Goal: Task Accomplishment & Management: Use online tool/utility

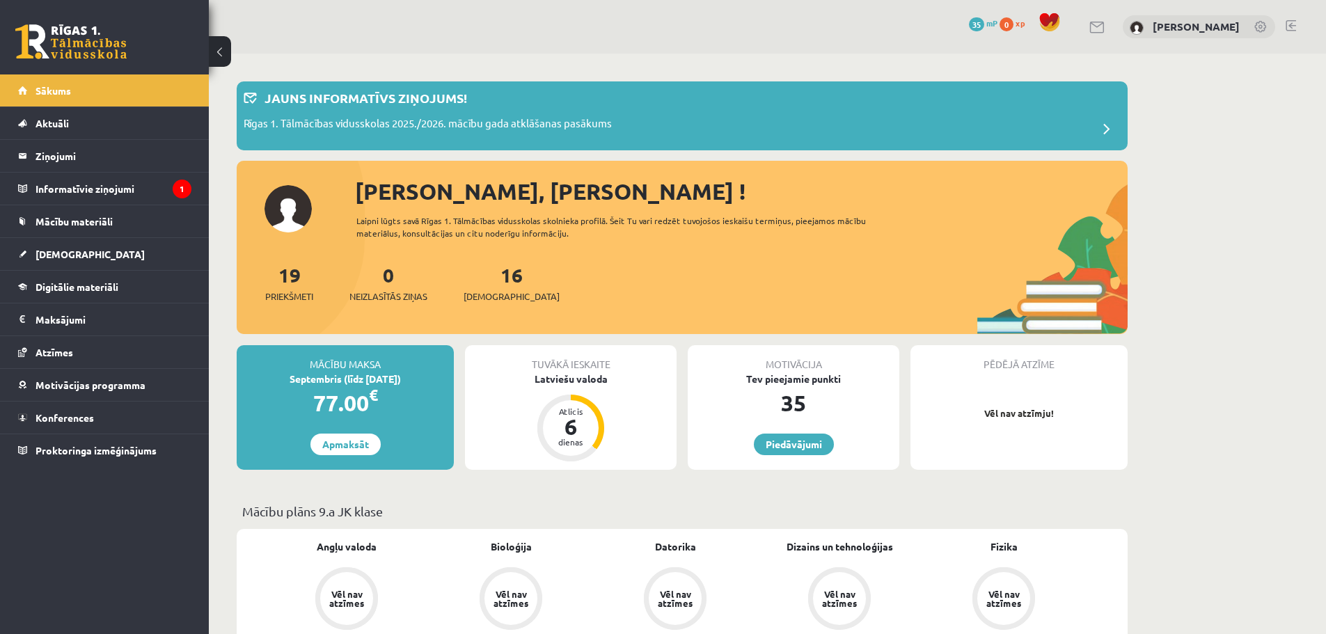
click at [1044, 26] on span at bounding box center [1049, 22] width 21 height 21
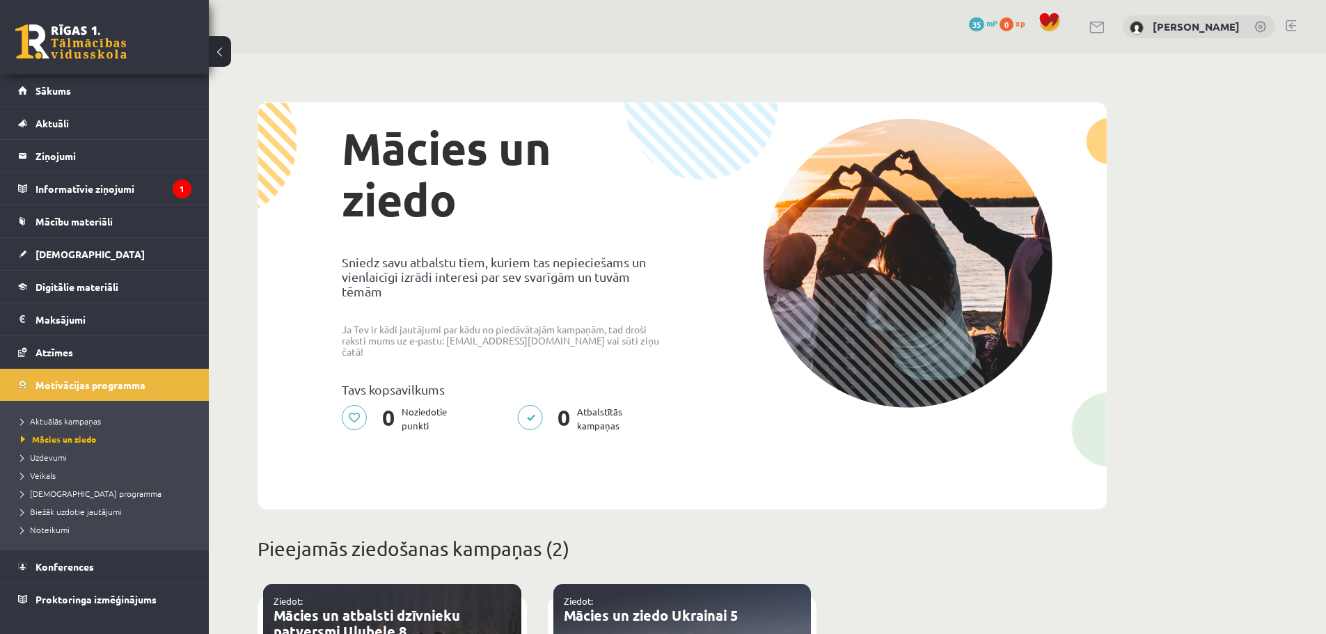
drag, startPoint x: 755, startPoint y: 88, endPoint x: 748, endPoint y: 86, distance: 7.8
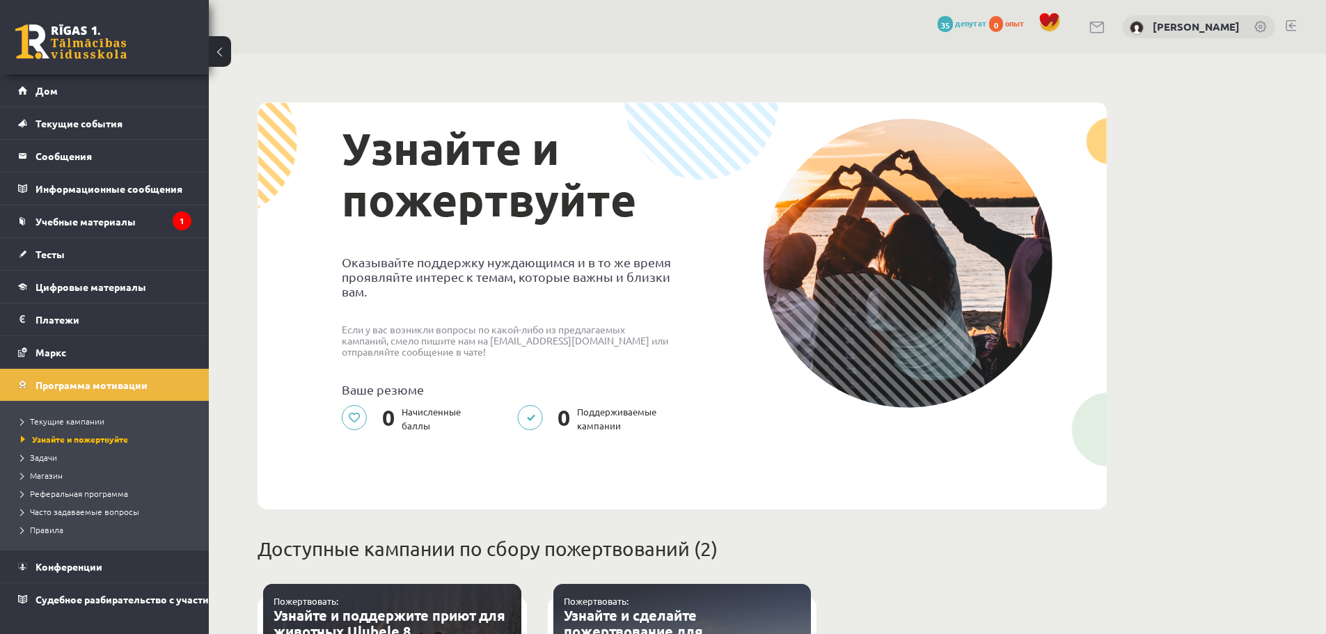
click at [643, 234] on div "Узнайте и пожертвуйте Оказывайте поддержку нуждающимся и в то же время проявляй…" at bounding box center [506, 279] width 351 height 323
click at [166, 223] on link "Учебные материалы" at bounding box center [104, 221] width 173 height 32
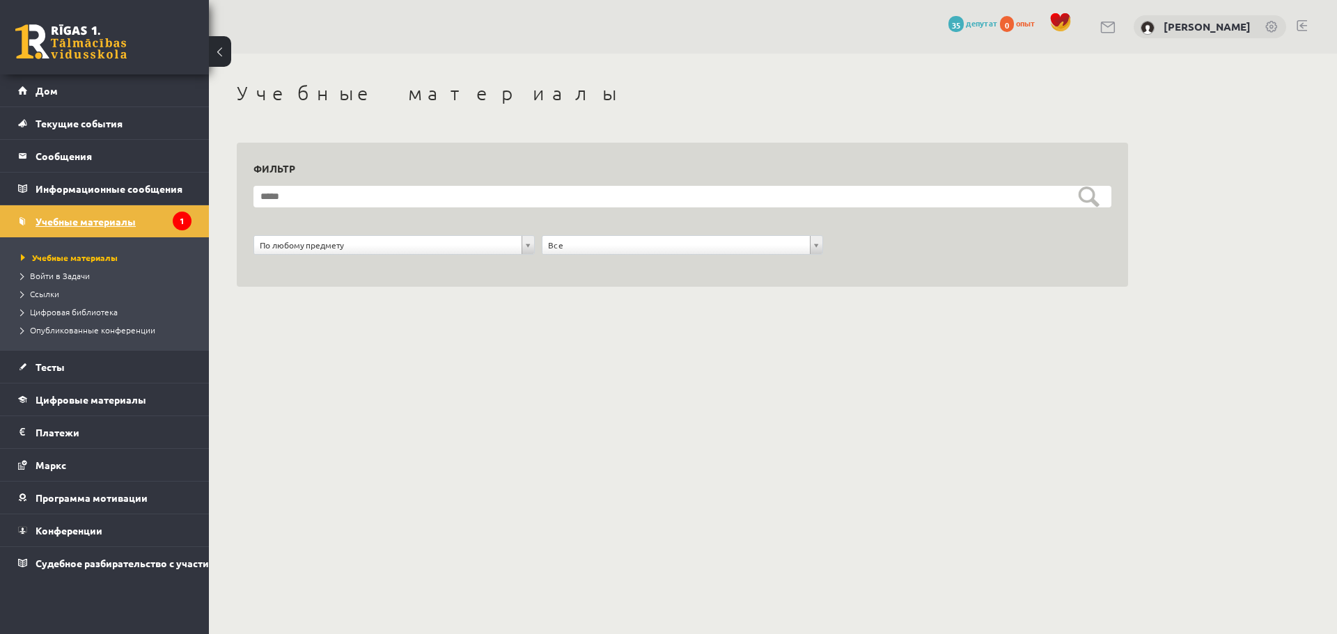
click at [81, 216] on font "Учебные материалы" at bounding box center [86, 221] width 100 height 13
click at [62, 260] on font "Учебные материалы" at bounding box center [75, 257] width 86 height 11
click at [61, 276] on font "Войти в Задачи" at bounding box center [60, 275] width 60 height 11
click at [30, 292] on font "Ссылки" at bounding box center [44, 293] width 29 height 11
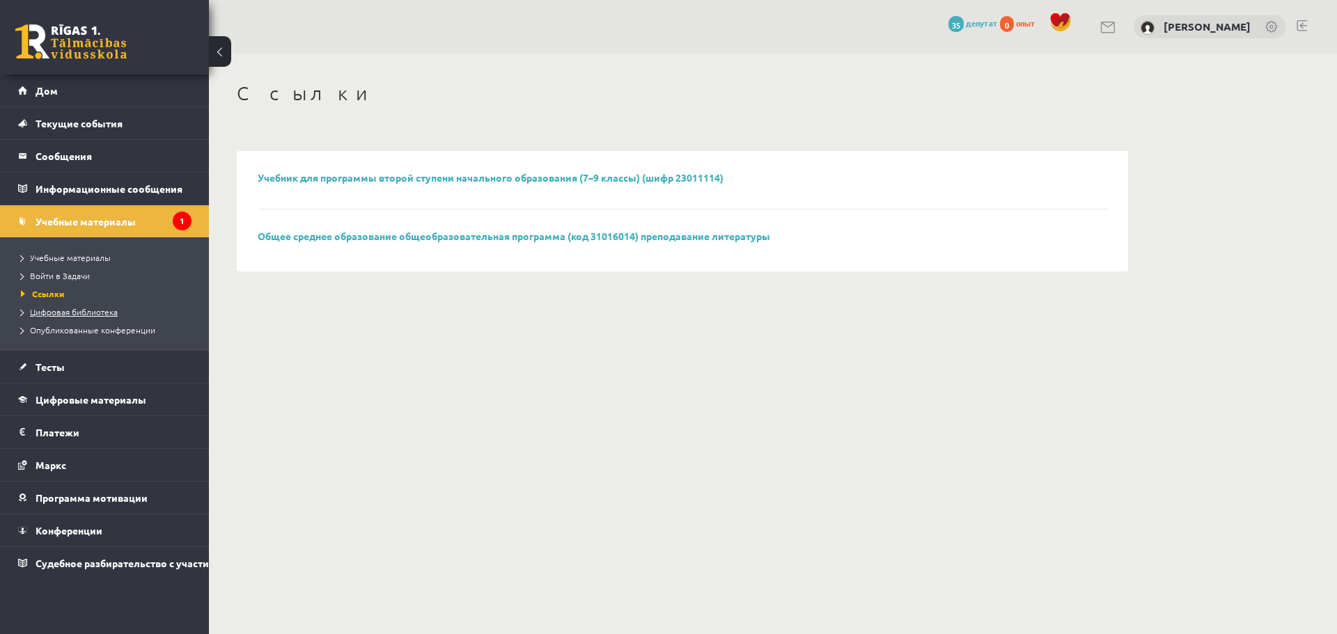
click at [70, 317] on link "Цифровая библиотека" at bounding box center [108, 312] width 174 height 13
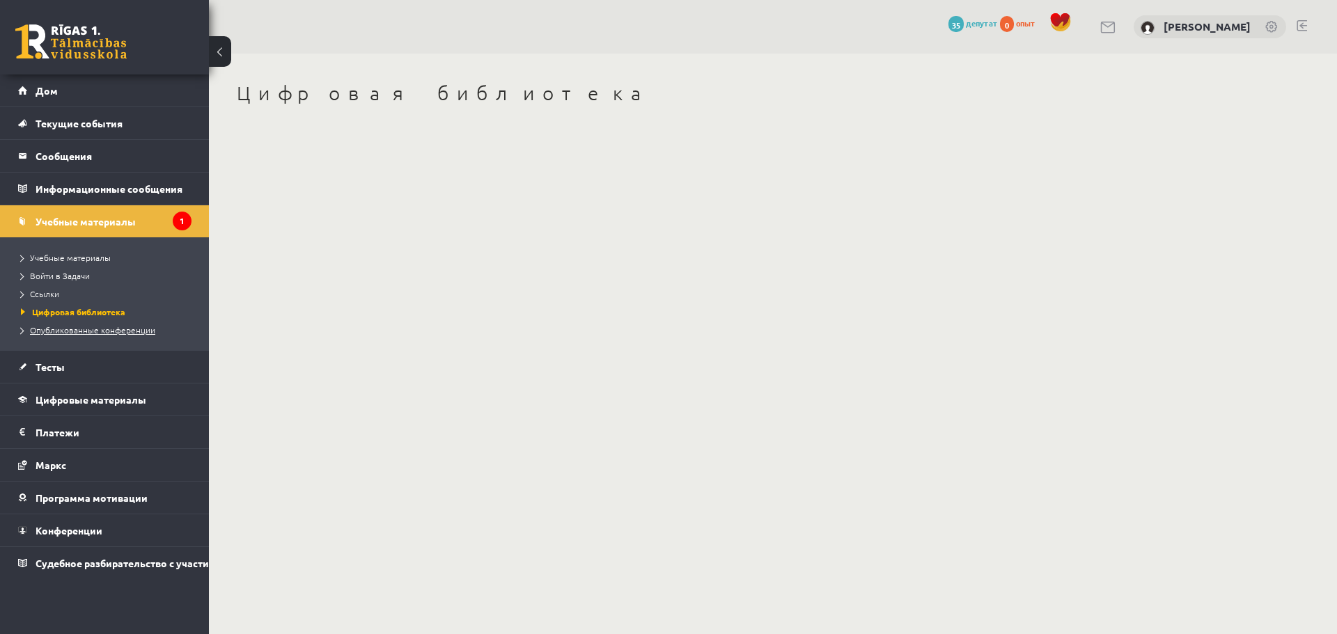
click at [81, 335] on link "Опубликованные конференции" at bounding box center [108, 330] width 174 height 13
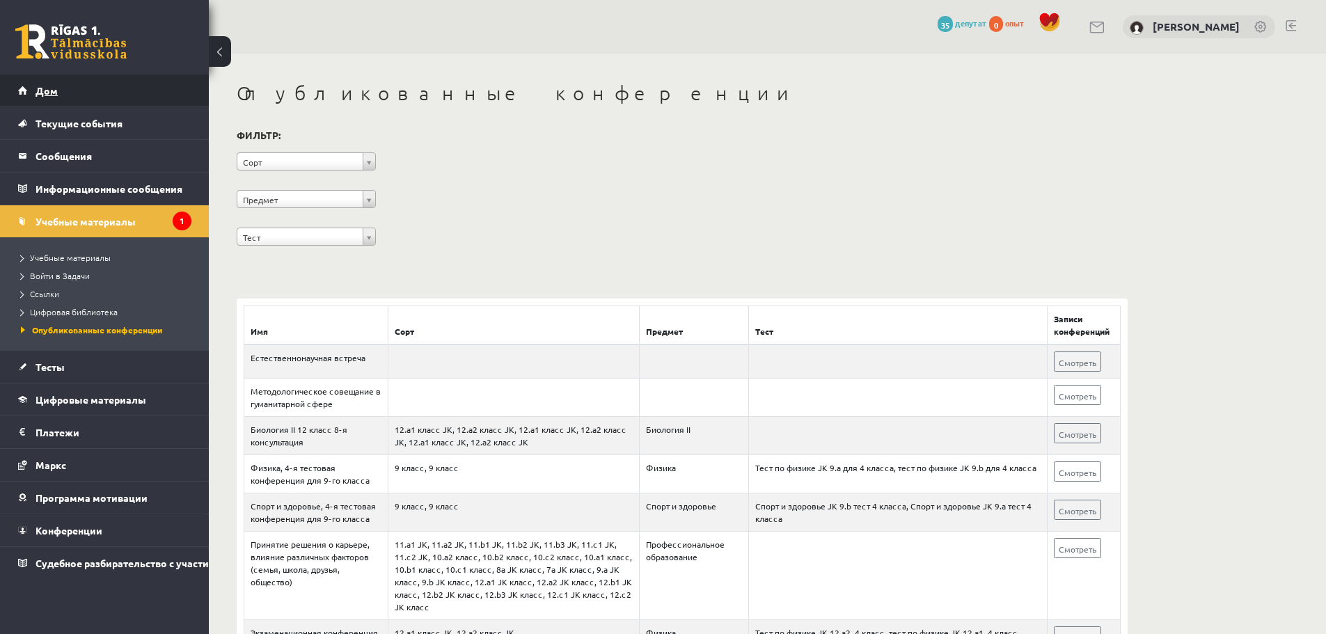
click at [35, 104] on link "Дом" at bounding box center [104, 90] width 173 height 32
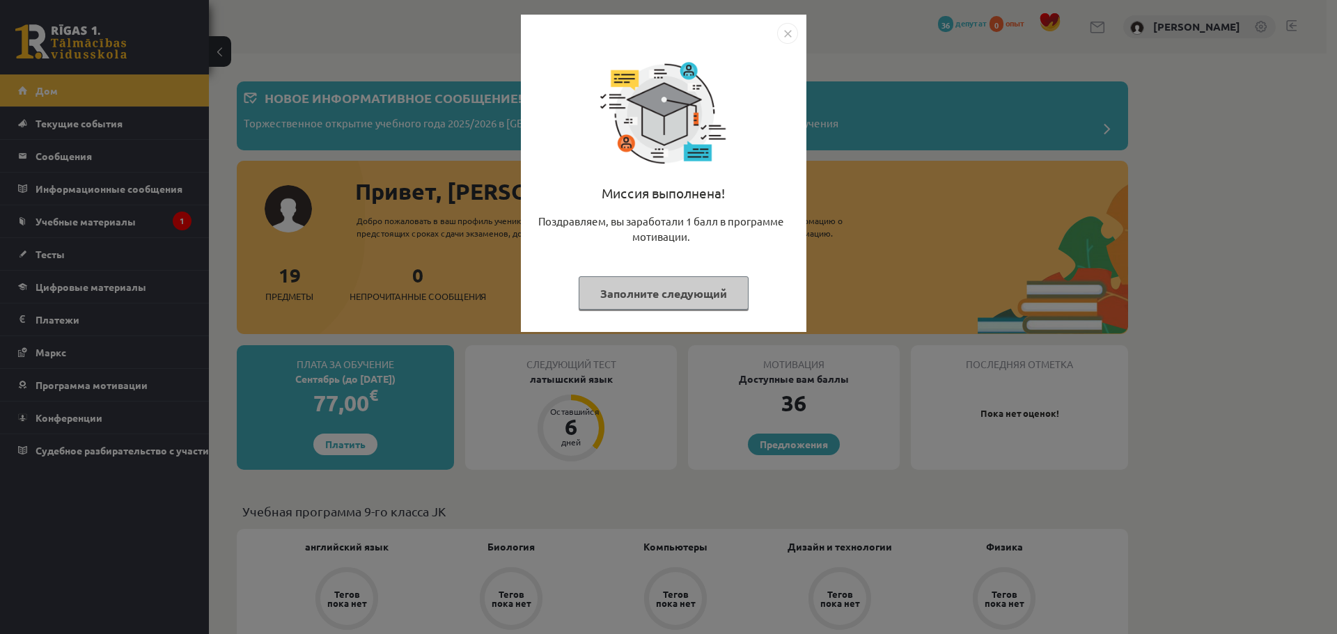
click at [671, 291] on font "Заполните следующий" at bounding box center [663, 293] width 127 height 15
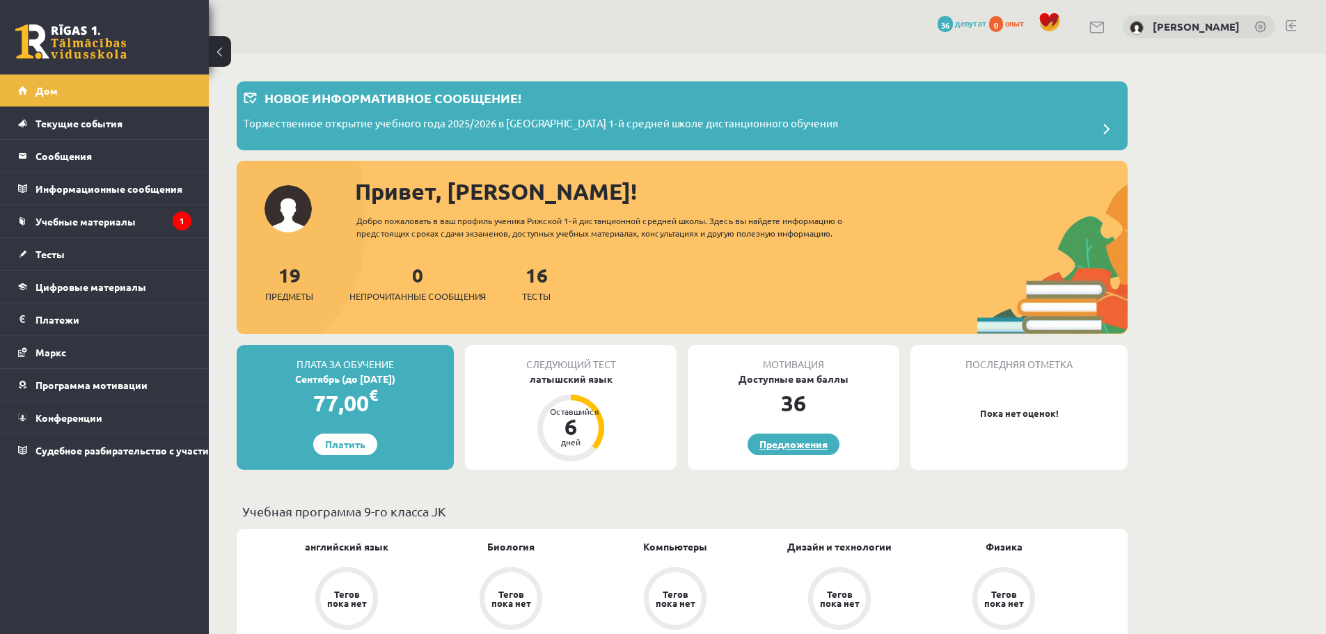
click at [776, 439] on font "Предложения" at bounding box center [794, 444] width 68 height 13
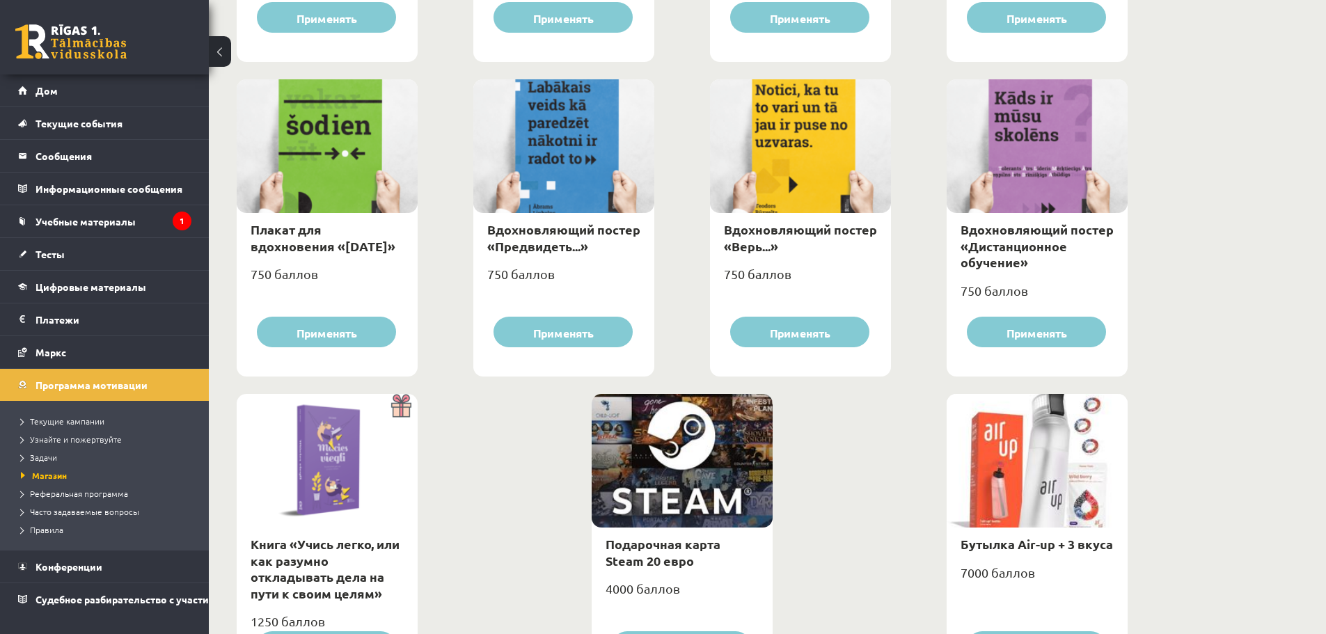
scroll to position [1505, 0]
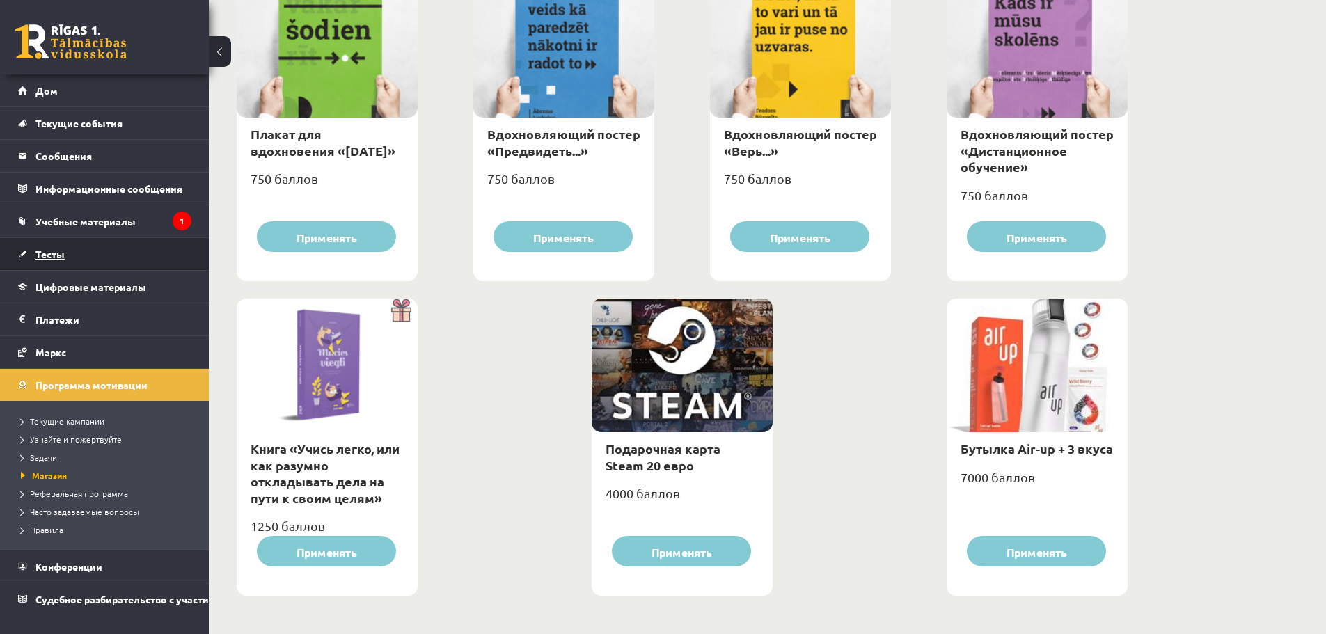
click at [122, 249] on link "Тесты" at bounding box center [104, 254] width 173 height 32
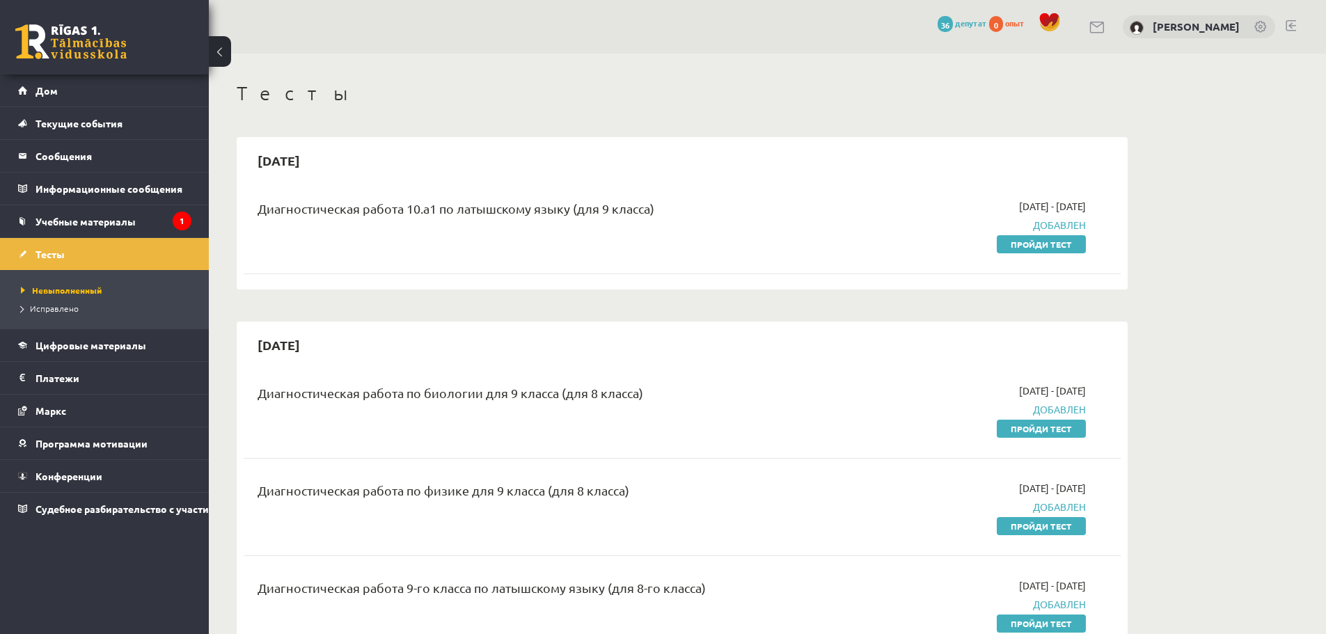
drag, startPoint x: 1136, startPoint y: 395, endPoint x: 1117, endPoint y: 189, distance: 206.2
drag, startPoint x: 412, startPoint y: 206, endPoint x: 419, endPoint y: 207, distance: 7.0
click at [414, 206] on font "Диагностическая работа 10.а1 по латышскому языку (для 9 класса)" at bounding box center [456, 208] width 397 height 15
click at [416, 207] on font "Диагностическая работа 10.а1 по латышскому языку (для 9 класса)" at bounding box center [456, 208] width 397 height 15
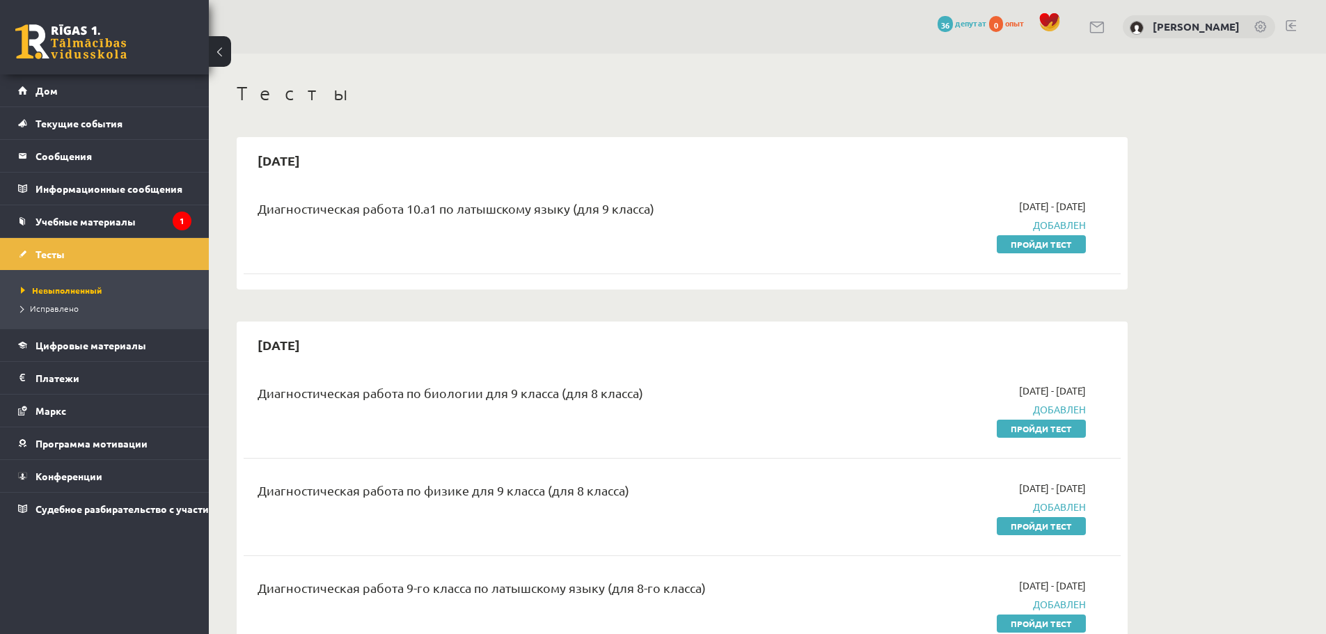
drag, startPoint x: 555, startPoint y: 187, endPoint x: 537, endPoint y: 181, distance: 18.9
click at [537, 181] on div "2025-09-07 Диагностическая работа 10.а1 по латышскому языку (для 9 класса) 2025…" at bounding box center [682, 213] width 891 height 152
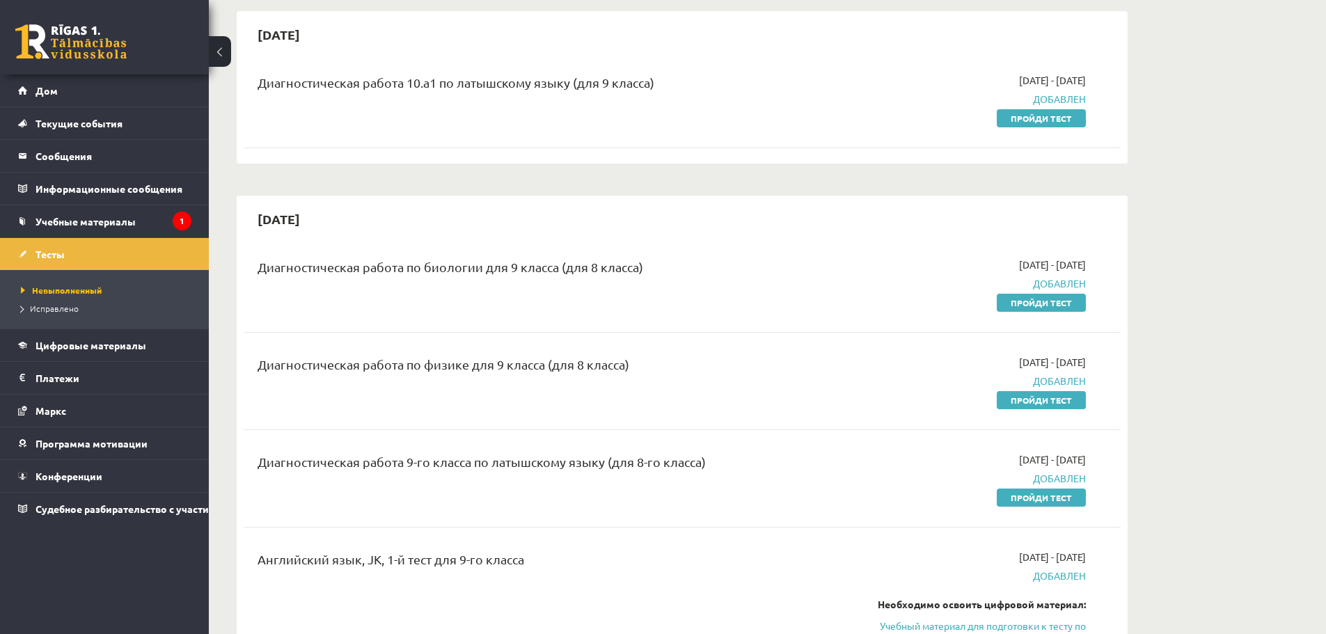
scroll to position [139, 0]
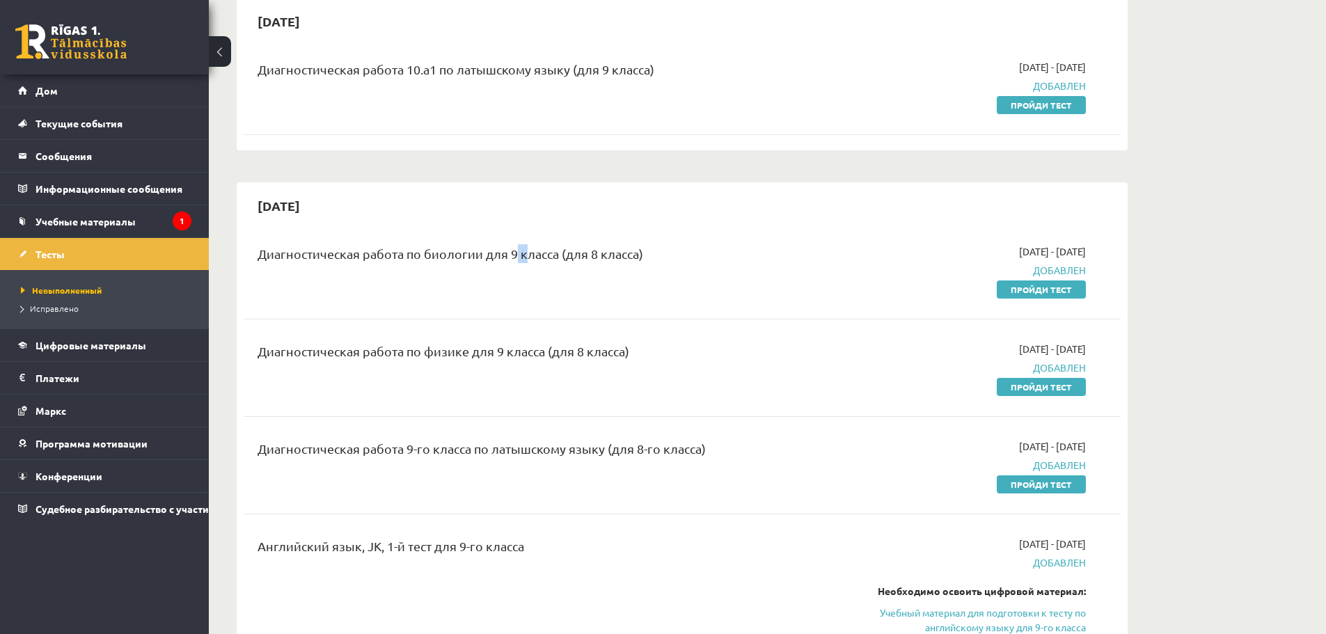
click at [518, 251] on font "Диагностическая работа по биологии для 9 класса (для 8 класса)" at bounding box center [451, 253] width 386 height 15
click at [598, 251] on font "Диагностическая работа по биологии для 9 класса (для 8 класса)" at bounding box center [451, 253] width 386 height 15
click at [601, 251] on font "Диагностическая работа по биологии для 9 класса (для 8 класса)" at bounding box center [451, 253] width 386 height 15
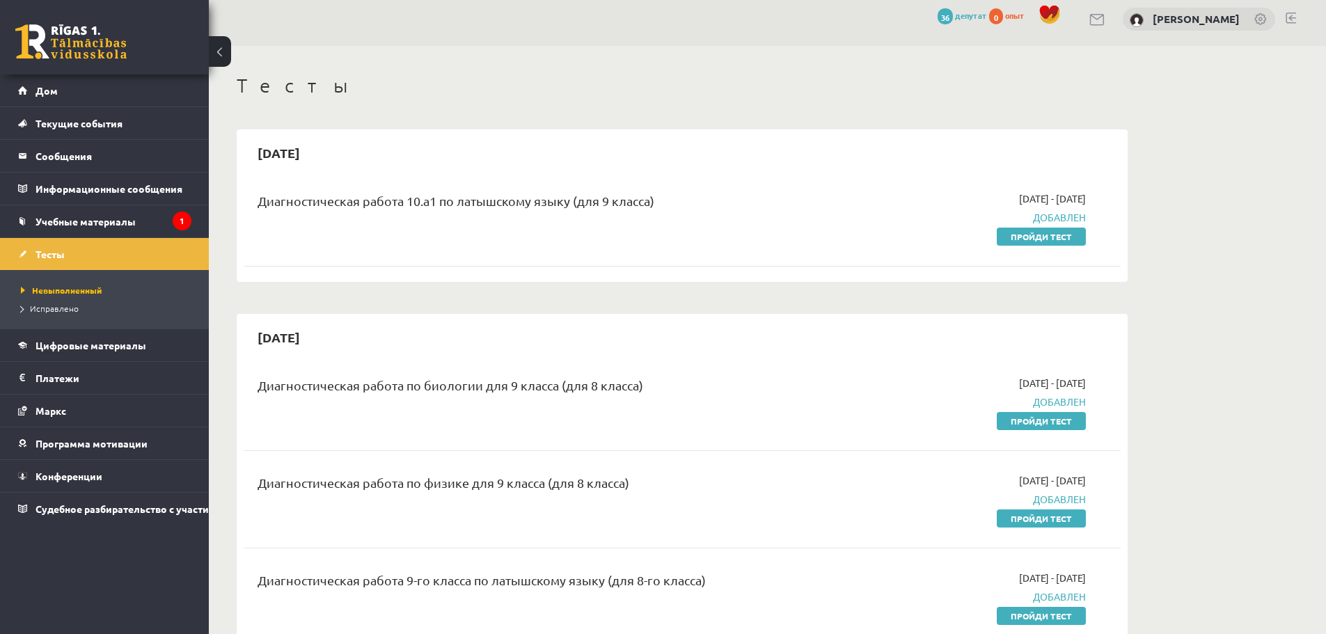
scroll to position [0, 0]
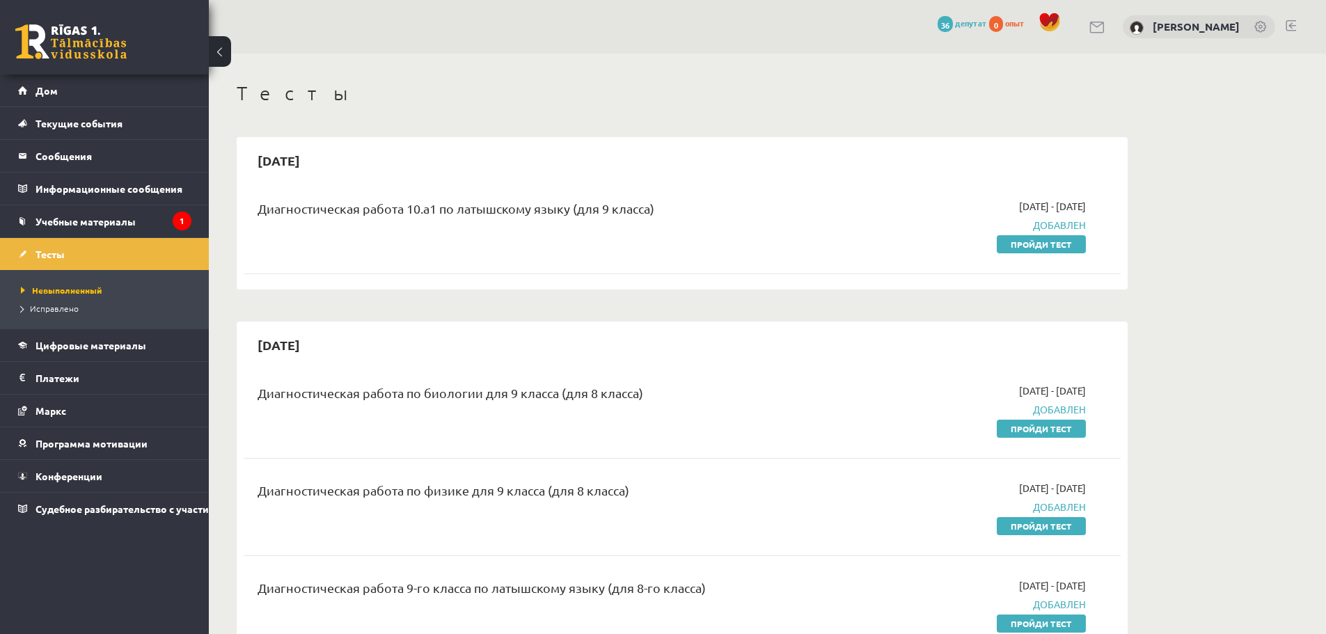
click at [416, 212] on font "Диагностическая работа 10.а1 по латышскому языку (для 9 класса)" at bounding box center [456, 208] width 397 height 15
drag, startPoint x: 611, startPoint y: 204, endPoint x: 569, endPoint y: 249, distance: 61.1
click at [569, 249] on div "Диагностическая работа 10.а1 по латышскому языку (для 9 класса)" at bounding box center [530, 225] width 566 height 52
click at [1006, 247] on link "Пройди тест" at bounding box center [1041, 244] width 89 height 18
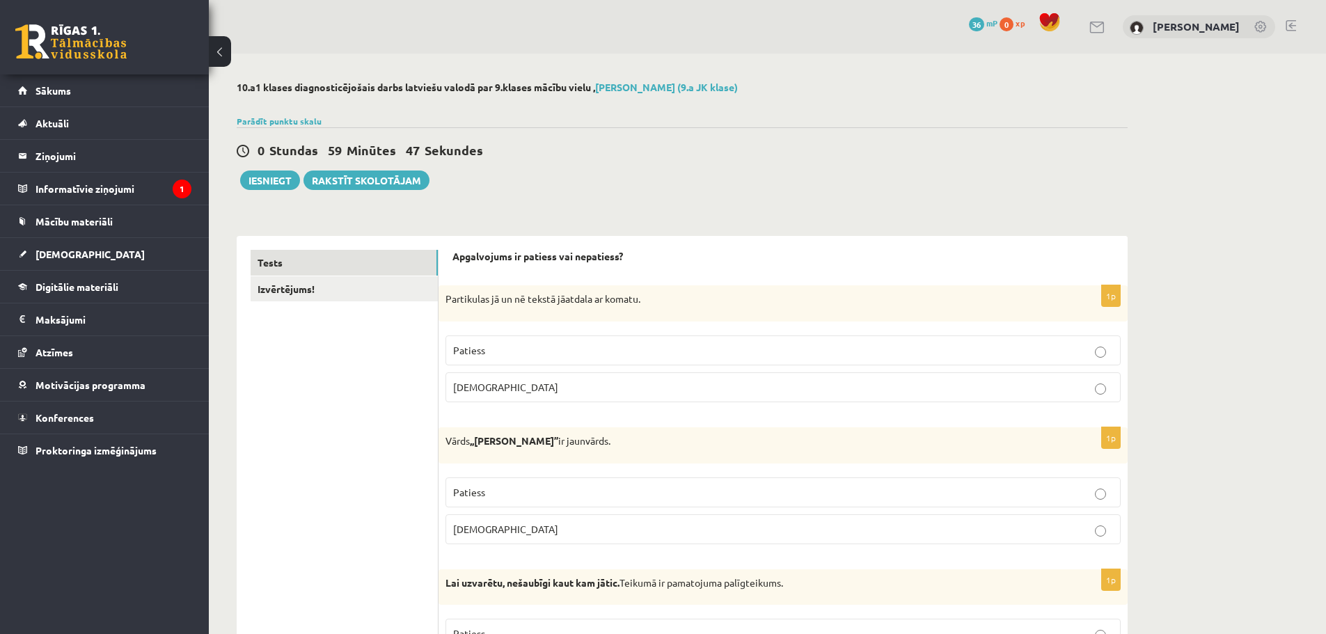
drag, startPoint x: 1220, startPoint y: 457, endPoint x: 1195, endPoint y: 244, distance: 214.4
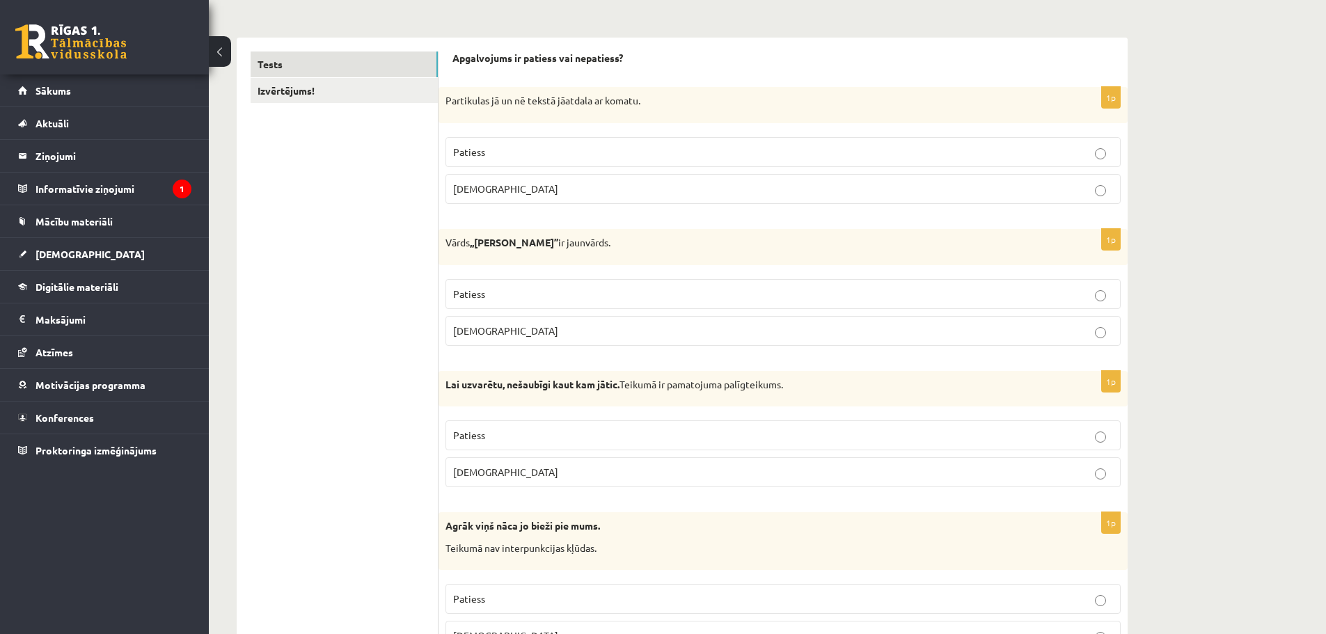
scroll to position [209, 0]
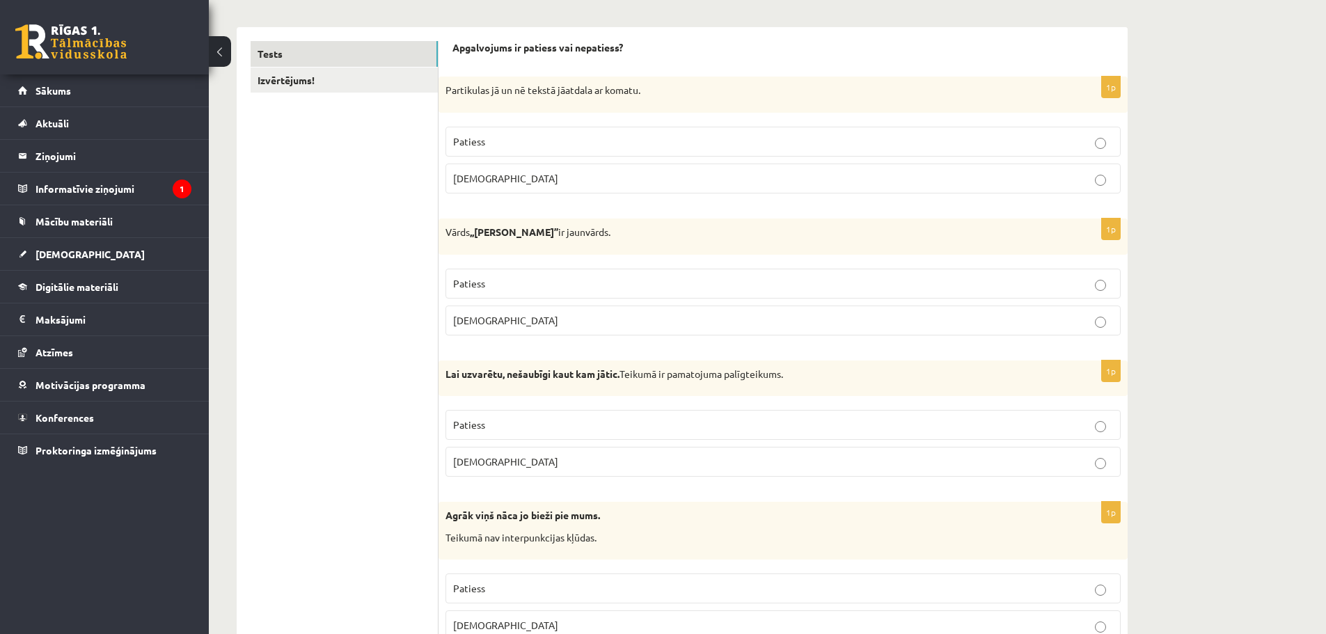
click at [494, 184] on p "[DEMOGRAPHIC_DATA]" at bounding box center [783, 178] width 660 height 15
click at [491, 287] on p "Patiess" at bounding box center [783, 283] width 660 height 15
click at [515, 456] on p "[DEMOGRAPHIC_DATA]" at bounding box center [783, 462] width 660 height 15
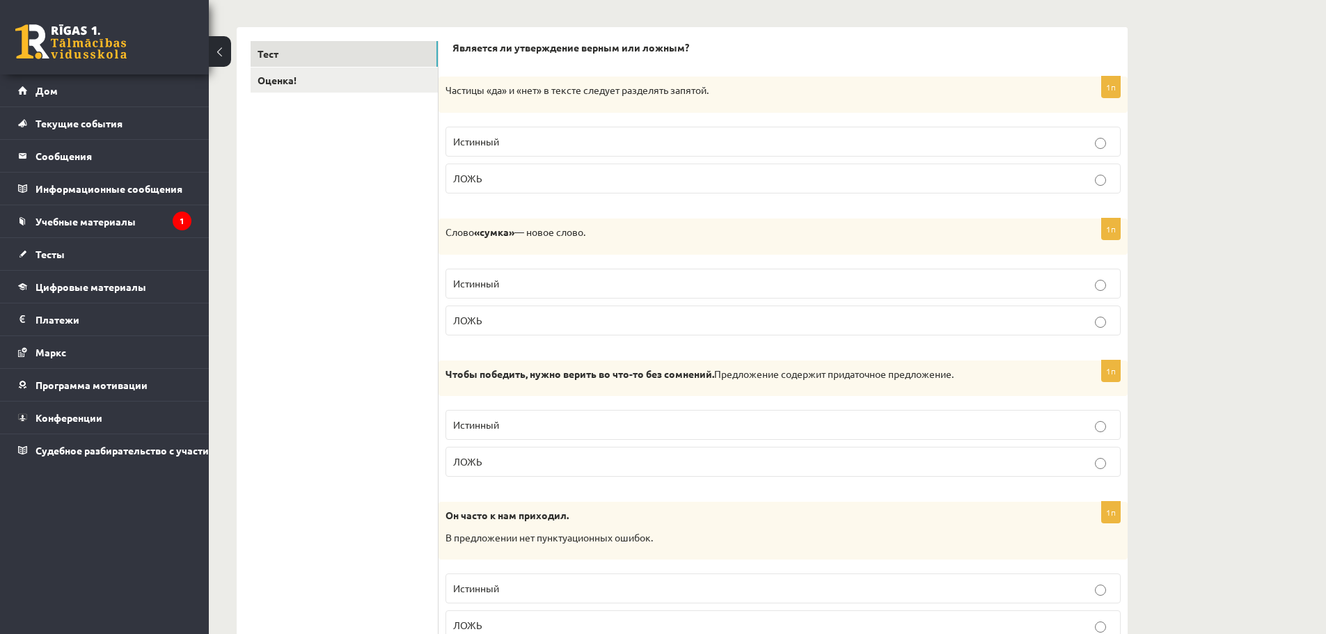
drag, startPoint x: 483, startPoint y: 94, endPoint x: 673, endPoint y: 98, distance: 190.1
click at [670, 98] on div "Частицы «да» и «нет» в тексте следует разделять запятой." at bounding box center [783, 95] width 689 height 36
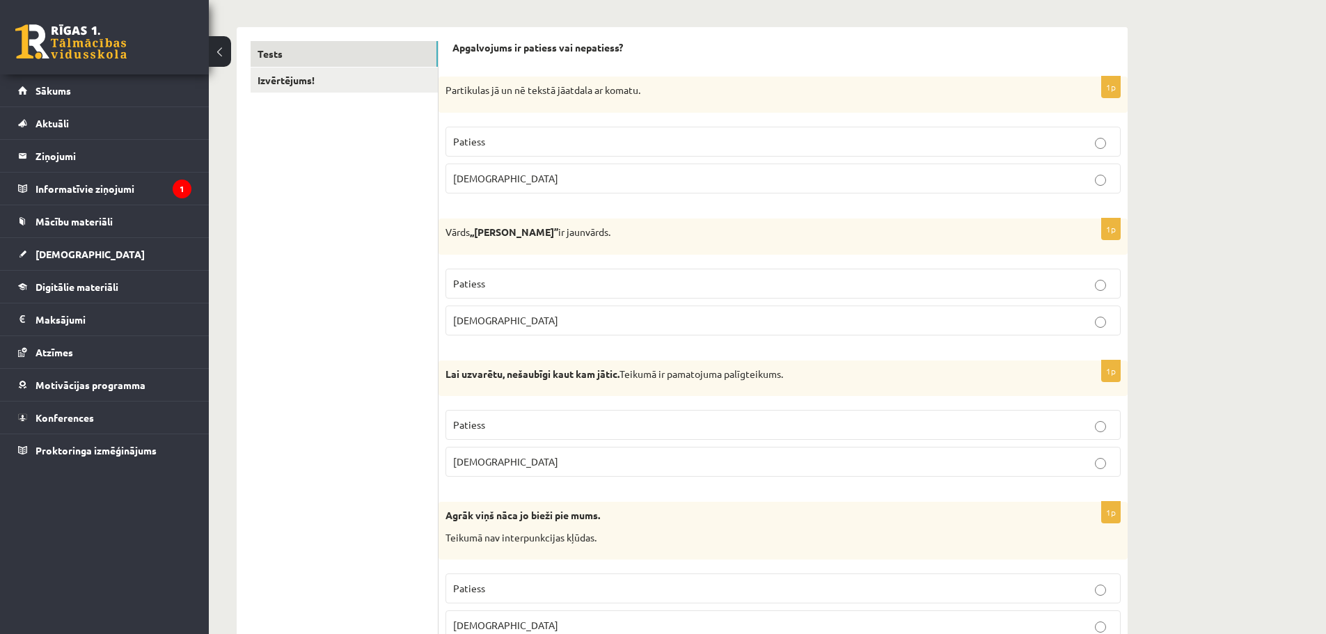
click at [494, 230] on strong ",,ķisens’’" at bounding box center [514, 232] width 88 height 13
drag, startPoint x: 494, startPoint y: 230, endPoint x: 501, endPoint y: 228, distance: 7.5
click at [494, 230] on strong ",,ķisens’’" at bounding box center [514, 232] width 88 height 13
copy strong "ķisens"
click at [521, 223] on div "Vārds ,,ķisens’’ ir jaunvārds." at bounding box center [783, 237] width 689 height 36
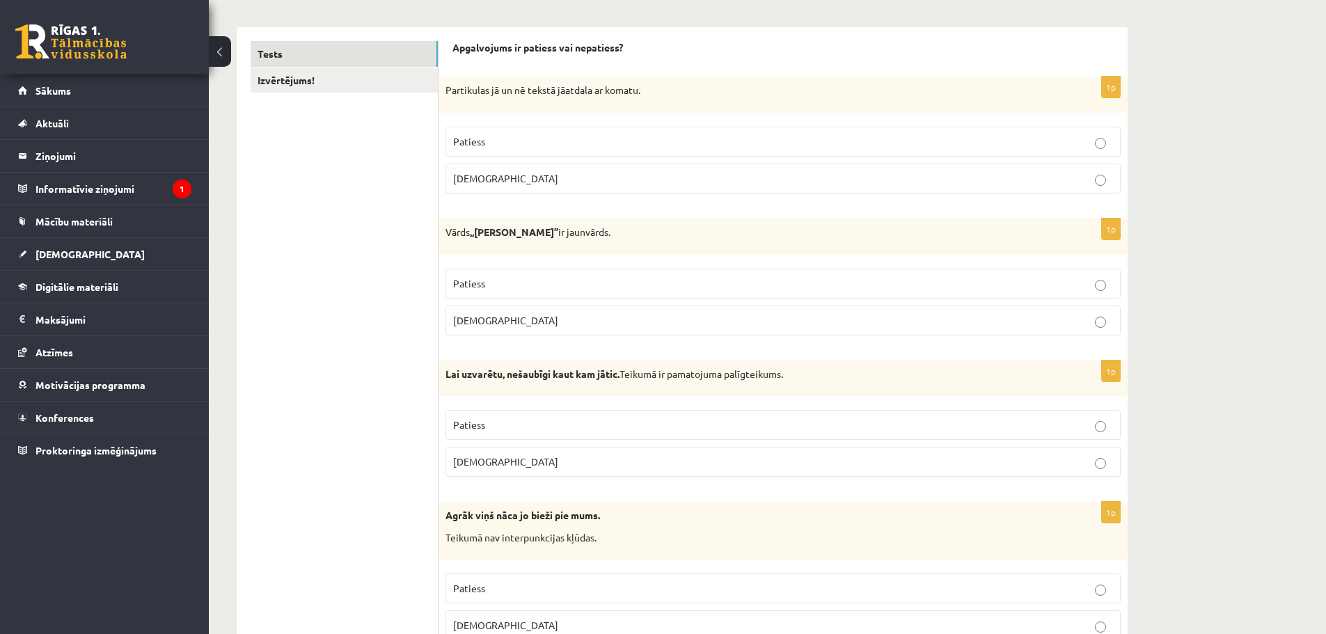
scroll to position [278, 0]
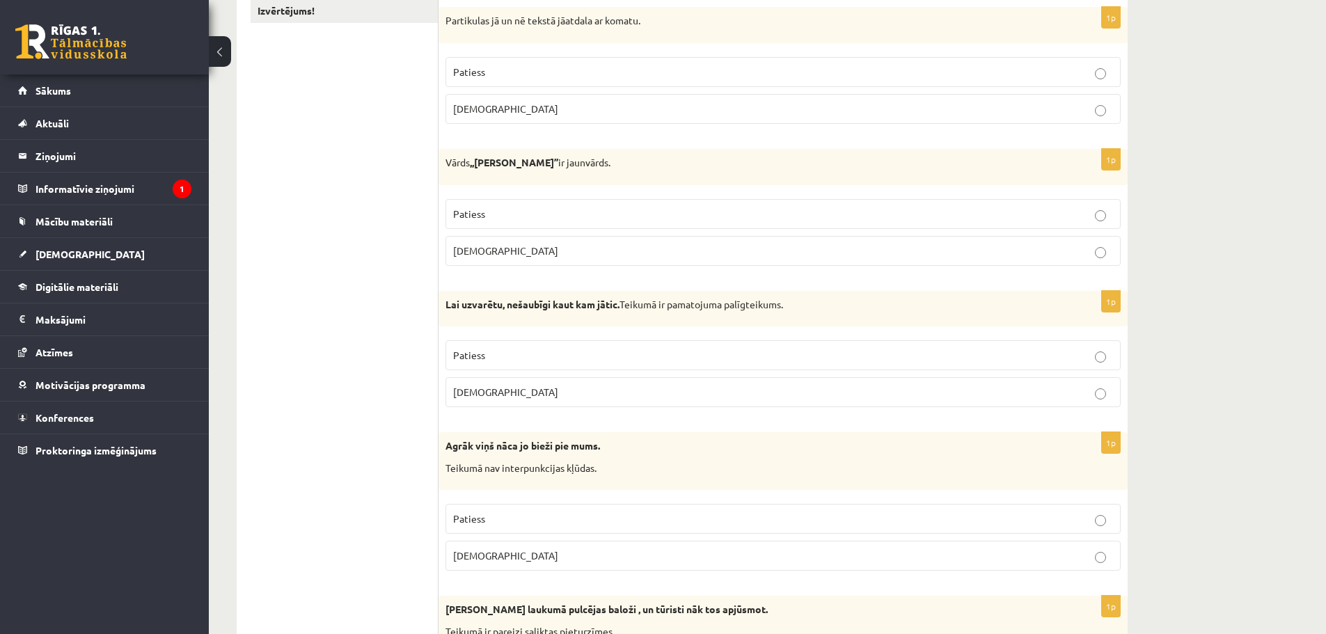
click at [485, 162] on strong ",,ķisens’’" at bounding box center [514, 162] width 88 height 13
drag, startPoint x: 297, startPoint y: 149, endPoint x: 285, endPoint y: 146, distance: 12.3
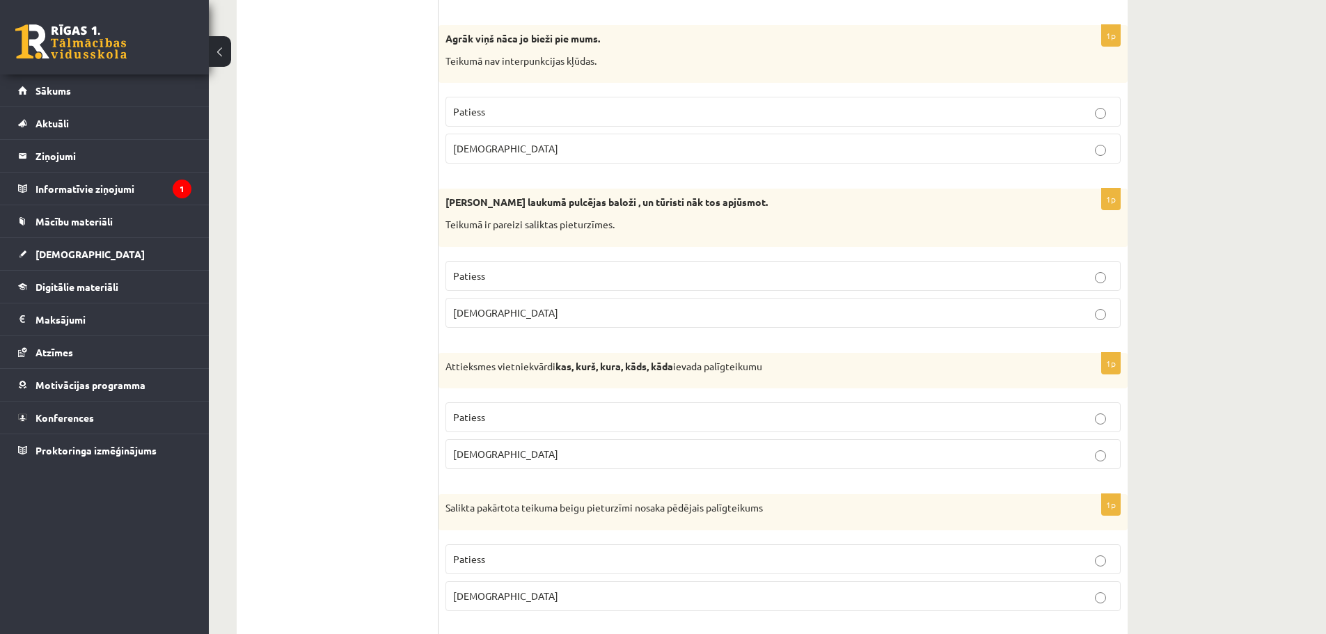
scroll to position [696, 0]
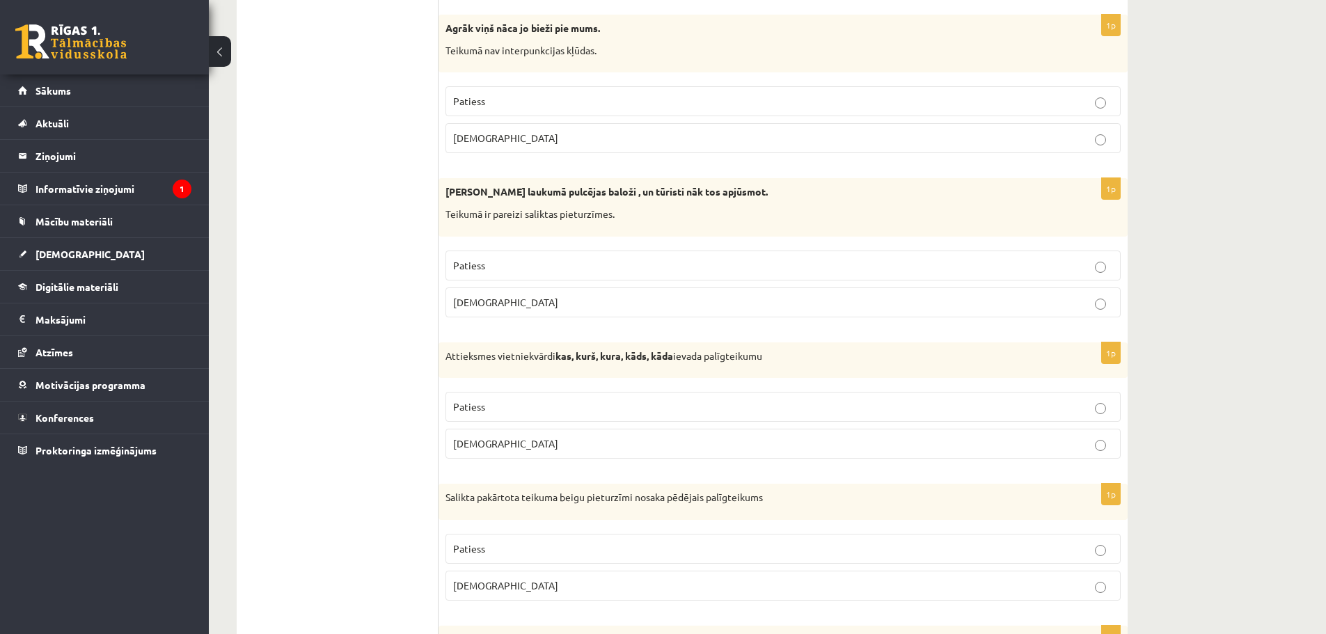
click at [514, 141] on p "Aplams" at bounding box center [783, 138] width 660 height 15
click at [521, 294] on label "Aplams" at bounding box center [783, 303] width 675 height 30
click at [515, 405] on p "Patiess" at bounding box center [783, 407] width 660 height 15
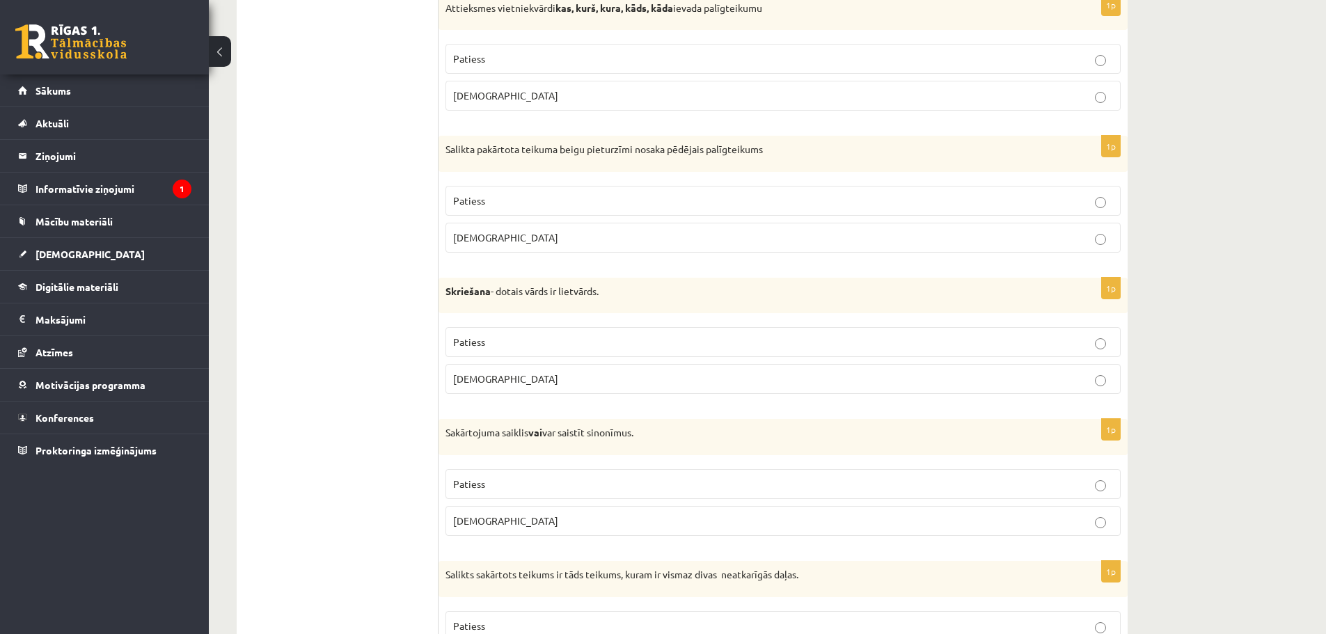
scroll to position [1114, 0]
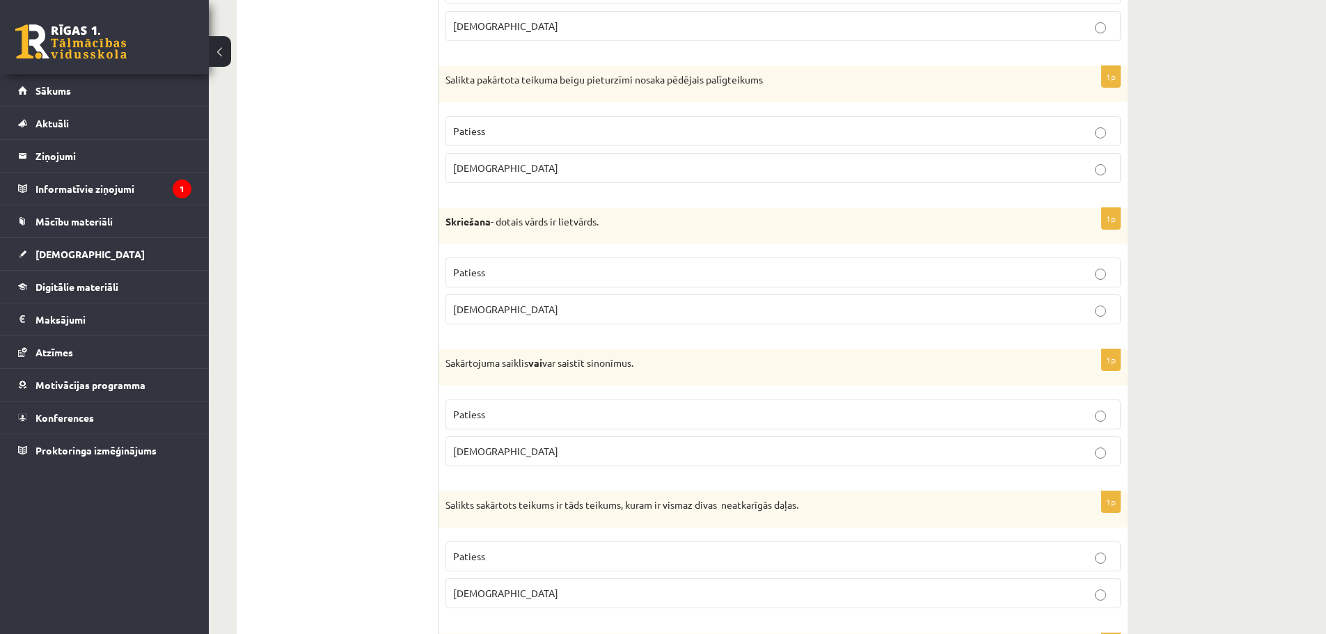
click at [512, 125] on p "Patiess" at bounding box center [783, 131] width 660 height 15
click at [474, 269] on span "Patiess" at bounding box center [469, 272] width 32 height 13
click at [504, 423] on label "Patiess" at bounding box center [783, 415] width 675 height 30
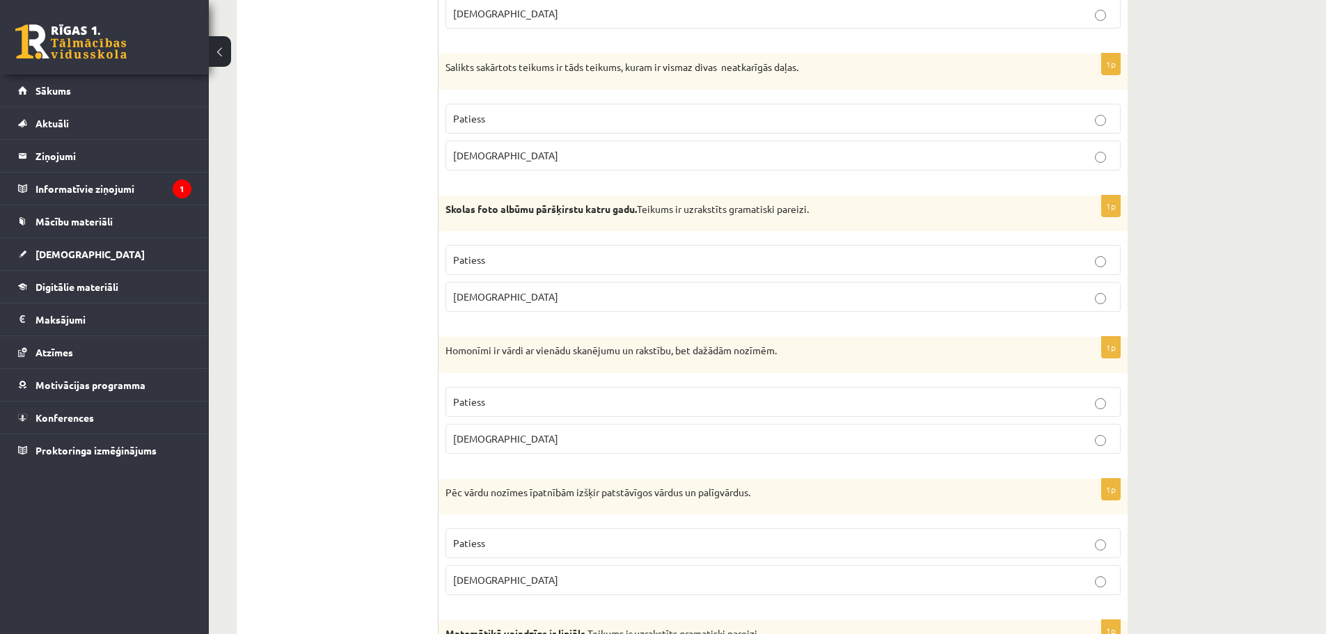
scroll to position [1601, 0]
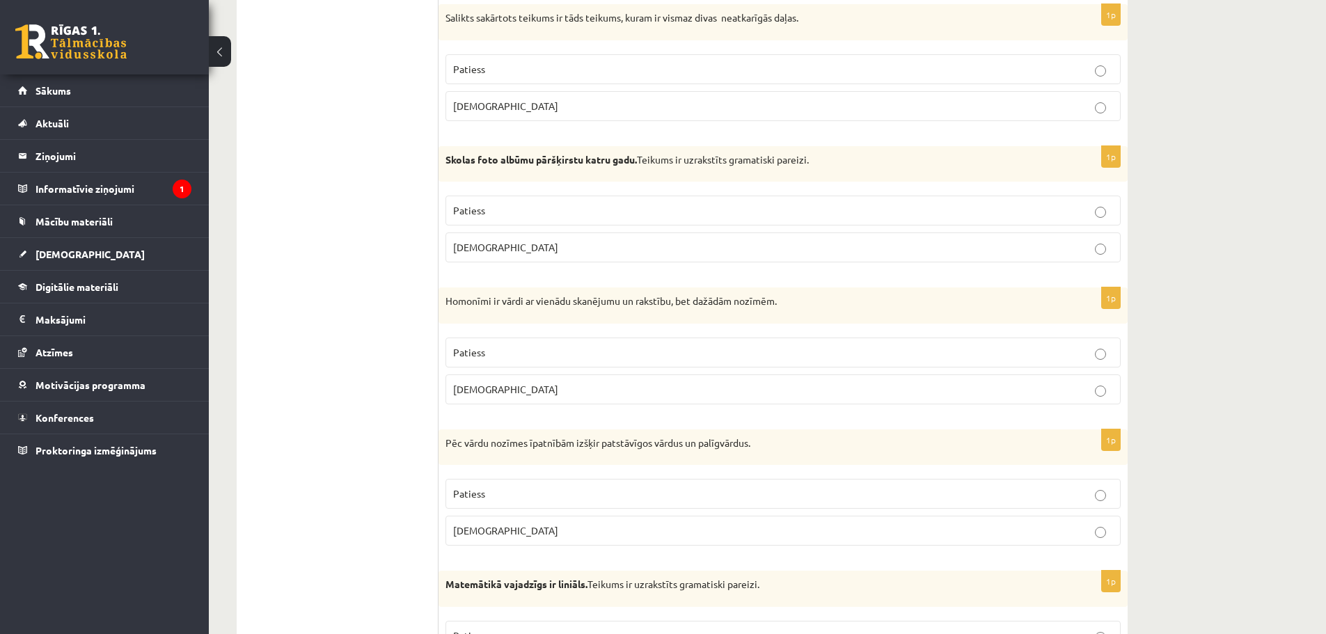
click at [473, 75] on p "Patiess" at bounding box center [783, 69] width 660 height 15
click at [489, 249] on p "Aplams" at bounding box center [783, 247] width 660 height 15
click at [476, 348] on span "Patiess" at bounding box center [469, 352] width 32 height 13
click at [472, 498] on span "Patiess" at bounding box center [469, 493] width 32 height 13
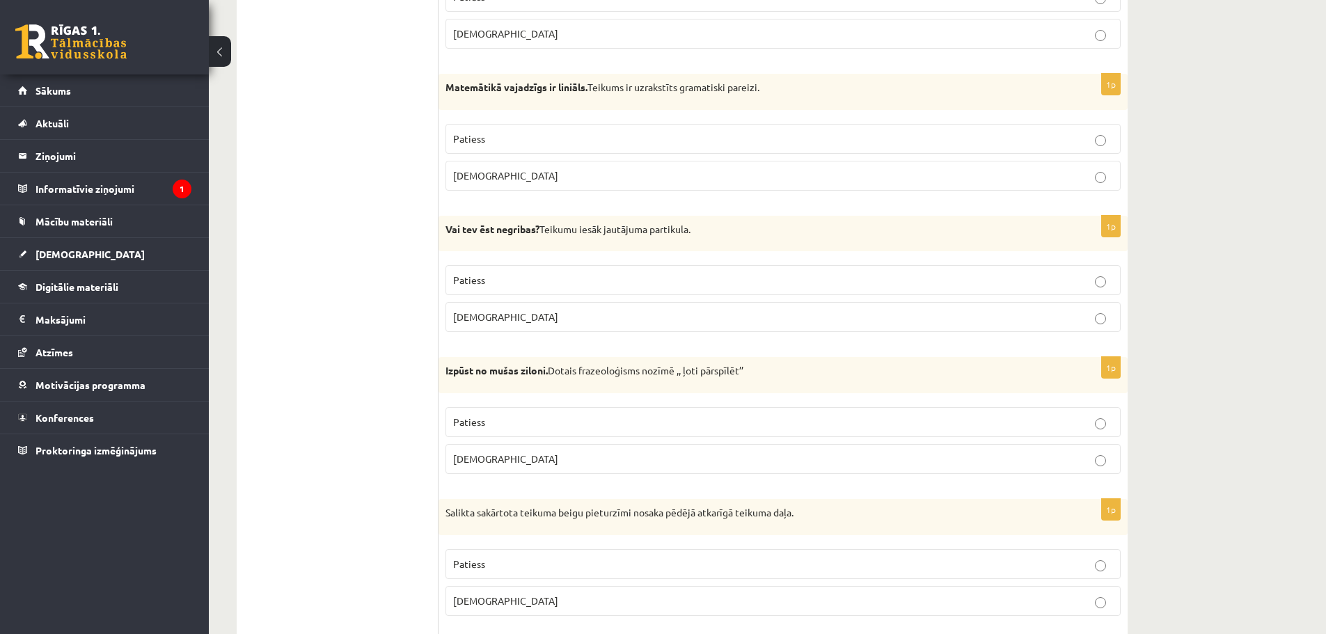
scroll to position [2089, 0]
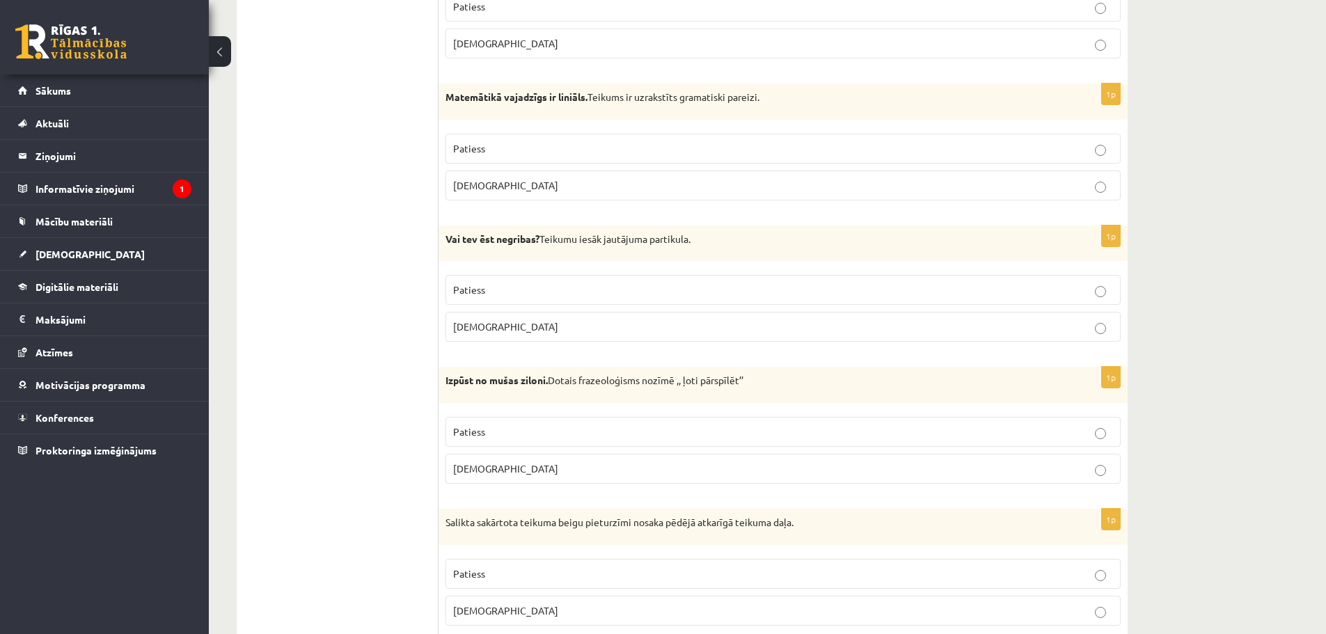
click at [486, 143] on p "Patiess" at bounding box center [783, 148] width 660 height 15
click at [507, 285] on p "Patiess" at bounding box center [783, 290] width 660 height 15
click at [510, 431] on p "Patiess" at bounding box center [783, 432] width 660 height 15
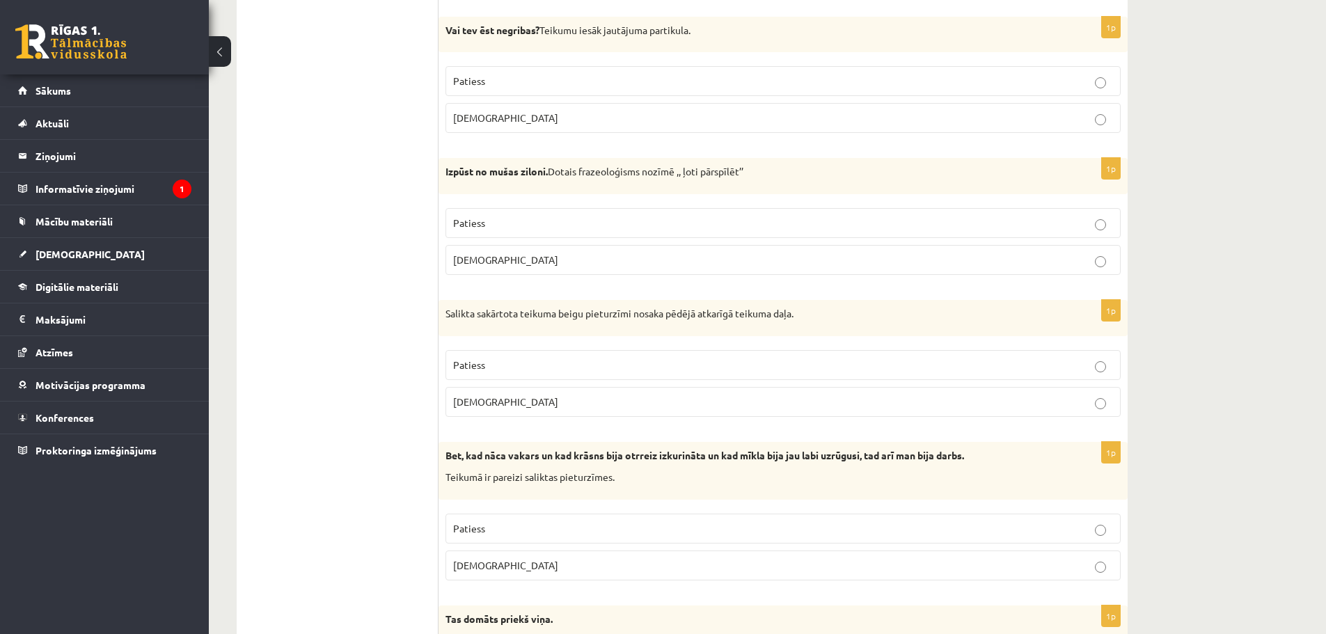
click at [501, 407] on p "Aplams" at bounding box center [783, 402] width 660 height 15
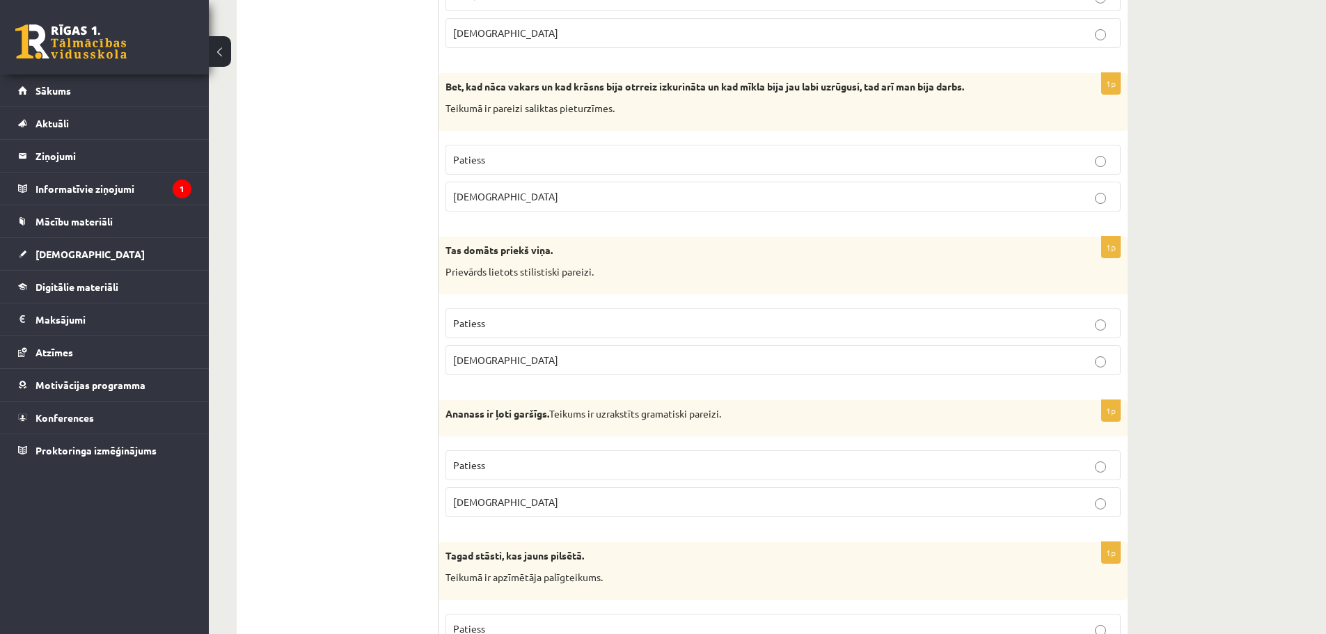
scroll to position [2715, 0]
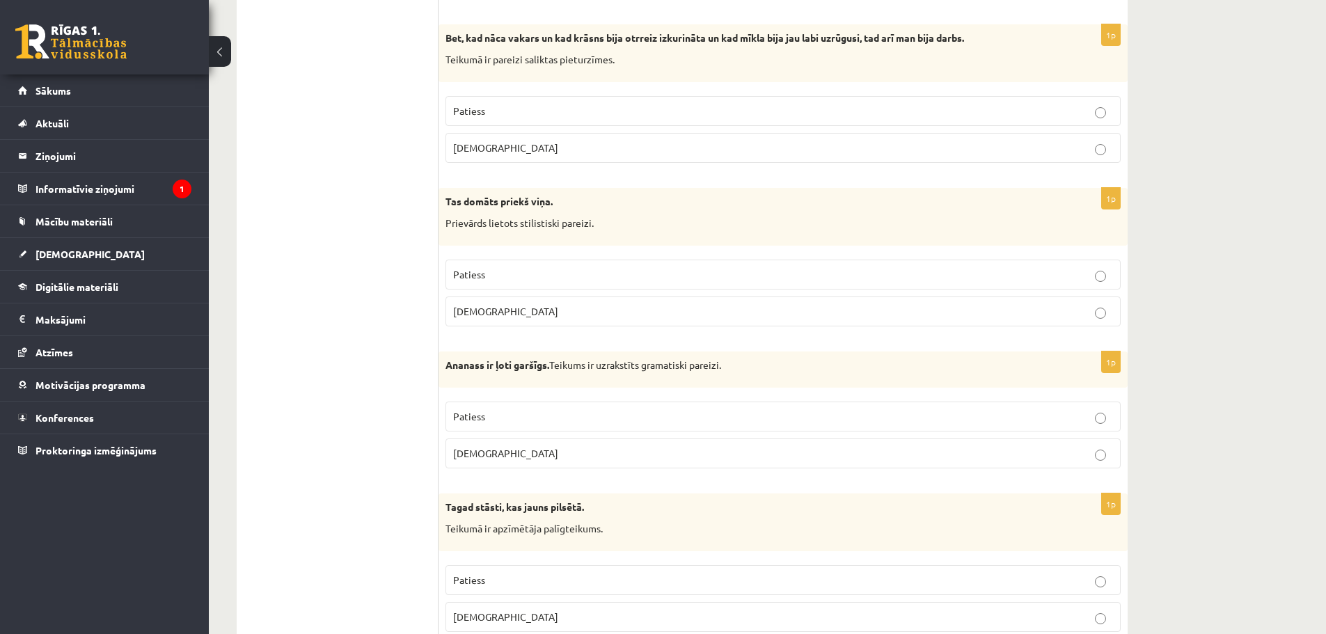
click at [480, 107] on span "Patiess" at bounding box center [469, 110] width 32 height 13
click at [500, 272] on p "Patiess" at bounding box center [783, 274] width 660 height 15
click at [509, 416] on p "Patiess" at bounding box center [783, 416] width 660 height 15
drag, startPoint x: 522, startPoint y: 586, endPoint x: 519, endPoint y: 577, distance: 9.7
click at [521, 582] on p "Patiess" at bounding box center [783, 580] width 660 height 15
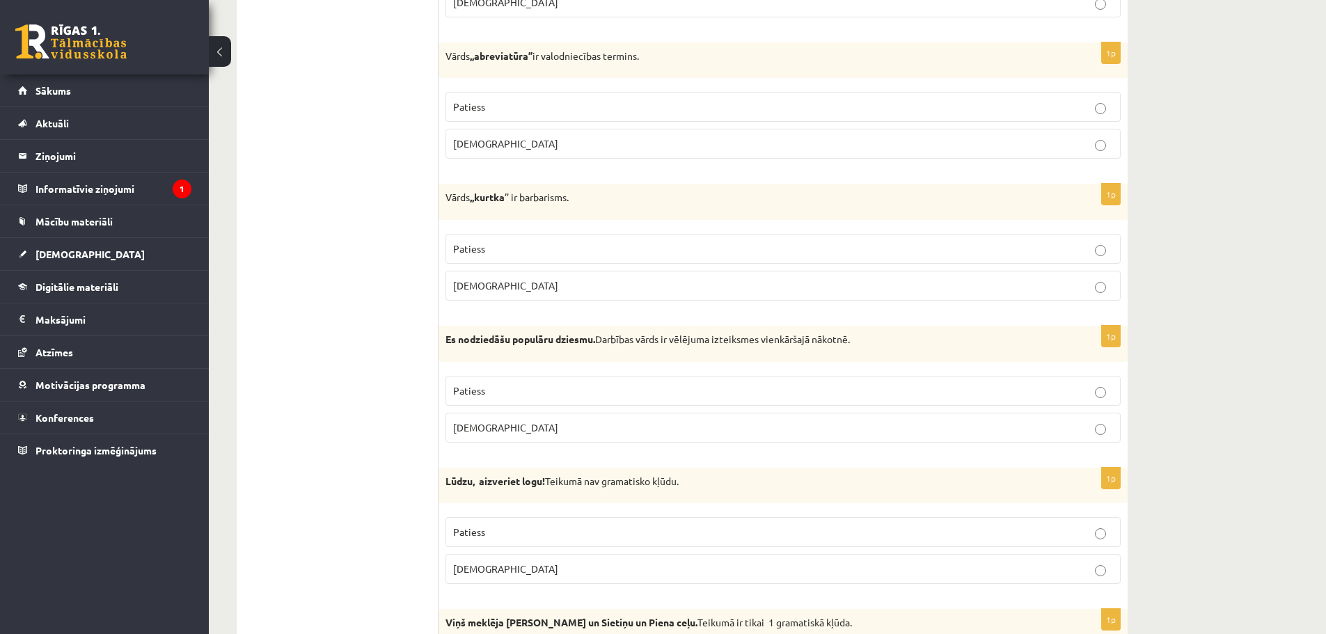
scroll to position [3342, 0]
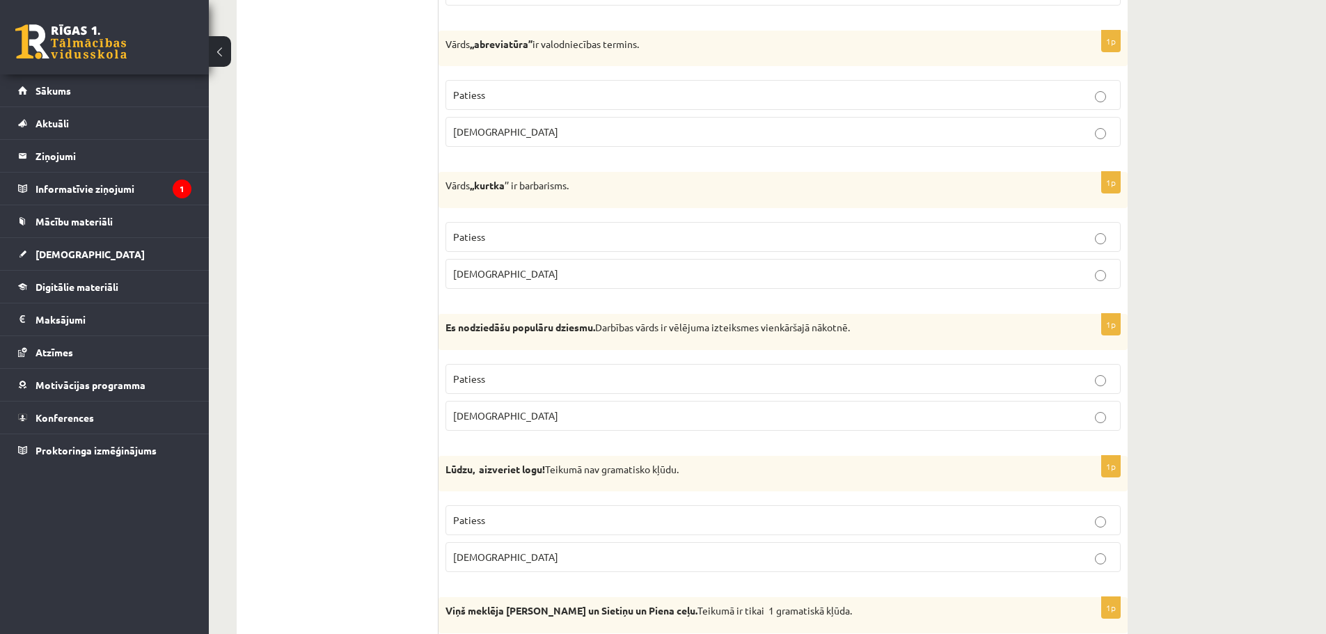
click at [487, 88] on p "Patiess" at bounding box center [783, 95] width 660 height 15
click at [468, 242] on span "Patiess" at bounding box center [469, 236] width 32 height 13
click at [516, 417] on p "Aplams" at bounding box center [783, 416] width 660 height 15
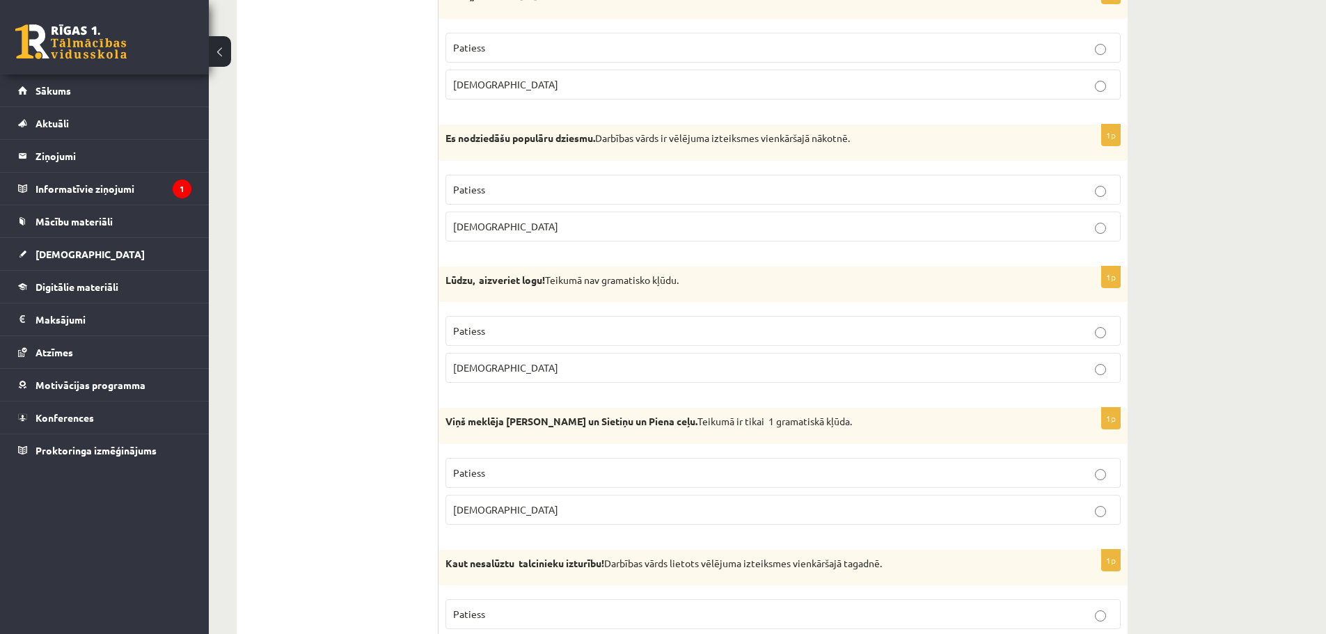
scroll to position [3551, 0]
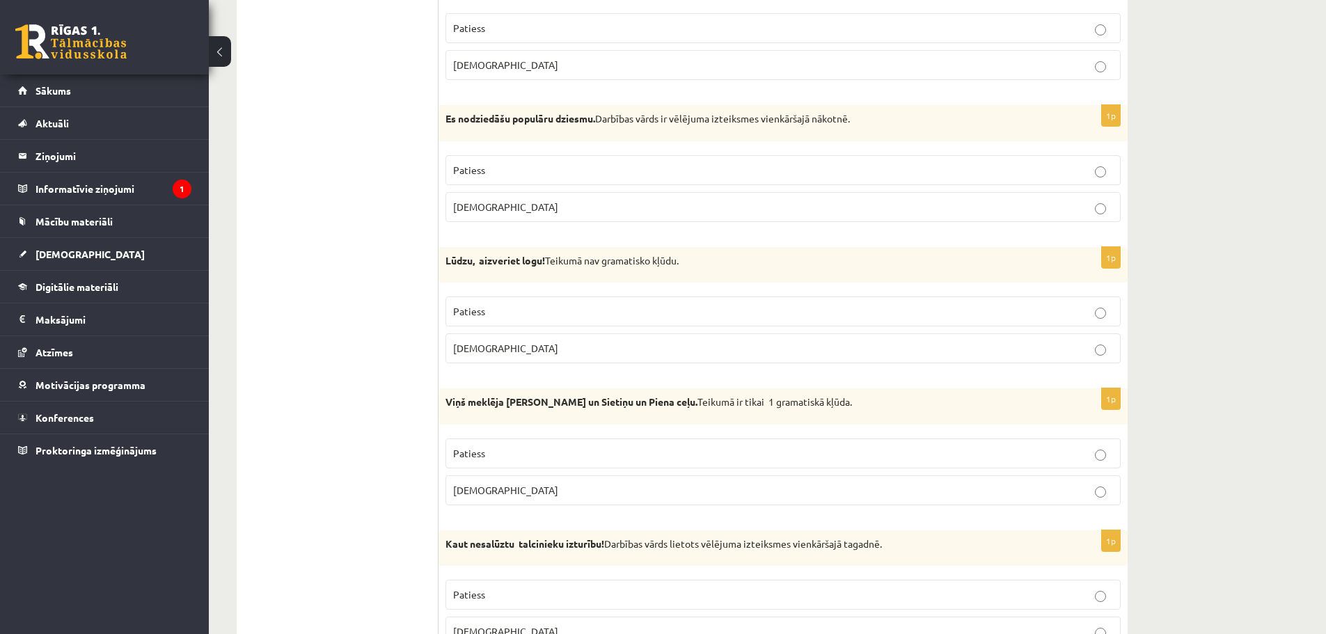
click at [488, 301] on label "Patiess" at bounding box center [783, 312] width 675 height 30
click at [510, 490] on p "Aplams" at bounding box center [783, 490] width 660 height 15
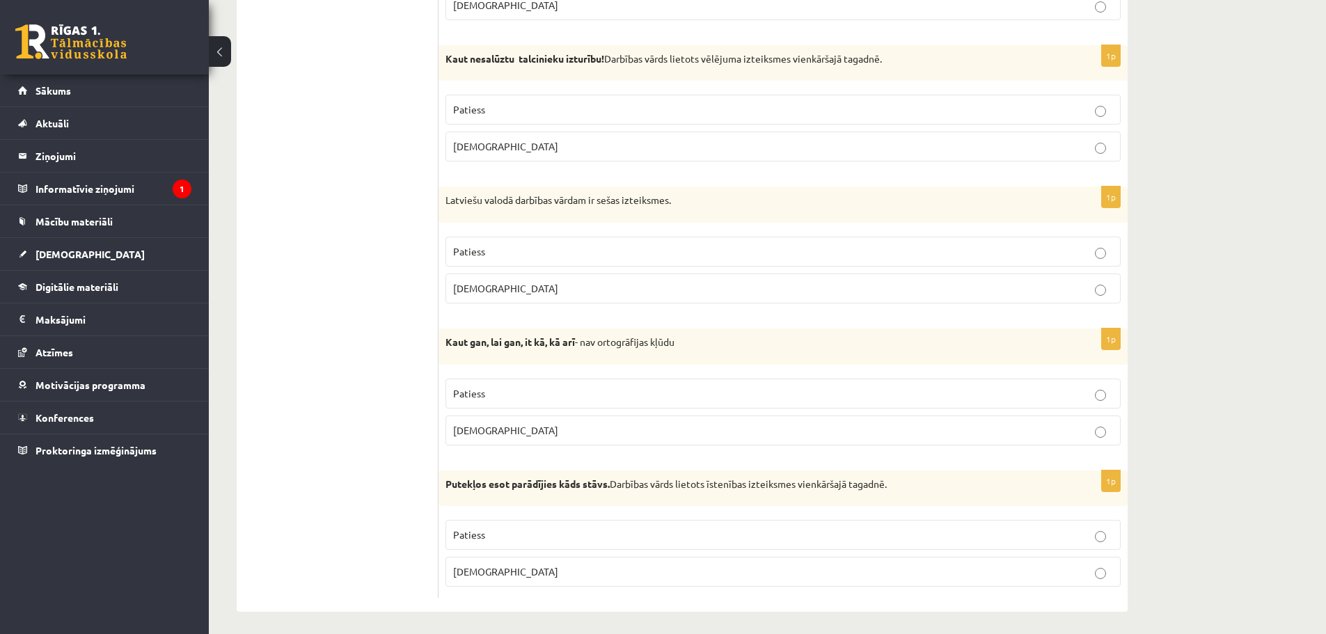
scroll to position [4038, 0]
click at [473, 135] on label "Aplams" at bounding box center [783, 144] width 675 height 30
drag, startPoint x: 481, startPoint y: 241, endPoint x: 468, endPoint y: 329, distance: 89.4
click at [480, 244] on label "Patiess" at bounding box center [783, 250] width 675 height 30
click at [469, 405] on label "Patiess" at bounding box center [783, 392] width 675 height 30
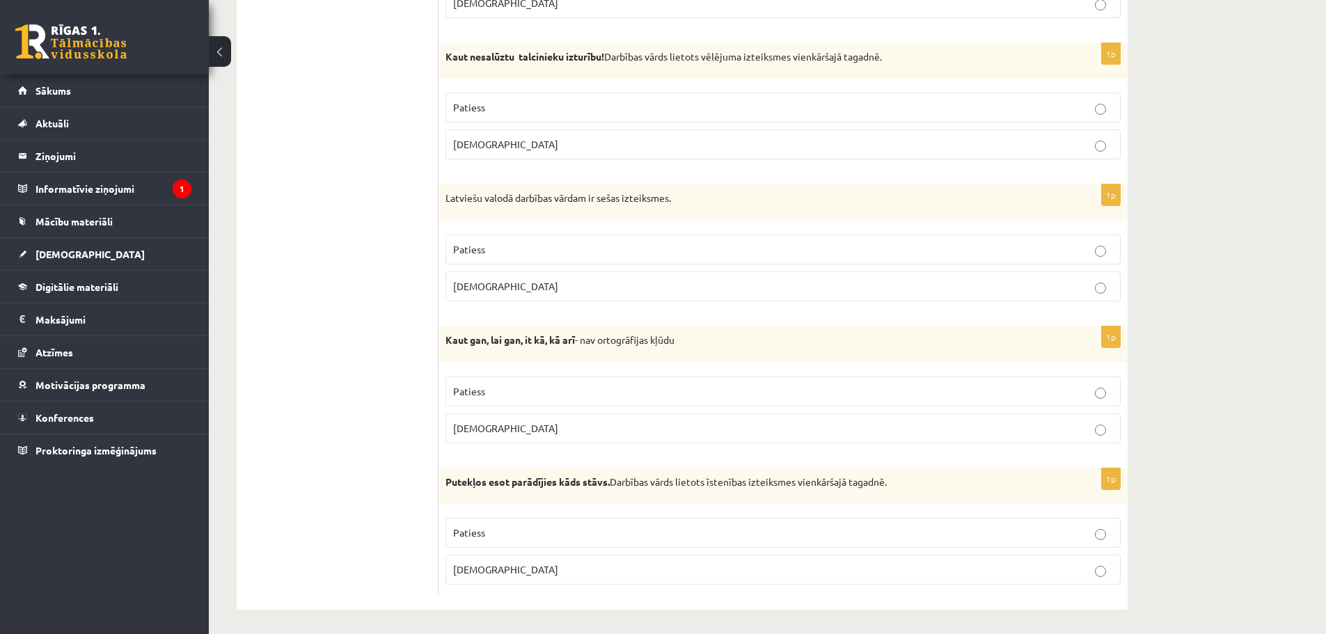
click at [498, 579] on label "Aplams" at bounding box center [783, 570] width 675 height 30
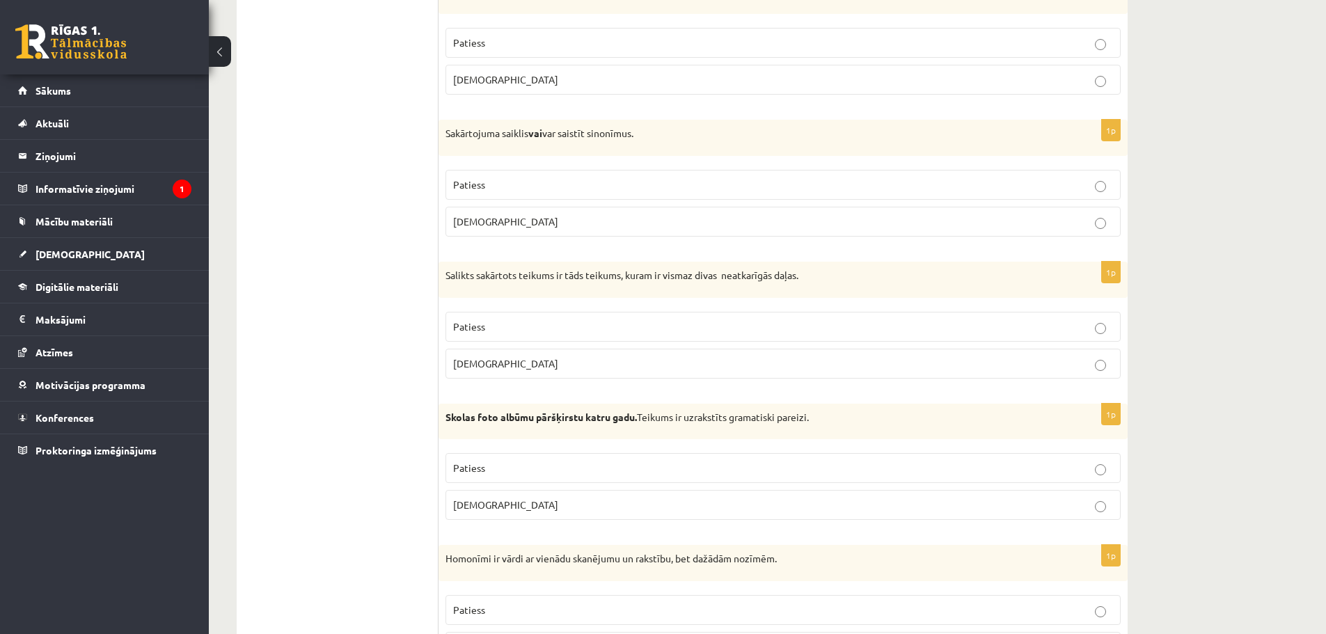
scroll to position [0, 0]
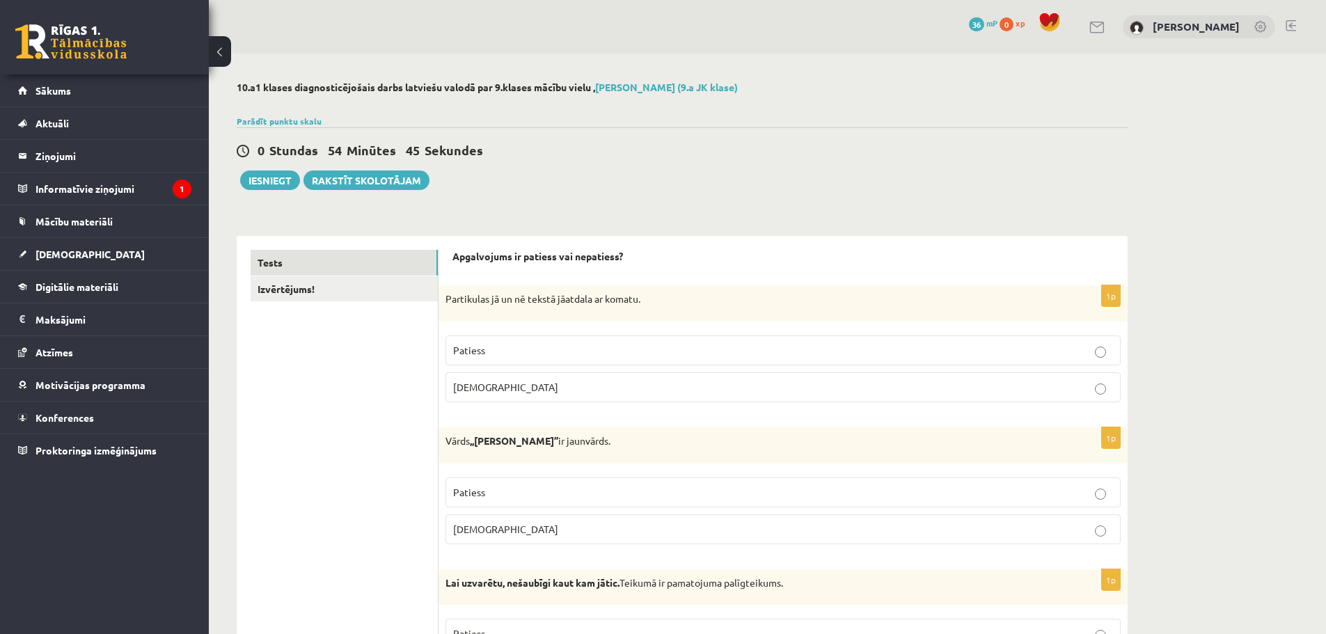
drag, startPoint x: 365, startPoint y: 269, endPoint x: 383, endPoint y: 84, distance: 185.4
click at [338, 301] on link "Izvērtējums!" at bounding box center [344, 289] width 187 height 26
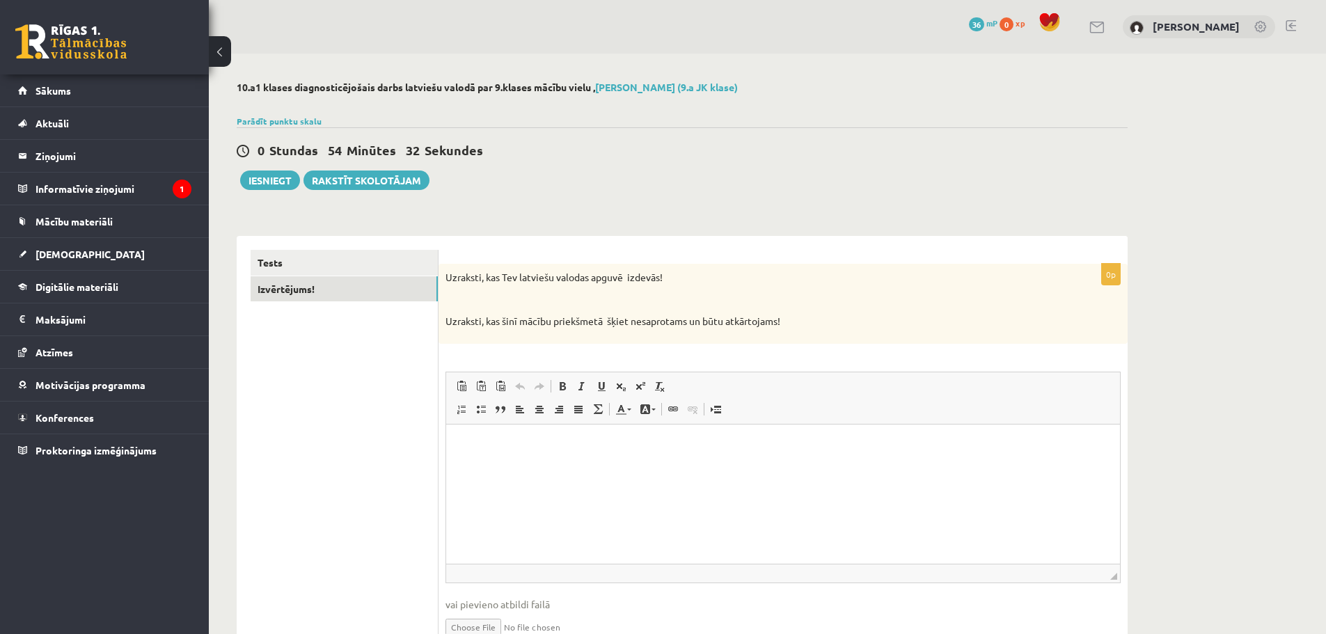
drag, startPoint x: 757, startPoint y: 183, endPoint x: 732, endPoint y: 182, distance: 25.1
click at [732, 182] on div "0 Stundas 54 Minūtes 32 Sekundes Ieskaite saglabāta! Iesniegt Rakstīt skolotājam" at bounding box center [682, 158] width 891 height 63
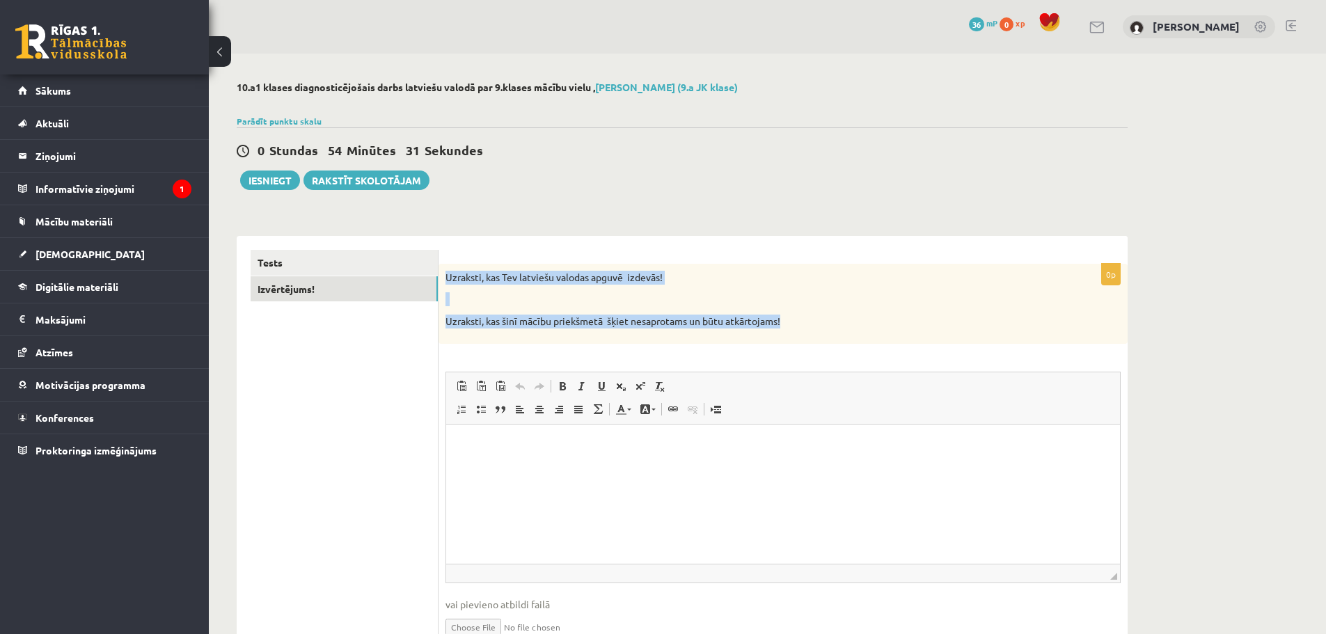
drag, startPoint x: 443, startPoint y: 272, endPoint x: 759, endPoint y: 290, distance: 315.9
click at [802, 313] on div "Uzraksti, kas Tev latviešu valodas apguvē izdevās! Uzraksti, kas šinī mācību pr…" at bounding box center [783, 304] width 689 height 80
click at [677, 214] on div "10.a1 klases diagnosticējošais darbs latviešu valodā par 9.klases mācību vielu …" at bounding box center [682, 379] width 947 height 650
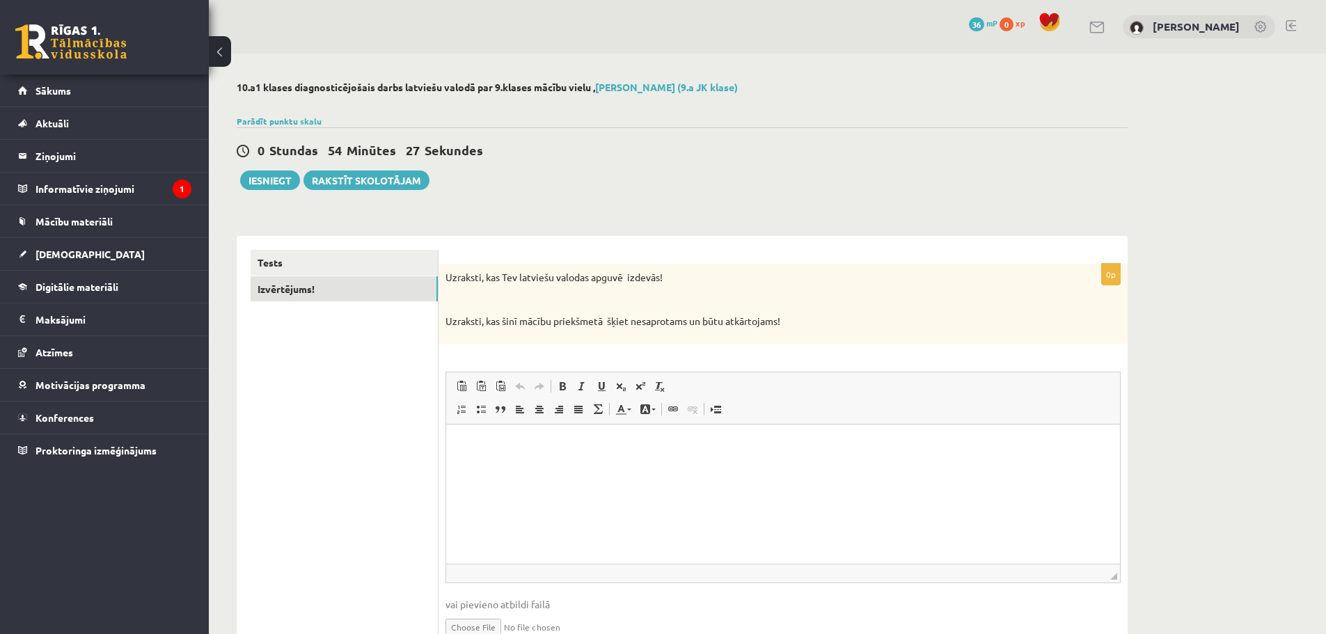
click at [1114, 276] on p "0p" at bounding box center [1110, 274] width 19 height 22
click at [595, 466] on html at bounding box center [783, 445] width 674 height 42
click at [716, 294] on p at bounding box center [749, 299] width 606 height 14
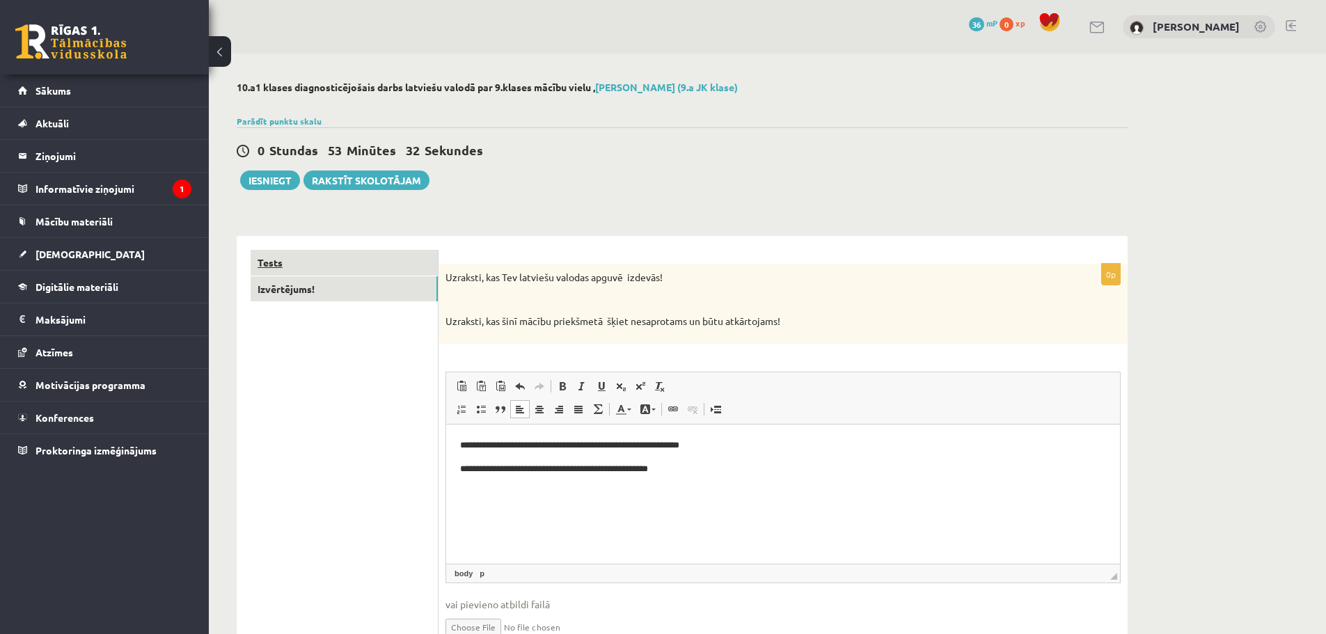
click at [315, 256] on link "Tests" at bounding box center [344, 263] width 187 height 26
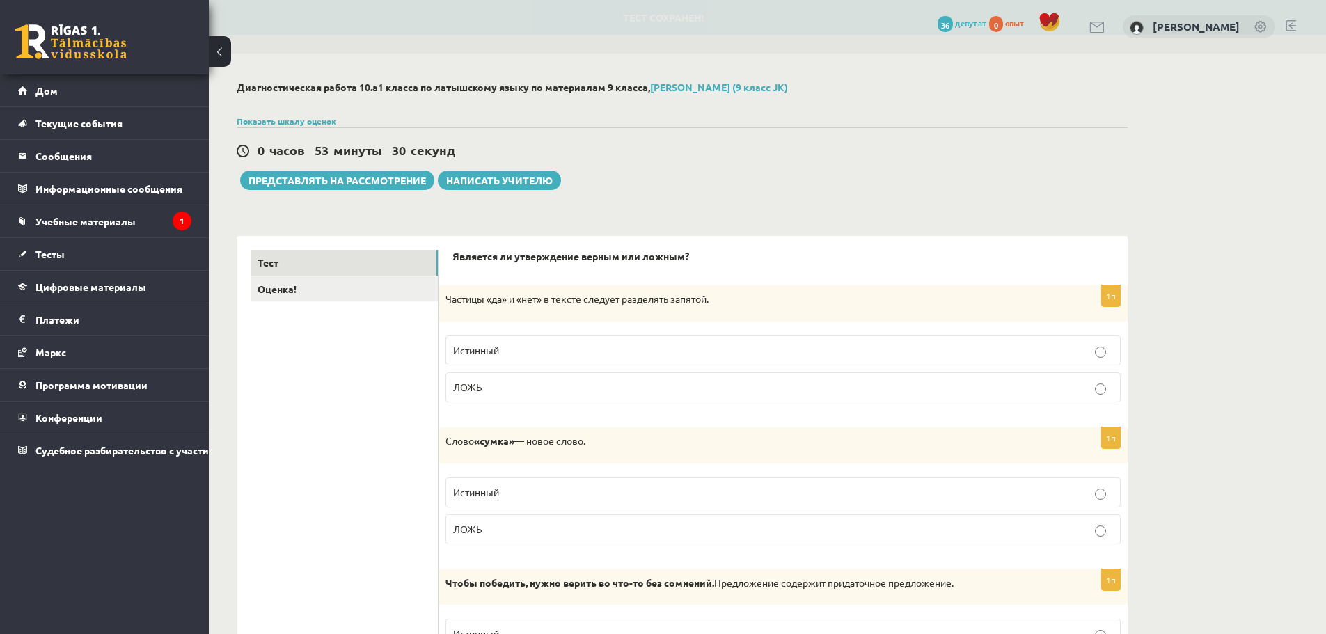
click at [608, 176] on div "0 часов 53 минуты 30 секунд Тест сохранен! Представлять на рассмотрение Написат…" at bounding box center [682, 158] width 891 height 63
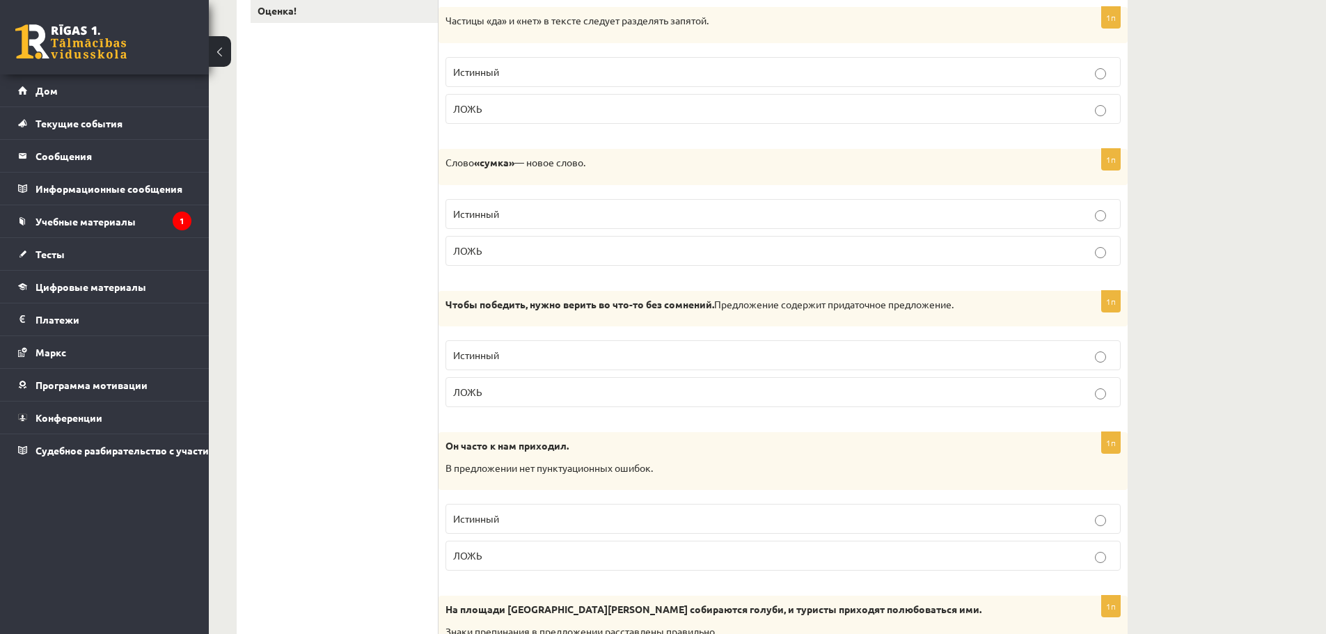
scroll to position [348, 0]
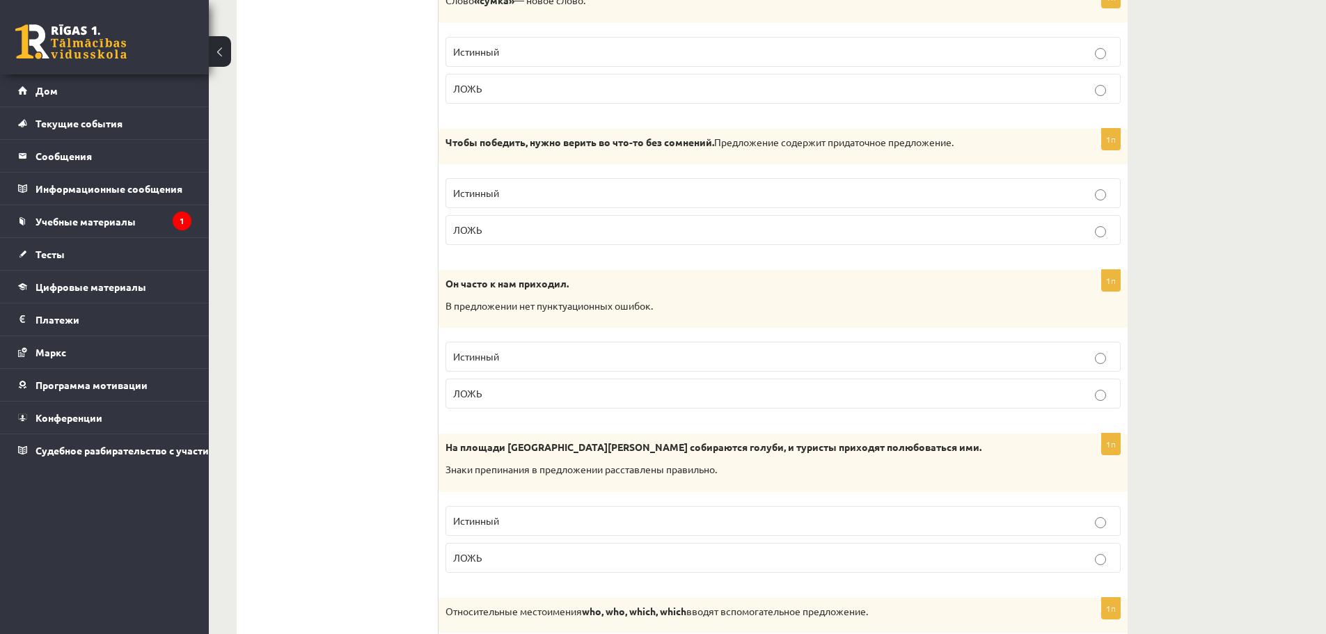
scroll to position [487, 0]
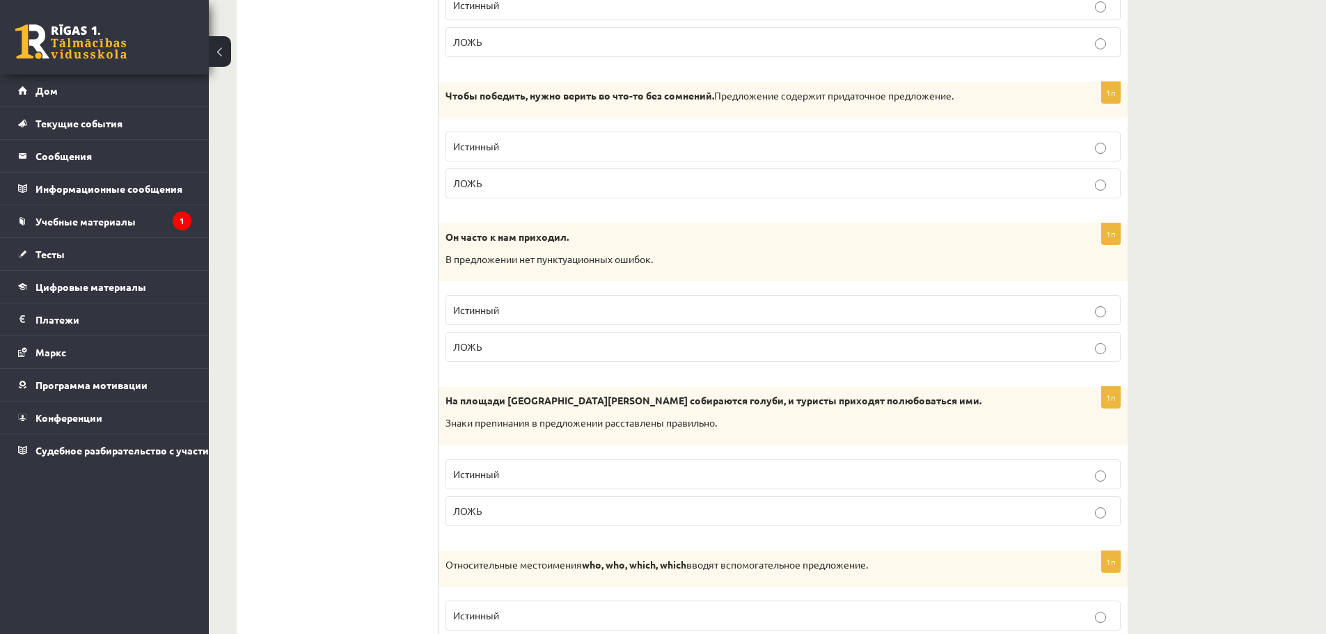
drag, startPoint x: 1125, startPoint y: 144, endPoint x: 1174, endPoint y: 168, distance: 54.2
drag, startPoint x: 1179, startPoint y: 166, endPoint x: 1192, endPoint y: 164, distance: 12.7
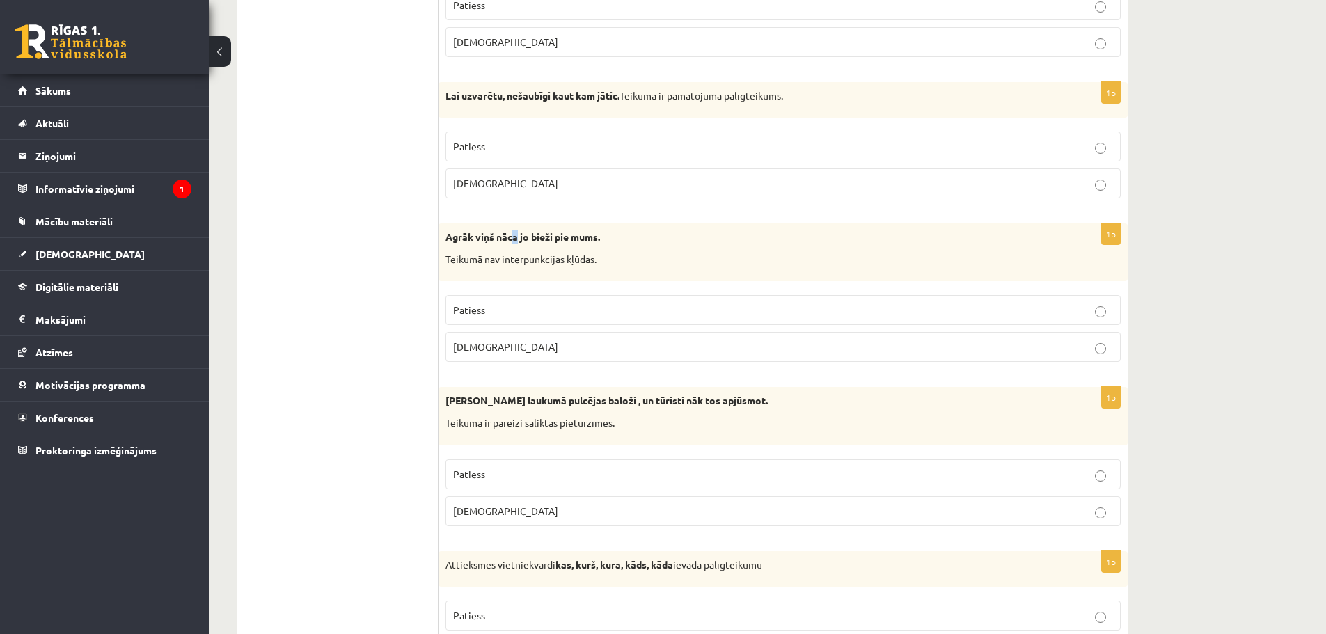
click at [519, 238] on strong "Agrāk viņš nāca jo bieži pie mums." at bounding box center [523, 236] width 155 height 13
click at [524, 252] on div "Agrāk viņš nāca jo bieži pie mums. Teikumā nav interpunkcijas kļūdas." at bounding box center [783, 252] width 689 height 58
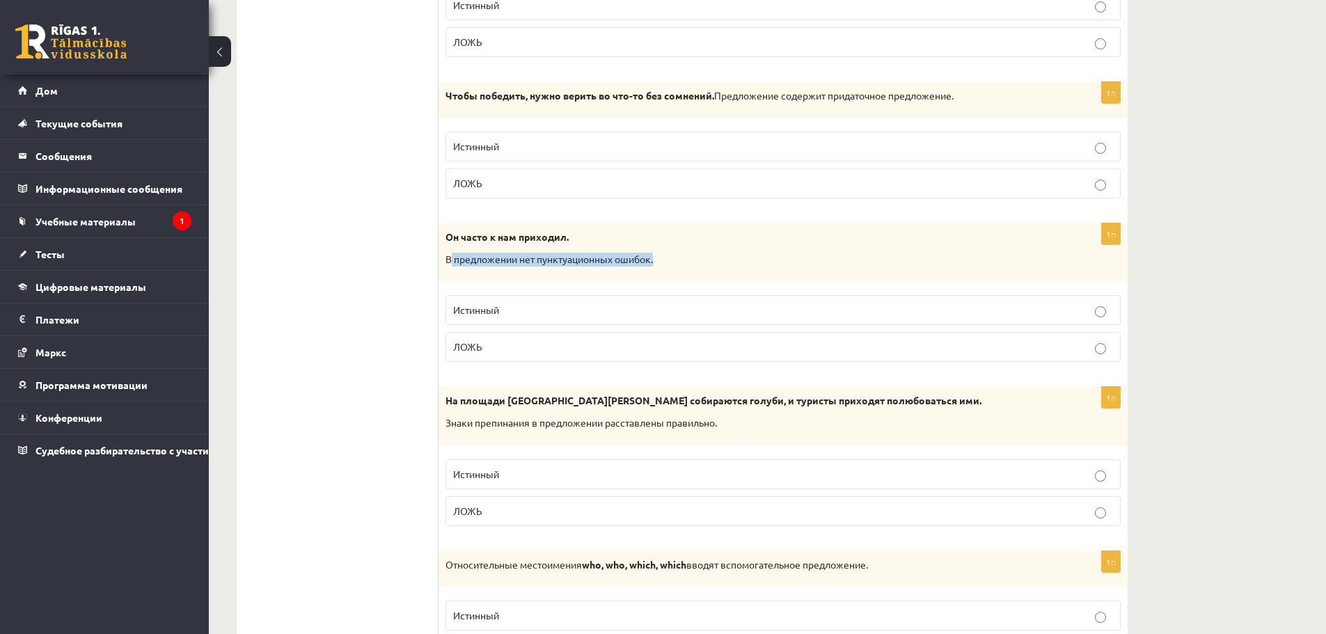
drag, startPoint x: 452, startPoint y: 260, endPoint x: 662, endPoint y: 263, distance: 210.3
click at [662, 263] on p "В предложении нет пунктуационных ошибок." at bounding box center [749, 260] width 606 height 14
click at [659, 267] on div "Он часто к нам приходил. В предложении нет пунктуационных ошибок." at bounding box center [783, 252] width 689 height 58
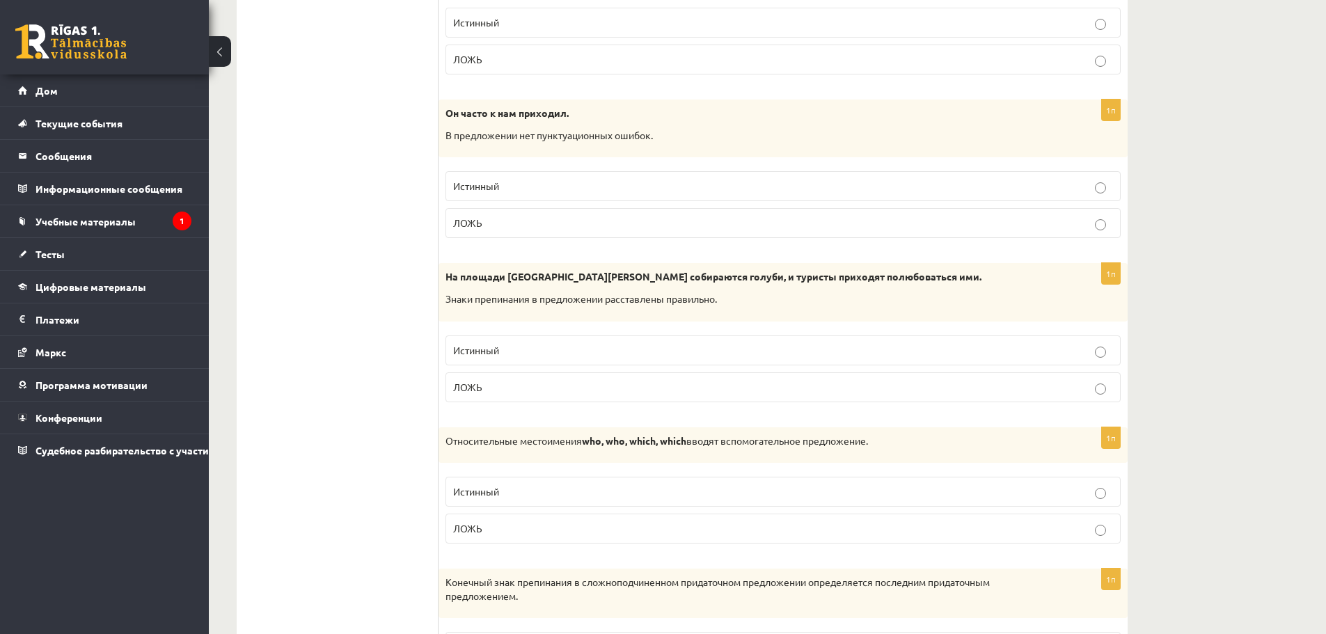
scroll to position [627, 0]
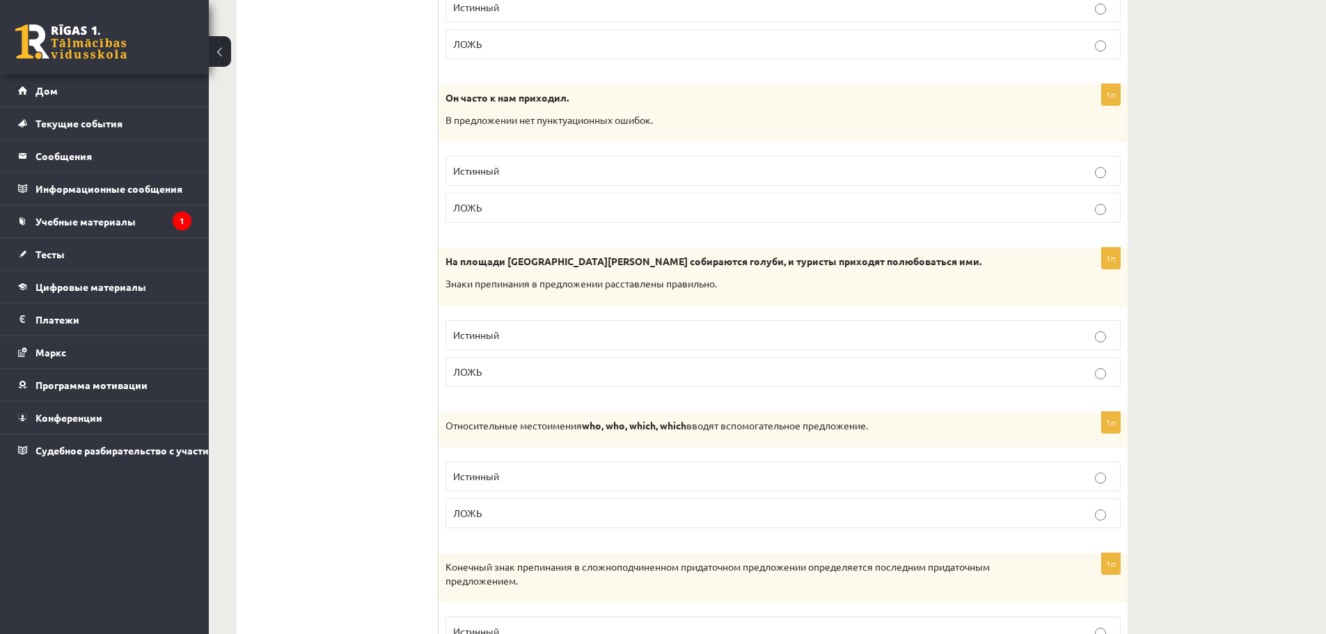
click at [877, 285] on p "Знаки препинания в предложении расставлены правильно." at bounding box center [749, 284] width 606 height 14
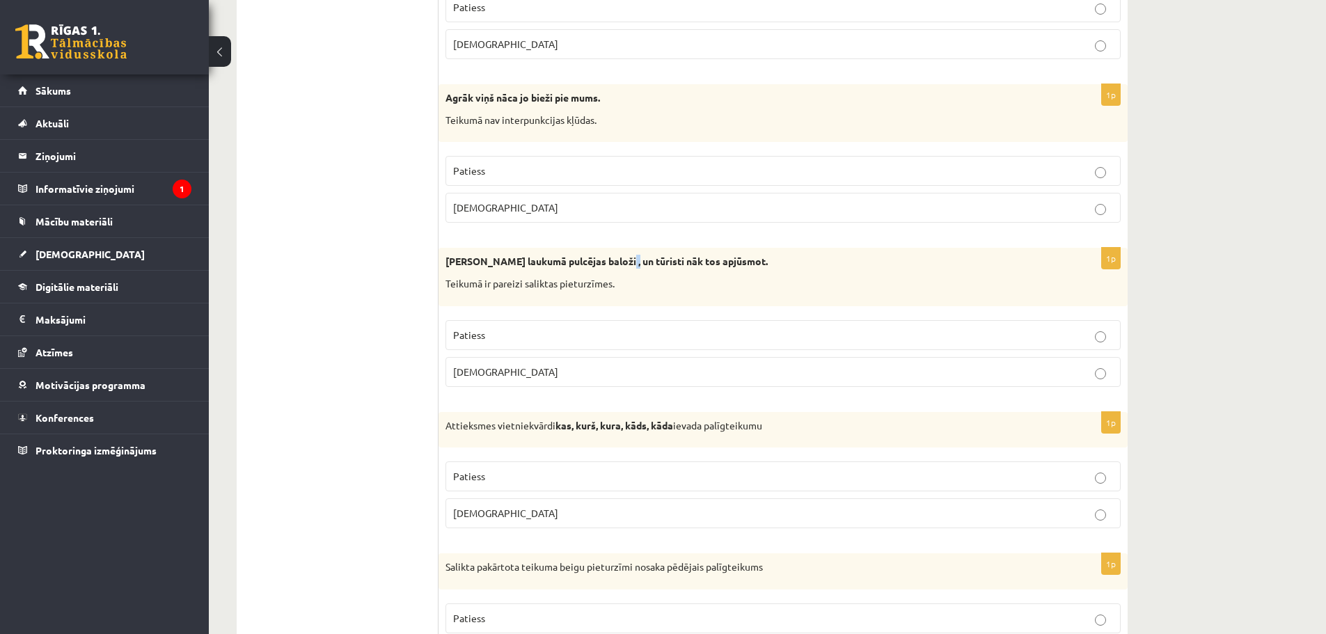
drag, startPoint x: 620, startPoint y: 265, endPoint x: 628, endPoint y: 264, distance: 7.8
click at [628, 264] on strong "Svētā Marka laukumā pulcējas baloži , un tūristi nāk tos apjūsmot." at bounding box center [607, 261] width 322 height 13
click at [639, 278] on p "Teikumā ir pareizi saliktas pieturzīmes." at bounding box center [749, 284] width 606 height 14
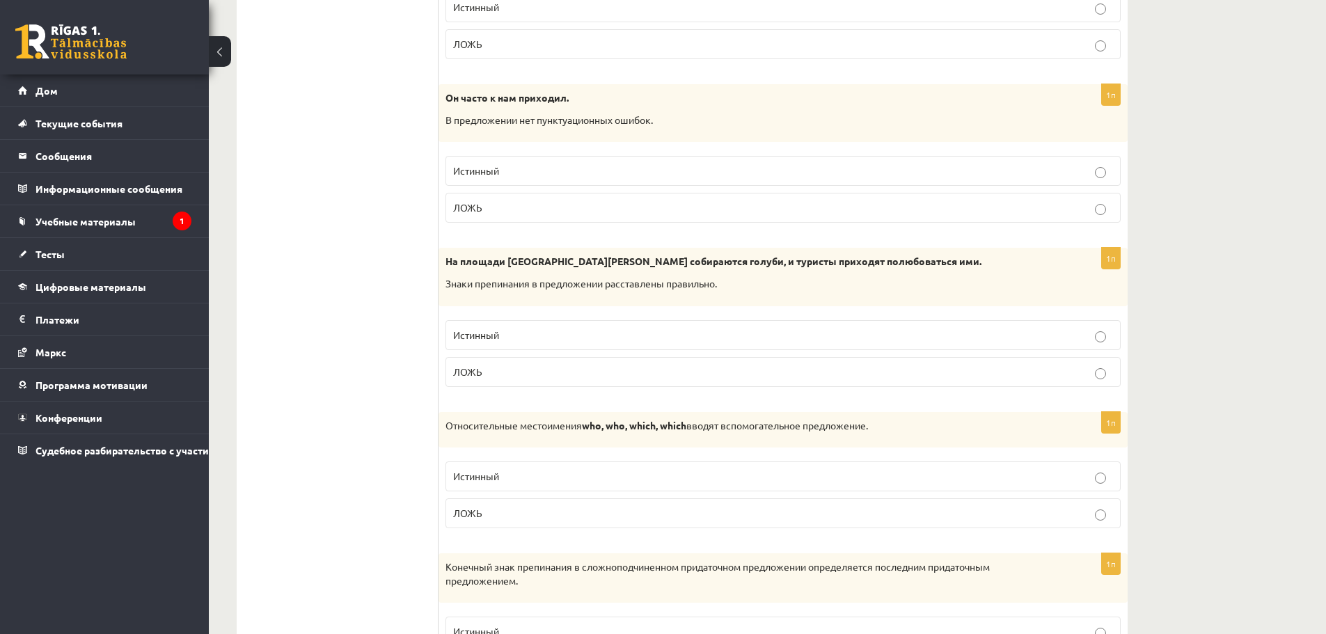
click at [908, 301] on div "На площади Сан-Марко собираются голуби, и туристы приходят полюбоваться ими. Зн…" at bounding box center [783, 277] width 689 height 58
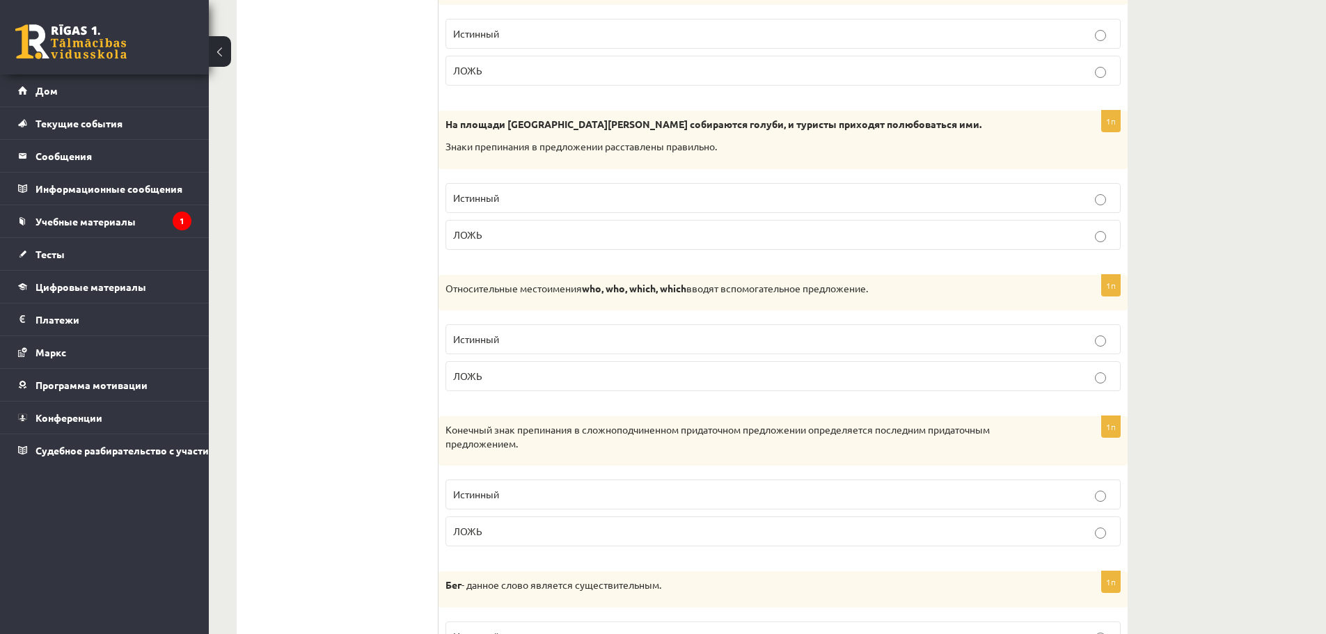
scroll to position [766, 0]
click at [767, 289] on font "вводят вспомогательное предложение." at bounding box center [777, 286] width 182 height 13
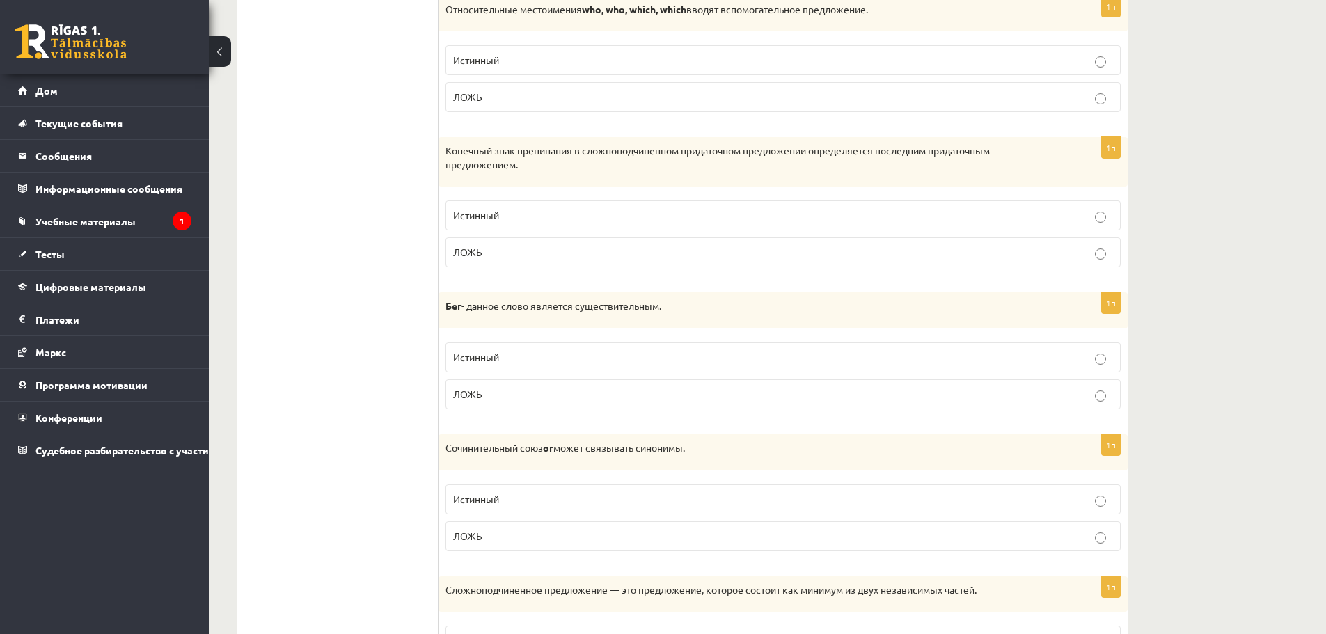
scroll to position [1044, 0]
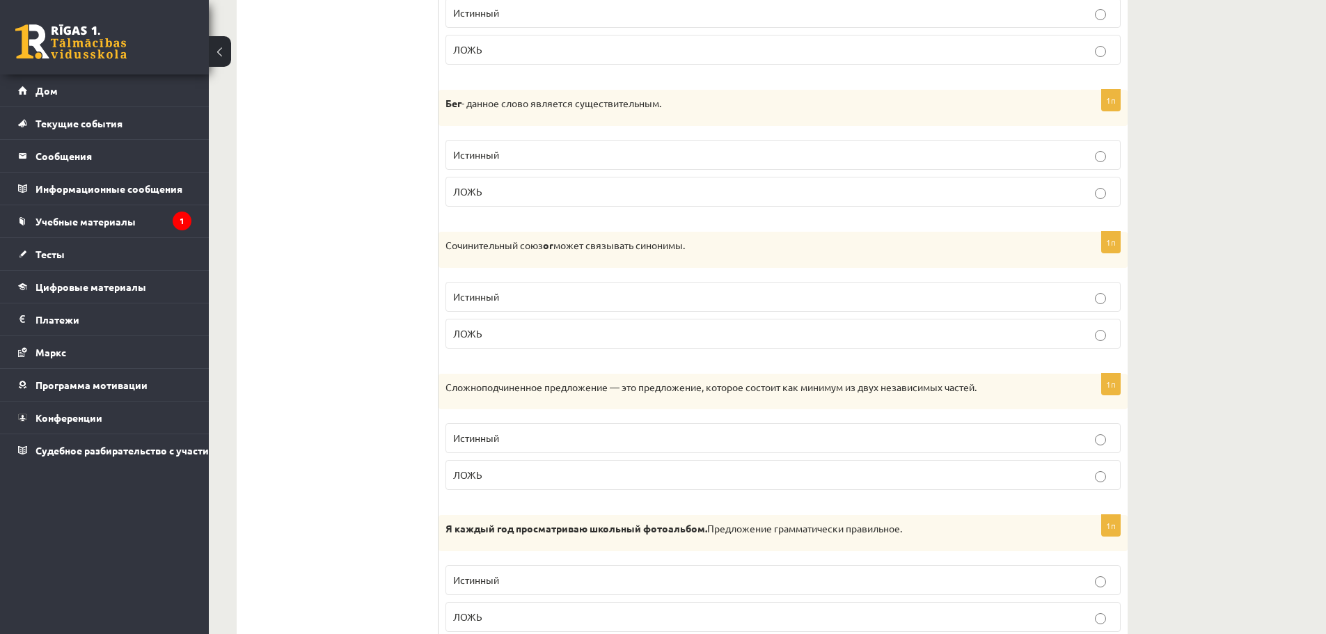
scroll to position [1253, 0]
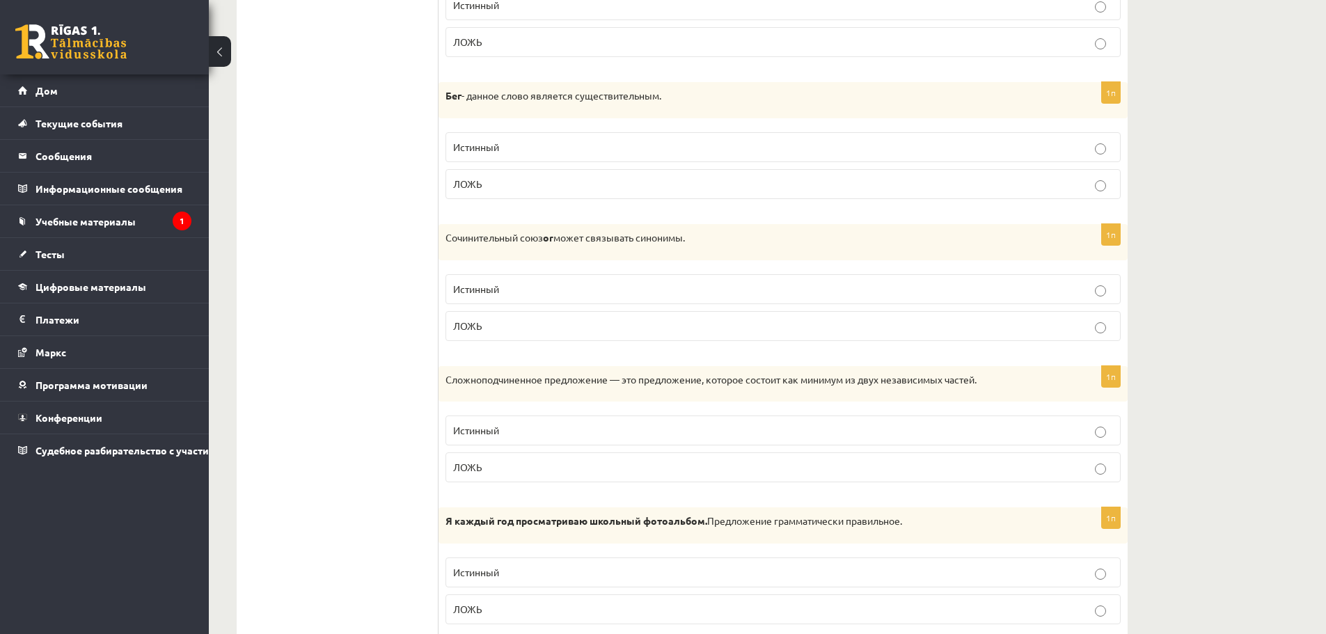
click at [722, 246] on div "Сочинительный союз or может связывать синонимы." at bounding box center [783, 242] width 689 height 36
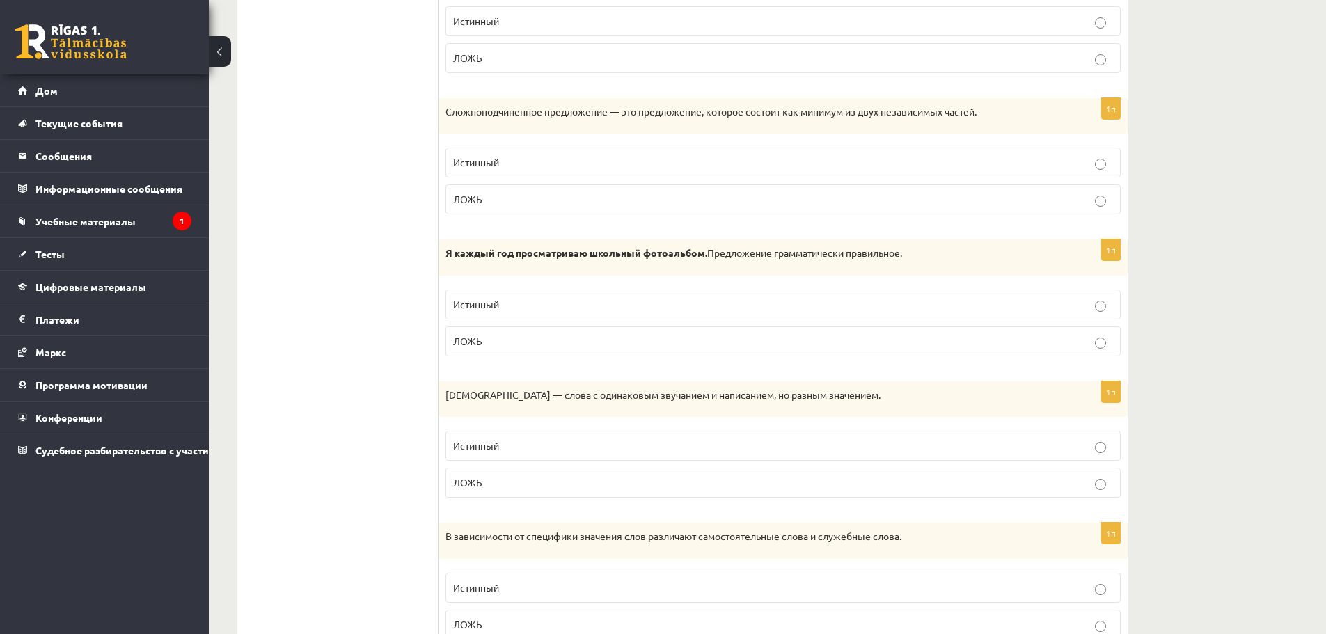
scroll to position [1532, 0]
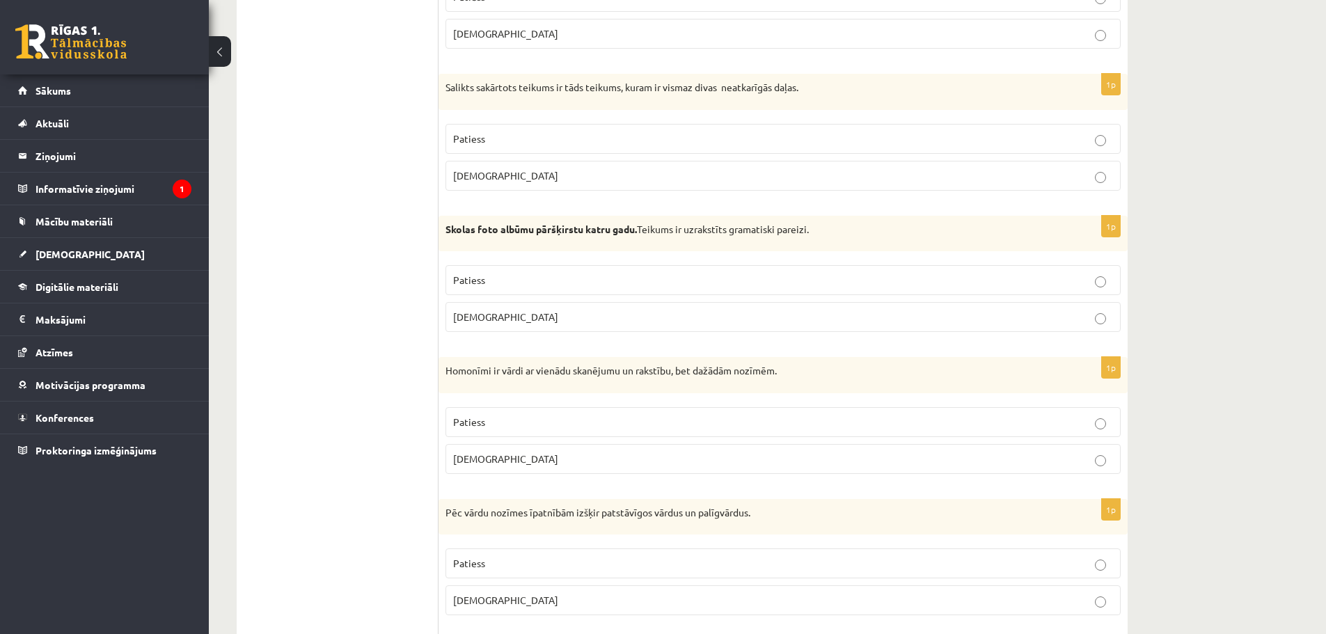
click at [580, 235] on p "Skolas foto albūmu pāršķirstu katru gadu. Teikums ir uzrakstīts gramatiski pare…" at bounding box center [749, 230] width 606 height 14
click at [563, 233] on strong "Skolas foto albūmu pāršķirstu katru gadu." at bounding box center [541, 229] width 191 height 13
drag, startPoint x: 620, startPoint y: 231, endPoint x: 595, endPoint y: 228, distance: 25.2
click at [595, 228] on strong "Skolas foto albūmu pāršķirstu katru gadu." at bounding box center [541, 229] width 191 height 13
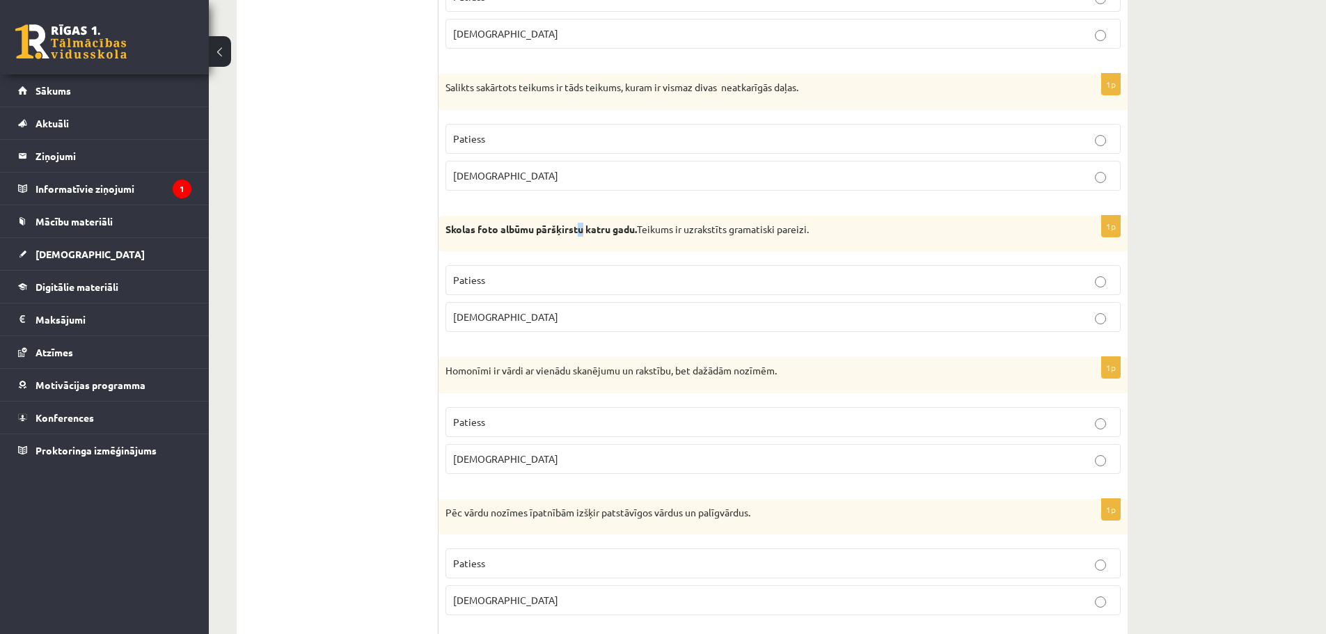
click at [586, 226] on strong "Skolas foto albūmu pāršķirstu katru gadu." at bounding box center [541, 229] width 191 height 13
click at [586, 229] on strong "Skolas foto albūmu pāršķirstu katru gadu." at bounding box center [541, 229] width 191 height 13
click at [586, 230] on strong "Skolas foto albūmu pāršķirstu katru gadu." at bounding box center [541, 229] width 191 height 13
click at [440, 228] on div "Skolas foto albūmu pāršķirstu katru gadu. Teikums ir uzrakstīts gramatiski pare…" at bounding box center [783, 234] width 689 height 36
click at [568, 233] on strong "Skolas foto albūmu pāršķirstu katru gadu." at bounding box center [541, 229] width 191 height 13
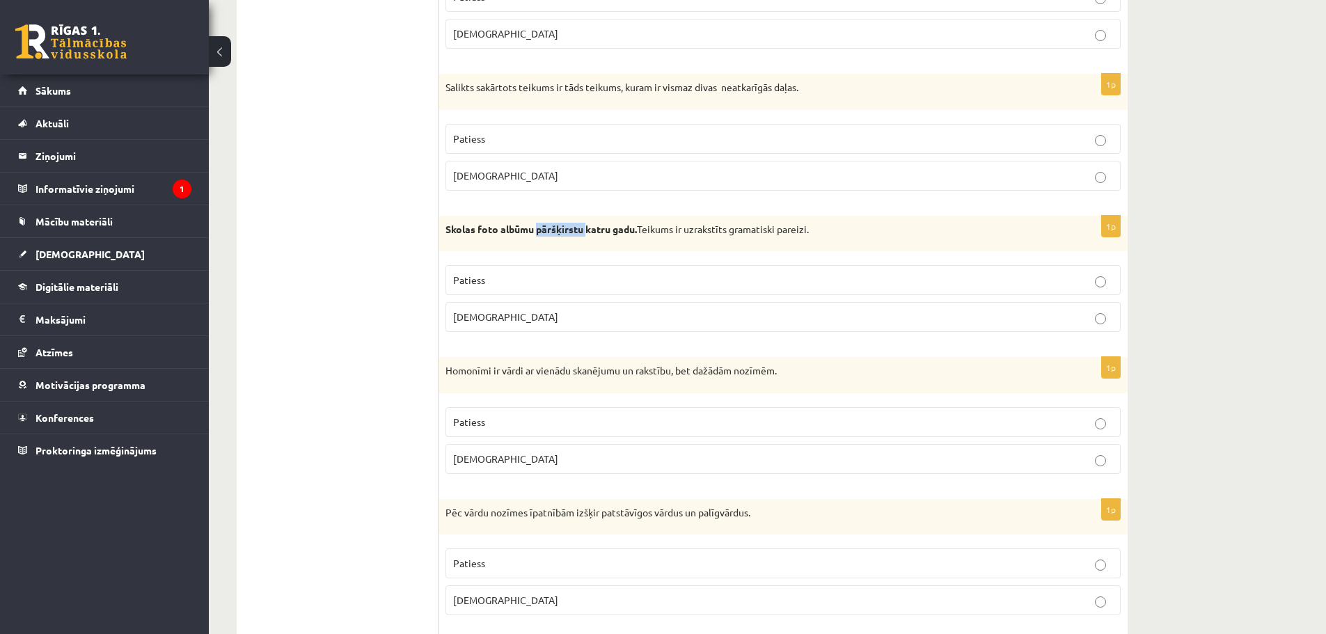
click at [568, 233] on strong "Skolas foto albūmu pāršķirstu katru gadu." at bounding box center [541, 229] width 191 height 13
click at [581, 233] on strong "Skolas foto albūmu pāršķirstu katru gadu." at bounding box center [541, 229] width 191 height 13
click at [581, 232] on strong "Skolas foto albūmu pāršķirstu katru gadu." at bounding box center [541, 229] width 191 height 13
click at [582, 228] on strong "Skolas foto albūmu pāršķirstu katru gadu." at bounding box center [541, 229] width 191 height 13
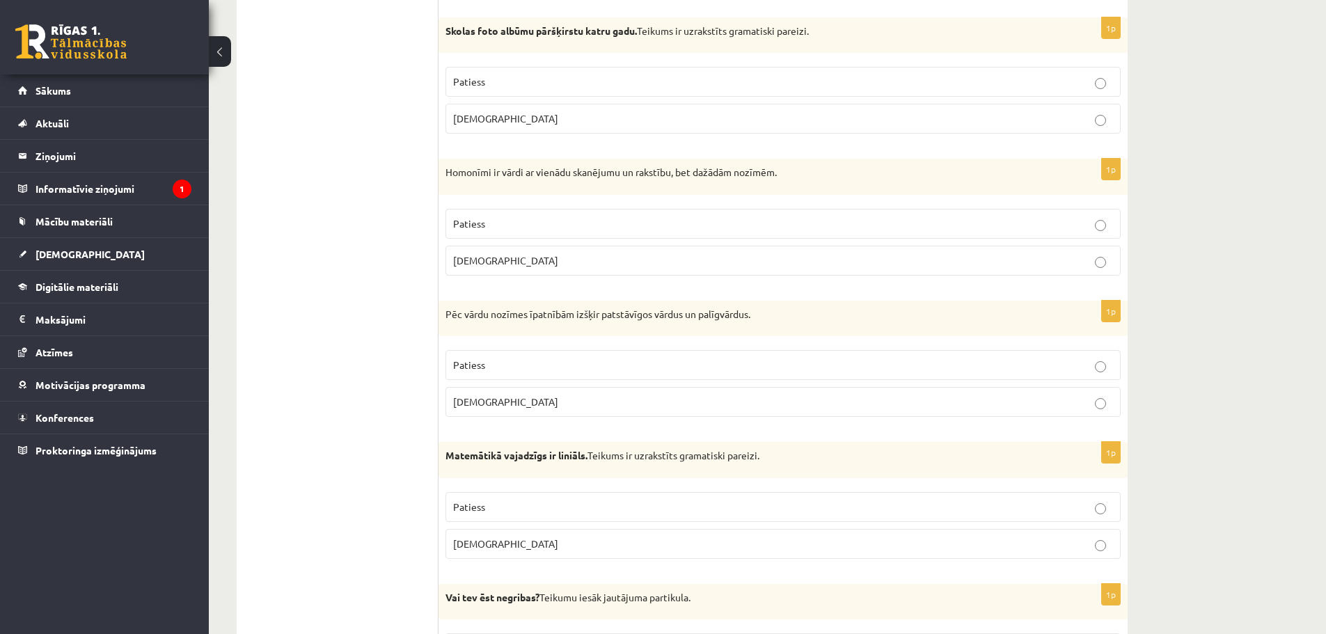
scroll to position [1741, 0]
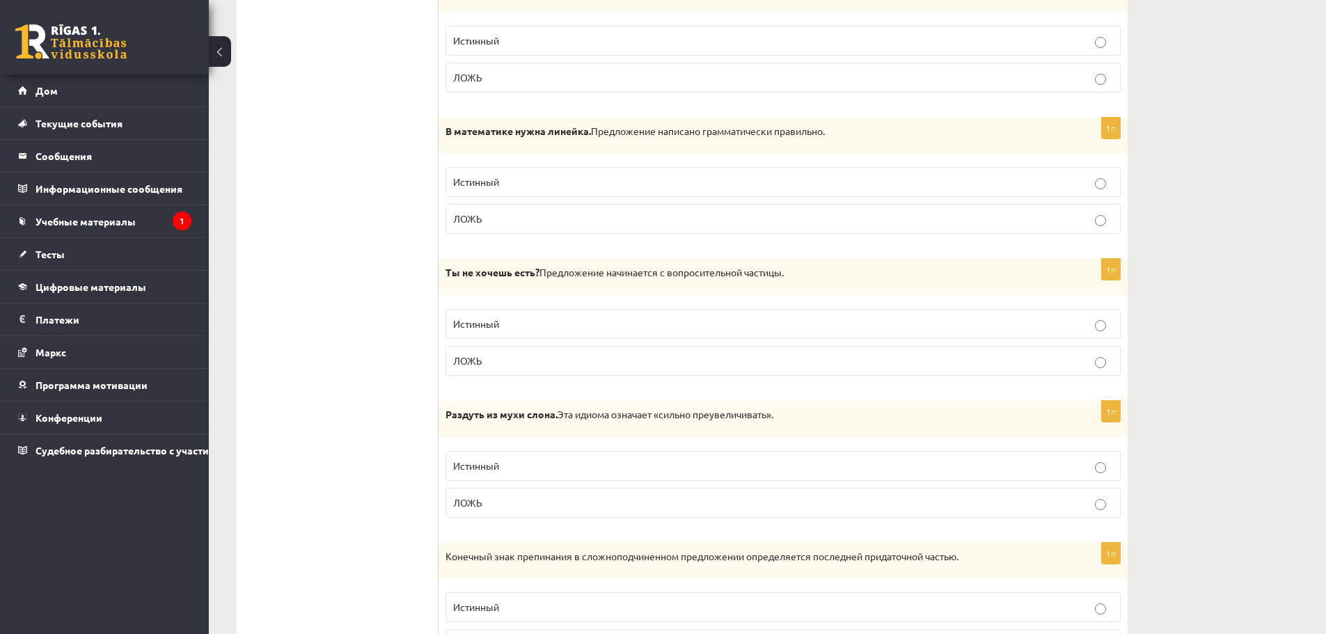
scroll to position [2019, 0]
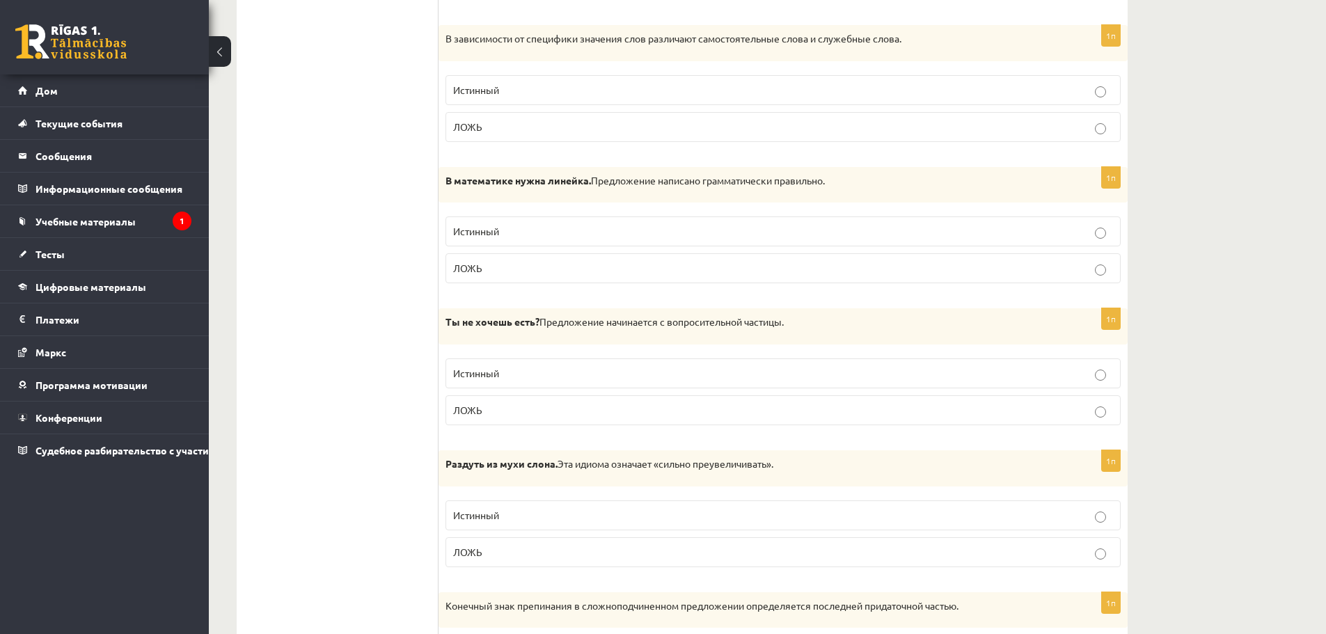
click at [284, 107] on ul "Тест Оценка!" at bounding box center [345, 430] width 188 height 4398
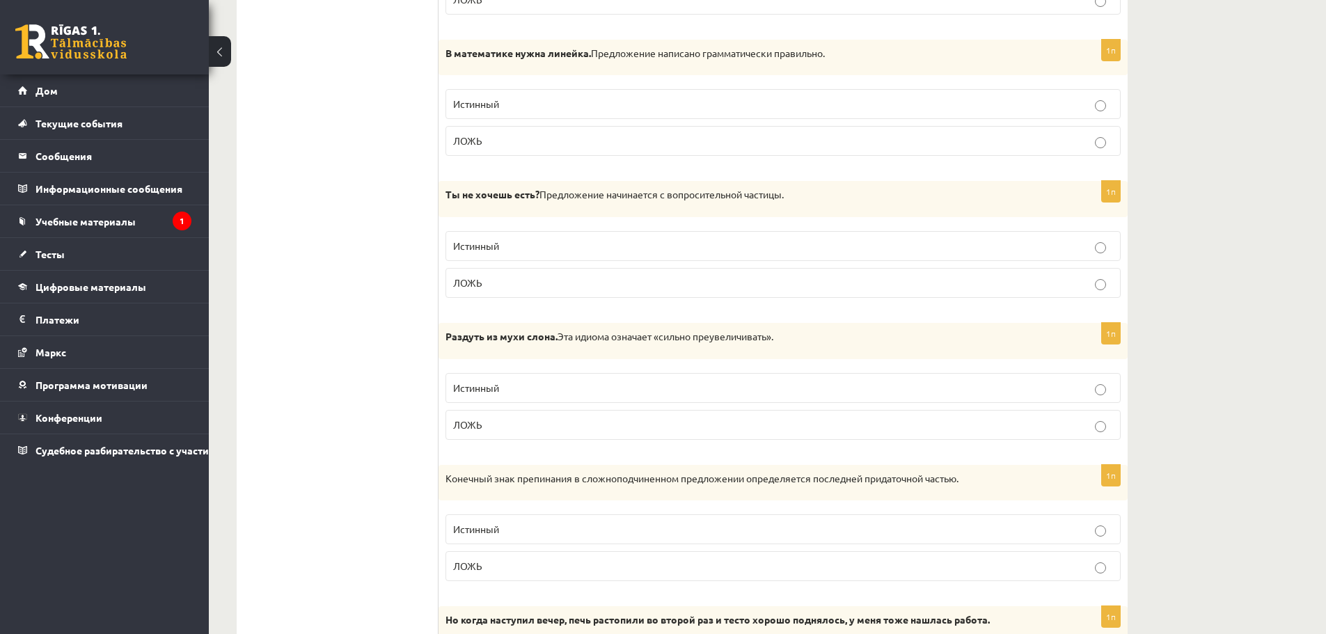
scroll to position [2158, 0]
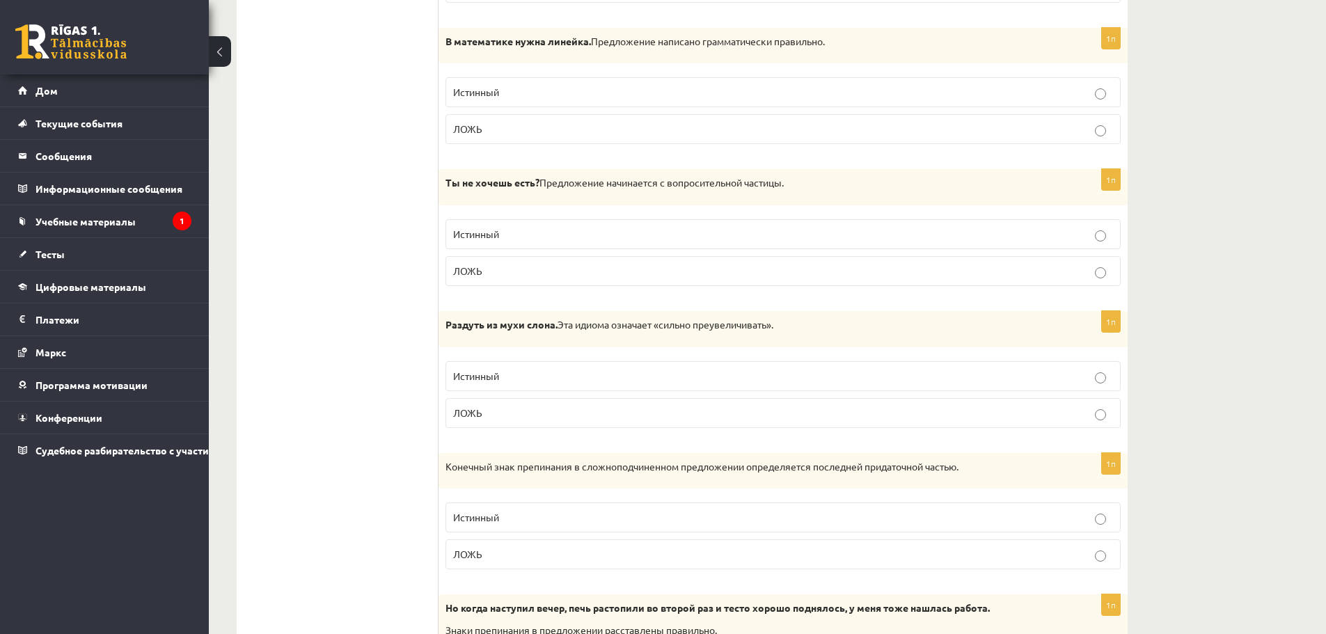
drag, startPoint x: 1186, startPoint y: 68, endPoint x: 1209, endPoint y: 0, distance: 72.0
click at [1186, 67] on div "Диагностическая работа 10.а1 класса по латышскому языку по материалам 9 класса,…" at bounding box center [767, 213] width 1117 height 4636
click at [1171, 151] on div "Диагностическая работа 10.а1 класса по латышскому языку по материалам 9 класса,…" at bounding box center [767, 213] width 1117 height 4636
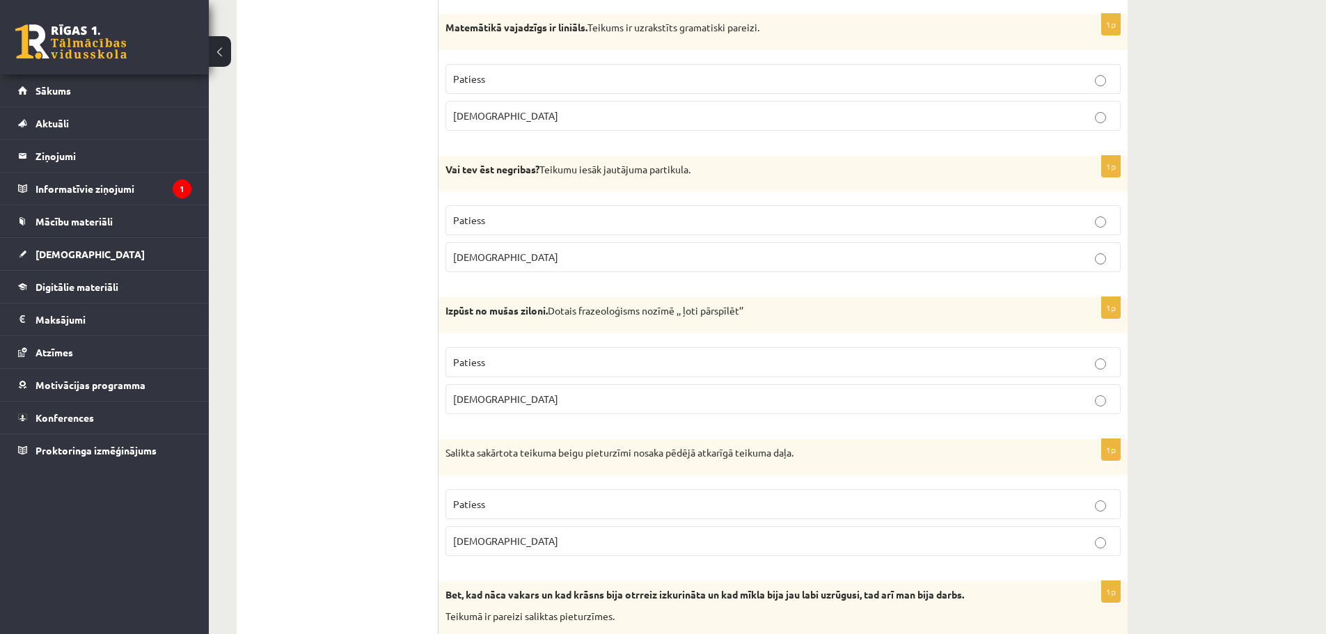
click at [941, 42] on div "Matemātikā vajadzīgs ir liniāls. Teikums ir uzrakstīts gramatiski pareizi." at bounding box center [783, 32] width 689 height 36
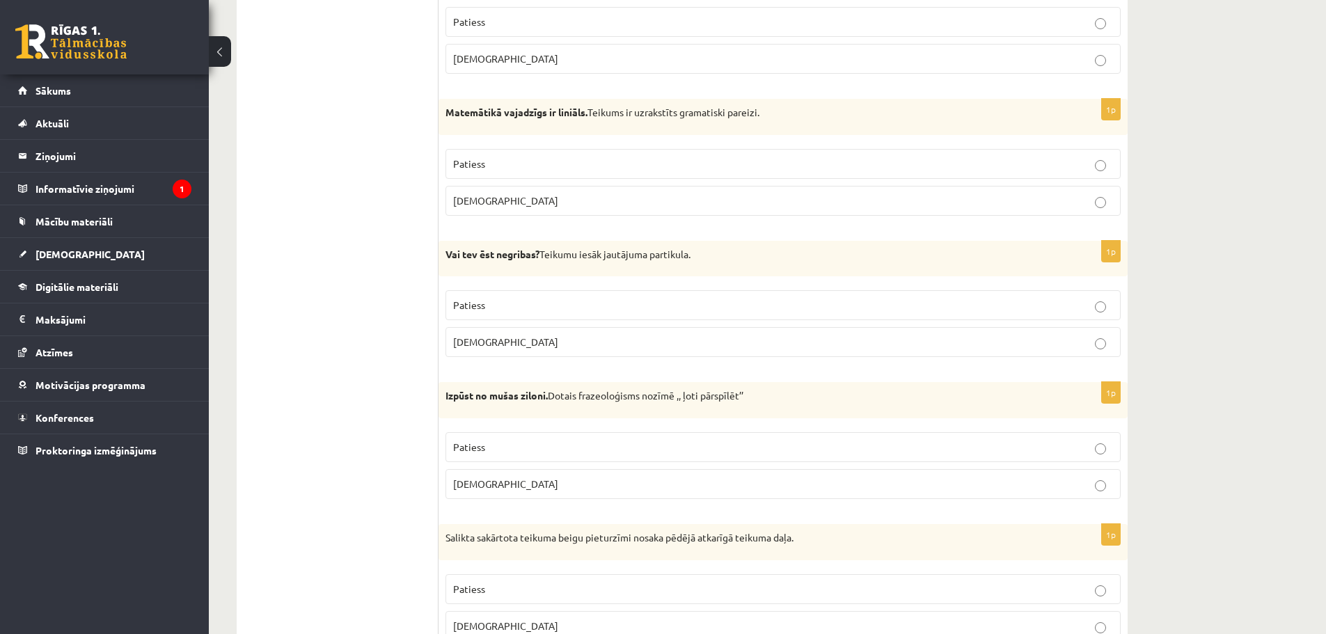
scroll to position [2019, 0]
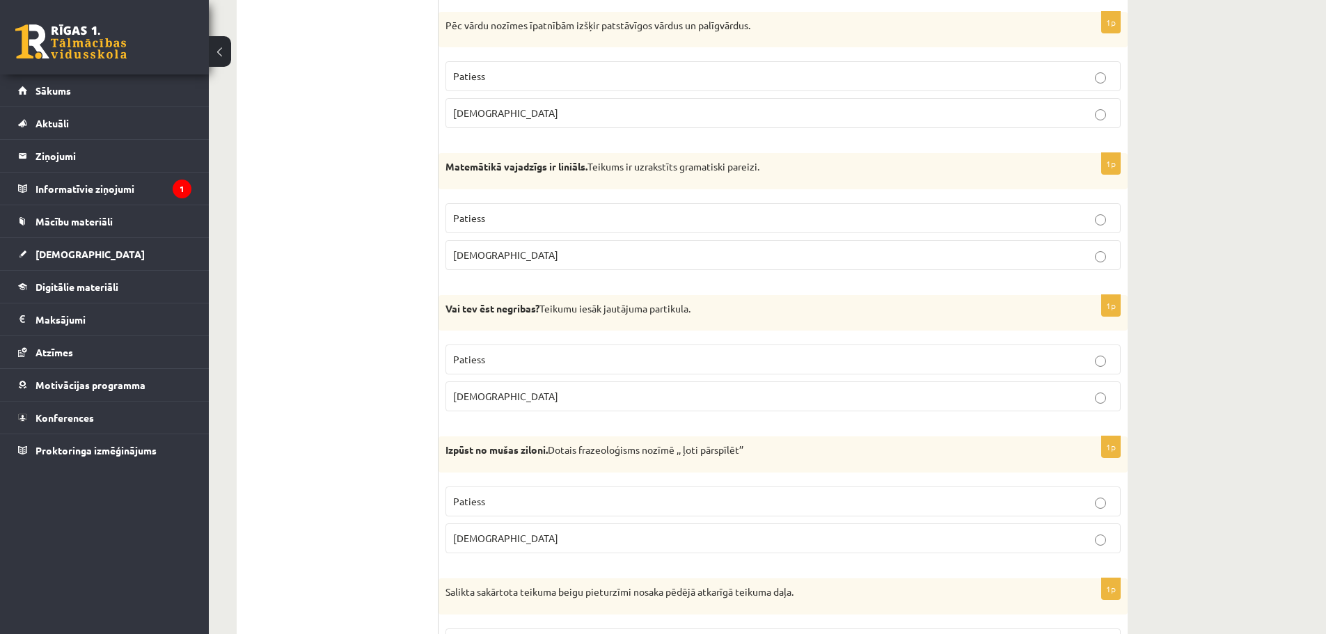
drag, startPoint x: 291, startPoint y: 111, endPoint x: 275, endPoint y: 104, distance: 17.5
click at [275, 104] on ul "Tests Izvērtējums!" at bounding box center [345, 423] width 188 height 4384
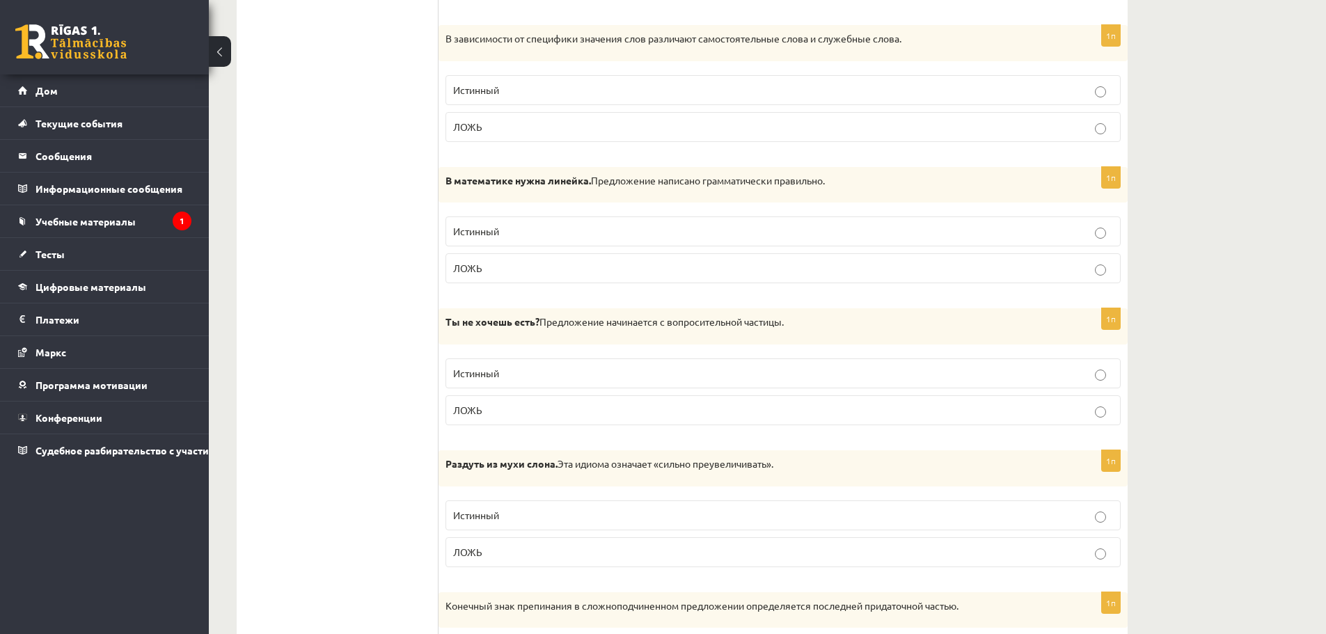
drag, startPoint x: 272, startPoint y: 238, endPoint x: 261, endPoint y: 235, distance: 11.5
click at [261, 235] on ul "Тест Оценка!" at bounding box center [345, 430] width 188 height 4398
click at [539, 262] on p "ЛОЖЬ" at bounding box center [783, 268] width 660 height 15
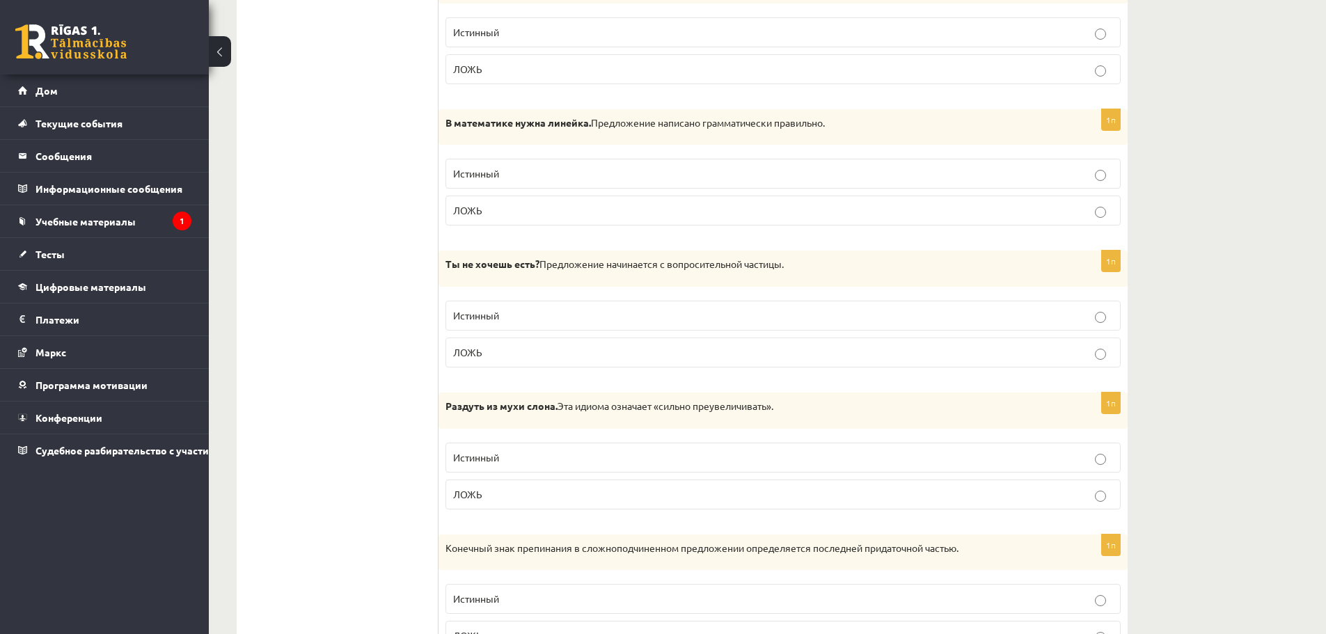
scroll to position [2089, 0]
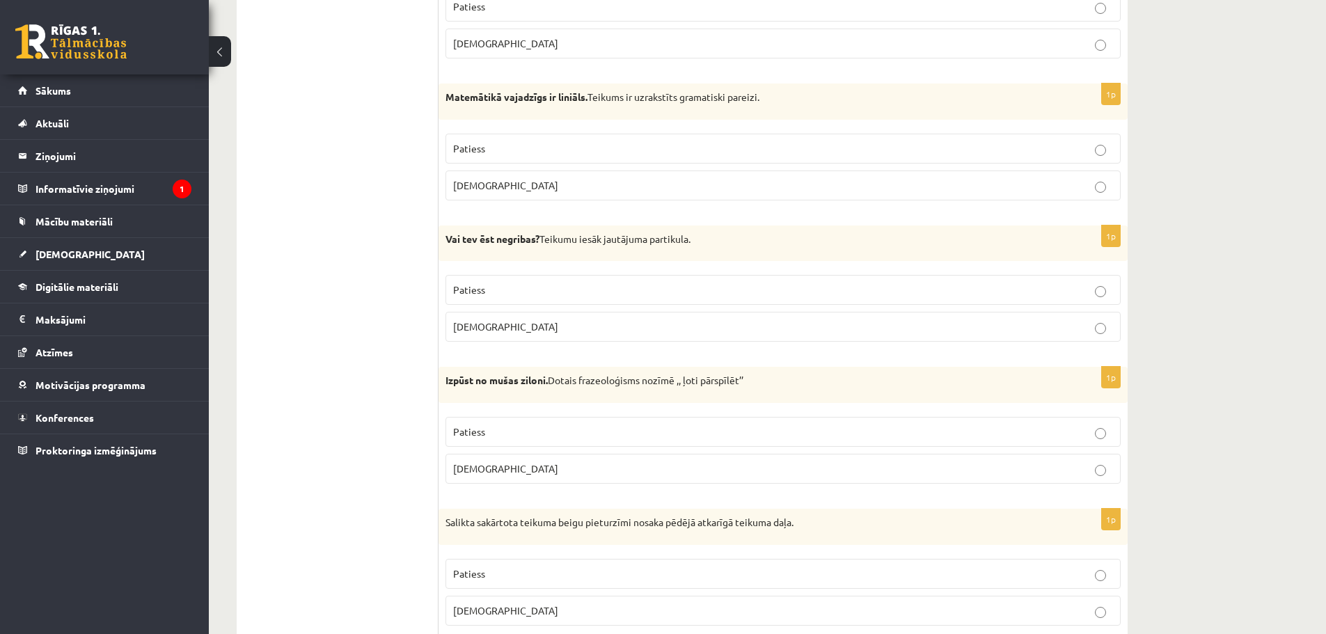
click at [1177, 267] on div "10.a1 klases diagnosticējošais darbs latviešu valodā par 9.klases mācību vielu …" at bounding box center [767, 276] width 1117 height 4622
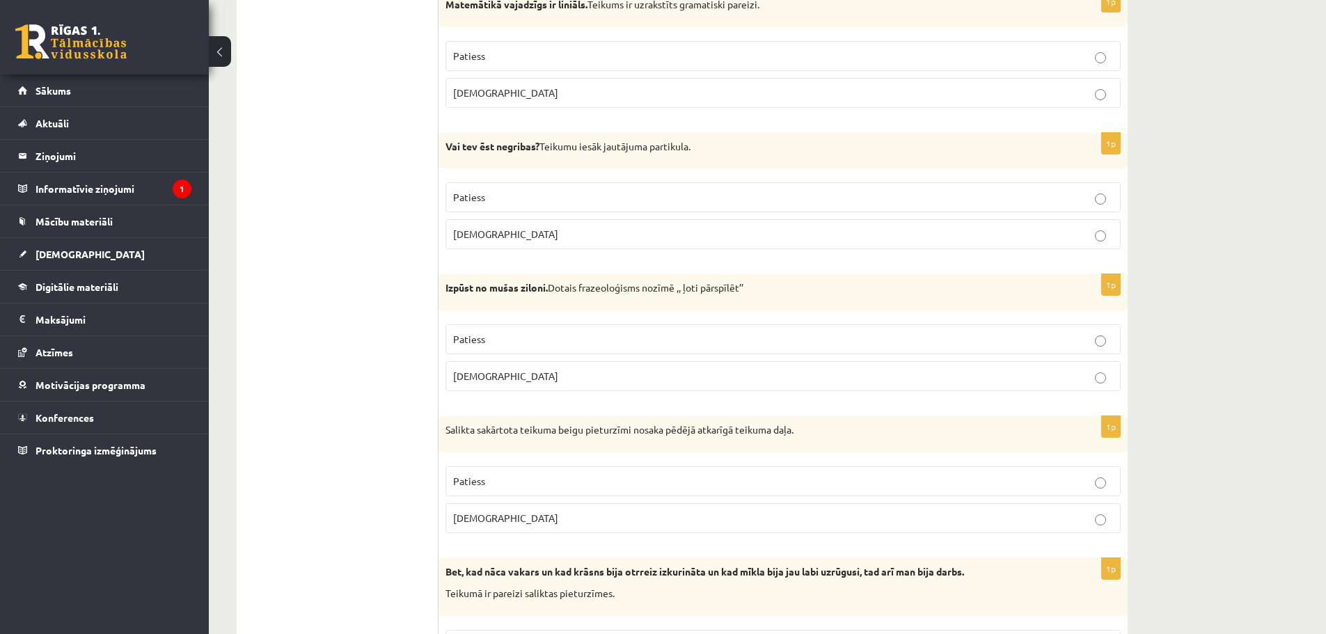
scroll to position [2228, 0]
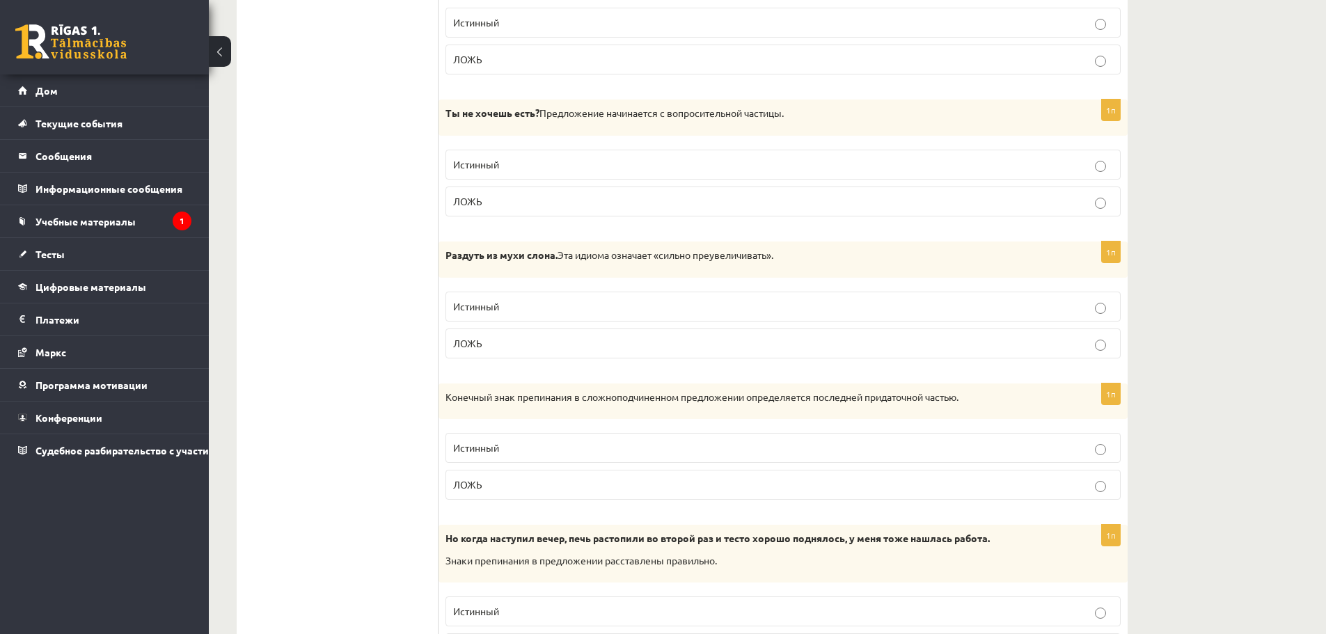
click at [347, 265] on ul "Тест Оценка!" at bounding box center [345, 221] width 188 height 4398
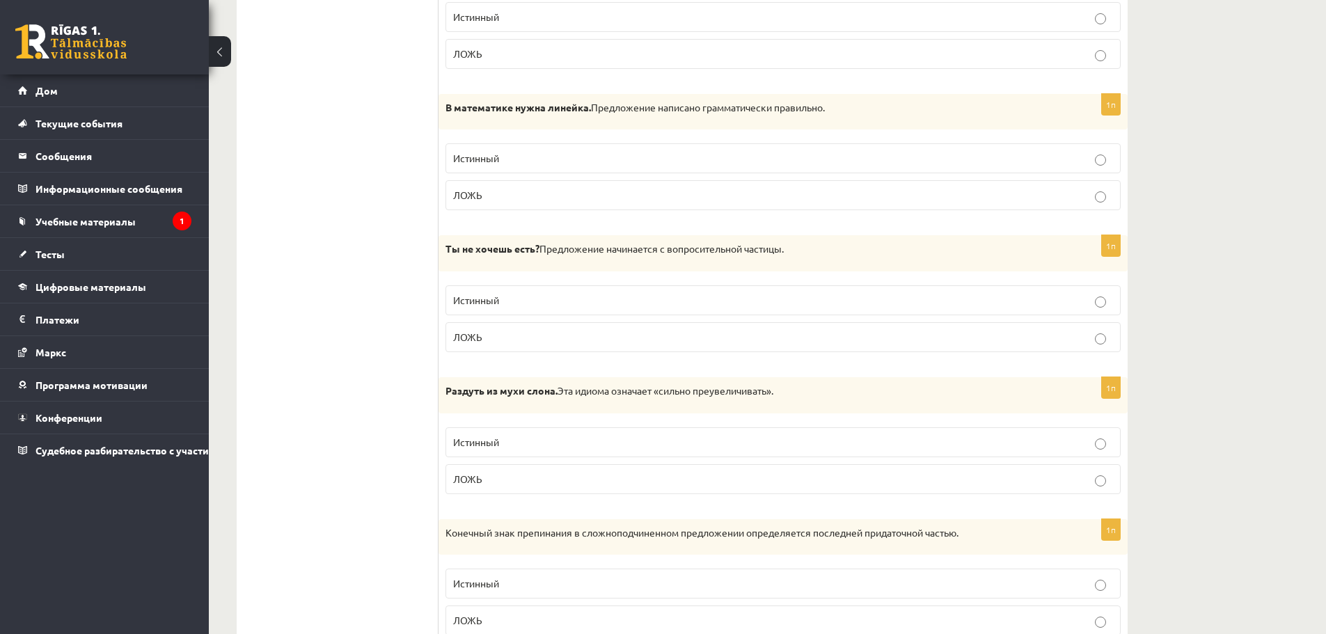
scroll to position [2089, 0]
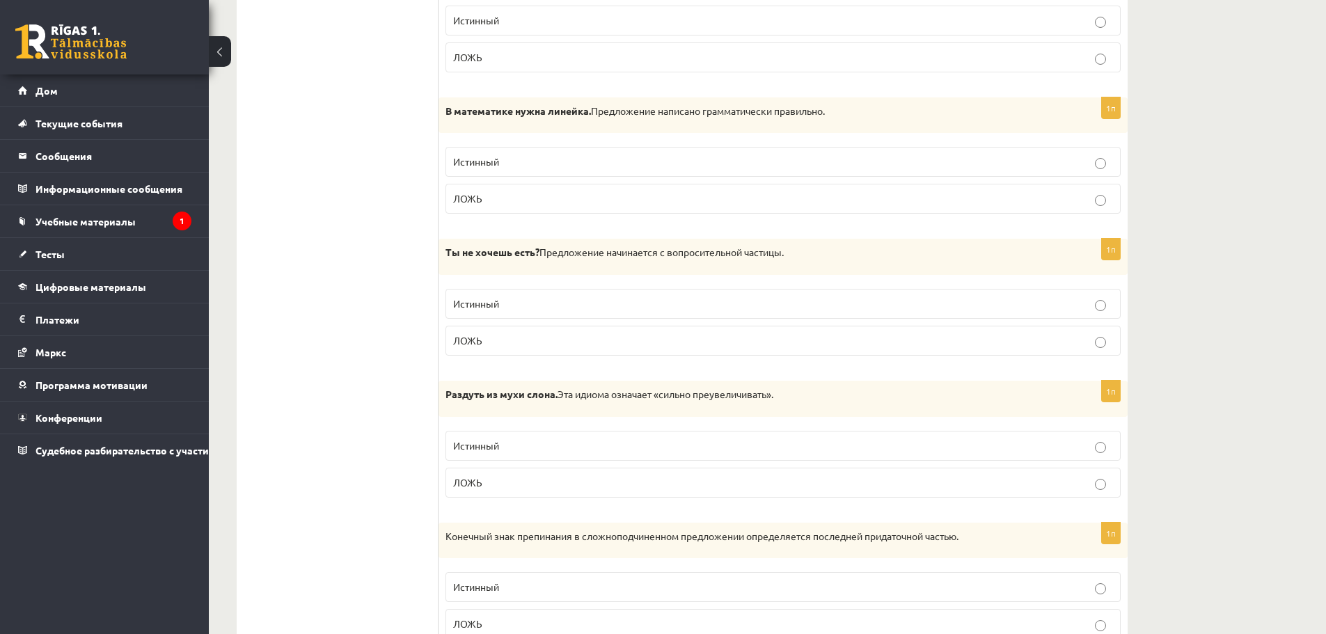
drag, startPoint x: 1179, startPoint y: 100, endPoint x: 1207, endPoint y: 20, distance: 83.9
click at [1181, 100] on div "Диагностическая работа 10.а1 класса по латышскому языку по материалам 9 класса,…" at bounding box center [767, 283] width 1117 height 4636
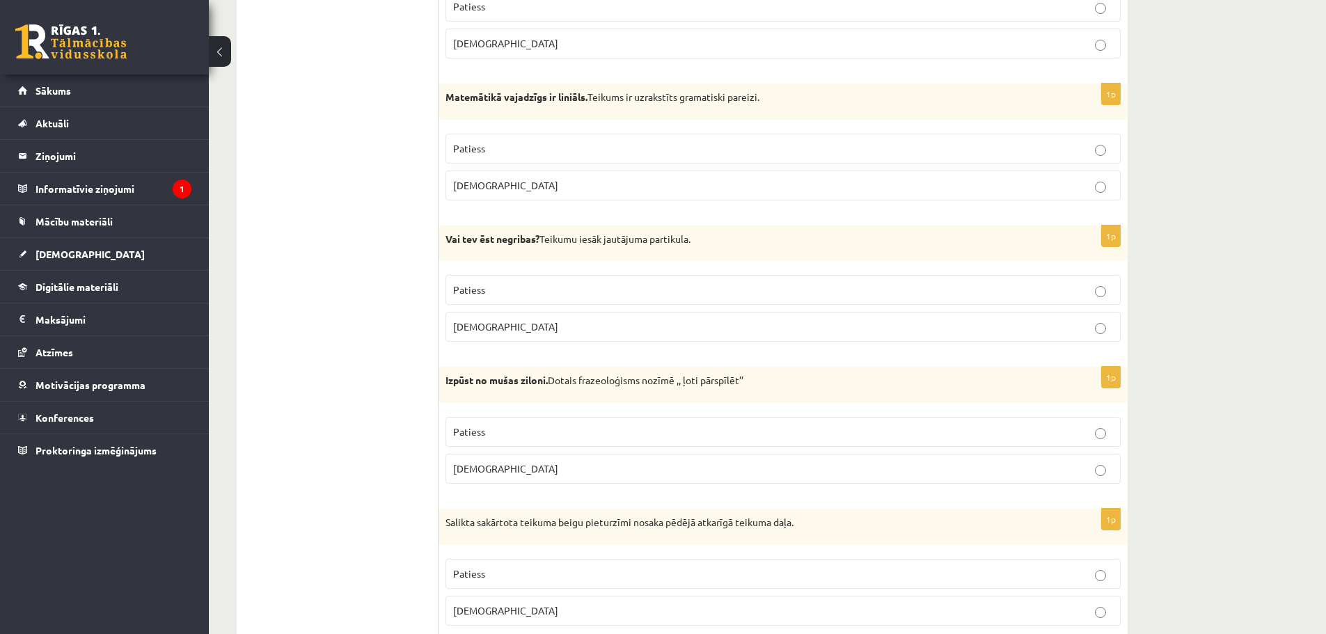
click at [456, 239] on strong "Vai tev ēst negribas?" at bounding box center [493, 239] width 94 height 13
drag, startPoint x: 626, startPoint y: 276, endPoint x: 517, endPoint y: 251, distance: 111.6
click at [551, 257] on div "Vai tev ēst negribas? Teikumu iesāk jautājuma partikula." at bounding box center [783, 244] width 689 height 36
click at [446, 237] on strong "Vai tev ēst negribas?" at bounding box center [493, 239] width 94 height 13
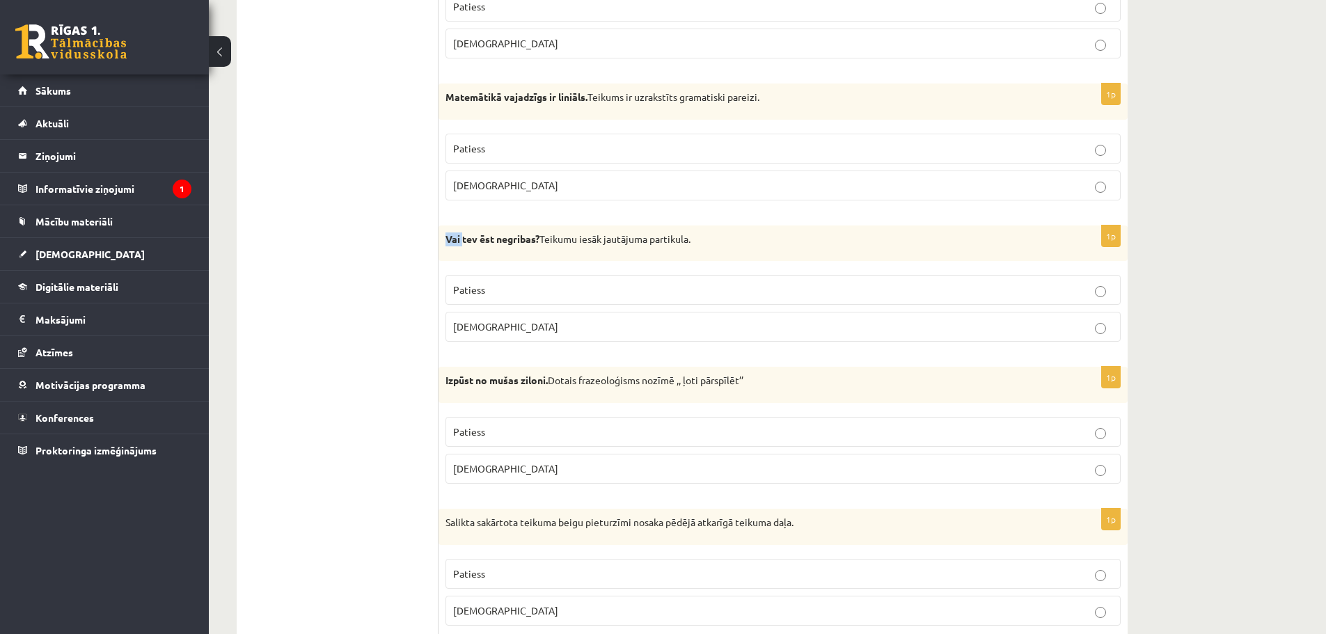
click at [446, 237] on strong "Vai tev ēst negribas?" at bounding box center [493, 239] width 94 height 13
click at [354, 256] on ul "Tests Izvērtējums!" at bounding box center [345, 353] width 188 height 4384
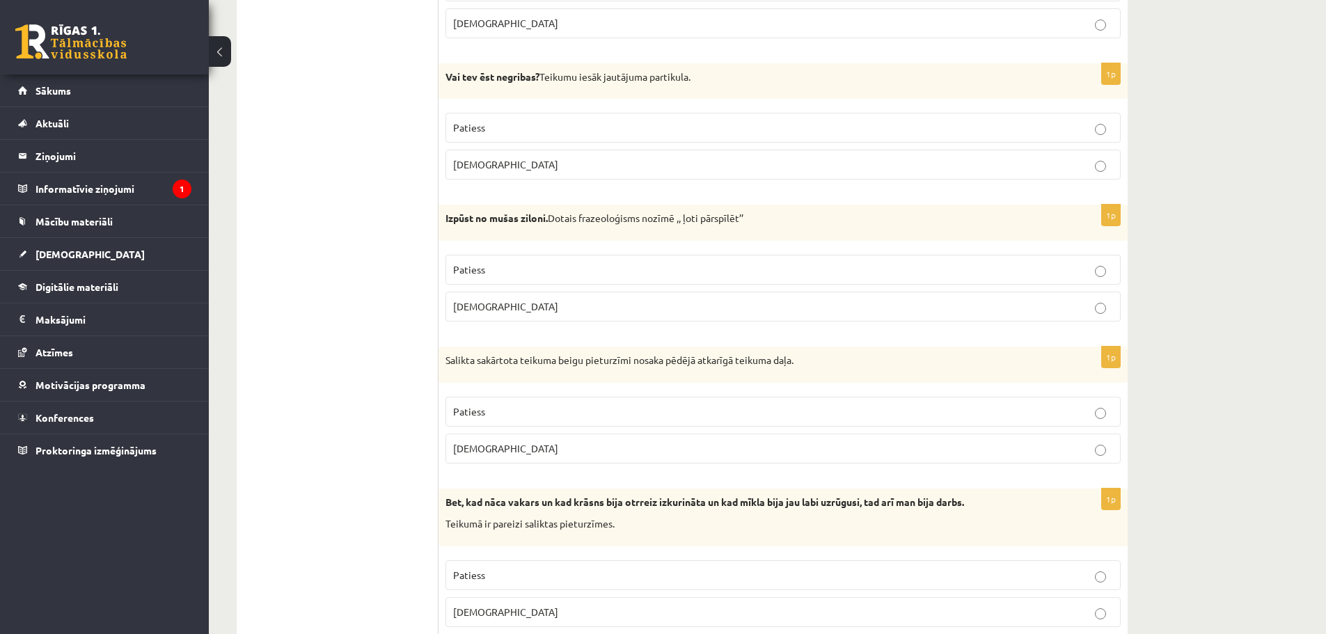
scroll to position [2298, 0]
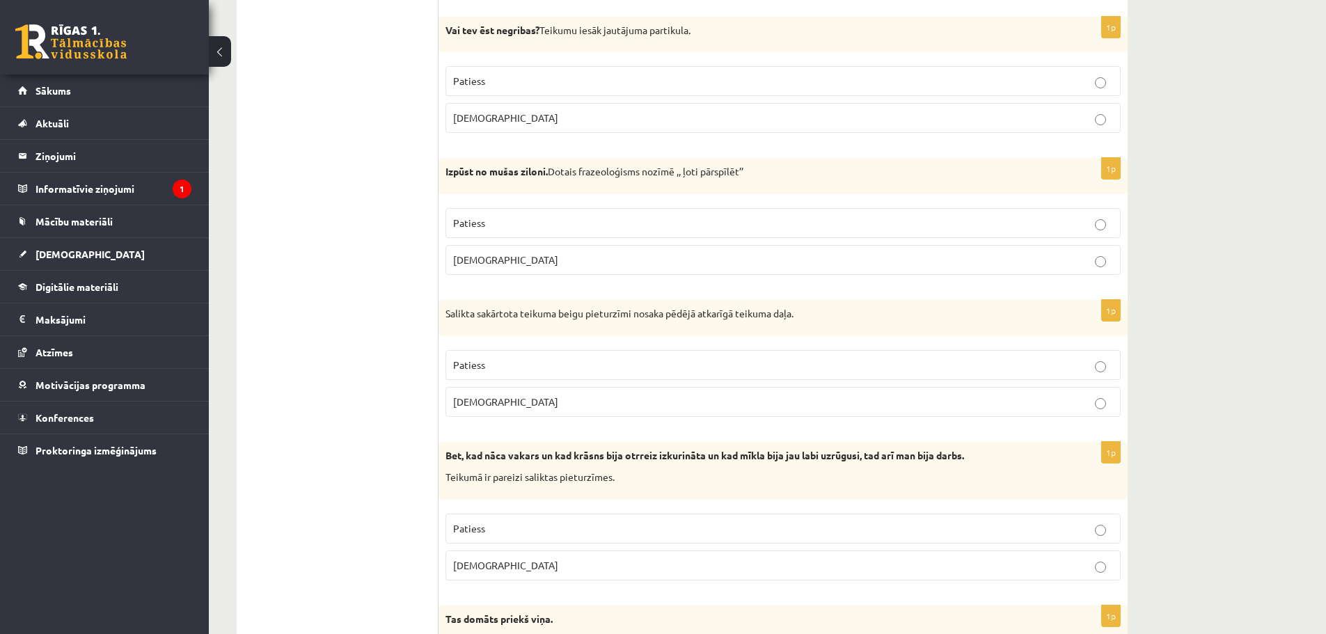
click at [725, 185] on div "Izpūst no mušas ziloni. Dotais frazeoloģisms nozīmē ,, ļoti pārspīlēt’’" at bounding box center [783, 176] width 689 height 36
drag, startPoint x: 443, startPoint y: 171, endPoint x: 547, endPoint y: 173, distance: 103.8
click at [547, 173] on div "Izpūst no mušas ziloni. Dotais frazeoloģisms nozīmē ,, ļoti pārspīlēt’’" at bounding box center [783, 176] width 689 height 36
drag, startPoint x: 689, startPoint y: 169, endPoint x: 755, endPoint y: 175, distance: 65.7
click at [755, 175] on p "Izpūst no mušas ziloni. Dotais frazeoloģisms nozīmē ,, ļoti pārspīlēt’’" at bounding box center [749, 172] width 606 height 14
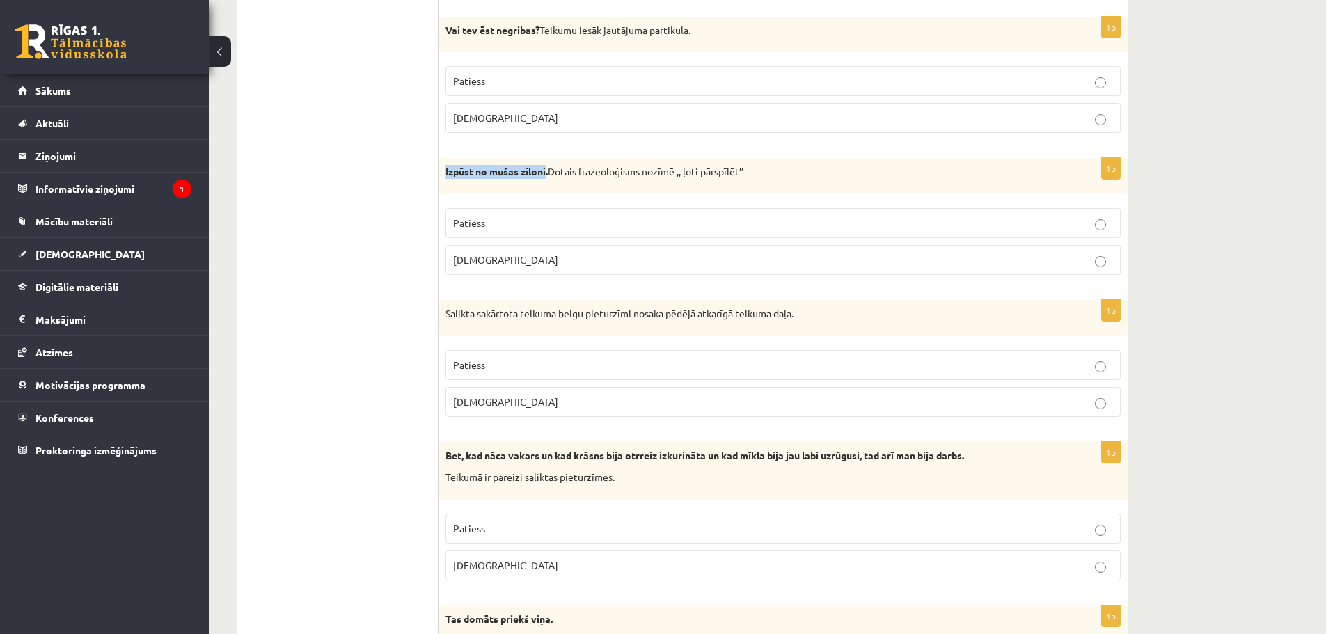
click at [773, 175] on p "Izpūst no mušas ziloni. Dotais frazeoloģisms nozīmē ,, ļoti pārspīlēt’’" at bounding box center [749, 172] width 606 height 14
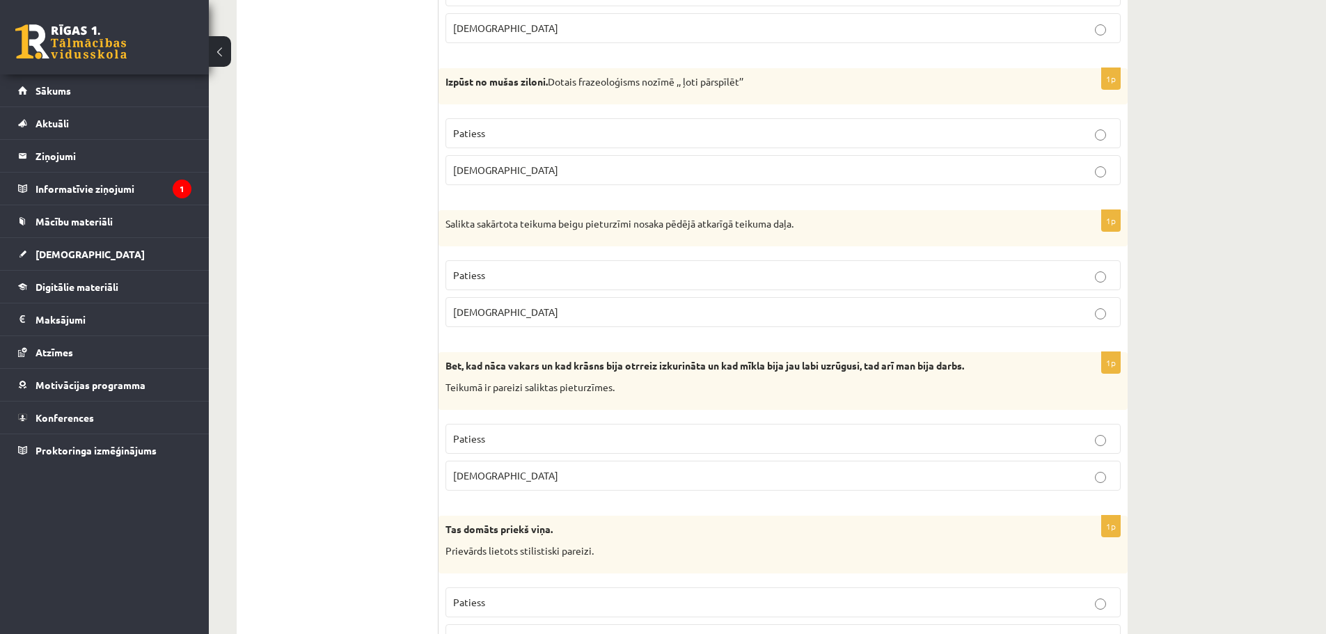
scroll to position [2437, 0]
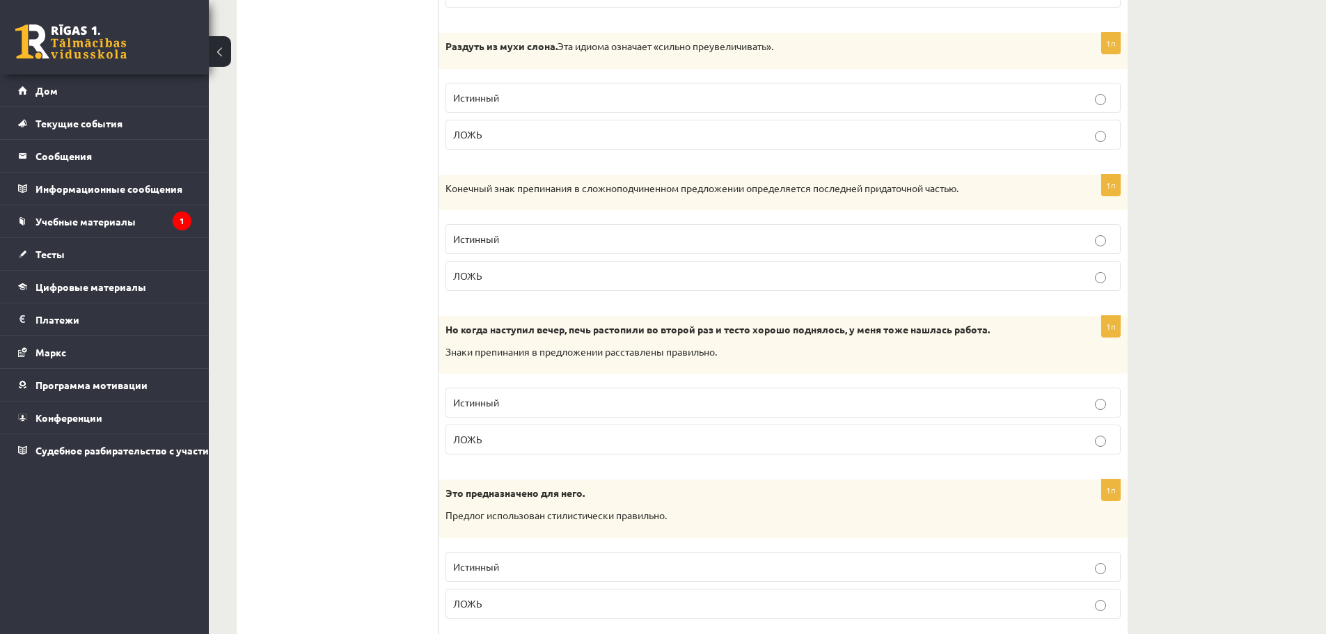
click at [352, 377] on ul "Тест Оценка!" at bounding box center [345, 12] width 188 height 4398
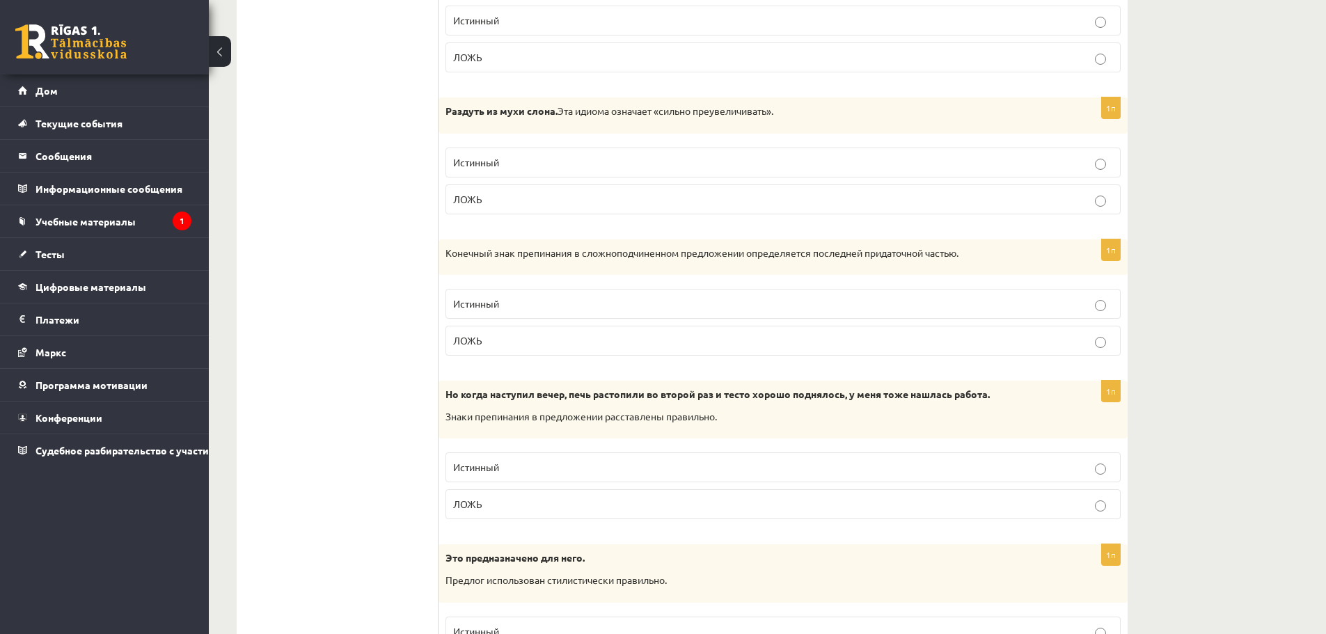
scroll to position [2367, 0]
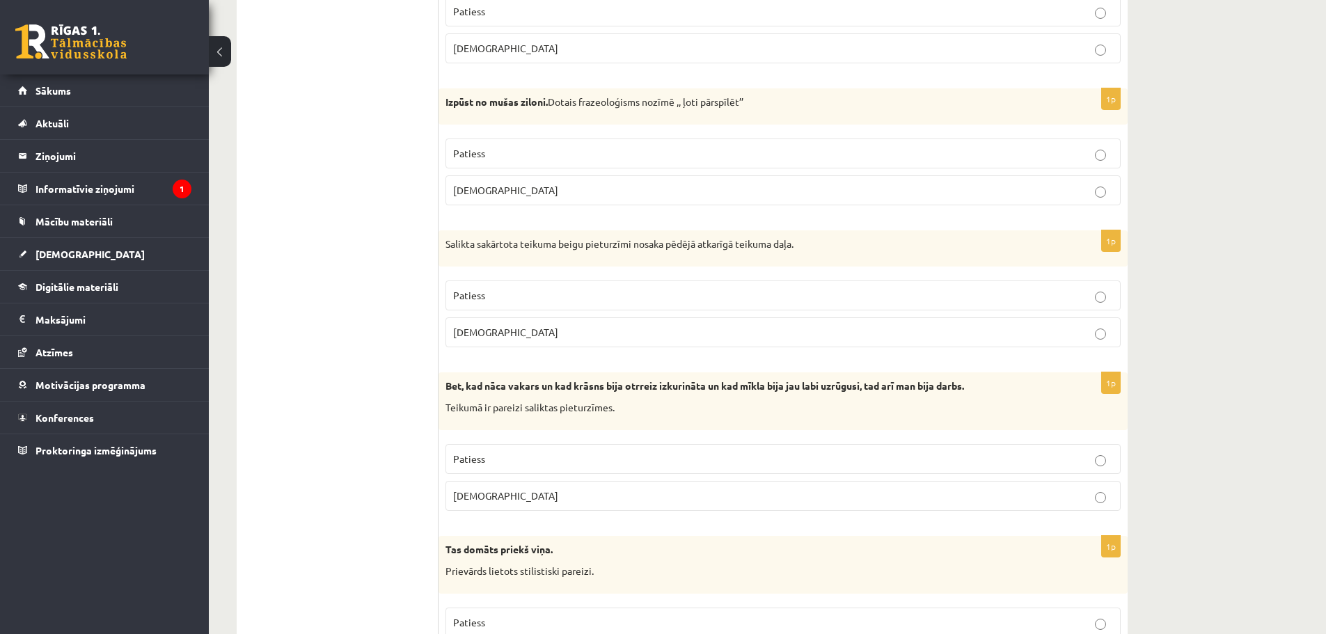
click at [318, 301] on ul "Tests Izvērtējums!" at bounding box center [345, 75] width 188 height 4384
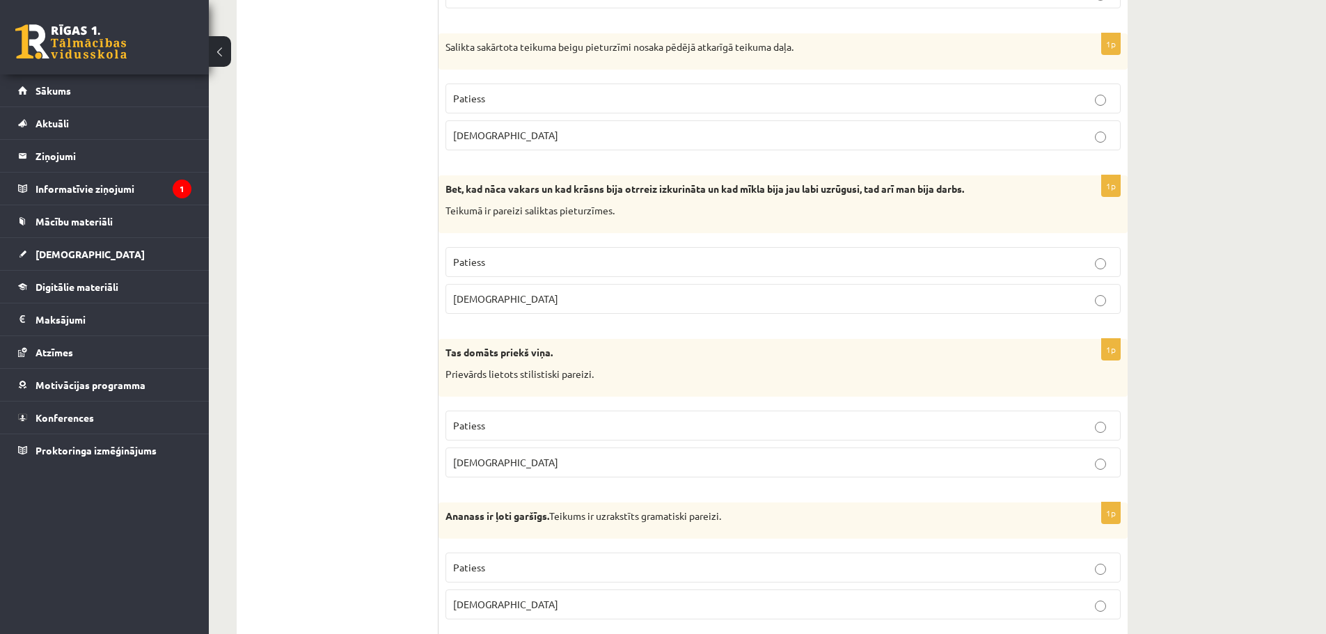
scroll to position [2576, 0]
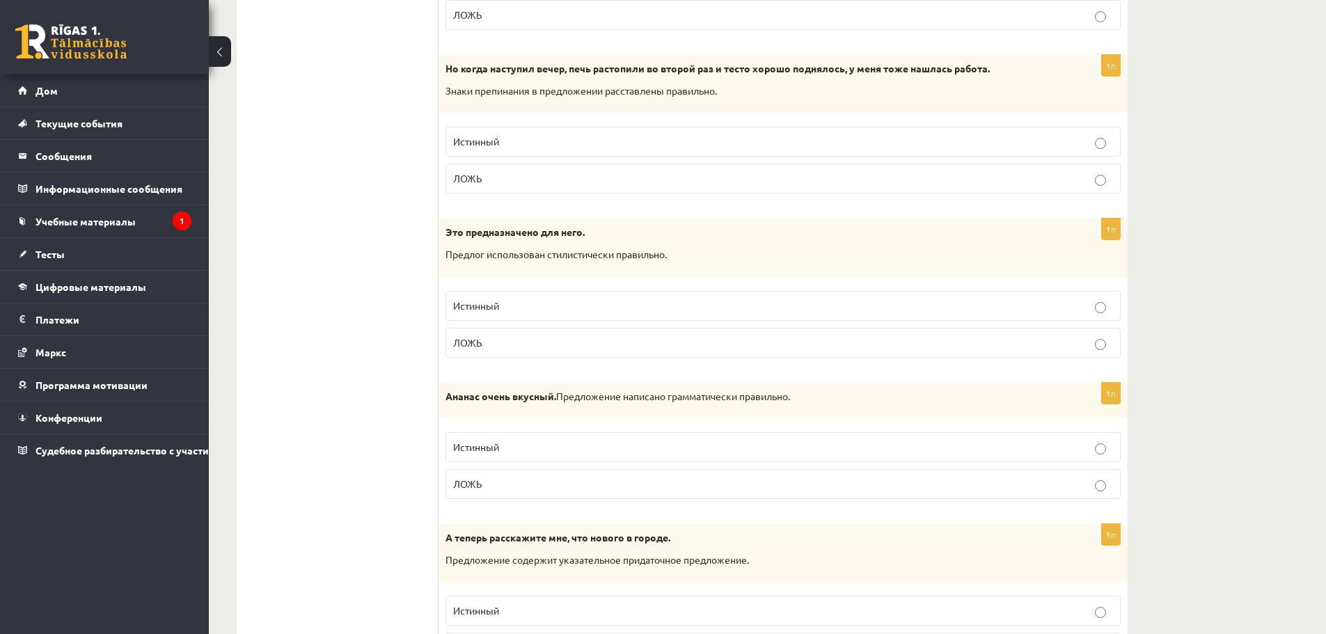
scroll to position [2715, 0]
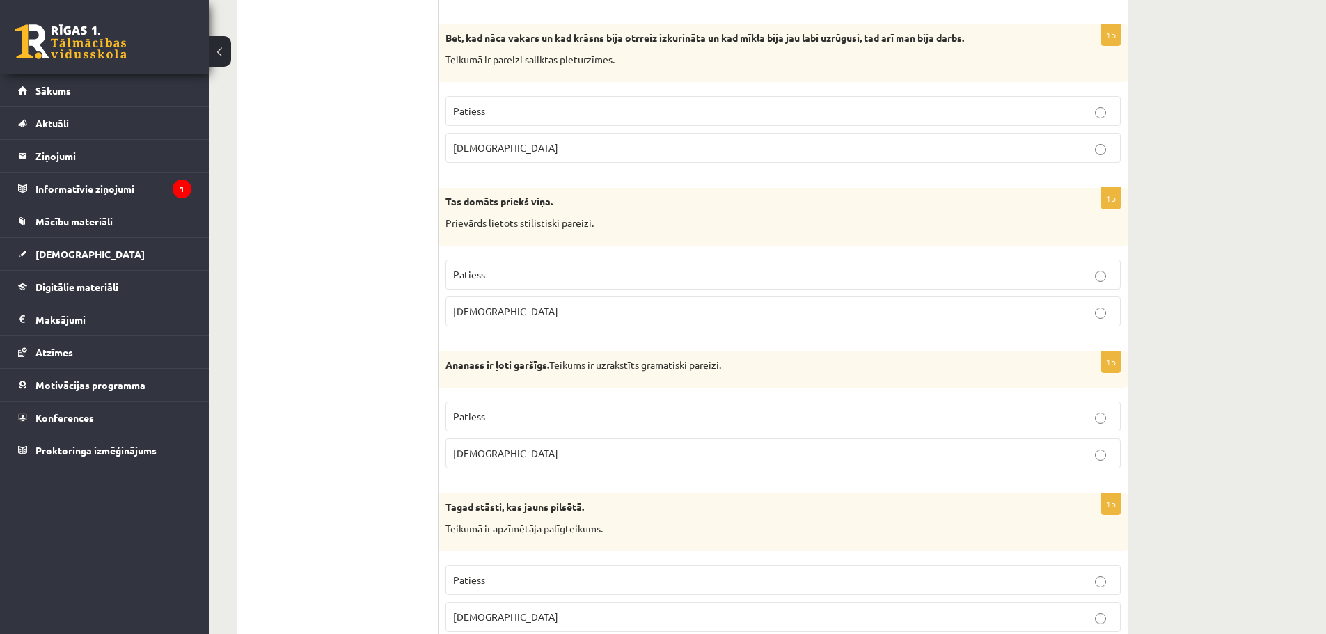
click at [544, 228] on p "Prievārds lietots stilistiski pareizi." at bounding box center [749, 224] width 606 height 14
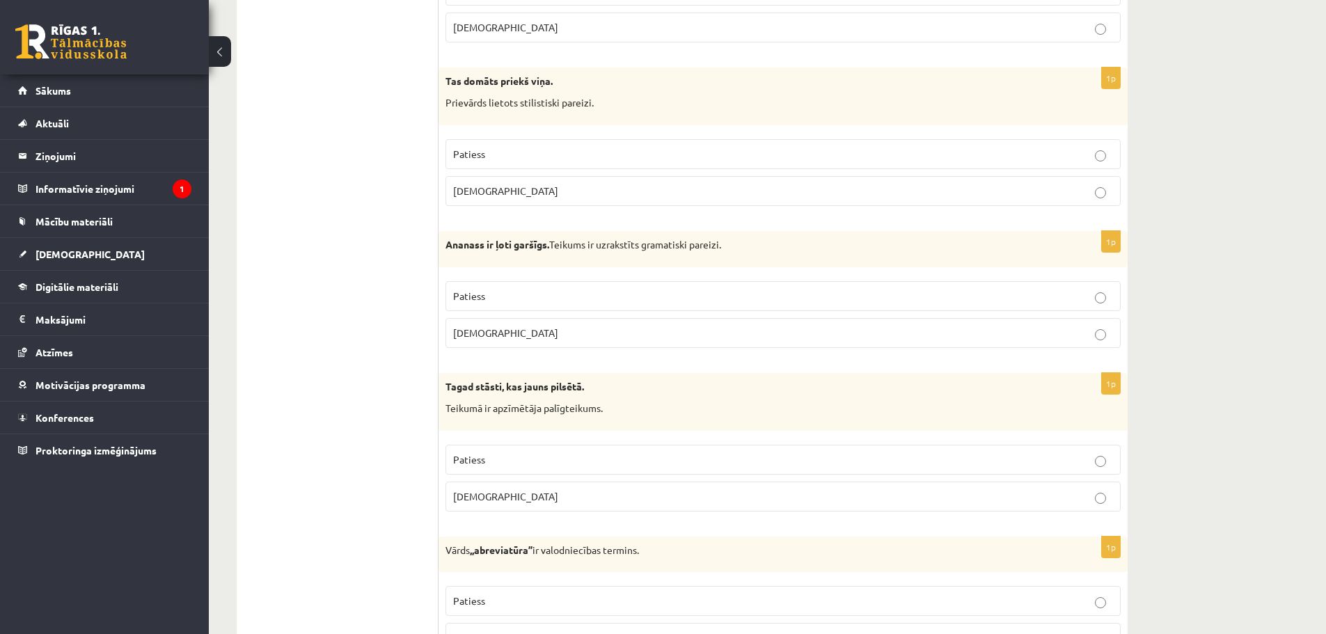
scroll to position [2854, 0]
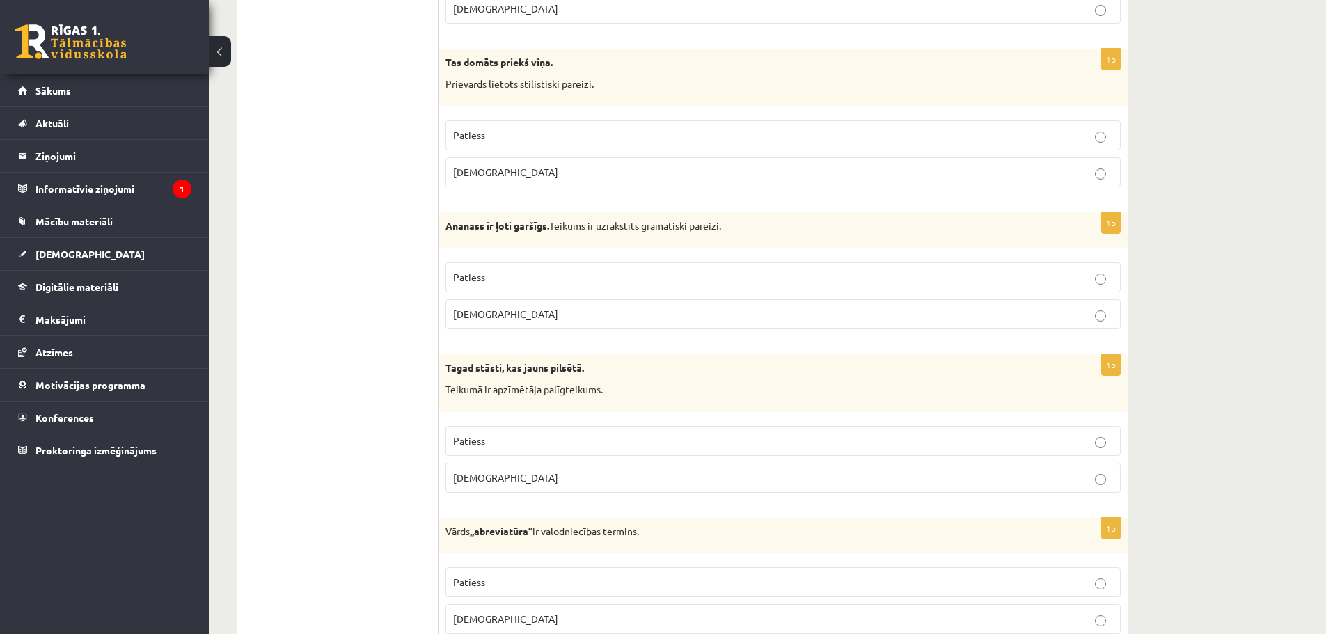
click at [739, 223] on p "Ananass ir ļoti garšīgs. Teikums ir uzrakstīts gramatiski pareizi." at bounding box center [749, 226] width 606 height 14
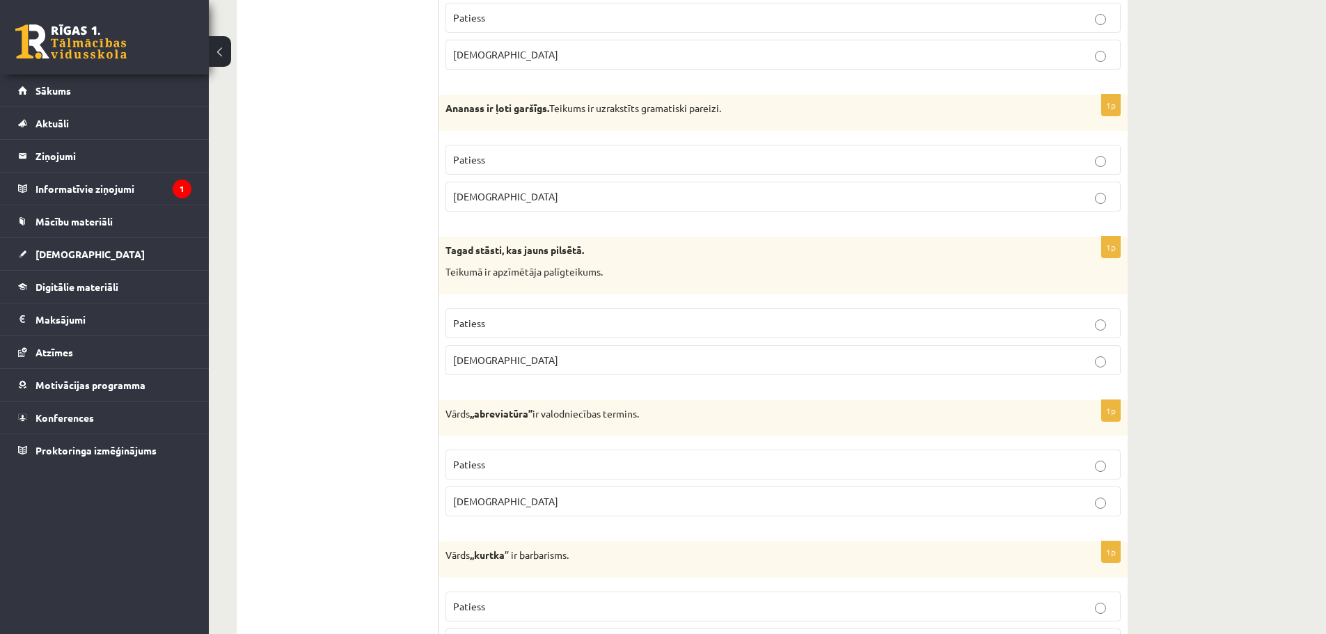
scroll to position [2994, 0]
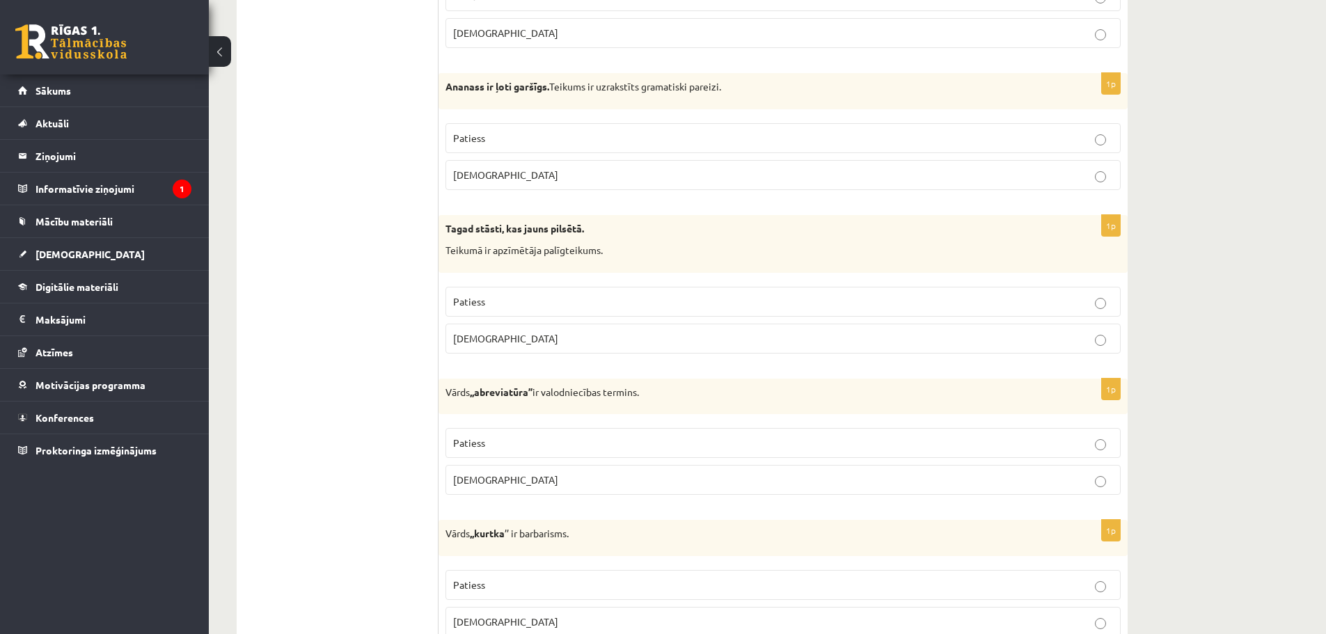
drag, startPoint x: 716, startPoint y: 244, endPoint x: 648, endPoint y: 235, distance: 68.1
click at [648, 235] on p "Tagad stāsti, kas jauns pilsētā." at bounding box center [749, 229] width 606 height 14
click at [646, 235] on p "Tagad stāsti, kas jauns pilsētā." at bounding box center [749, 229] width 606 height 14
drag, startPoint x: 646, startPoint y: 237, endPoint x: 627, endPoint y: 233, distance: 19.8
click at [627, 233] on p "Tagad stāsti, kas jauns pilsētā." at bounding box center [749, 229] width 606 height 14
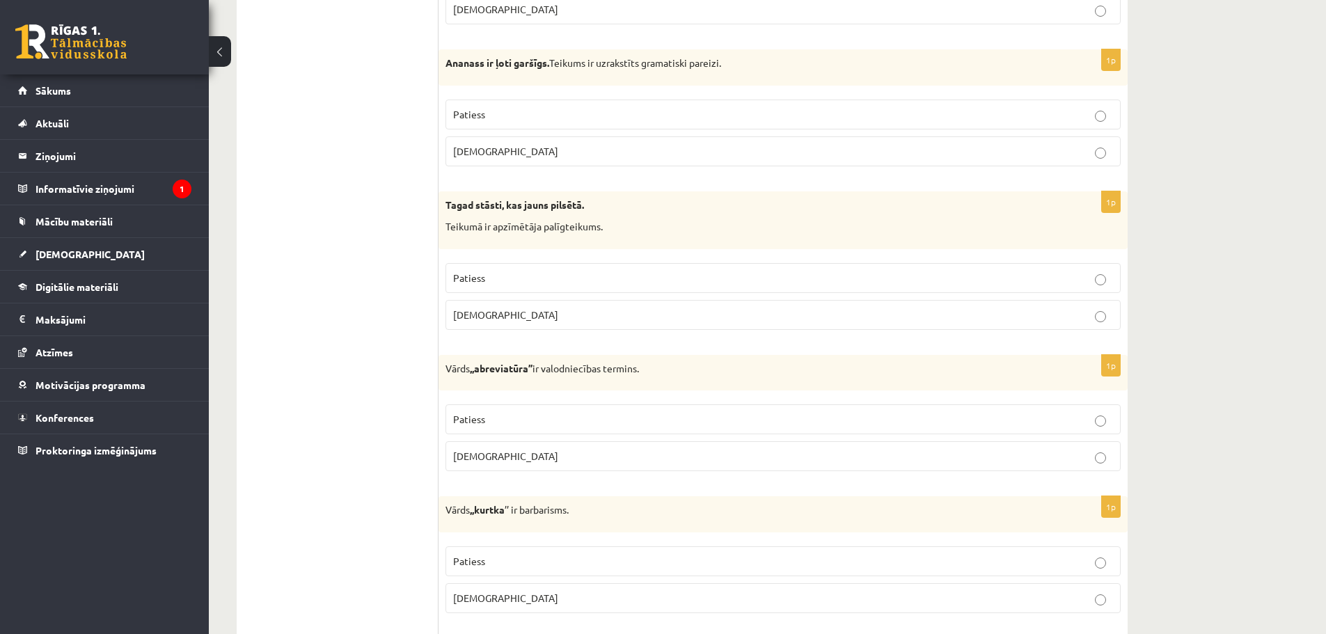
scroll to position [3133, 0]
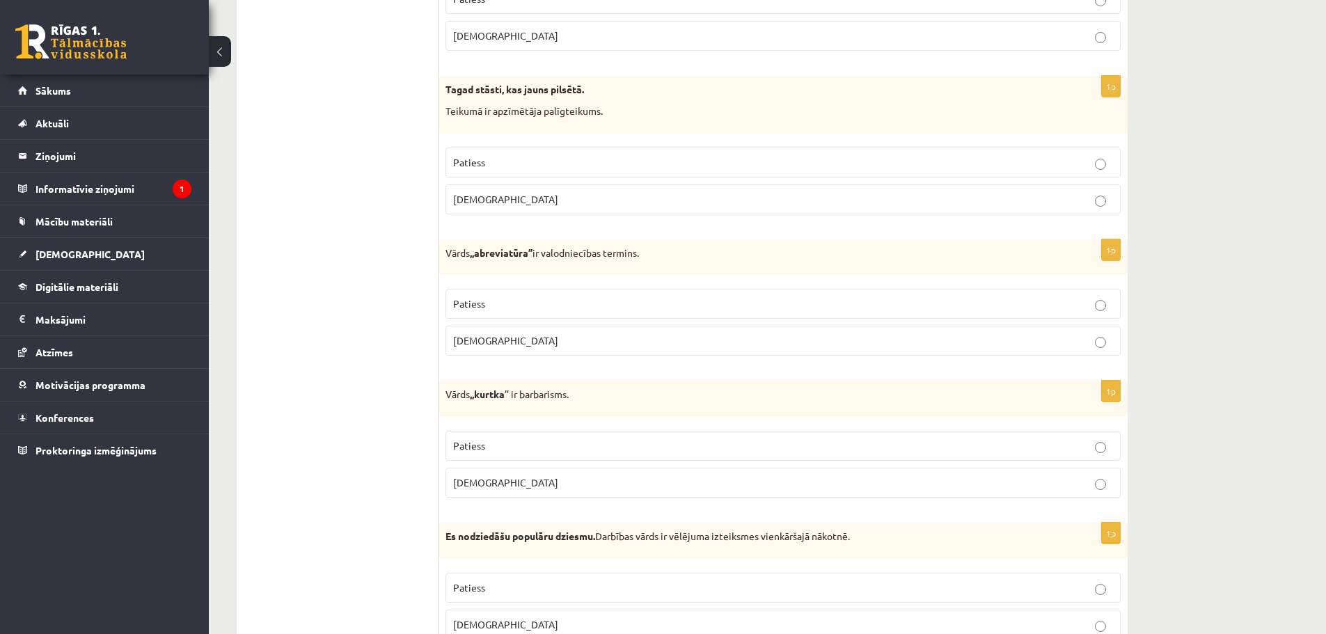
click at [661, 248] on p "Vārds ,,abreviatūra’’ ir valodniecības termins." at bounding box center [749, 253] width 606 height 14
drag, startPoint x: 629, startPoint y: 257, endPoint x: 611, endPoint y: 254, distance: 18.3
click at [611, 254] on p "Vārds ,,abreviatūra’’ ir valodniecības termins." at bounding box center [749, 253] width 606 height 14
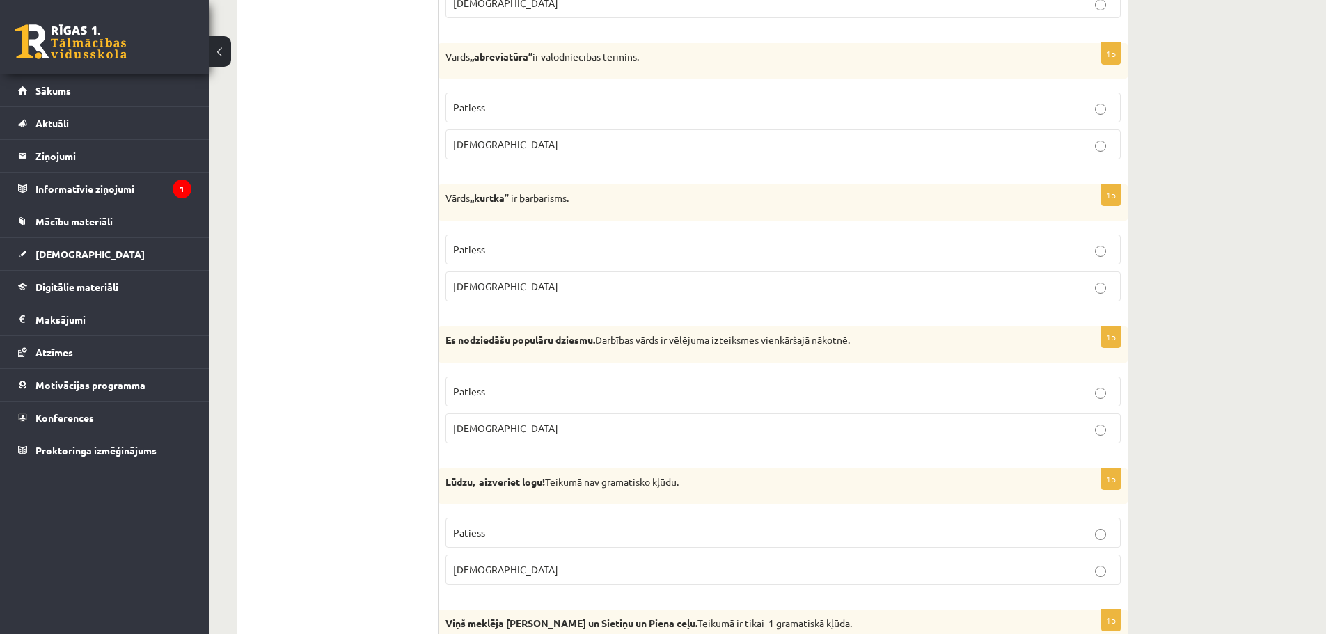
scroll to position [3342, 0]
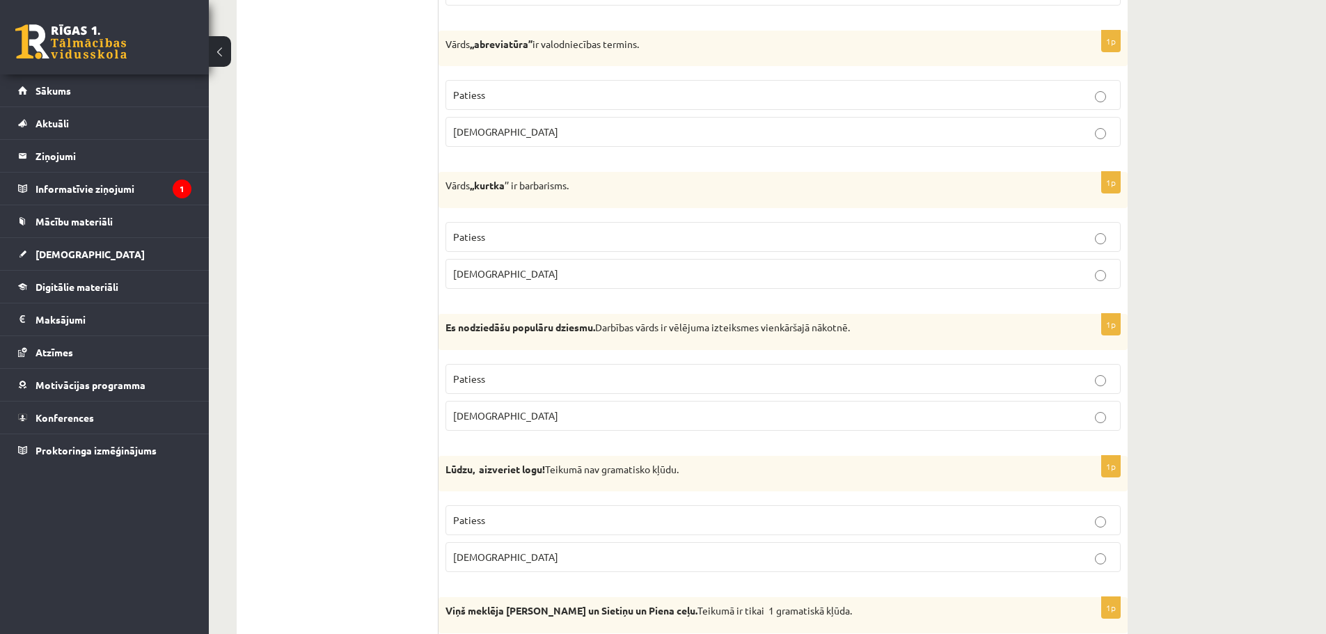
click at [535, 184] on p "Vārds ,,kurtka ’’ ir barbarisms." at bounding box center [749, 186] width 606 height 14
drag, startPoint x: 535, startPoint y: 184, endPoint x: 549, endPoint y: 189, distance: 13.9
click at [535, 184] on p "Vārds ,,kurtka ’’ ir barbarisms." at bounding box center [749, 186] width 606 height 14
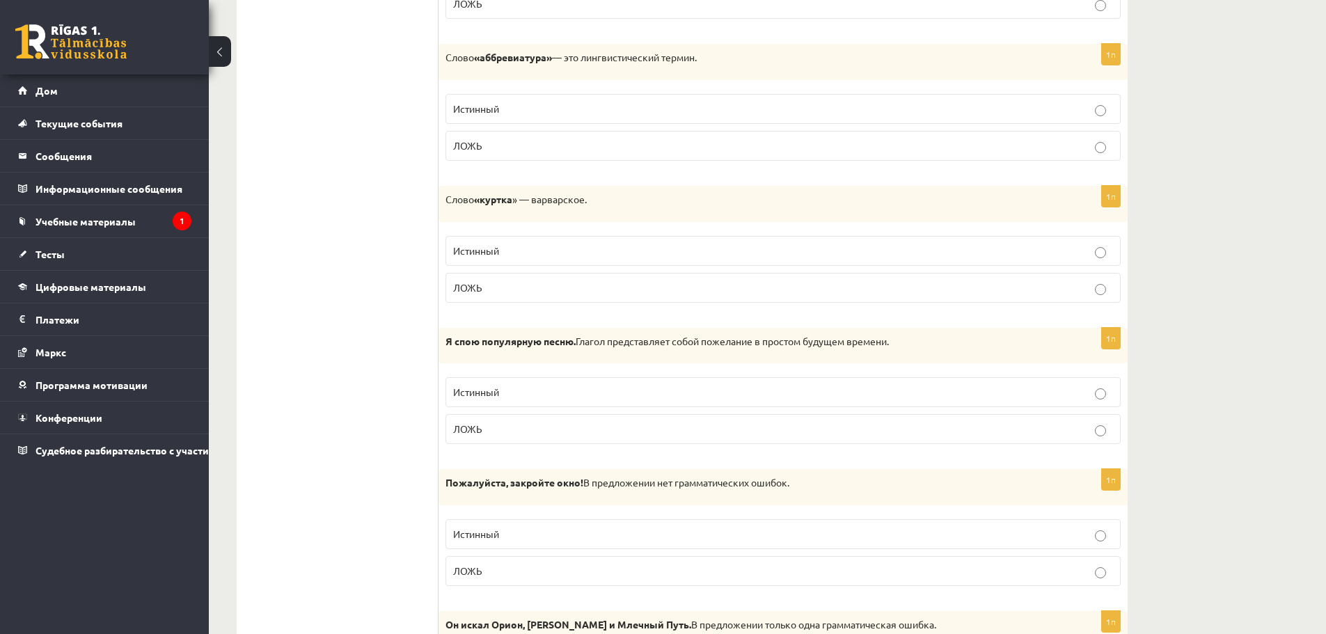
click at [647, 203] on p "Слово «куртка » — варварское." at bounding box center [749, 200] width 606 height 14
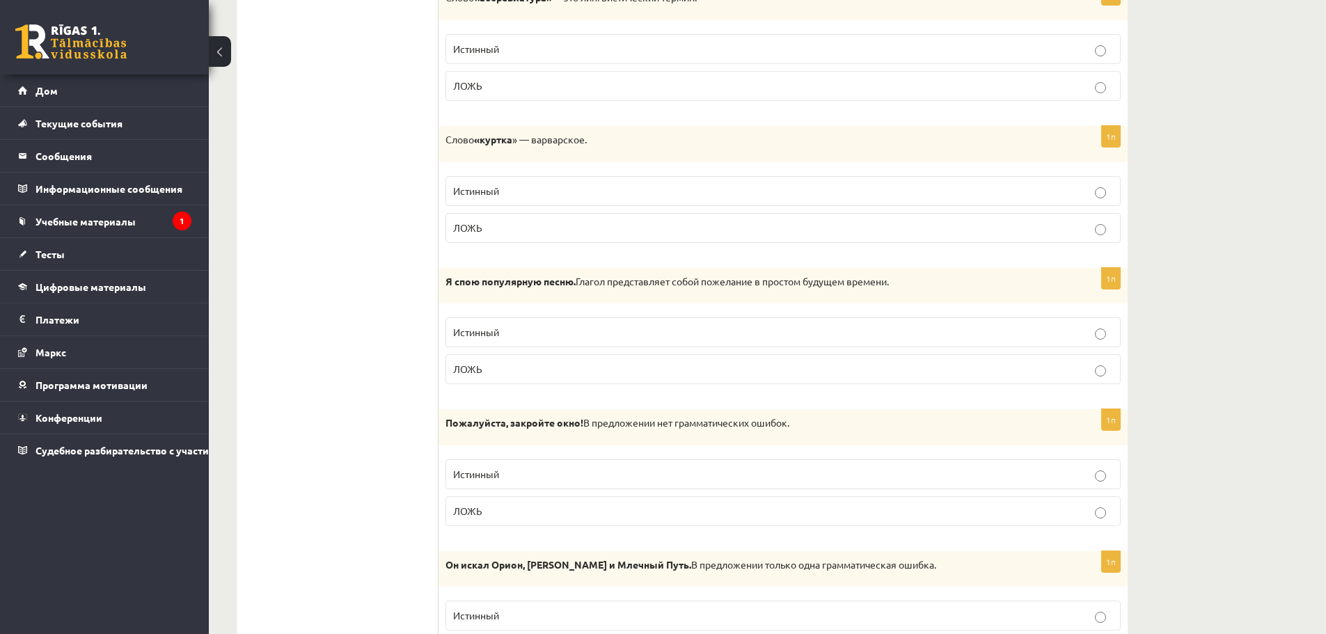
scroll to position [3411, 0]
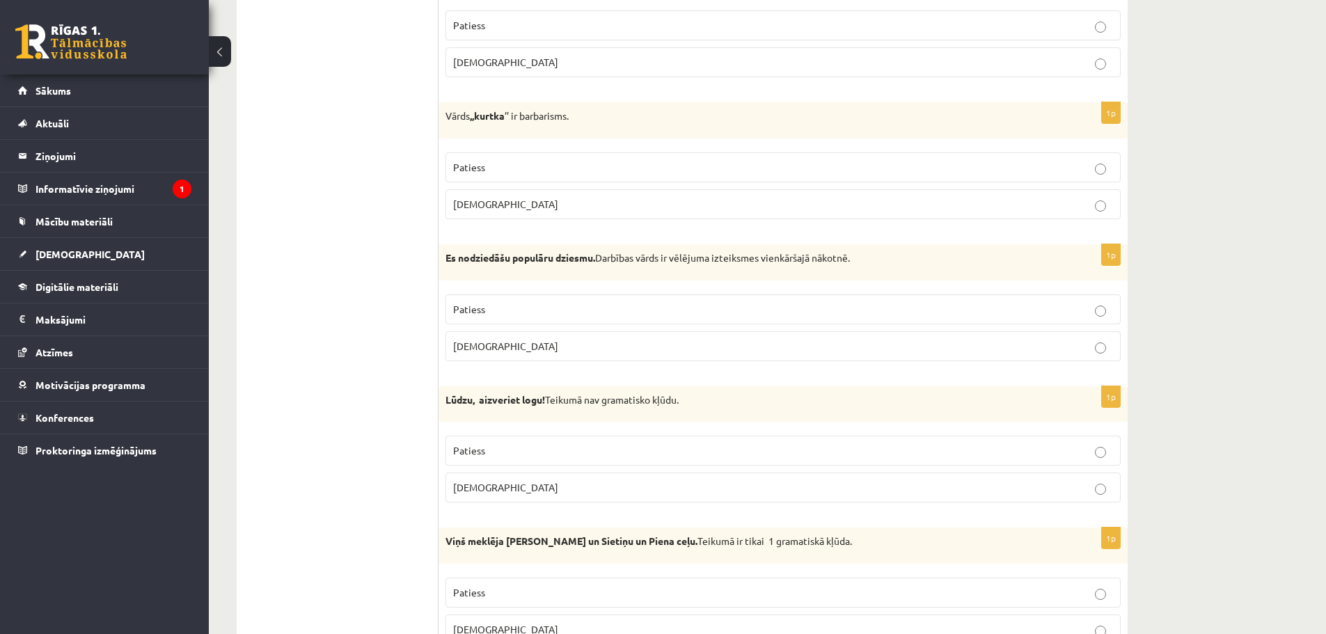
click at [630, 276] on div "Es nodziedāšu populāru dziesmu. Darbības vārds ir vēlējuma izteiksmes vienkārša…" at bounding box center [783, 262] width 689 height 36
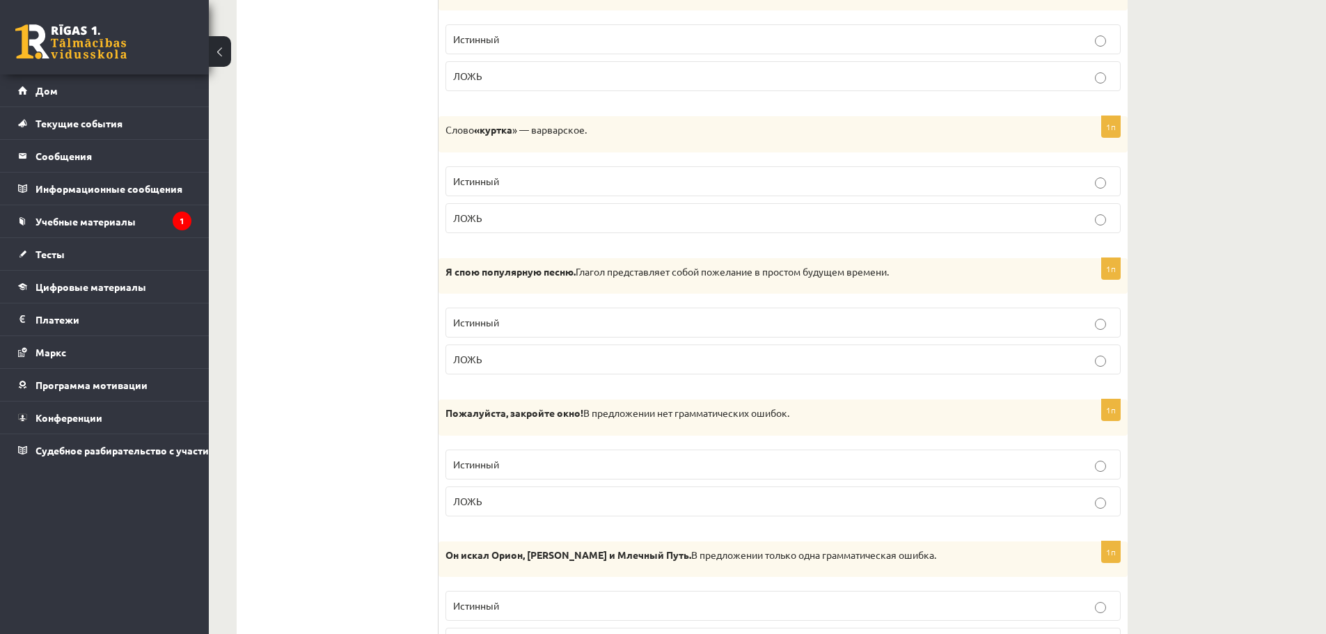
click at [720, 274] on font "Глагол представляет собой пожелание в простом будущем времени." at bounding box center [732, 271] width 313 height 13
drag, startPoint x: 720, startPoint y: 274, endPoint x: 744, endPoint y: 276, distance: 23.8
click at [720, 274] on font "Глагол представляет собой пожелание в простом будущем времени." at bounding box center [732, 271] width 313 height 13
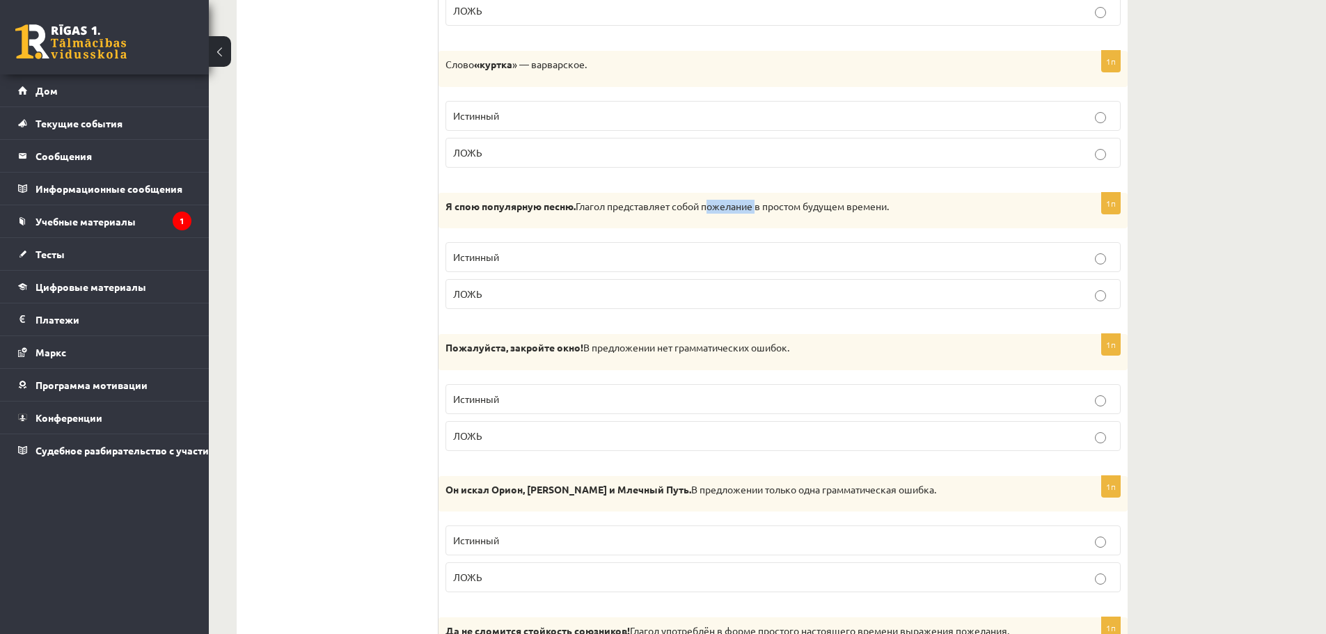
scroll to position [3551, 0]
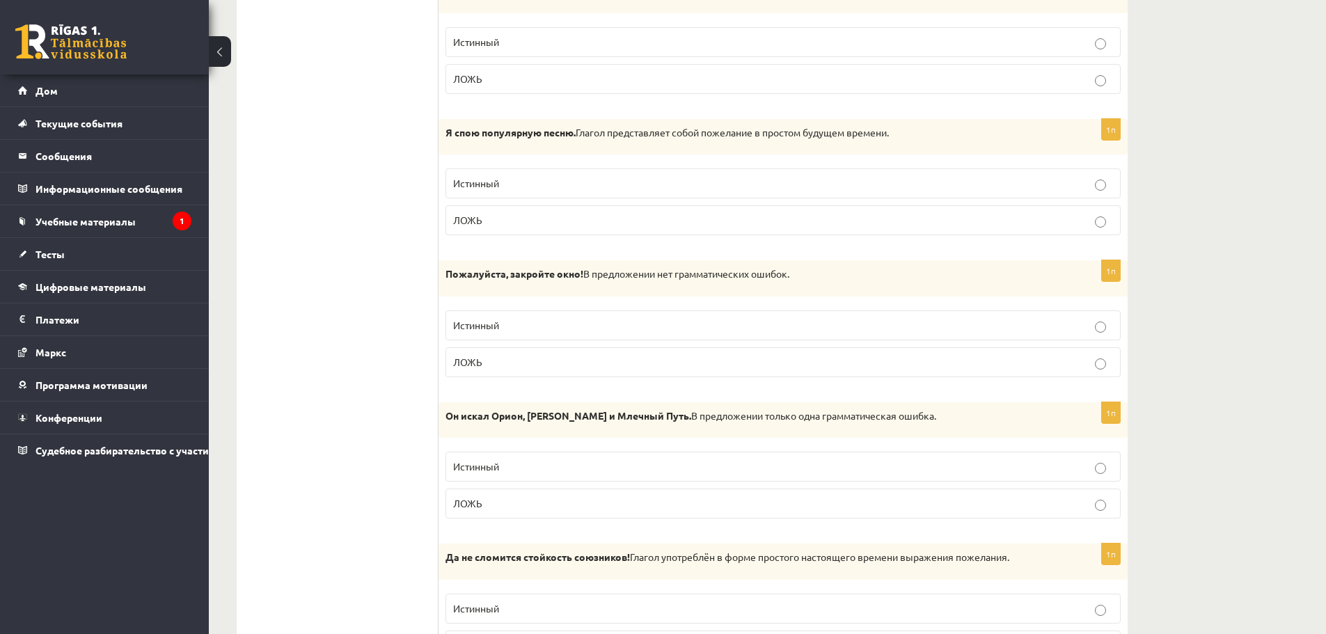
click at [698, 274] on font "В предложении нет грамматических ошибок." at bounding box center [686, 273] width 206 height 13
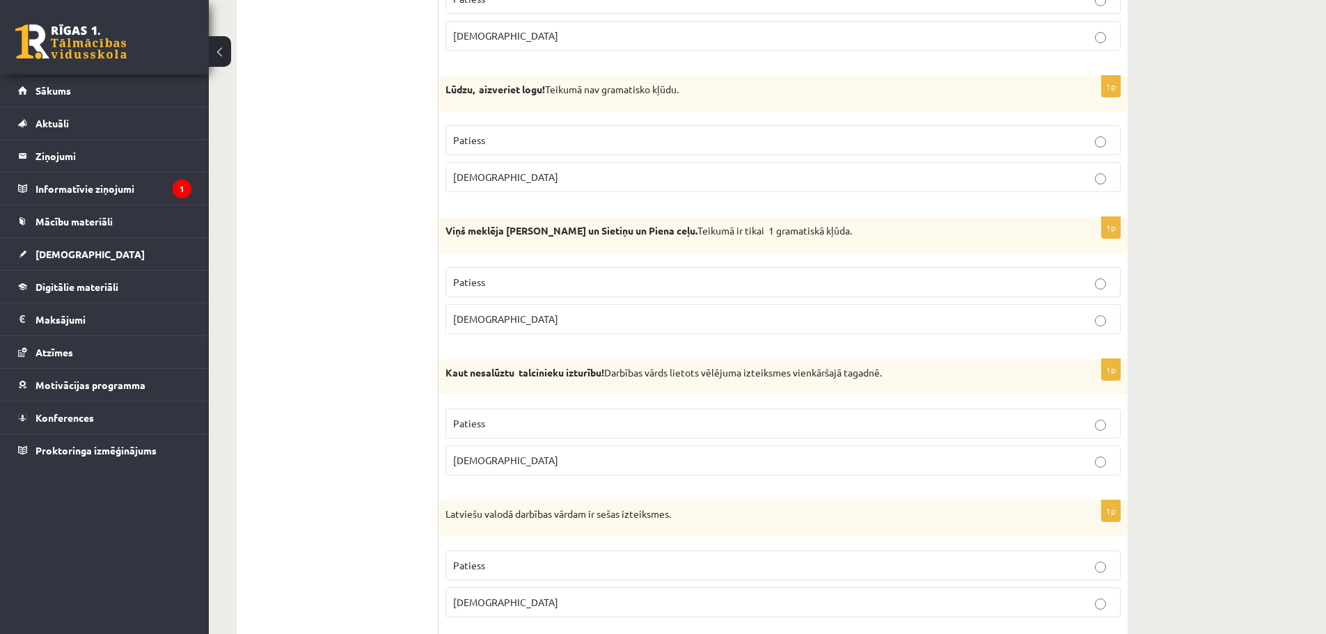
scroll to position [3760, 0]
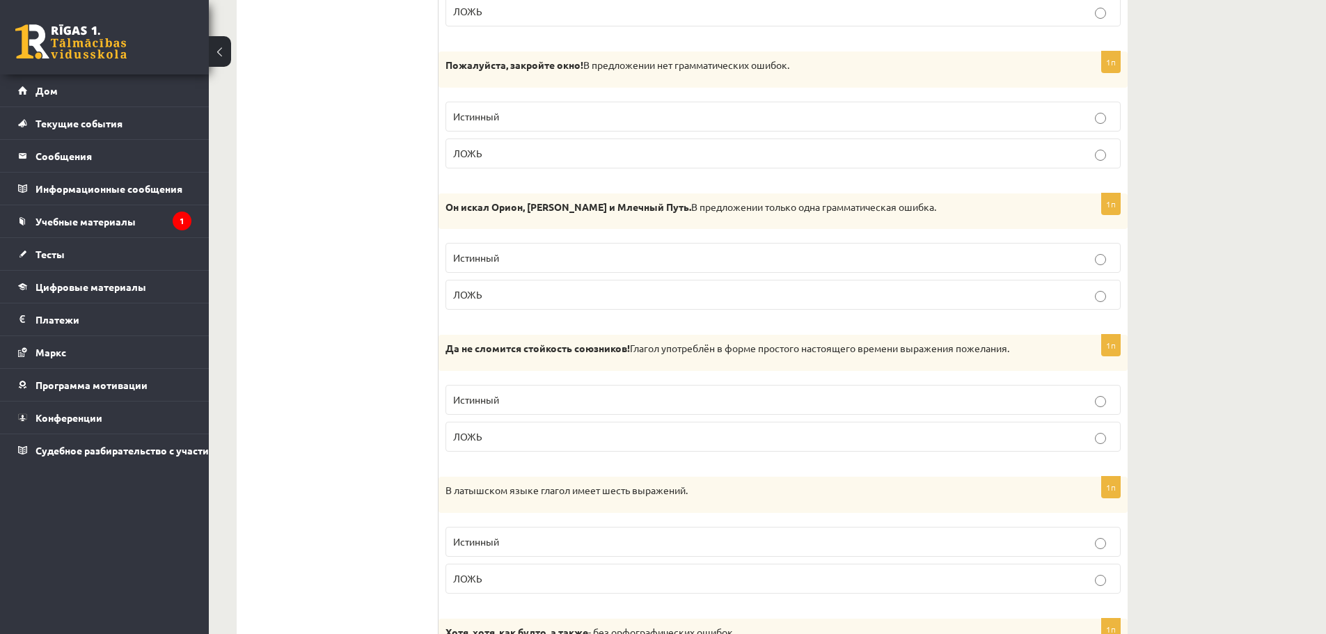
click at [899, 194] on div "Он искал Орион, Решето и Млечный Путь. В предложении только одна грамматическая…" at bounding box center [783, 212] width 689 height 36
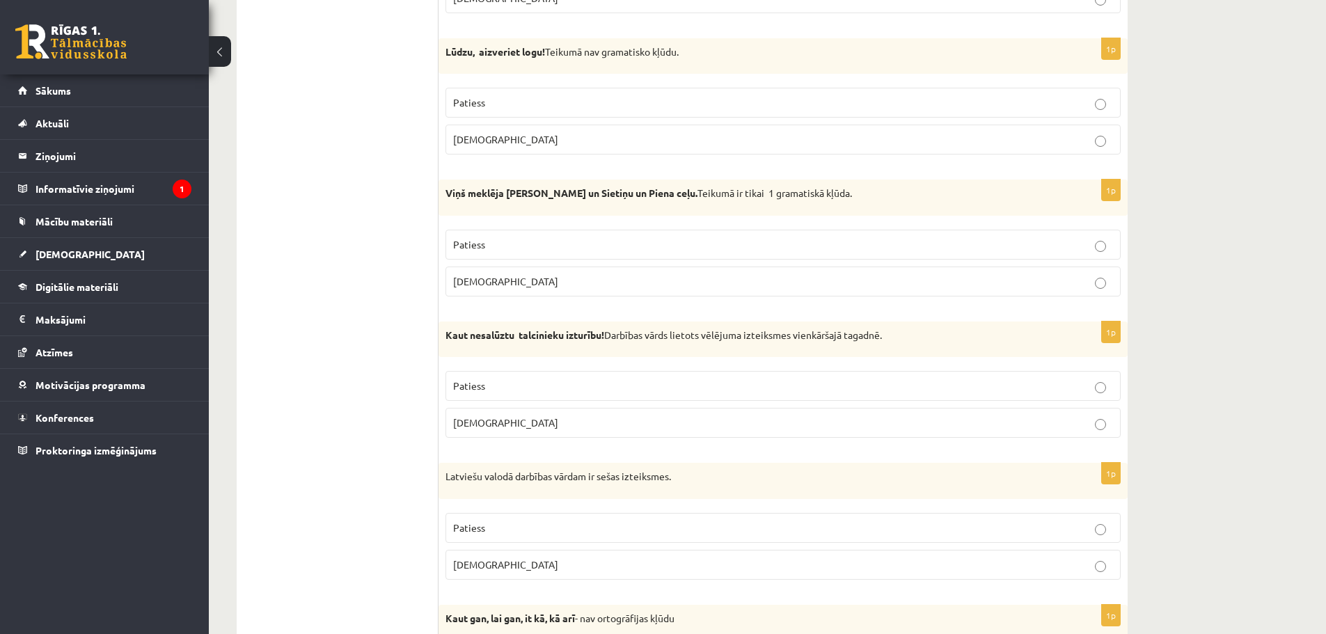
click at [722, 209] on div "Viņš meklēja Orionu un Sietiņu un Piena ceļu. Teikumā ir tikai 1 gramatiskā kļū…" at bounding box center [783, 198] width 689 height 36
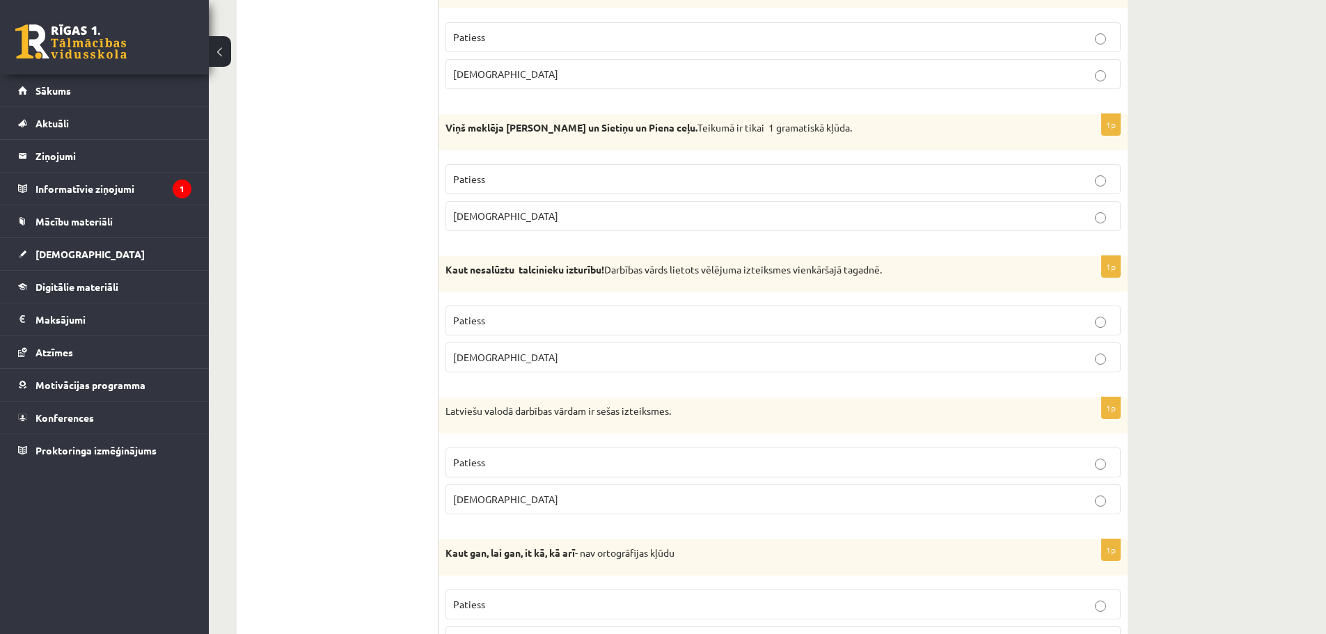
scroll to position [3899, 0]
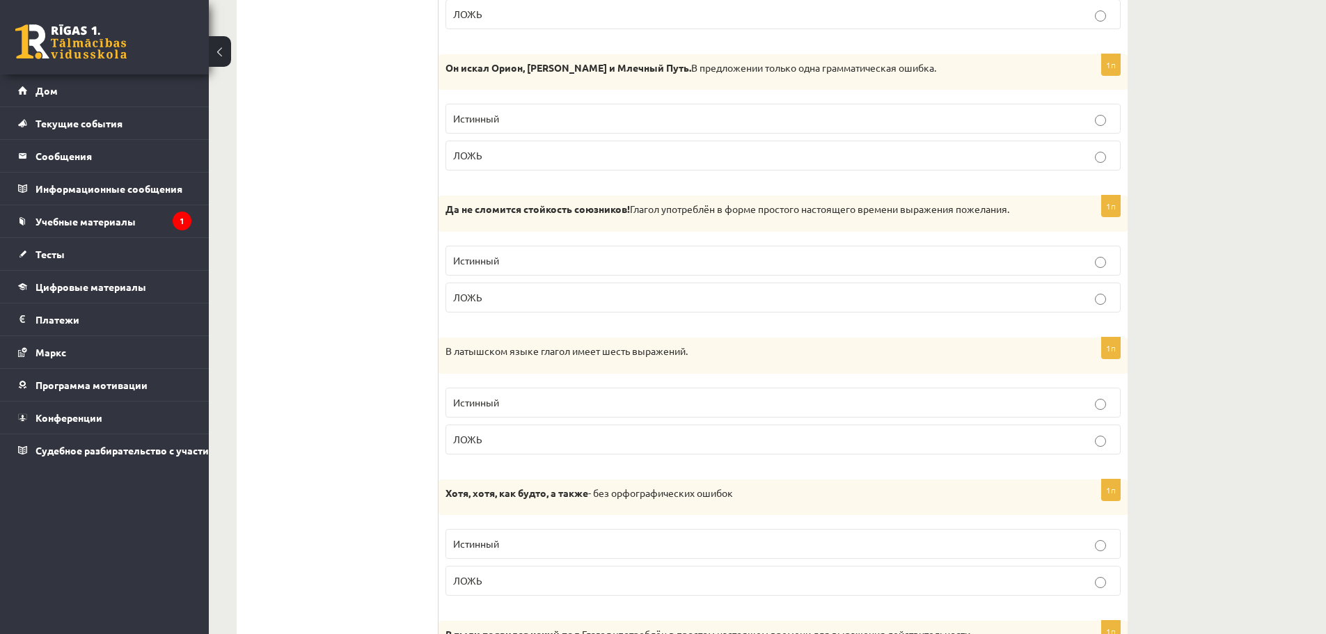
drag, startPoint x: 359, startPoint y: 350, endPoint x: 339, endPoint y: 340, distance: 21.5
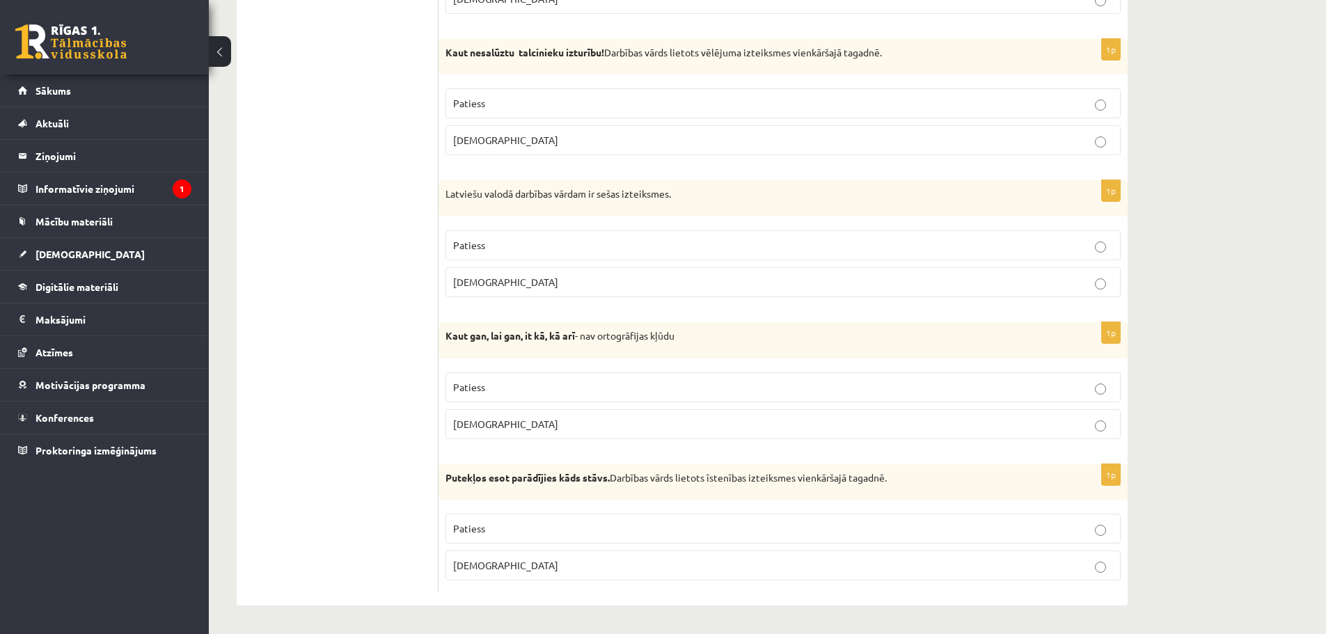
scroll to position [4043, 0]
click at [724, 338] on p "Kaut gan, lai gan, it kā, kā arī - nav ortogrāfijas kļūdu" at bounding box center [749, 336] width 606 height 14
drag, startPoint x: 515, startPoint y: 363, endPoint x: 464, endPoint y: 349, distance: 52.9
click at [464, 349] on div "Kaut gan, lai gan, it kā, kā arī - nav ortogrāfijas kļūdu" at bounding box center [783, 340] width 689 height 36
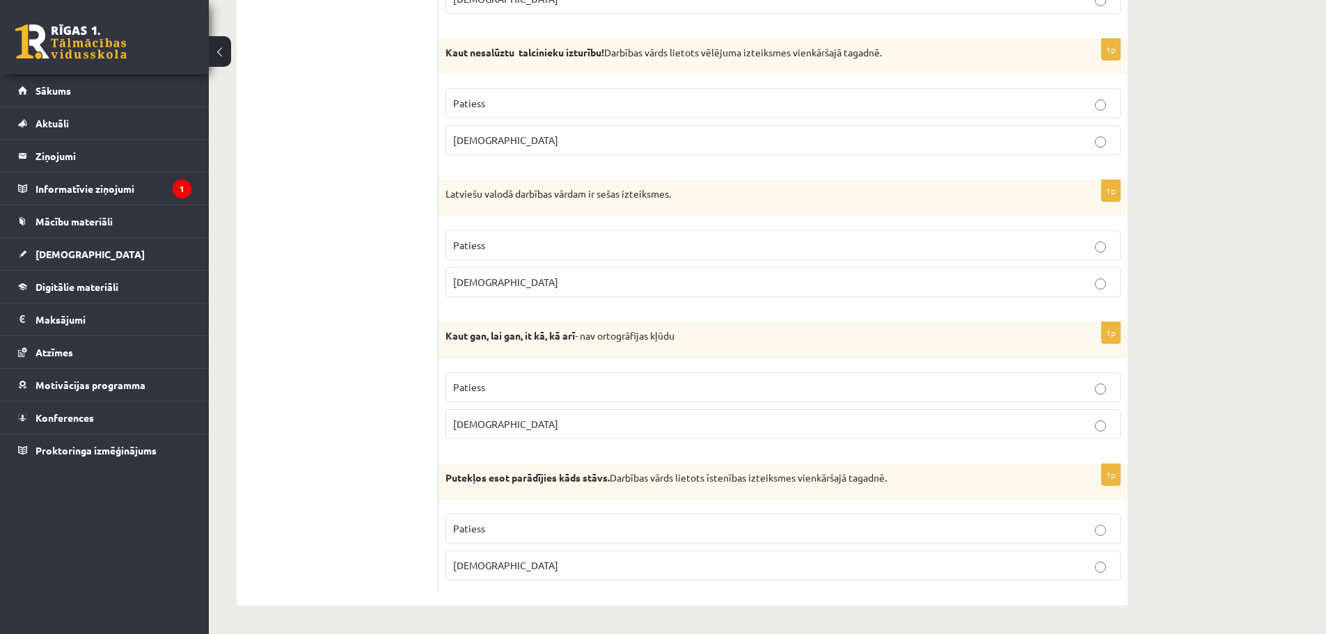
scroll to position [4057, 0]
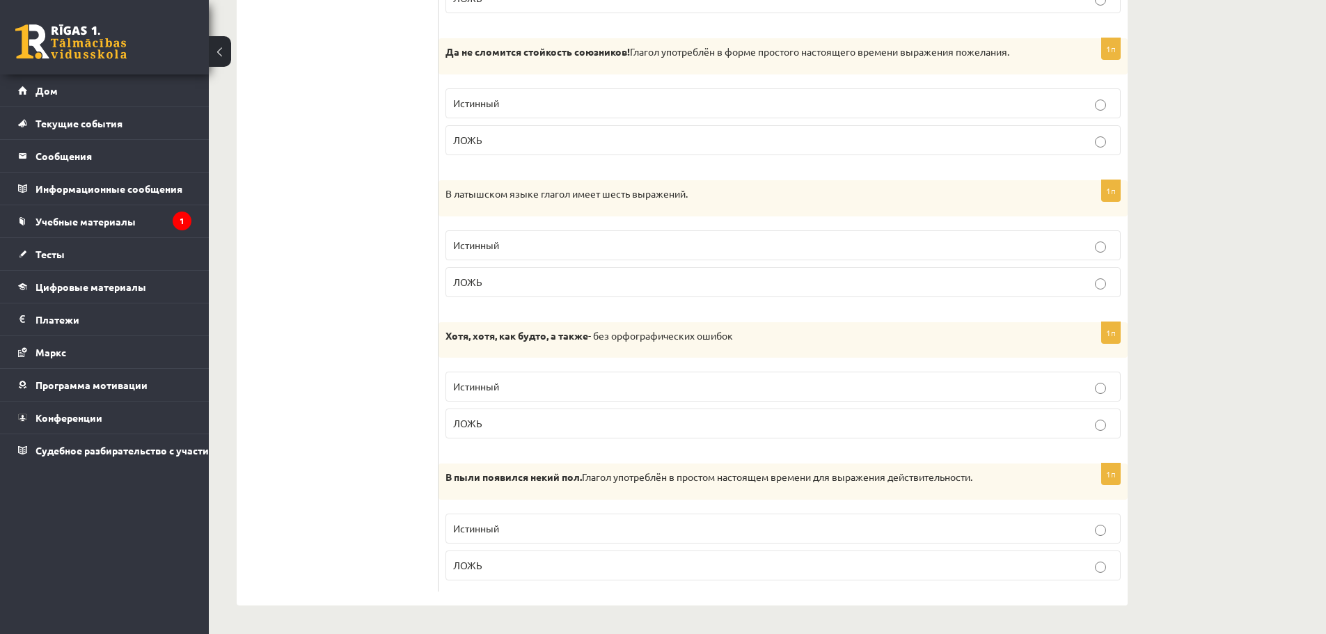
drag, startPoint x: 658, startPoint y: 403, endPoint x: 356, endPoint y: 382, distance: 302.2
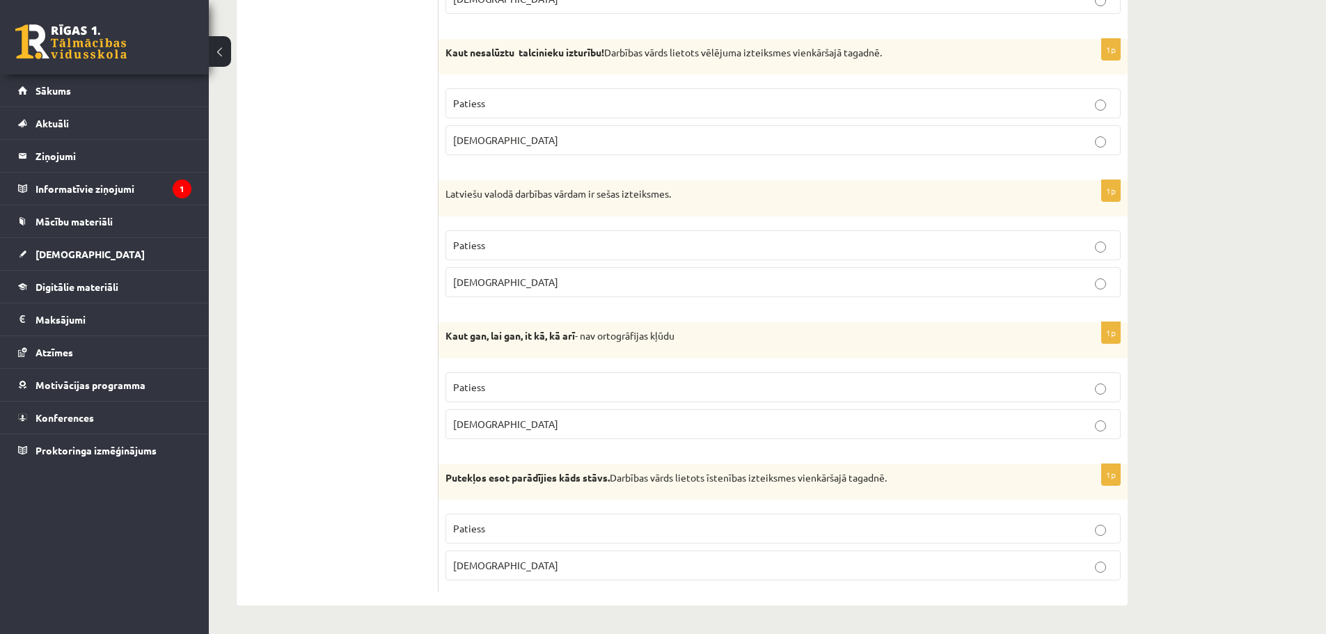
scroll to position [4043, 0]
drag, startPoint x: 1163, startPoint y: 275, endPoint x: 1146, endPoint y: 274, distance: 17.4
click at [505, 482] on strong "Putekļos esot parādījies kāds stāvs." at bounding box center [528, 477] width 164 height 13
click at [498, 478] on strong "Putekļos esot parādījies kāds stāvs." at bounding box center [528, 477] width 164 height 13
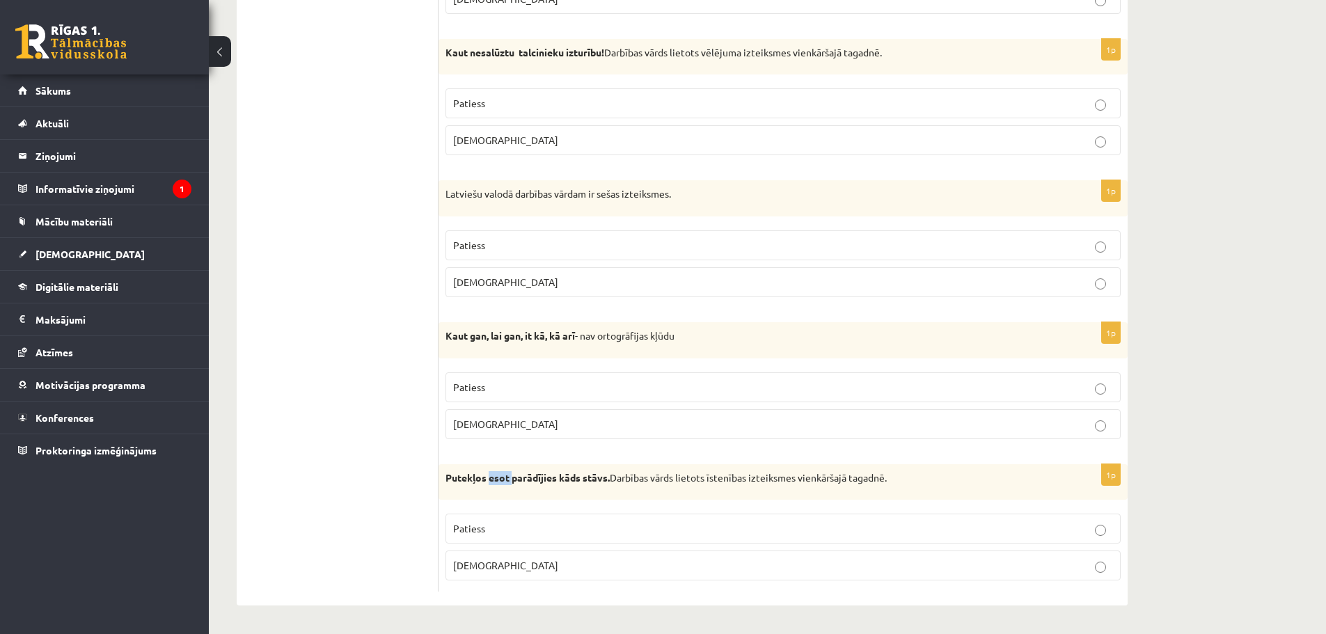
click at [499, 478] on strong "Putekļos esot parādījies kāds stāvs." at bounding box center [528, 477] width 164 height 13
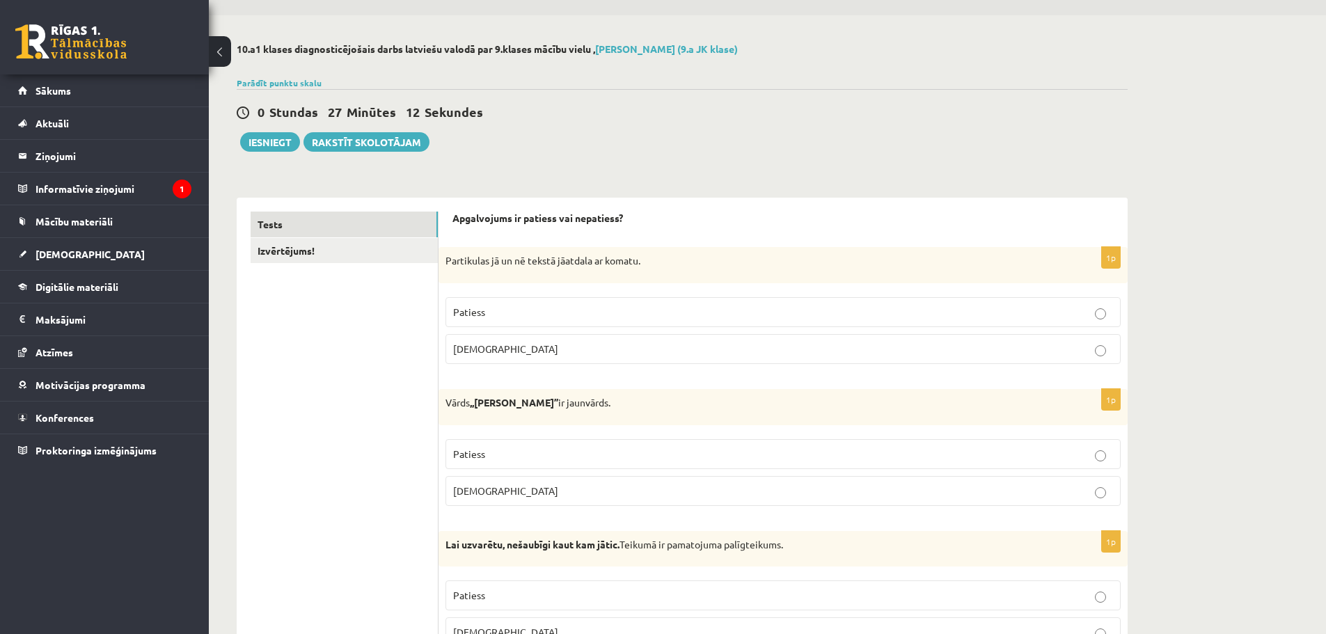
scroll to position [0, 0]
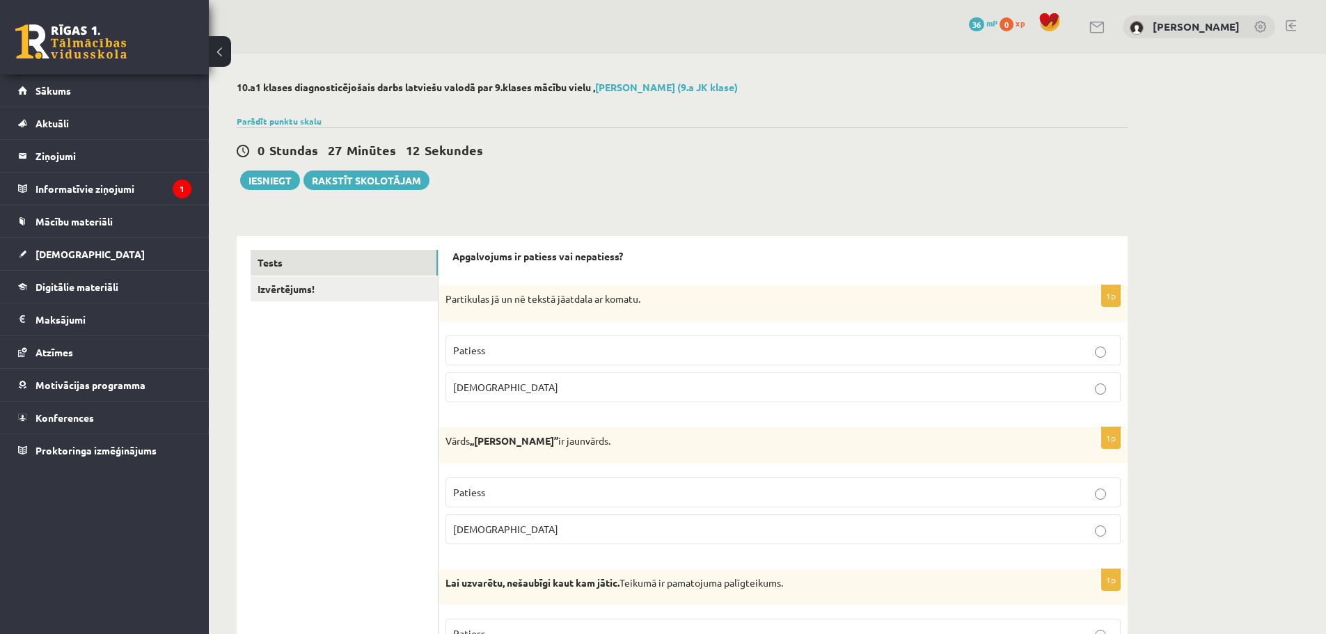
drag, startPoint x: 379, startPoint y: 482, endPoint x: 370, endPoint y: 239, distance: 243.8
click at [339, 289] on link "Izvērtējums!" at bounding box center [344, 289] width 187 height 26
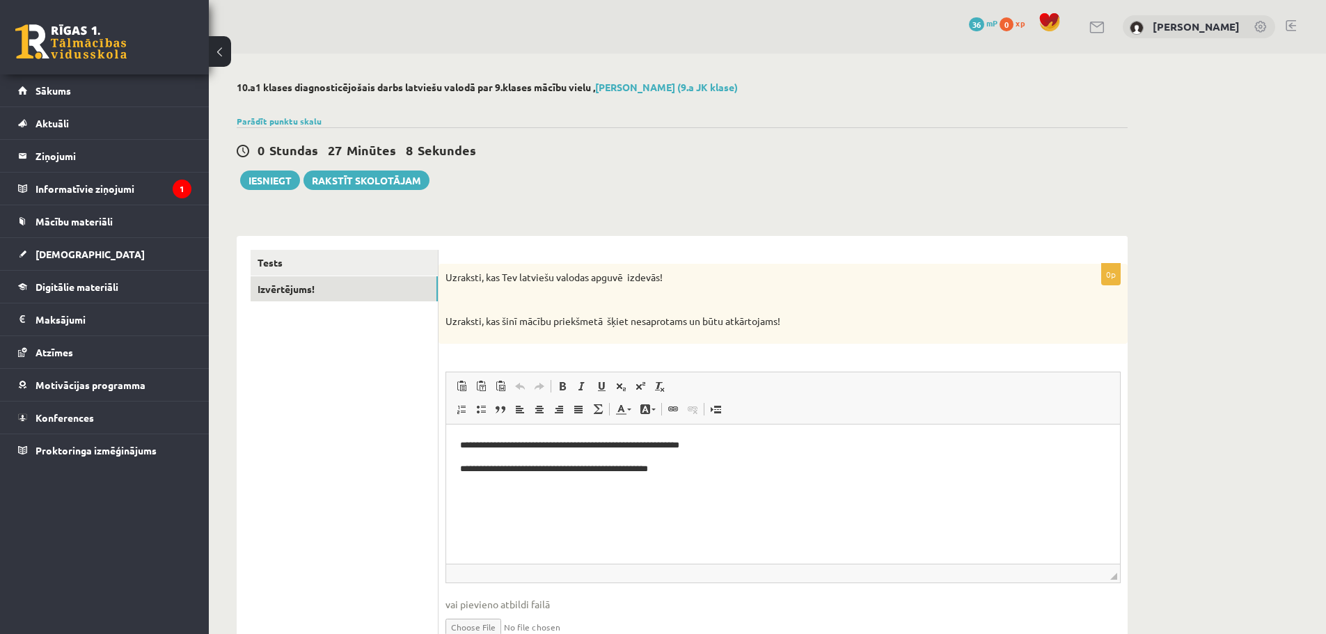
drag, startPoint x: 408, startPoint y: 399, endPoint x: 553, endPoint y: 191, distance: 253.6
drag, startPoint x: 553, startPoint y: 191, endPoint x: 494, endPoint y: 187, distance: 58.6
click at [494, 187] on div "0 Stundas 27 Minūtes 7 Sekundes Ieskaite saglabāta! Iesniegt Rakstīt skolotājam" at bounding box center [682, 158] width 891 height 63
click at [251, 182] on button "Iesniegt" at bounding box center [270, 180] width 60 height 19
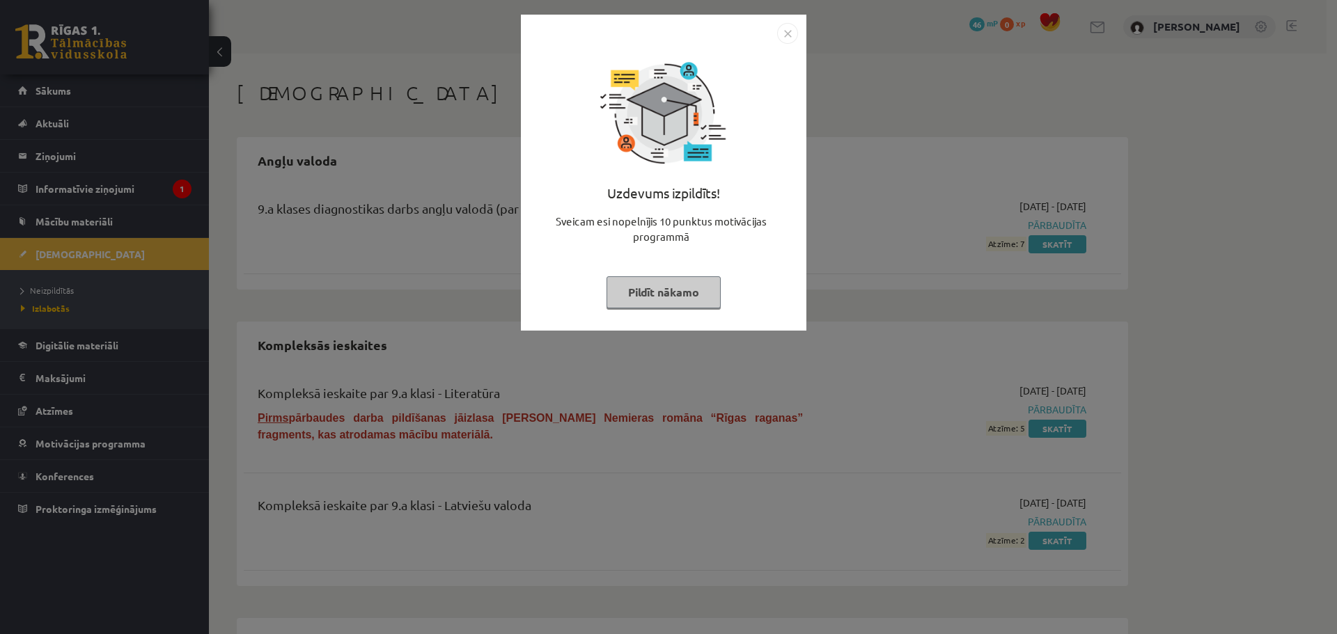
click at [654, 294] on button "Pildīt nākamo" at bounding box center [663, 292] width 114 height 32
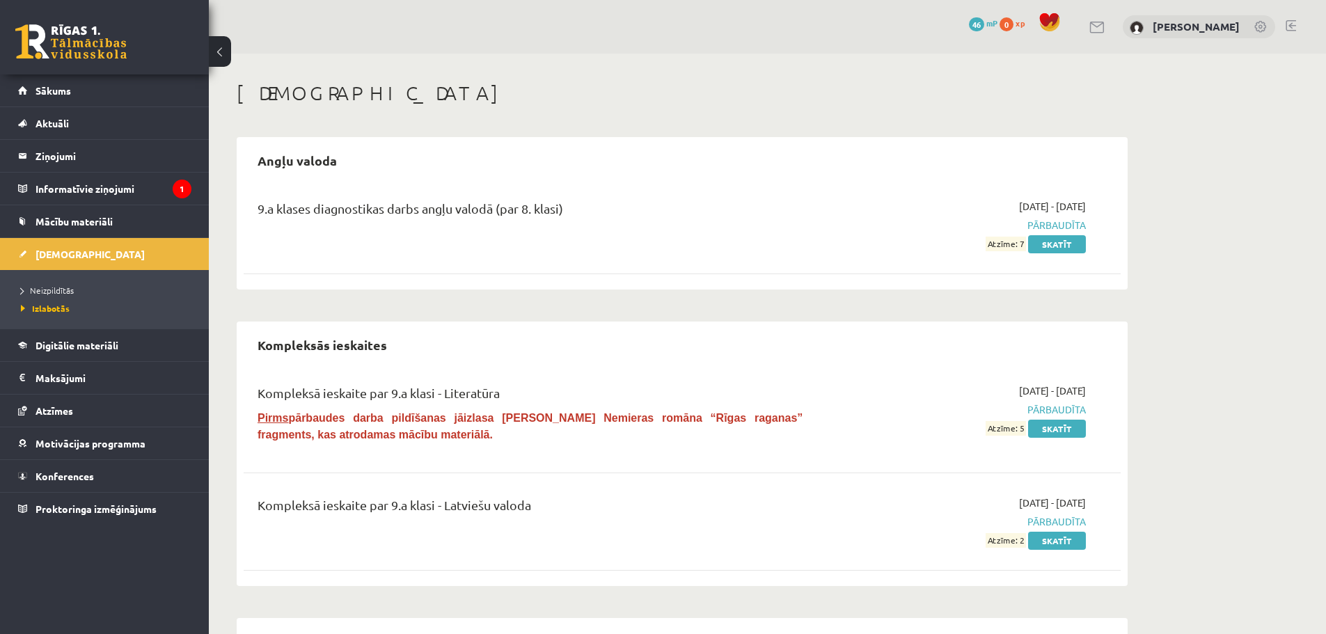
scroll to position [70, 0]
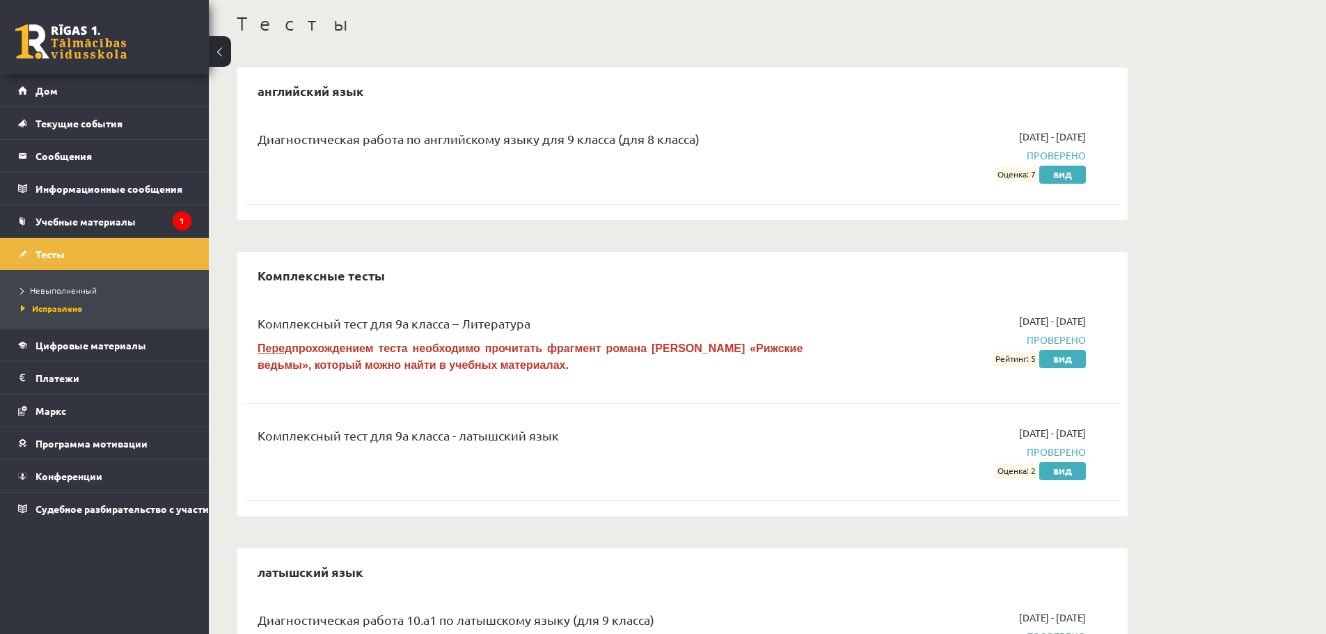
click at [521, 399] on div "Комплексный тест для 9а класса – Литература Перед прохождением теста необходимо…" at bounding box center [682, 405] width 877 height 210
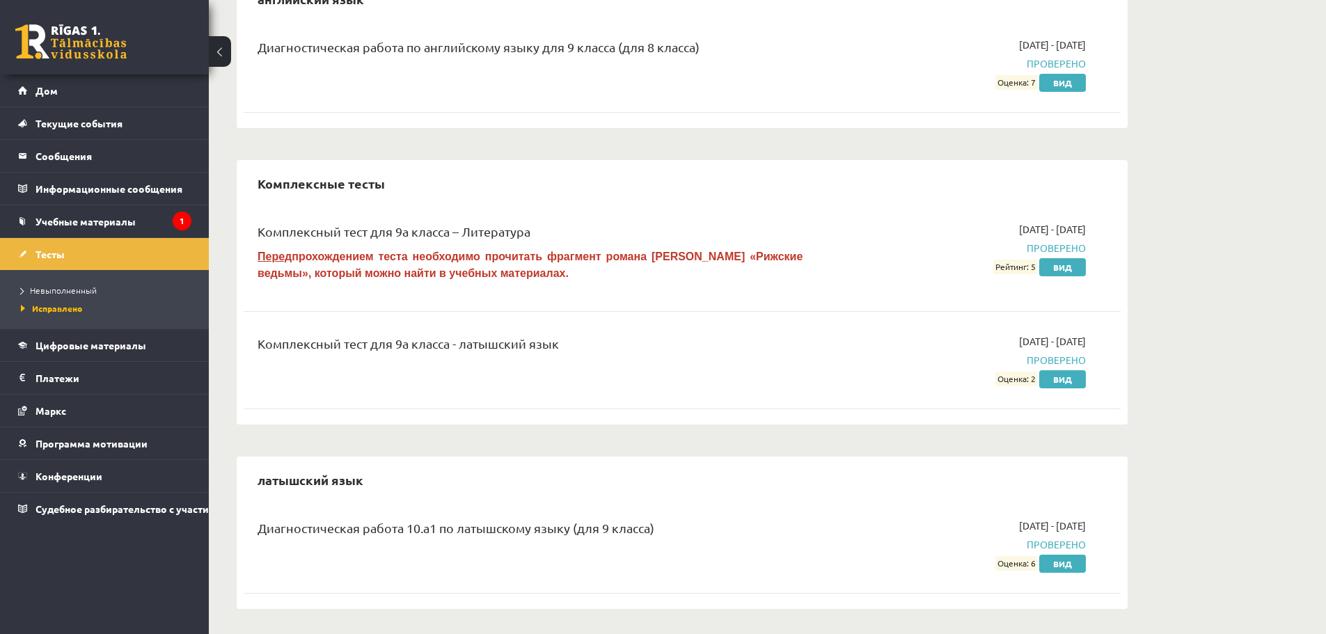
scroll to position [164, 0]
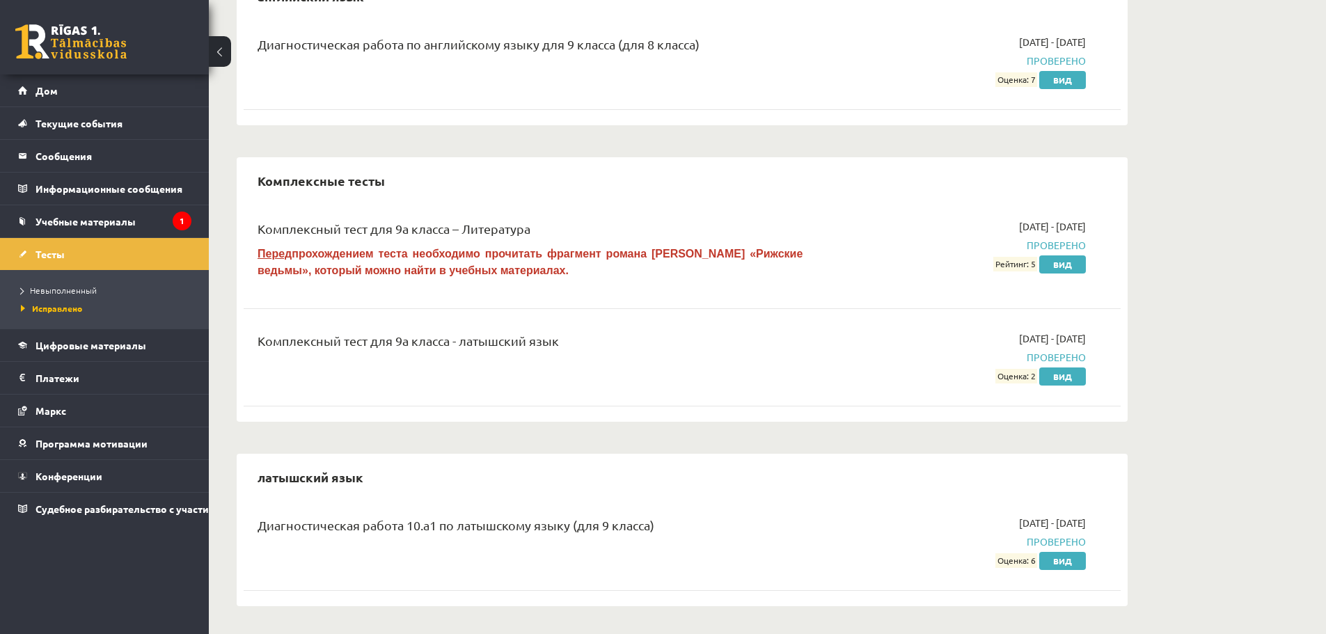
click at [1032, 557] on font "Оценка: 6" at bounding box center [1017, 561] width 38 height 11
click at [83, 253] on link "Тесты" at bounding box center [104, 254] width 173 height 32
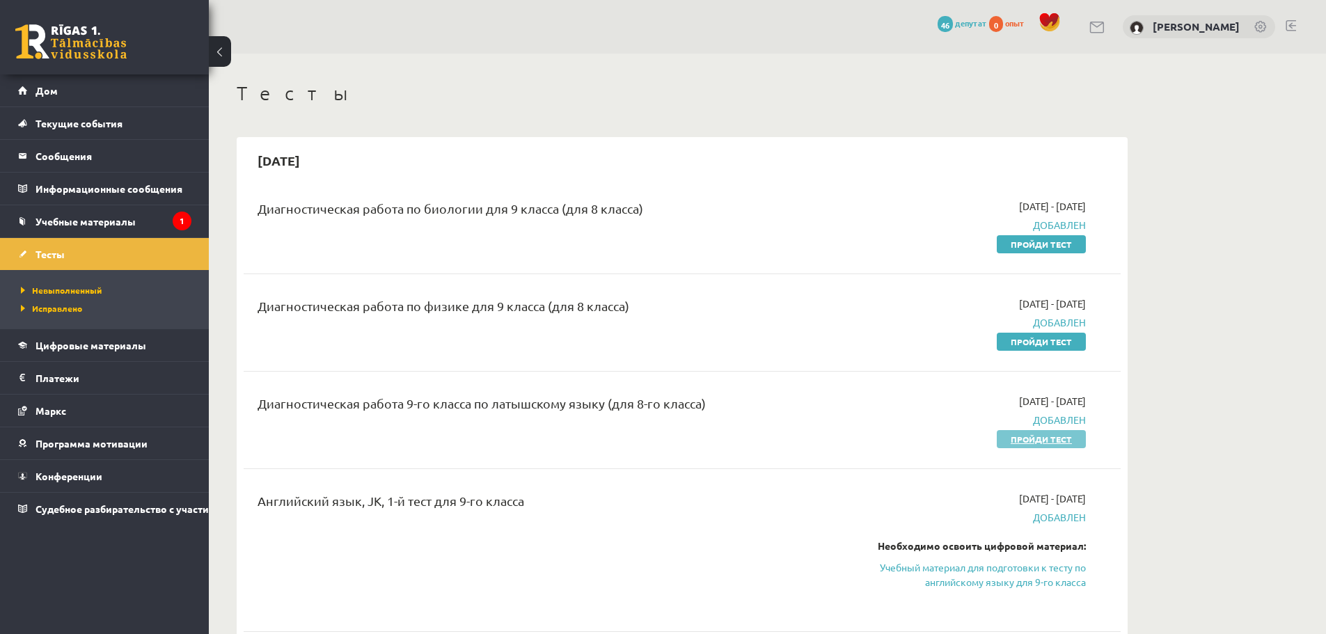
click at [1034, 443] on font "Пройди тест" at bounding box center [1041, 439] width 61 height 11
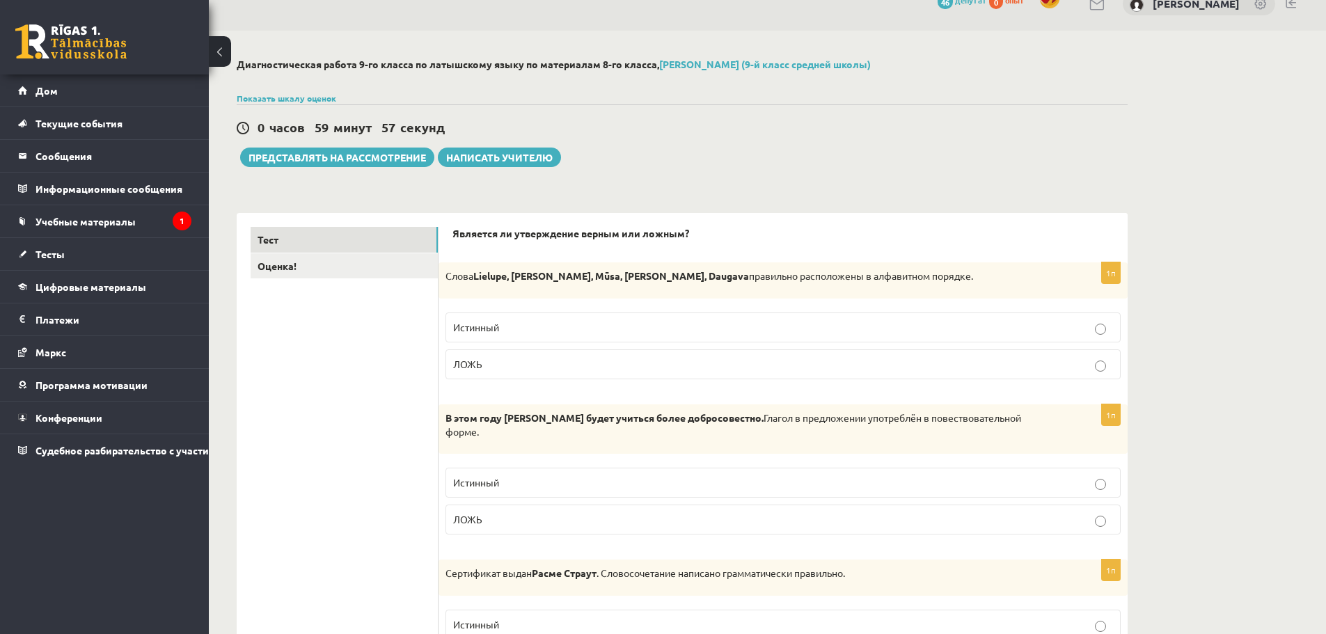
scroll to position [70, 0]
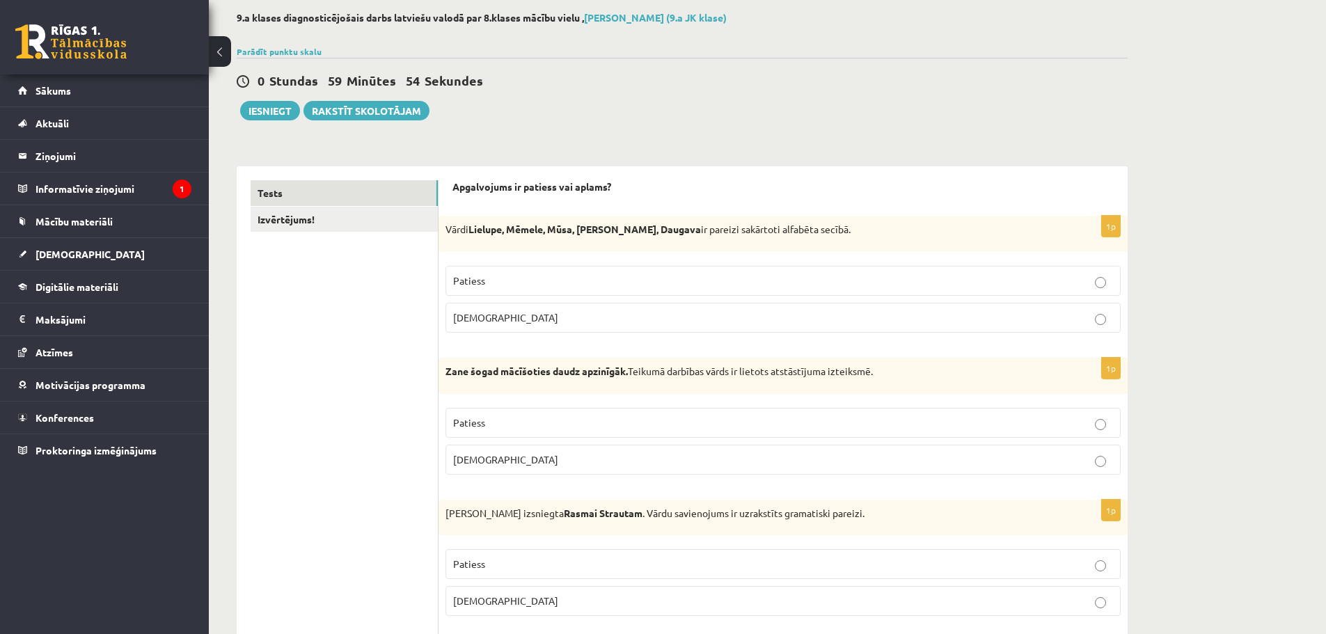
click at [567, 317] on p "[DEMOGRAPHIC_DATA]" at bounding box center [783, 318] width 660 height 15
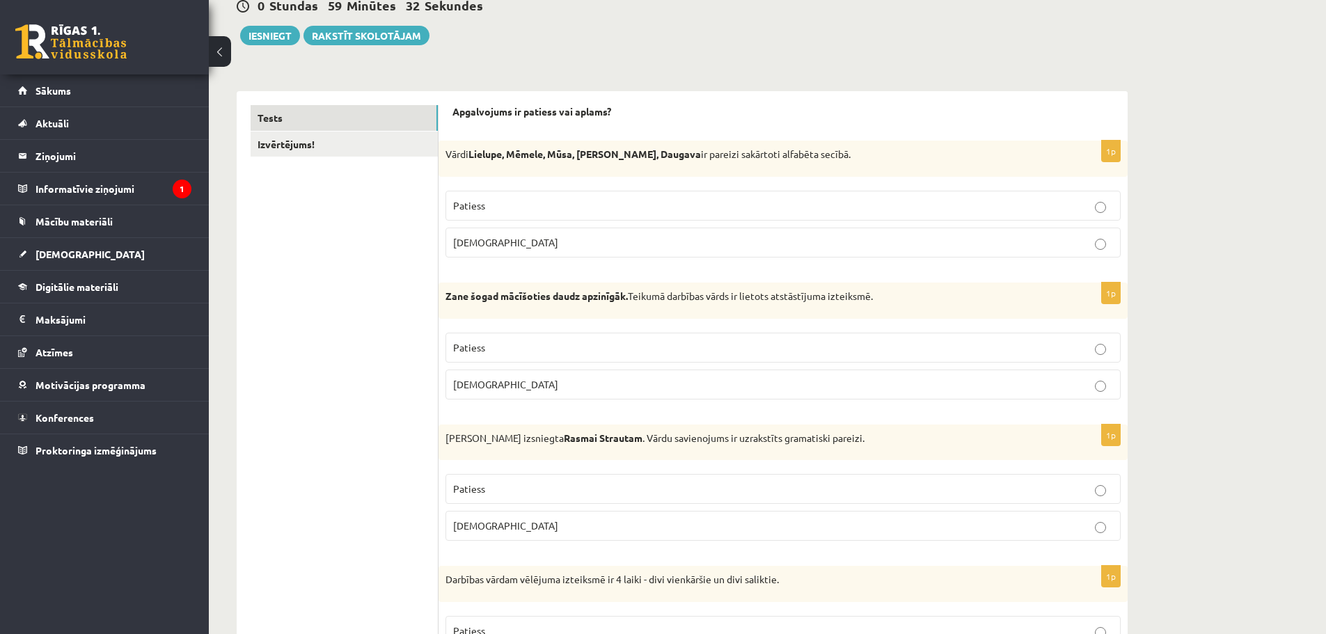
scroll to position [209, 0]
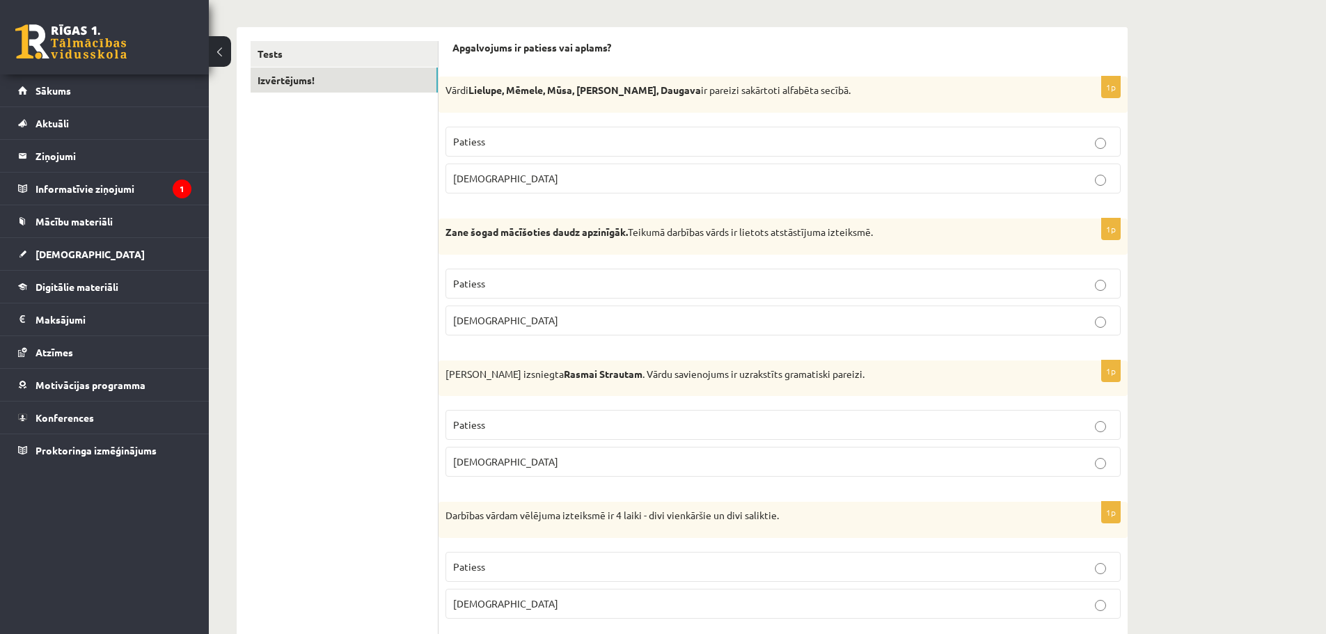
drag, startPoint x: 448, startPoint y: 93, endPoint x: 802, endPoint y: 92, distance: 353.7
click at [802, 92] on p "Vārdi Lielupe, Mēmele, Mūsa, Misa, Daugava ir pareizi sakārtoti alfabēta secībā." at bounding box center [749, 91] width 606 height 14
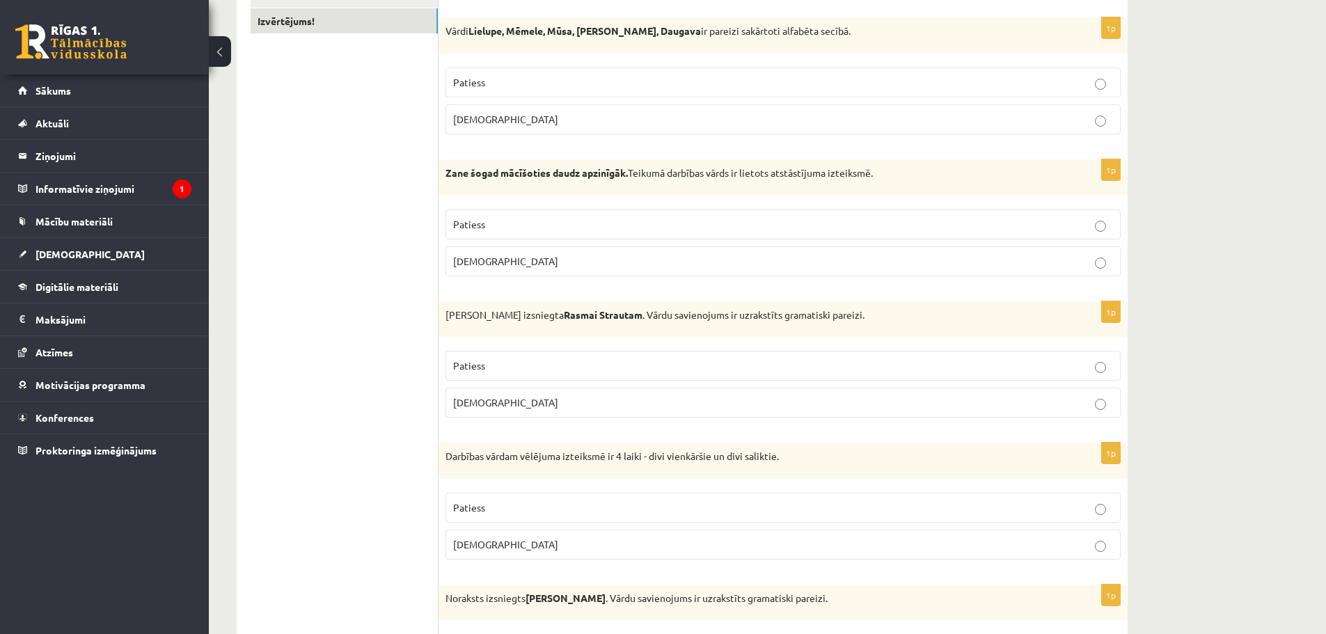
scroll to position [278, 0]
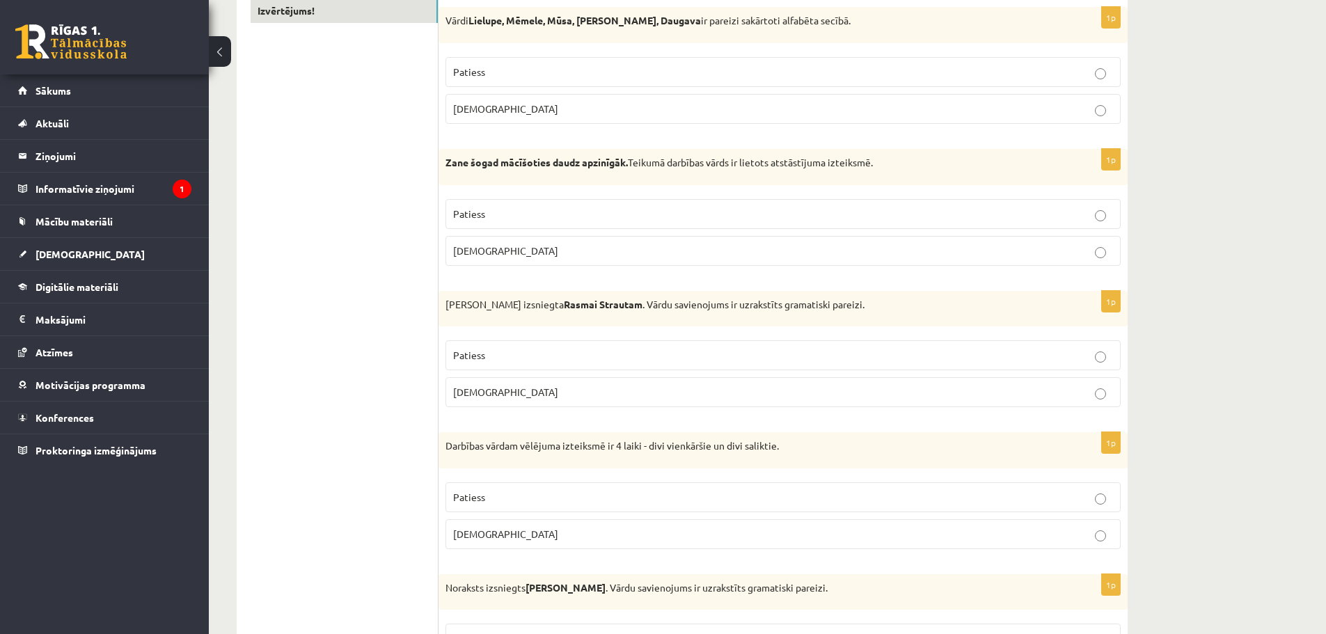
click at [487, 81] on label "Patiess" at bounding box center [783, 72] width 675 height 30
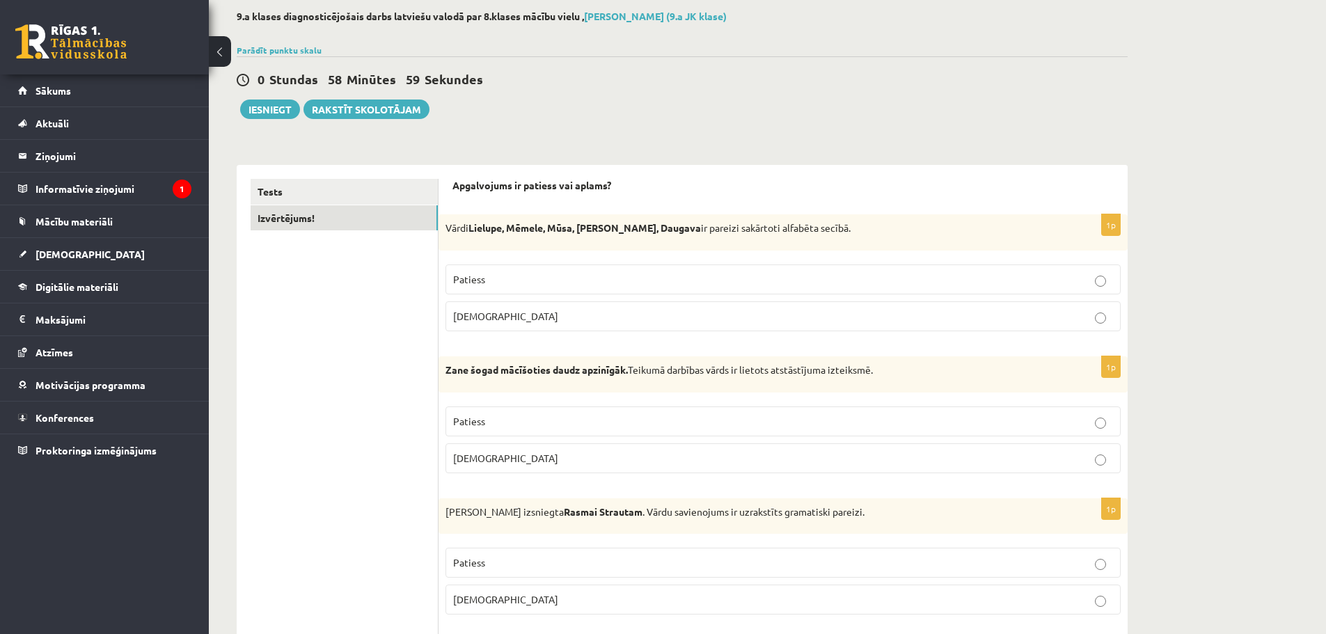
scroll to position [70, 0]
click at [506, 321] on p "Aplams" at bounding box center [783, 318] width 660 height 15
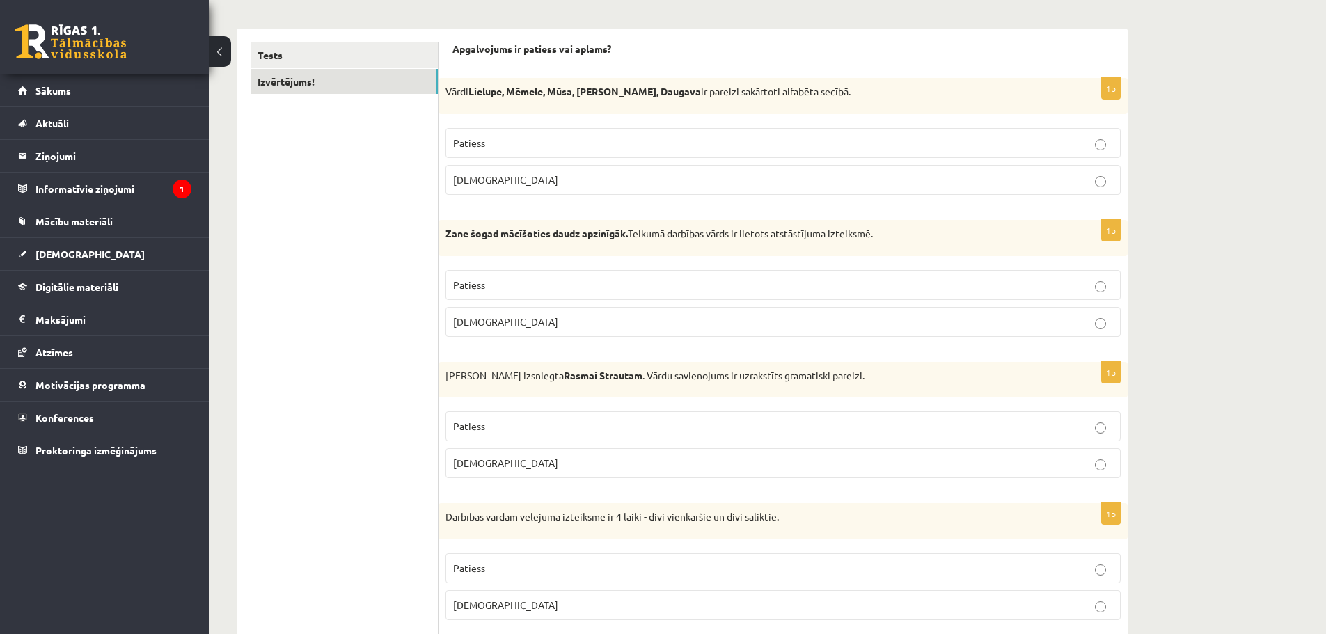
scroll to position [209, 0]
click at [505, 279] on p "Patiess" at bounding box center [783, 283] width 660 height 15
drag, startPoint x: 489, startPoint y: 424, endPoint x: 499, endPoint y: 487, distance: 63.4
click at [492, 424] on p "Patiess" at bounding box center [783, 425] width 660 height 15
click at [506, 570] on p "Patiess" at bounding box center [783, 567] width 660 height 15
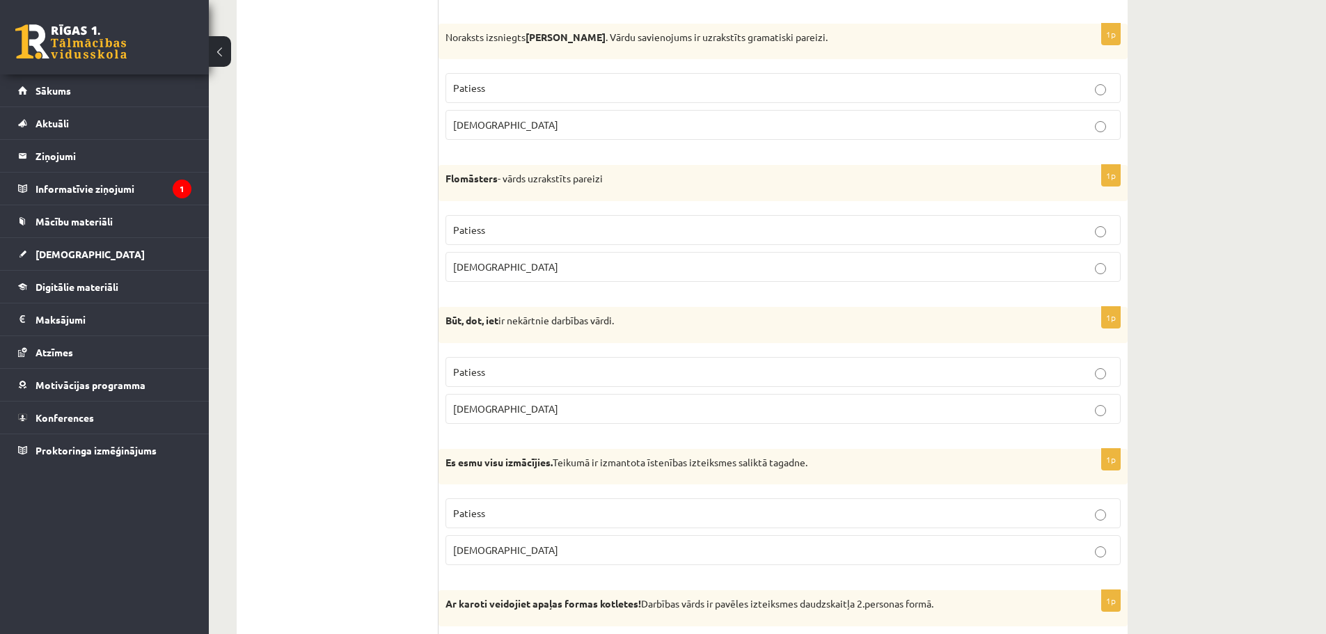
scroll to position [835, 0]
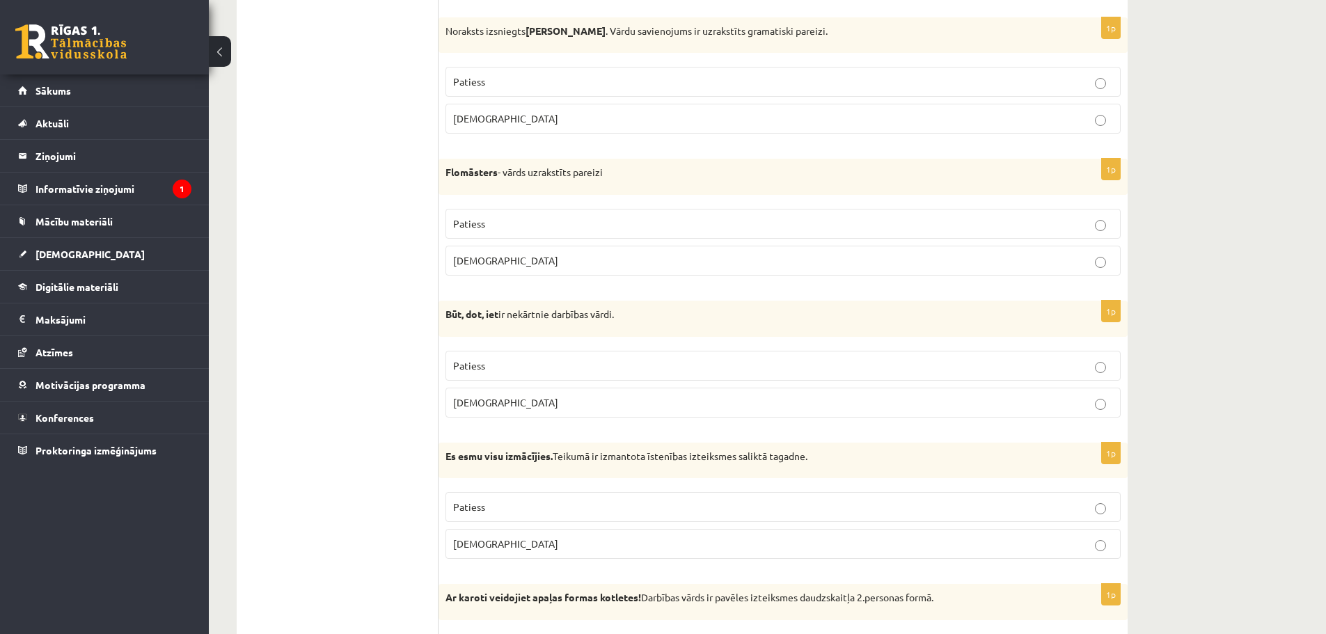
click at [477, 69] on label "Patiess" at bounding box center [783, 82] width 675 height 30
click at [494, 221] on p "Patiess" at bounding box center [783, 224] width 660 height 15
click at [482, 373] on p "Patiess" at bounding box center [783, 366] width 660 height 15
click at [480, 509] on span "Patiess" at bounding box center [469, 507] width 32 height 13
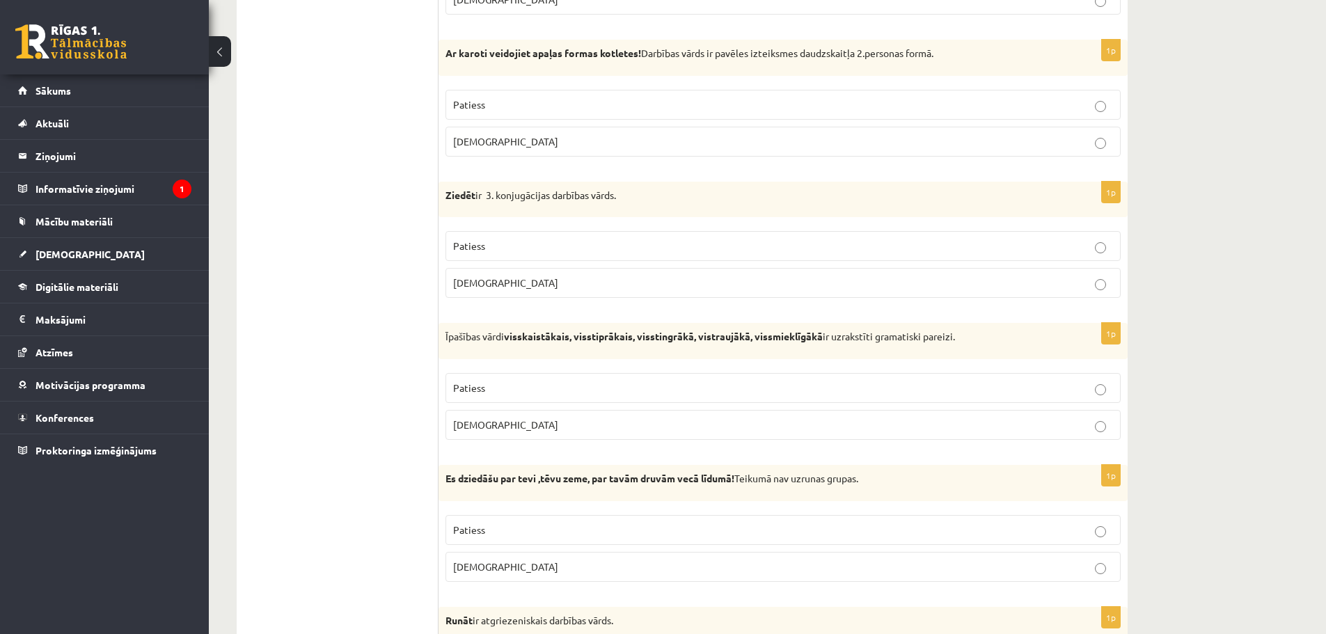
scroll to position [1392, 0]
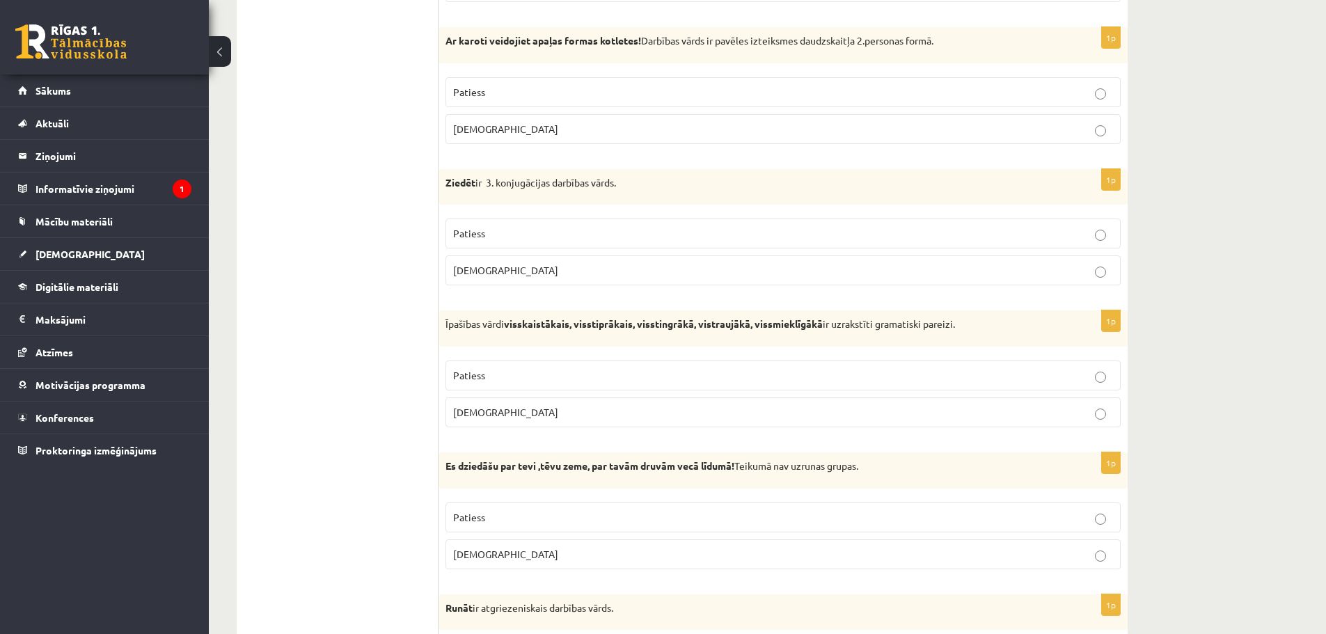
click at [461, 94] on span "Patiess" at bounding box center [469, 92] width 32 height 13
click at [503, 272] on p "Aplams" at bounding box center [783, 270] width 660 height 15
drag, startPoint x: 504, startPoint y: 382, endPoint x: 508, endPoint y: 460, distance: 78.1
click at [504, 382] on p "Patiess" at bounding box center [783, 375] width 660 height 15
click at [501, 557] on p "Aplams" at bounding box center [783, 554] width 660 height 15
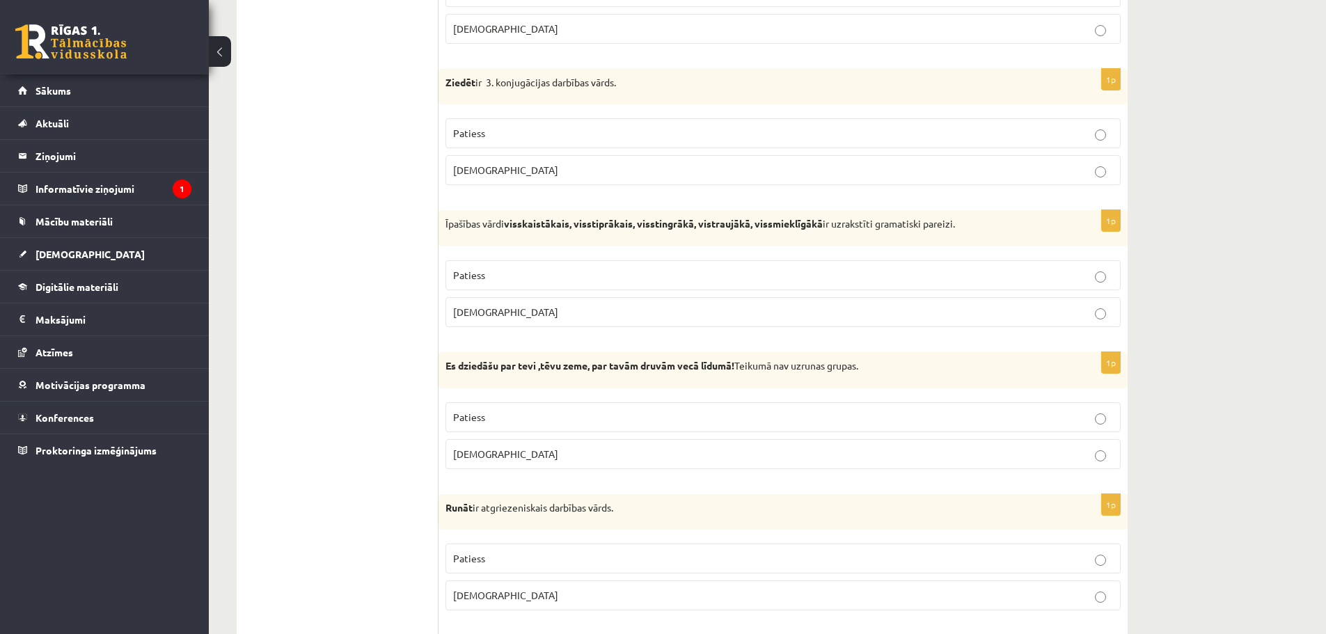
scroll to position [1532, 0]
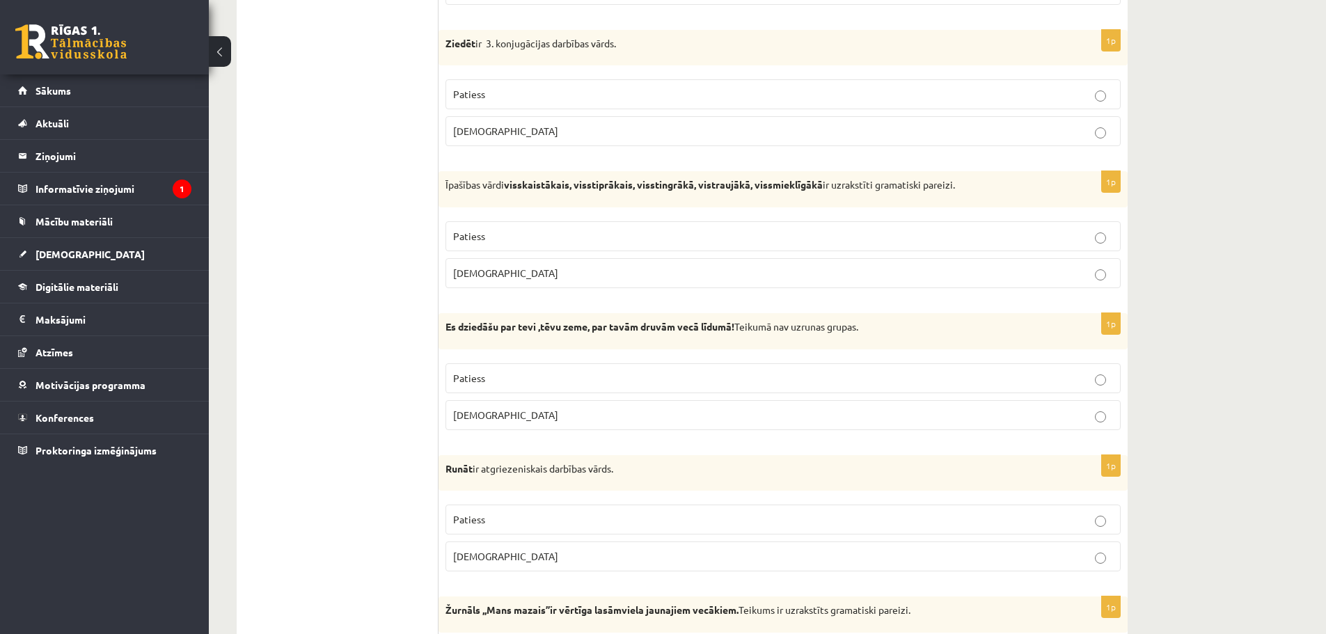
click at [500, 548] on label "Aplams" at bounding box center [783, 557] width 675 height 30
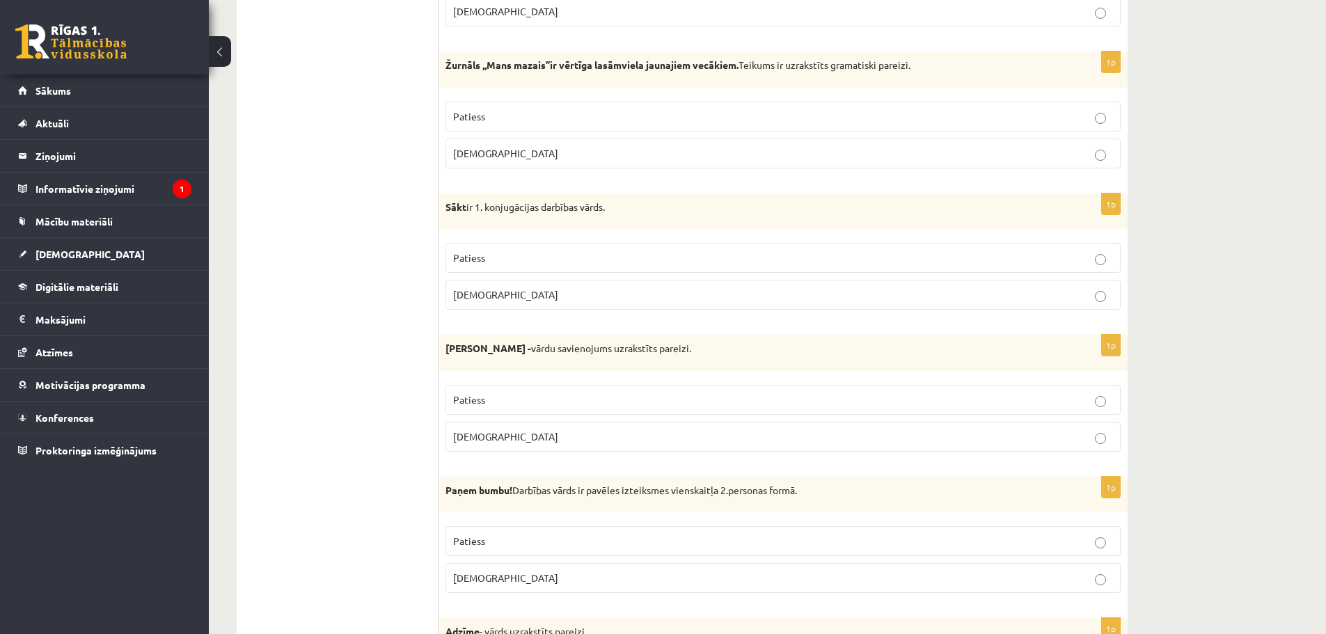
scroll to position [2089, 0]
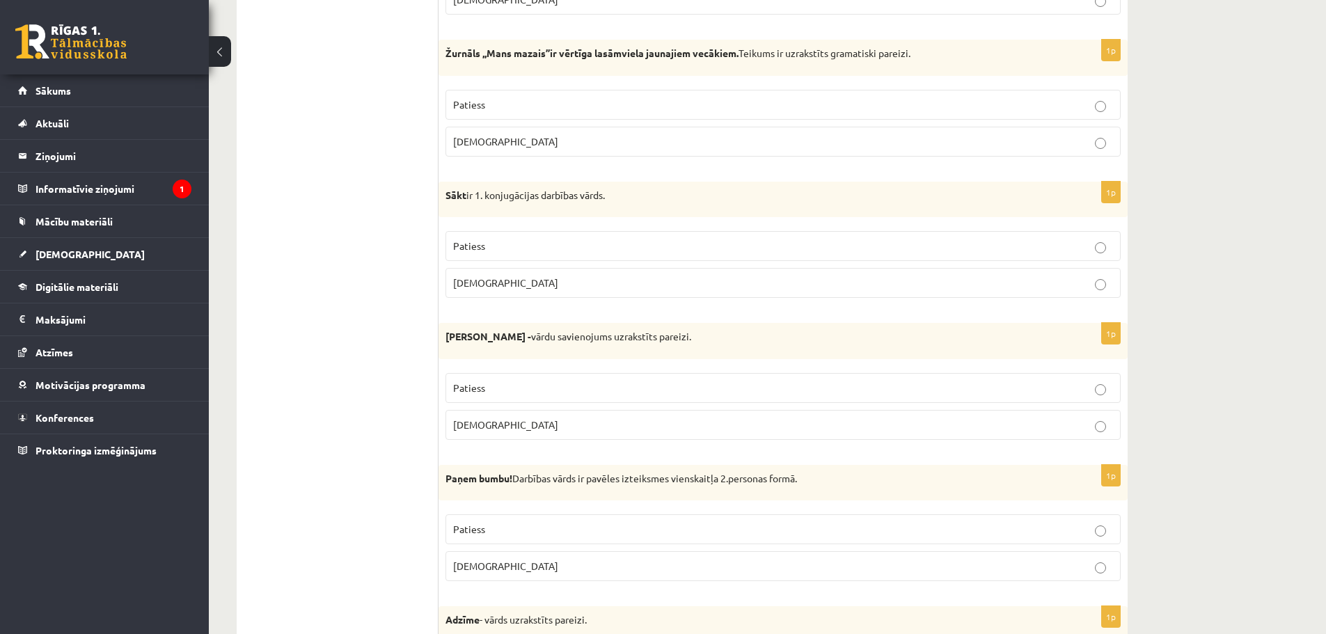
click at [473, 107] on span "Patiess" at bounding box center [469, 104] width 32 height 13
click at [480, 283] on span "Aplams" at bounding box center [505, 282] width 105 height 13
click at [476, 414] on label "Aplams" at bounding box center [783, 425] width 675 height 30
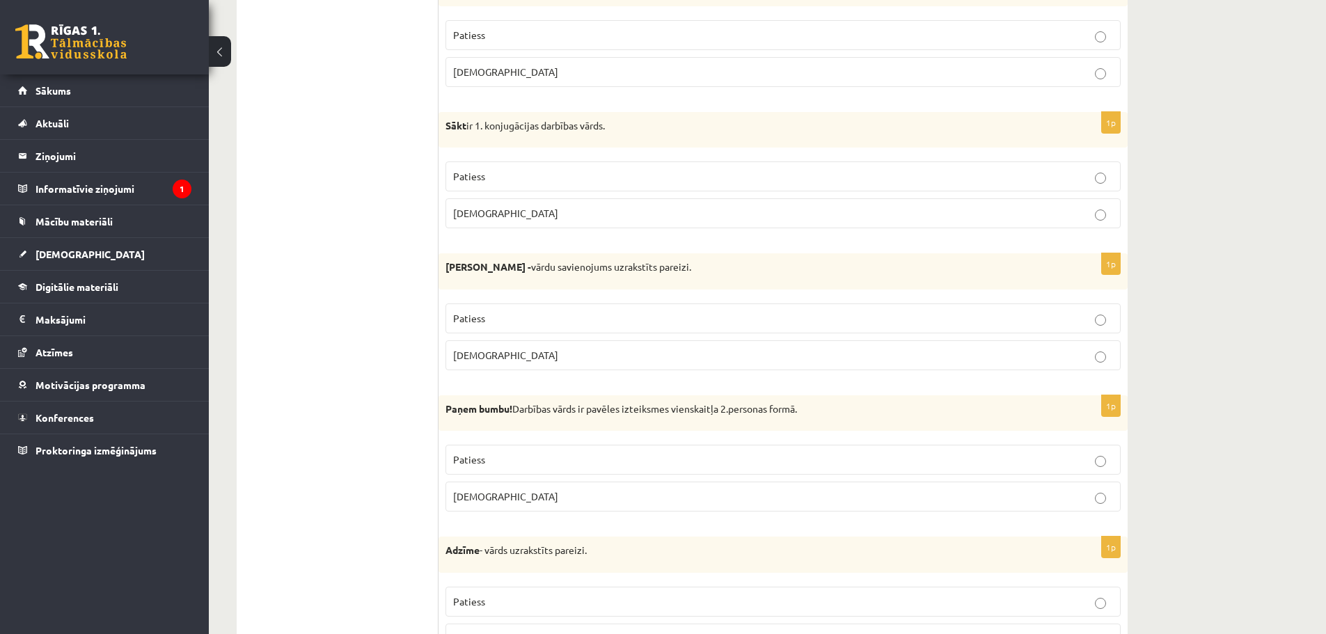
click at [479, 448] on label "Patiess" at bounding box center [783, 460] width 675 height 30
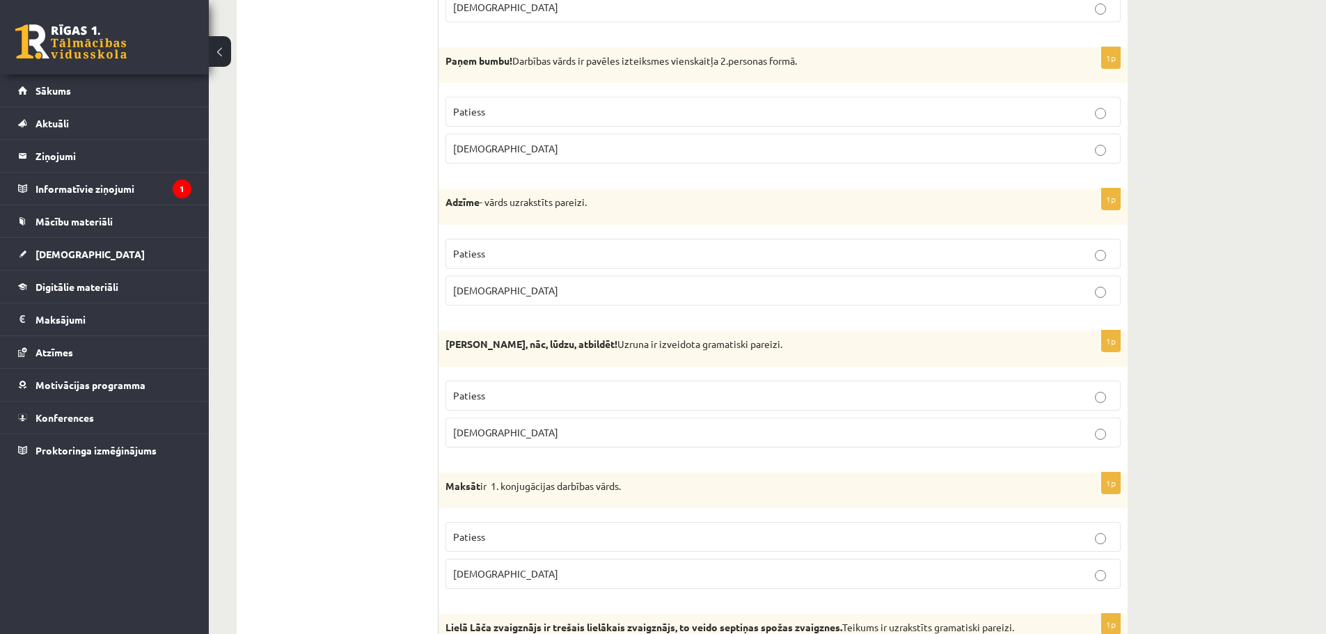
scroll to position [2576, 0]
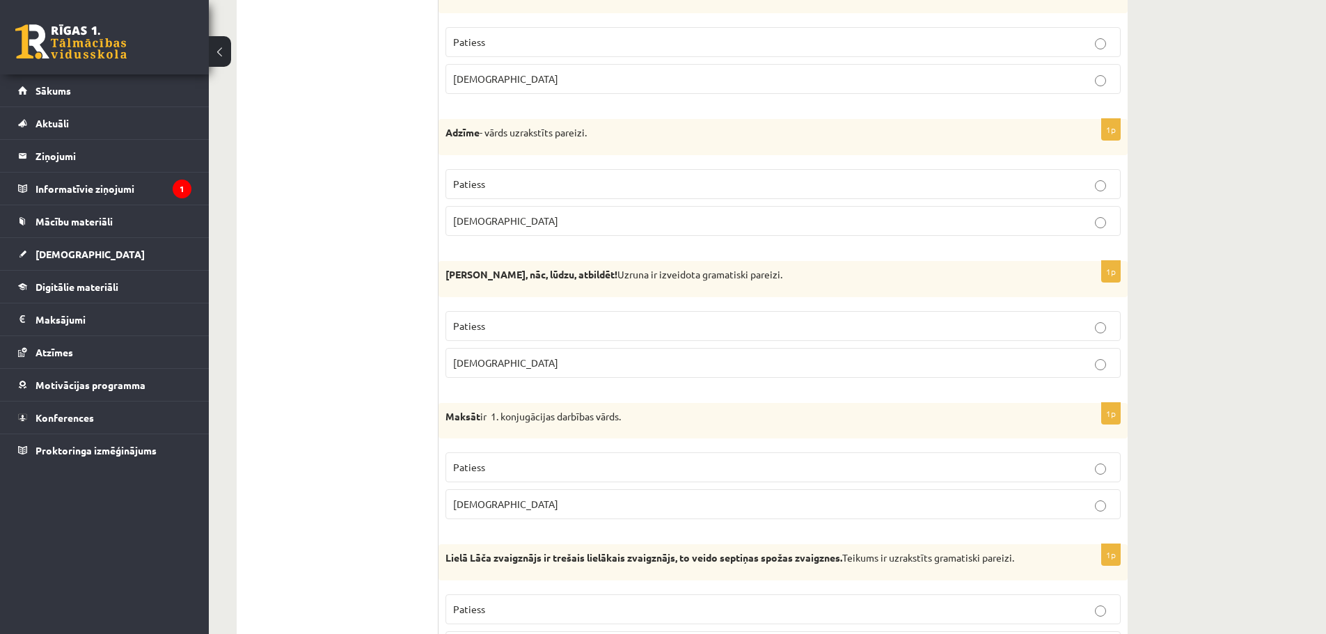
click at [465, 228] on p "Aplams" at bounding box center [783, 221] width 660 height 15
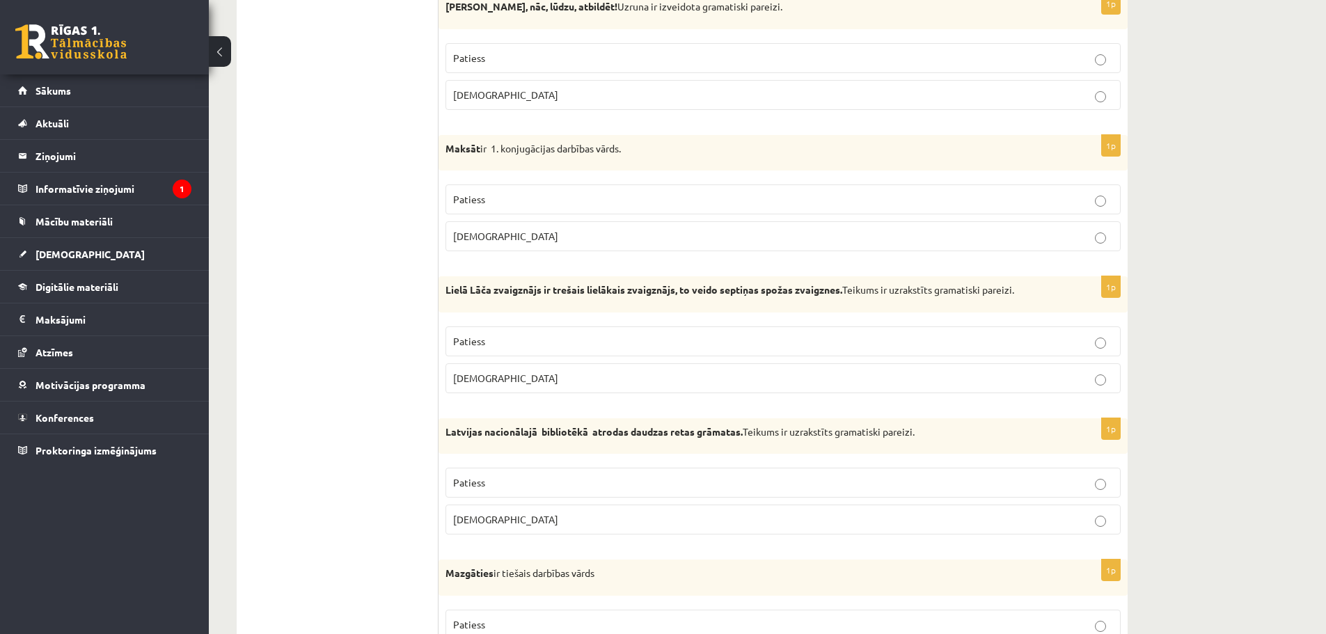
scroll to position [2854, 0]
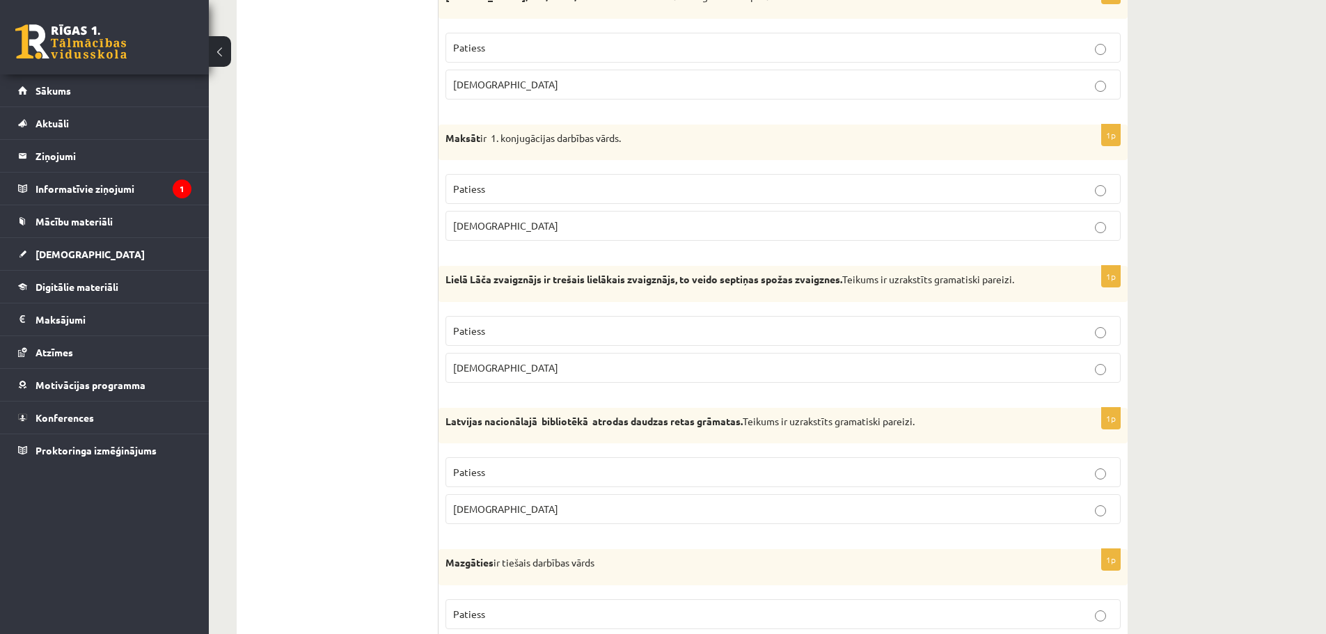
drag, startPoint x: 493, startPoint y: 45, endPoint x: 485, endPoint y: 40, distance: 8.7
click at [492, 44] on p "Patiess" at bounding box center [783, 47] width 660 height 15
click at [472, 201] on label "Patiess" at bounding box center [783, 189] width 675 height 30
drag, startPoint x: 478, startPoint y: 226, endPoint x: 294, endPoint y: 32, distance: 267.9
click at [478, 226] on span "Aplams" at bounding box center [505, 225] width 105 height 13
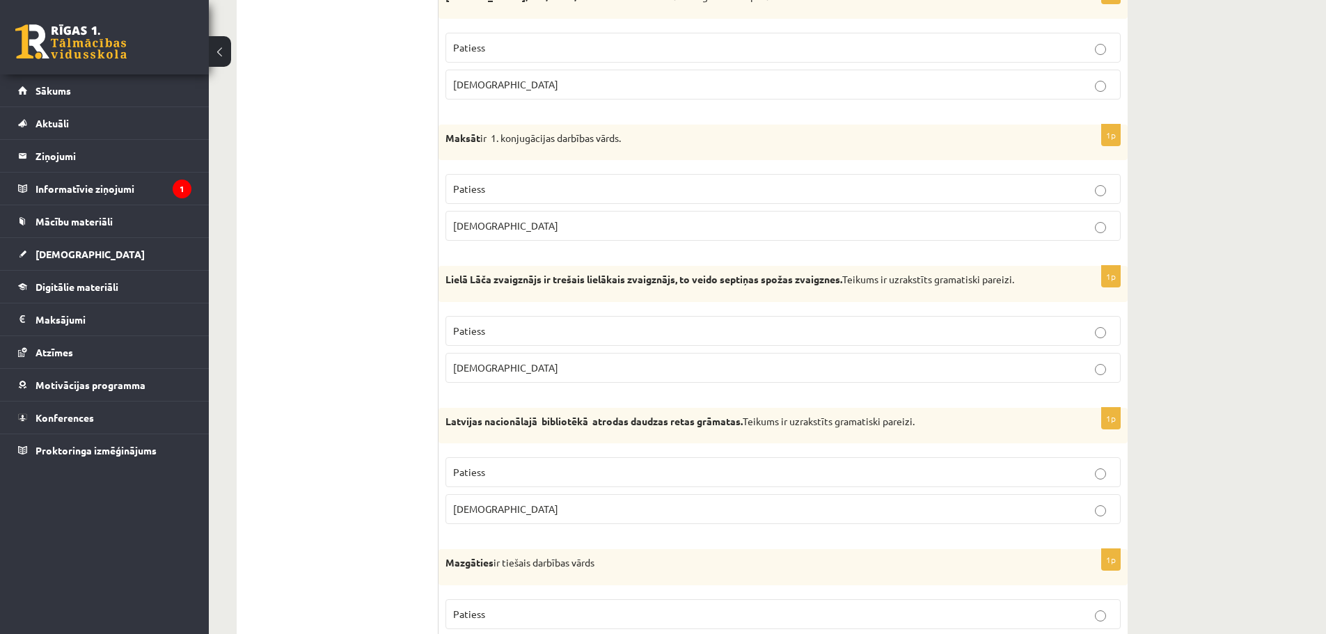
click at [480, 333] on span "Patiess" at bounding box center [469, 330] width 32 height 13
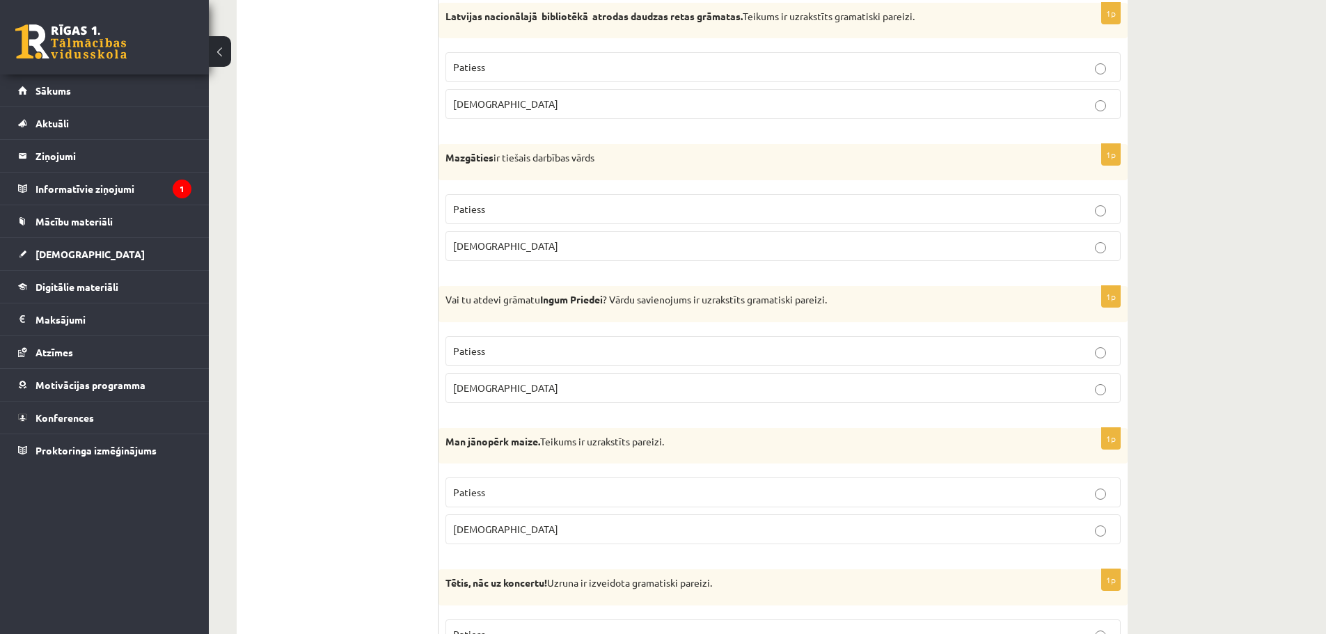
scroll to position [3272, 0]
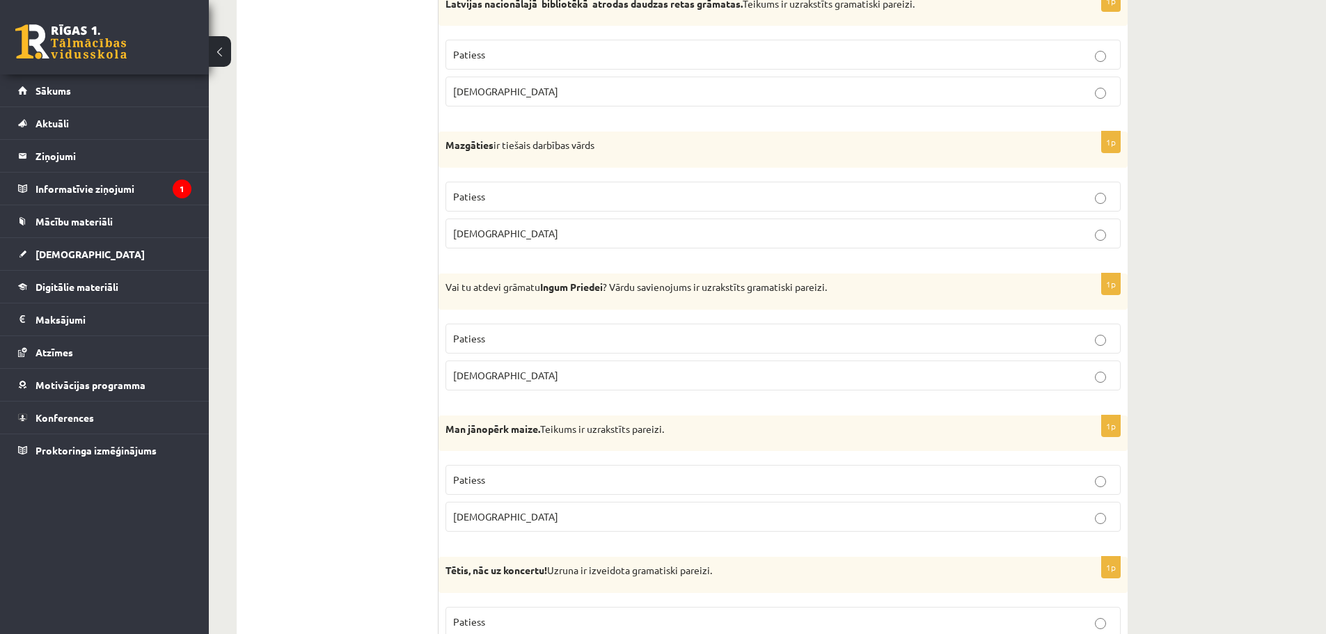
click at [492, 51] on p "Patiess" at bounding box center [783, 54] width 660 height 15
click at [501, 231] on p "Aplams" at bounding box center [783, 233] width 660 height 15
click at [496, 347] on label "Patiess" at bounding box center [783, 339] width 675 height 30
click at [524, 485] on p "Patiess" at bounding box center [783, 480] width 660 height 15
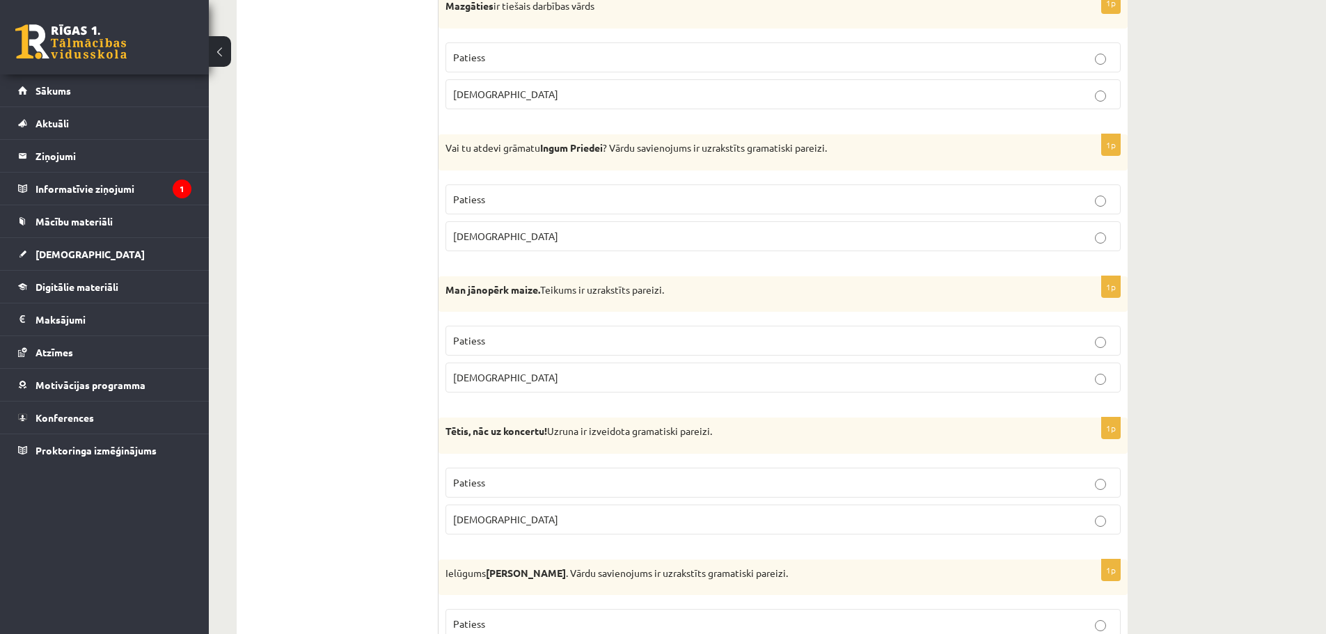
click at [493, 471] on label "Patiess" at bounding box center [783, 483] width 675 height 30
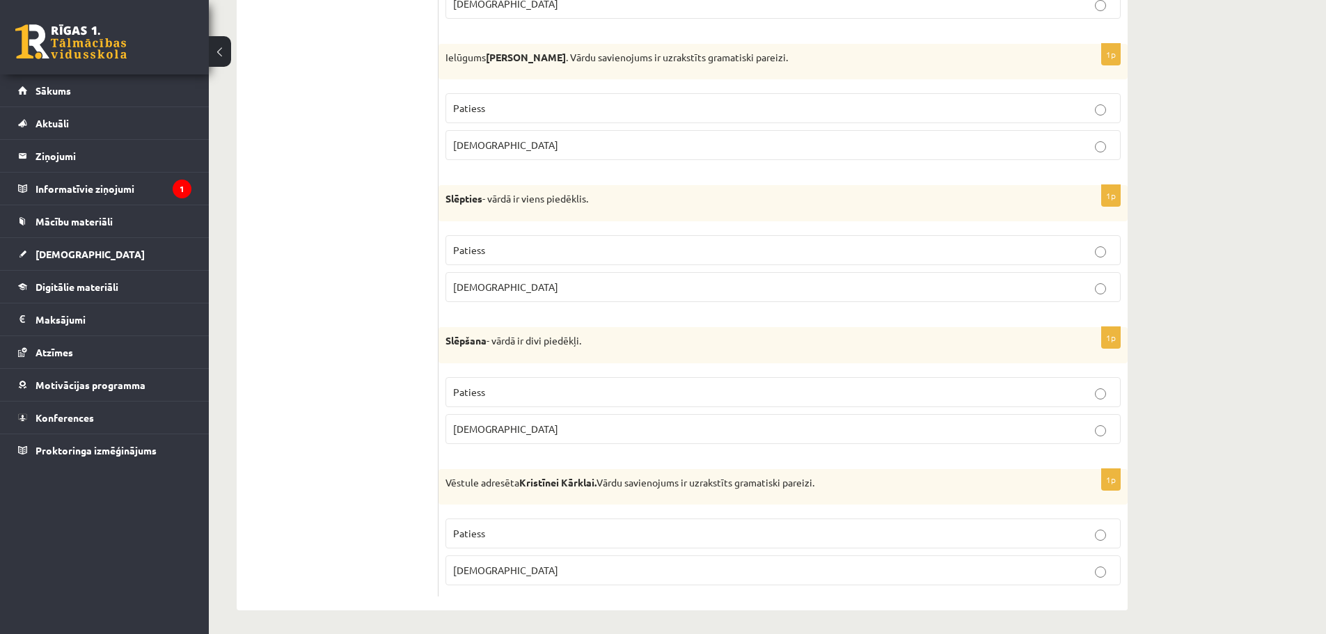
scroll to position [3932, 0]
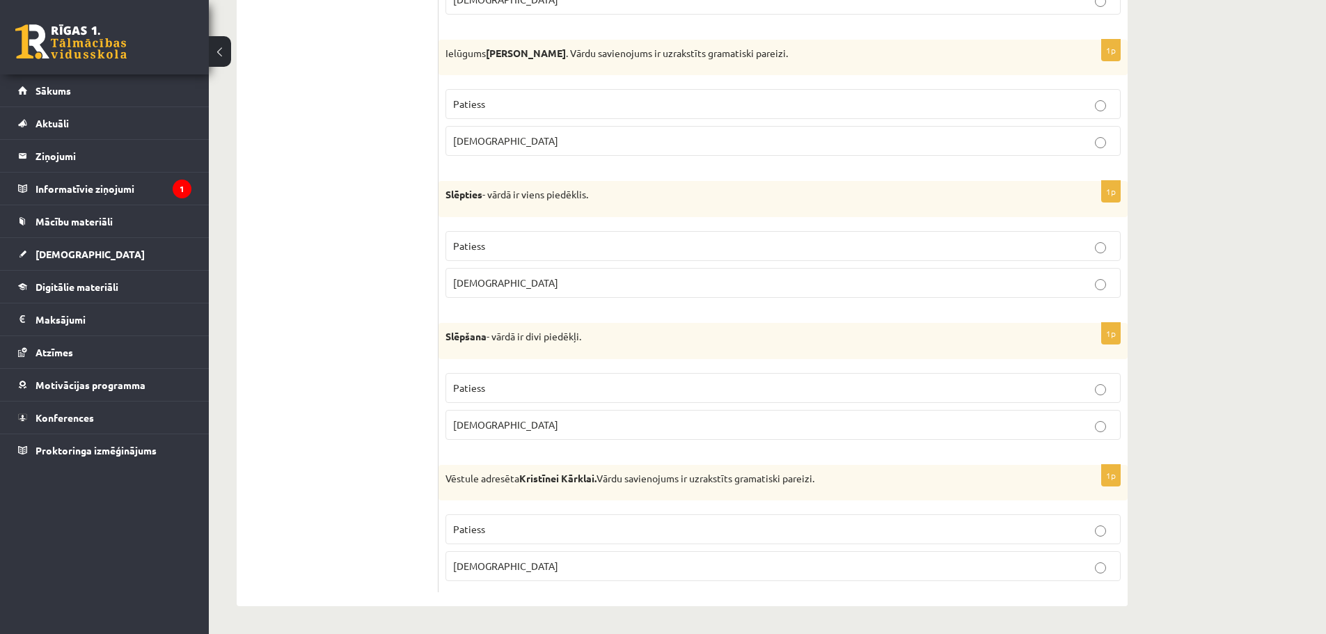
click at [485, 143] on span "Aplams" at bounding box center [505, 140] width 105 height 13
click at [485, 239] on p "Patiess" at bounding box center [783, 246] width 660 height 15
click at [503, 430] on p "Aplams" at bounding box center [783, 425] width 660 height 15
click at [495, 524] on p "Patiess" at bounding box center [783, 529] width 660 height 15
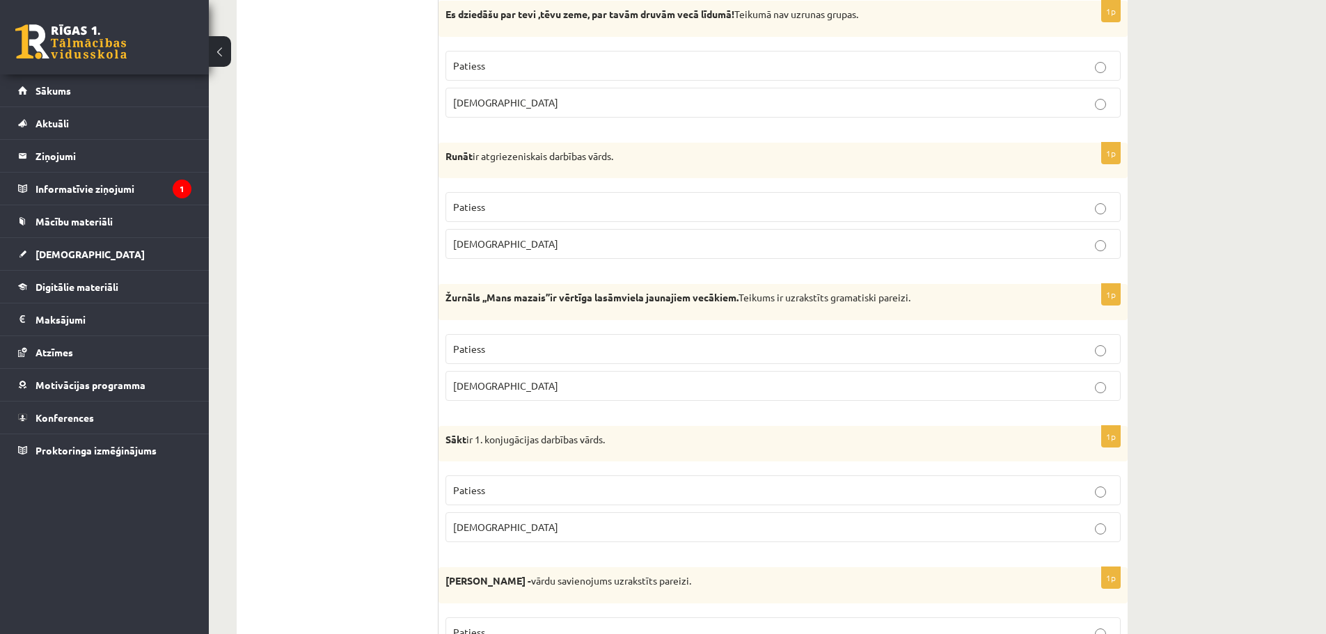
scroll to position [0, 0]
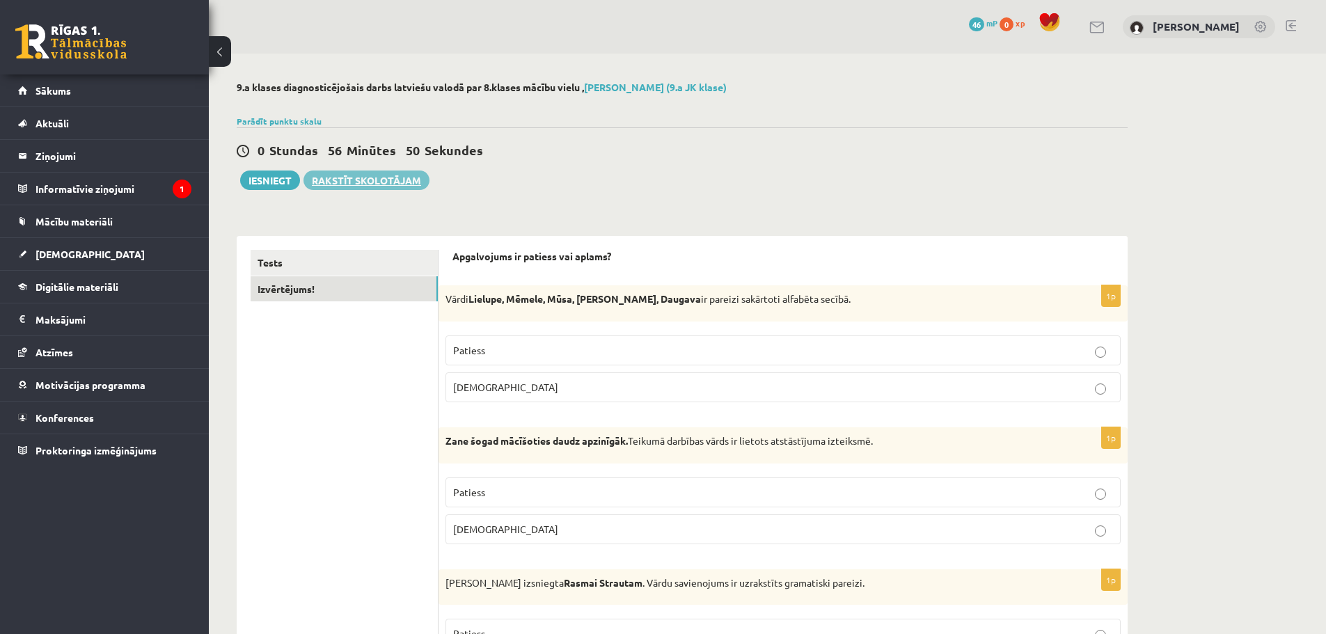
drag, startPoint x: 324, startPoint y: 336, endPoint x: 340, endPoint y: 174, distance: 162.3
click at [350, 260] on link "Tests" at bounding box center [344, 263] width 187 height 26
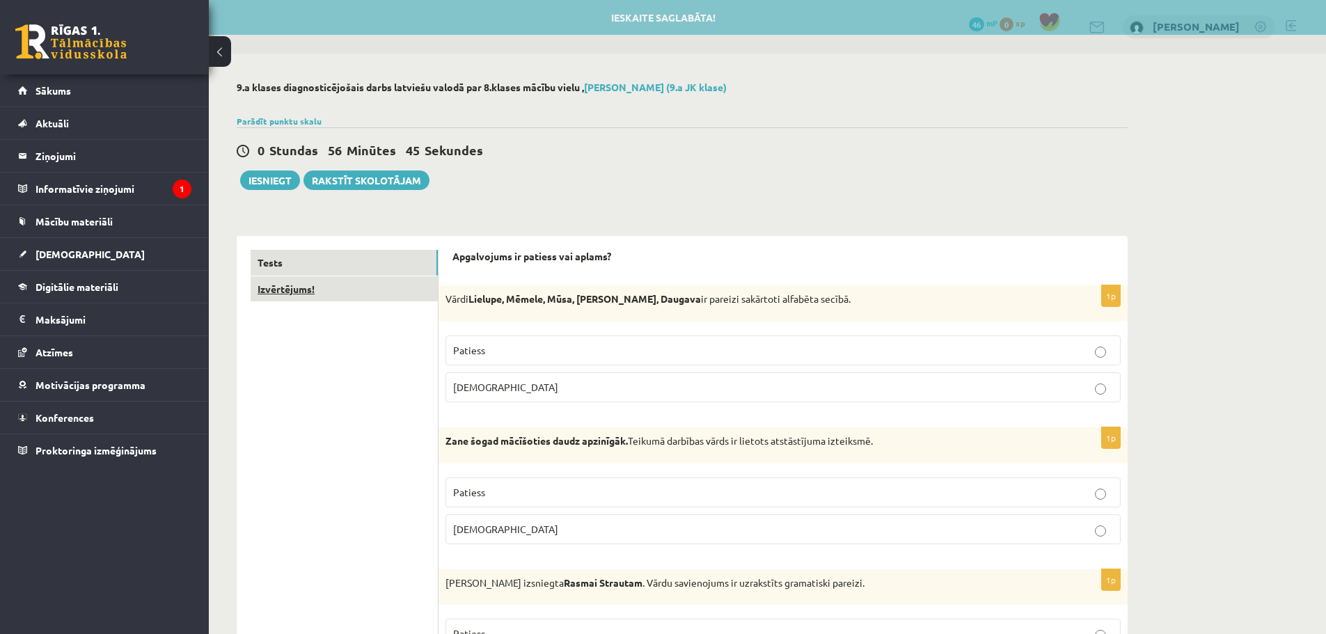
click at [332, 291] on link "Izvērtējums!" at bounding box center [344, 289] width 187 height 26
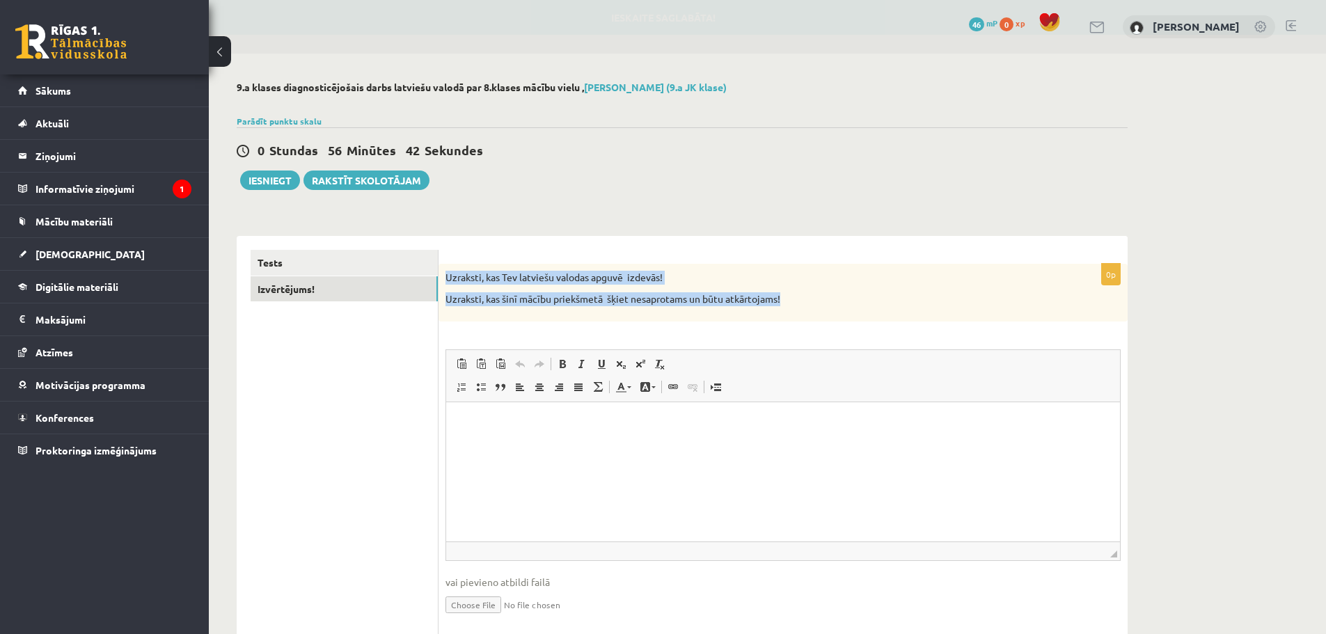
drag, startPoint x: 443, startPoint y: 272, endPoint x: 787, endPoint y: 297, distance: 345.6
click at [787, 297] on div "Uzraksti, kas Tev latviešu valodas apguvē izdevās! Uzraksti, kas šinī mācību pr…" at bounding box center [783, 293] width 689 height 58
copy div "Uzraksti, kas Tev latviešu valodas apguvē izdevās! Uzraksti, kas šinī mācību pr…"
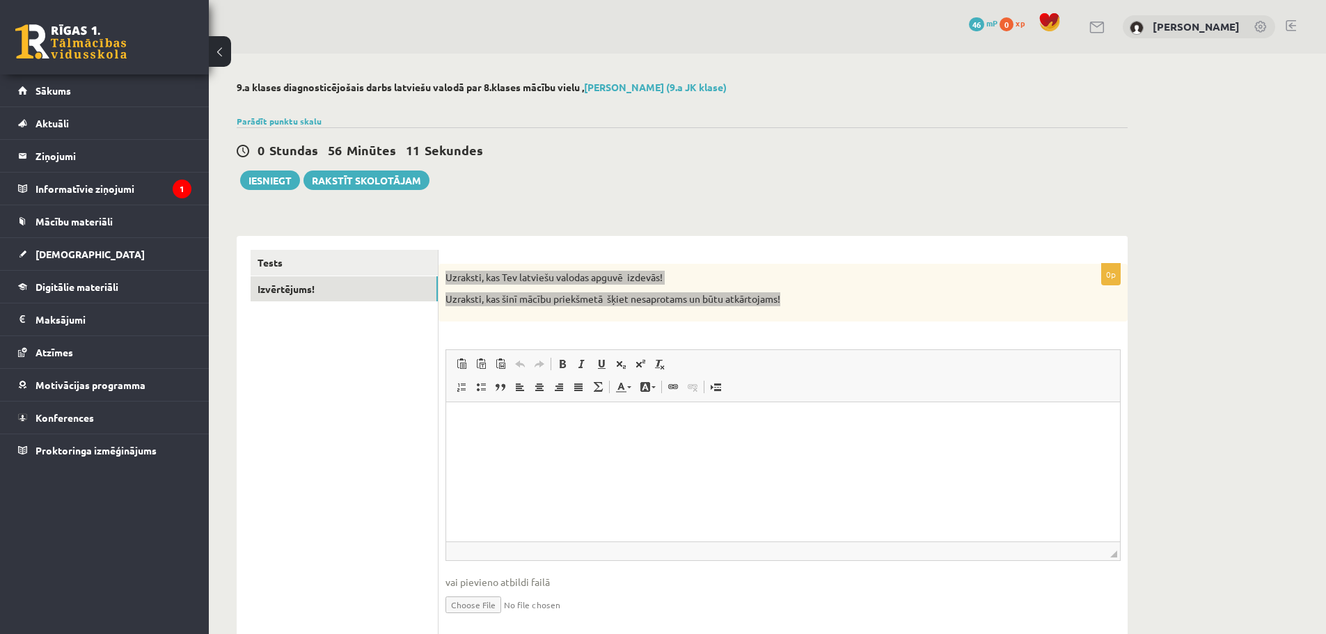
click at [539, 444] on html at bounding box center [783, 423] width 674 height 42
paste body "Визуальный текстовый редактор, wiswyg-editor-user-answer-47363733216520"
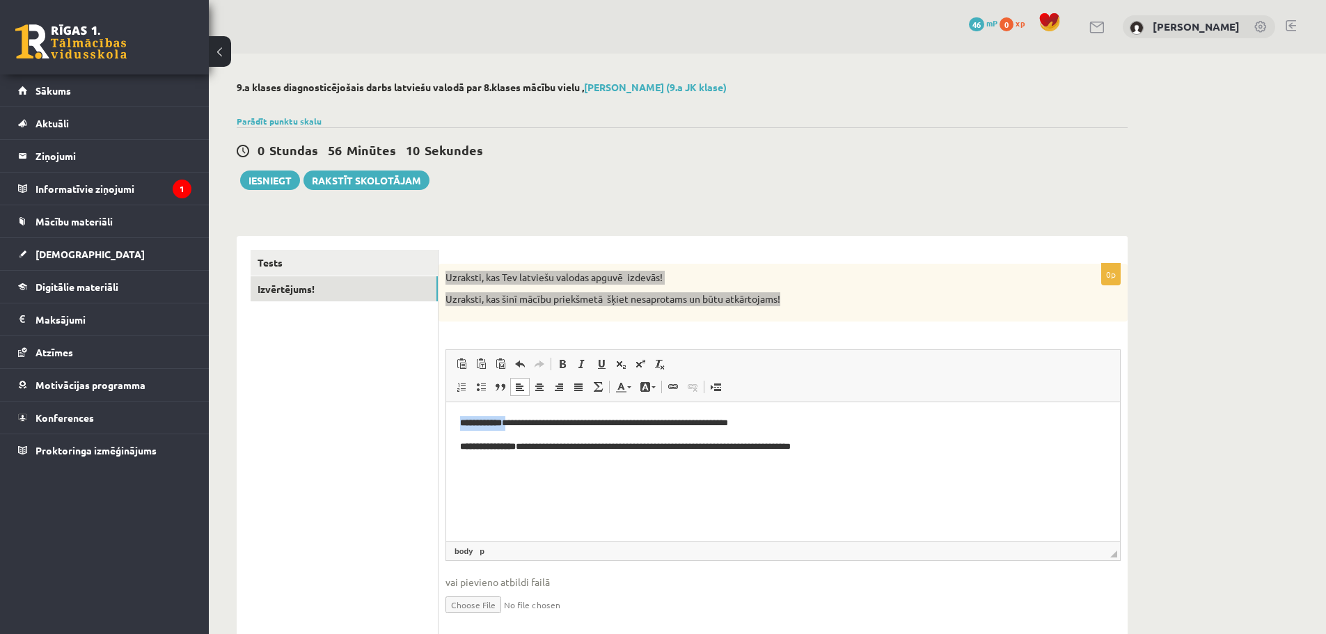
drag, startPoint x: 519, startPoint y: 421, endPoint x: 389, endPoint y: 407, distance: 131.0
click at [446, 407] on html "**********" at bounding box center [783, 435] width 674 height 66
drag, startPoint x: 543, startPoint y: 445, endPoint x: 414, endPoint y: 439, distance: 129.0
click at [446, 439] on html "**********" at bounding box center [783, 435] width 674 height 66
click at [471, 437] on body "**********" at bounding box center [783, 435] width 646 height 38
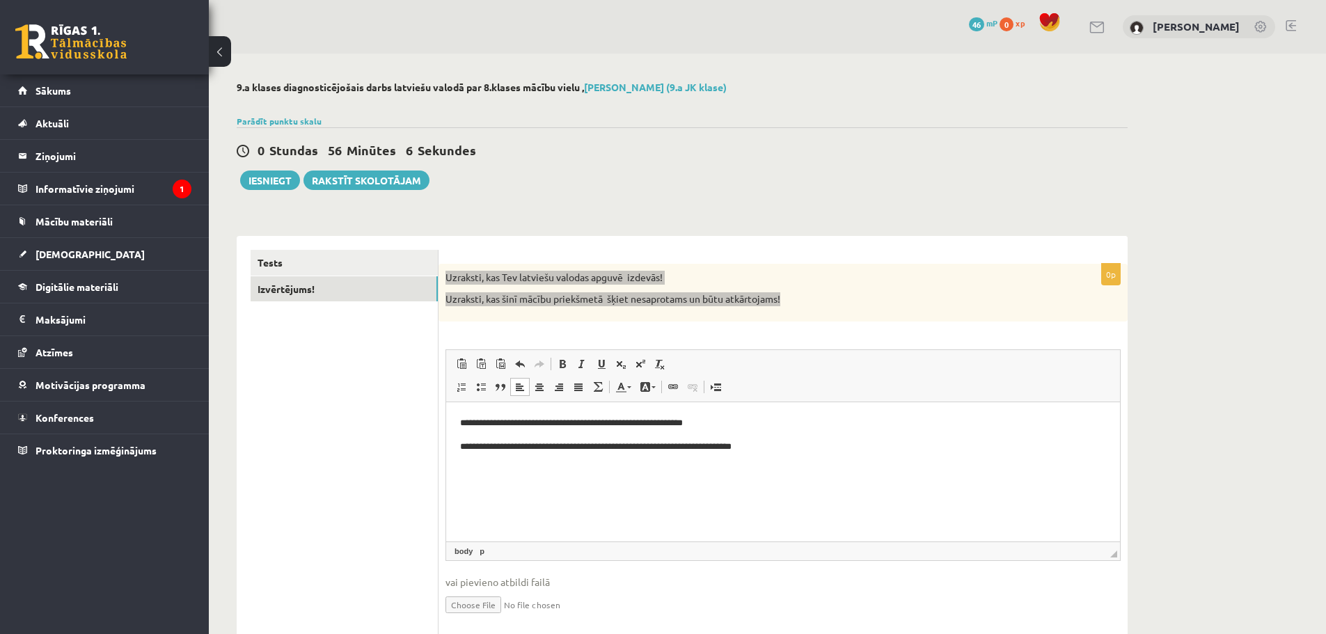
drag, startPoint x: 472, startPoint y: 430, endPoint x: 557, endPoint y: 425, distance: 85.0
click at [473, 430] on p "**********" at bounding box center [783, 423] width 646 height 15
click at [747, 425] on p "**********" at bounding box center [783, 423] width 646 height 15
click at [806, 456] on html "**********" at bounding box center [783, 435] width 674 height 66
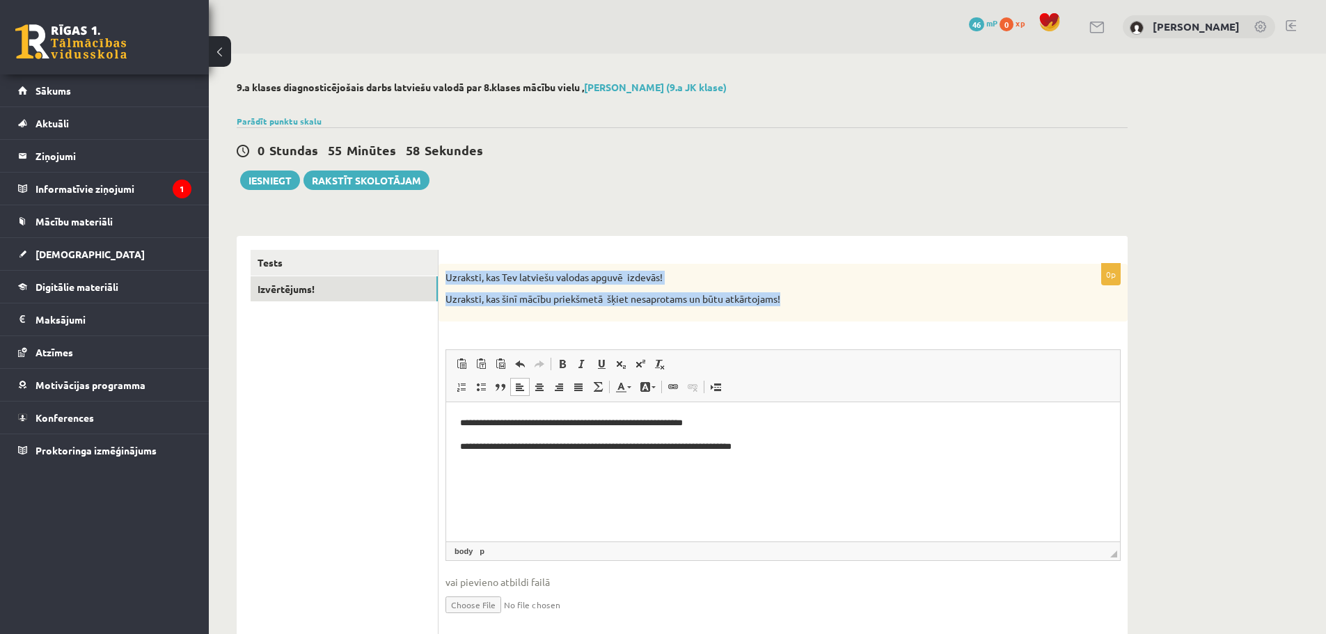
click at [852, 292] on div "Uzraksti, kas Tev latviešu valodas apguvē izdevās! Uzraksti, kas šinī mācību pr…" at bounding box center [783, 293] width 689 height 58
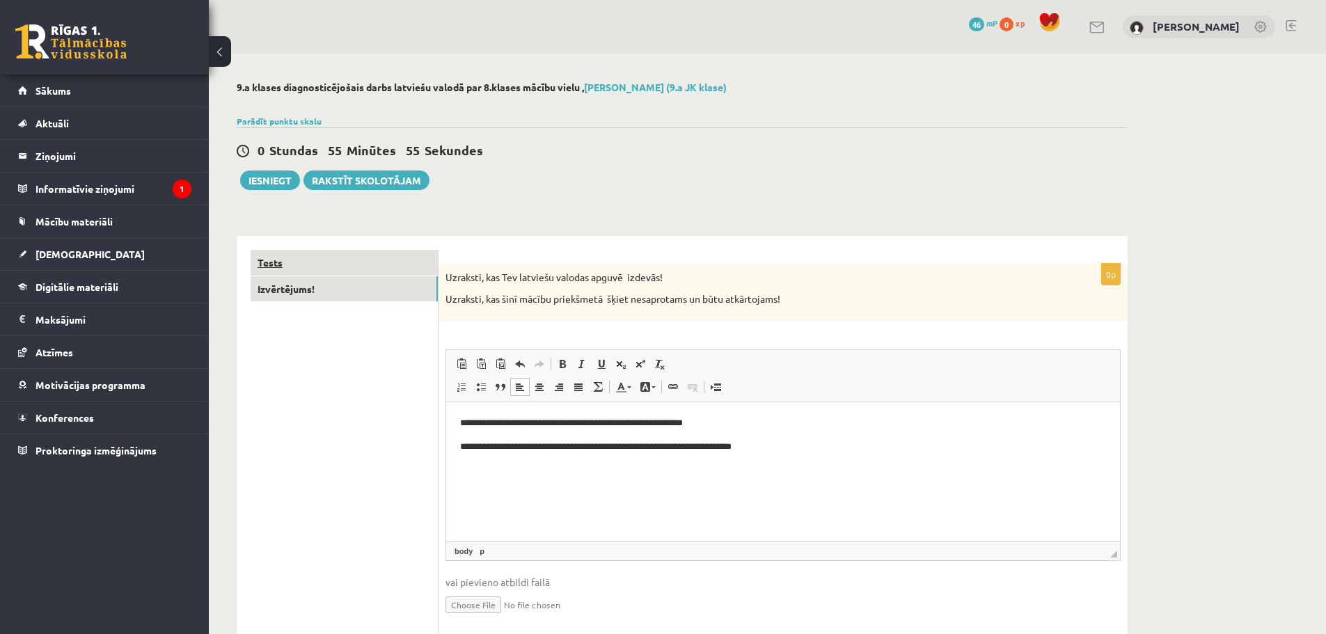
click at [383, 253] on link "Tests" at bounding box center [344, 263] width 187 height 26
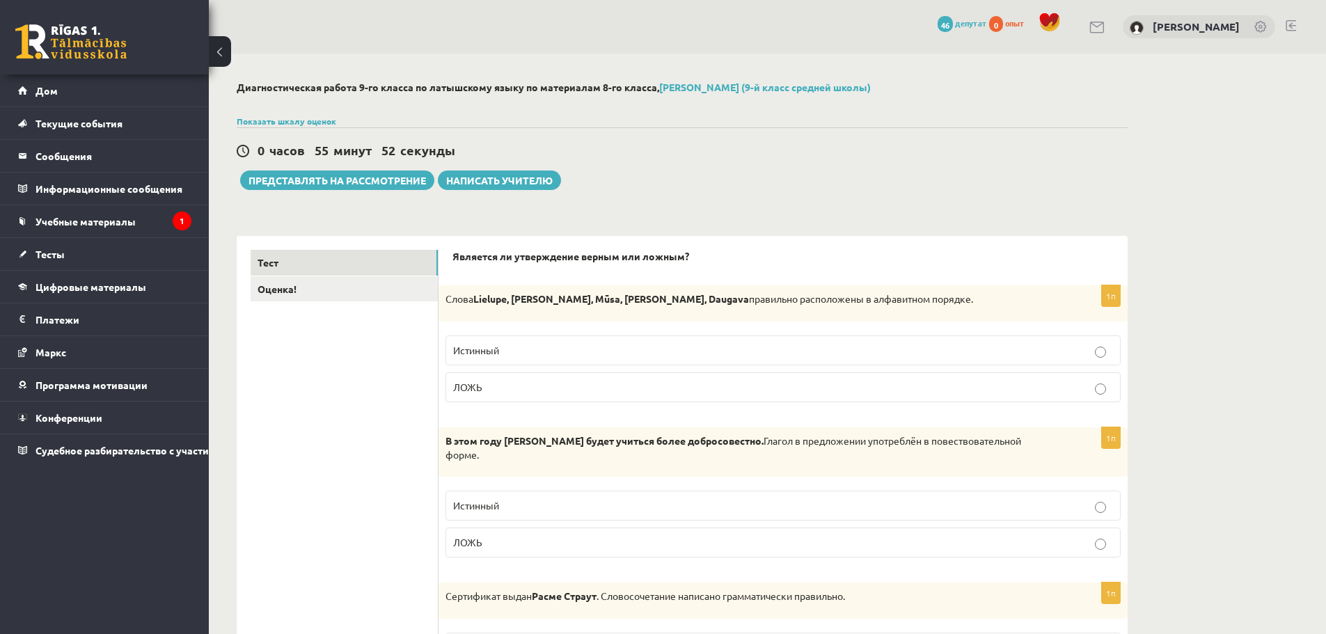
click at [683, 171] on div "0 часов 55 минут 52 секунды Тест сохранен! Представлять на рассмотрение Написат…" at bounding box center [682, 158] width 891 height 63
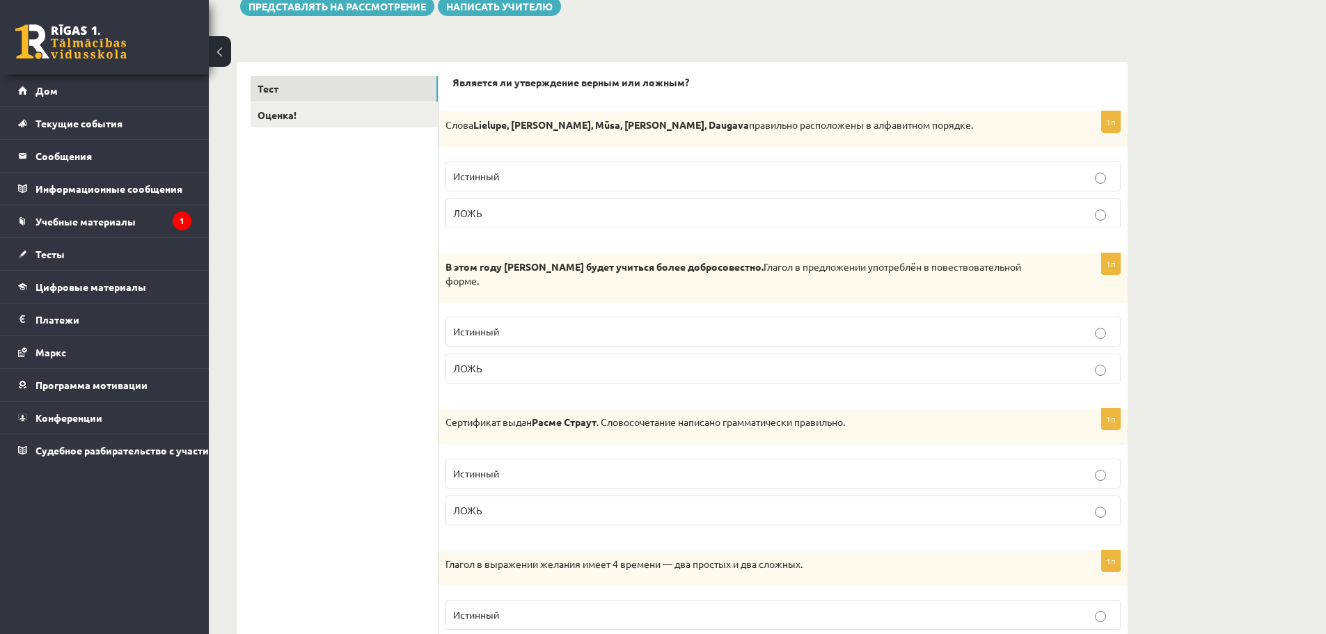
scroll to position [209, 0]
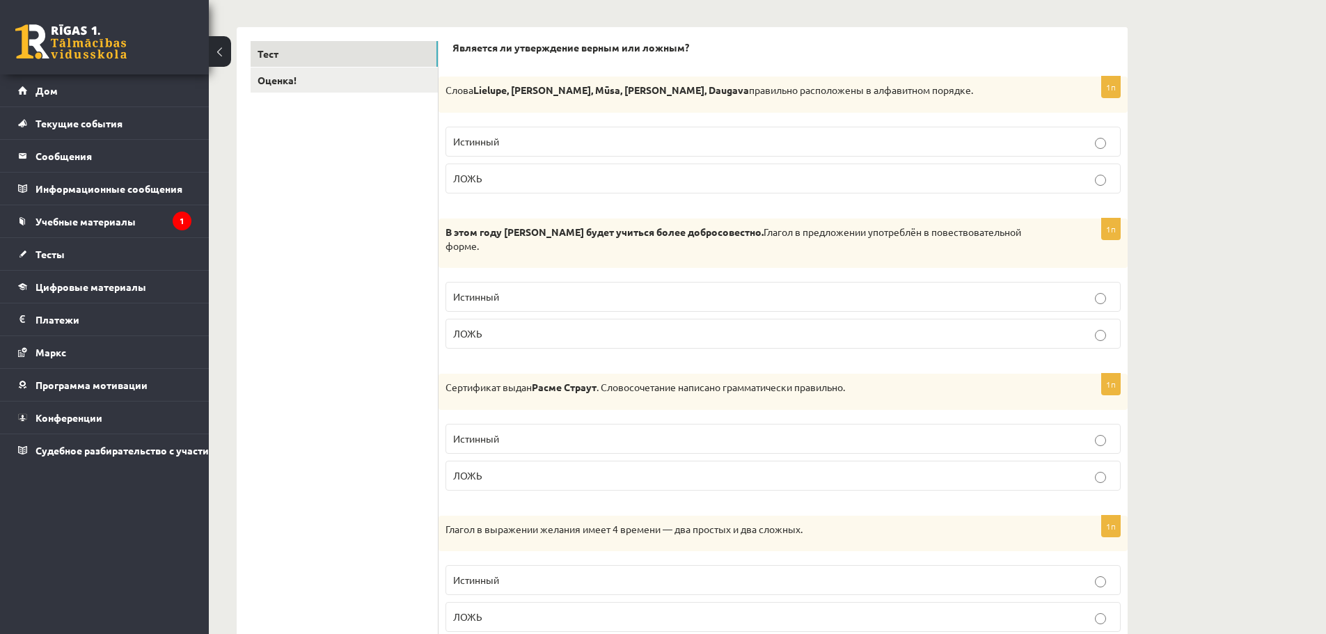
click at [769, 246] on div "В этом году Зейн будет учиться более добросовестно. Глагол в предложении употре…" at bounding box center [783, 243] width 689 height 49
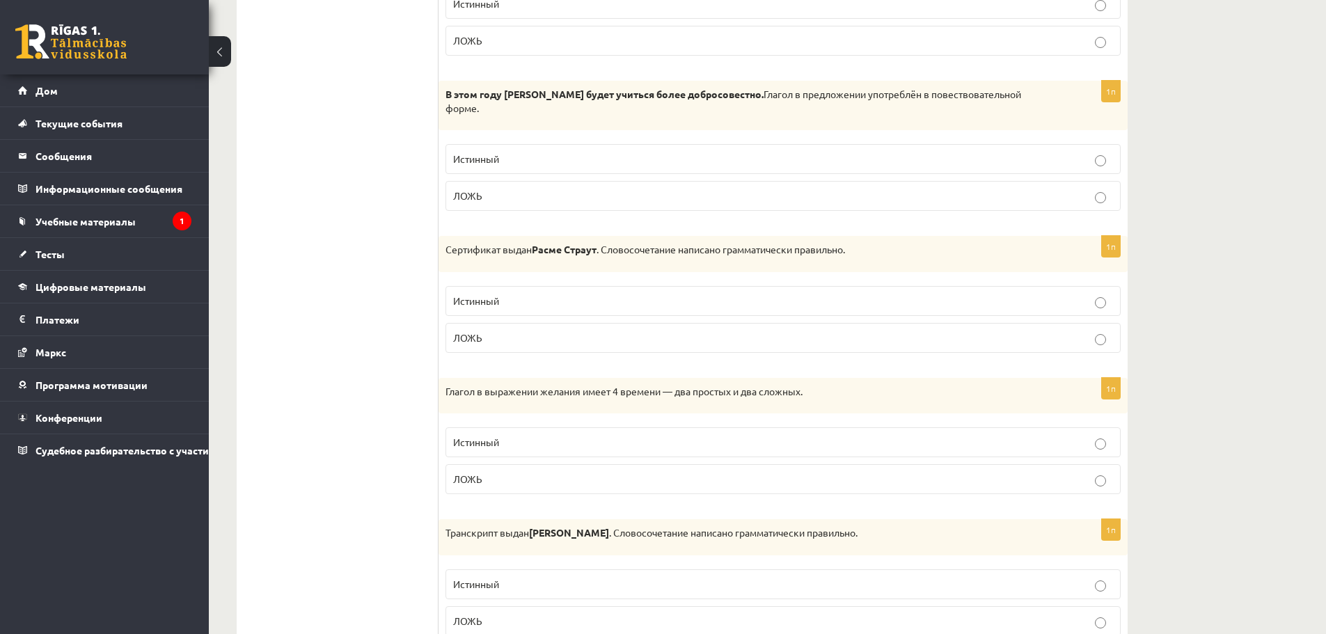
scroll to position [348, 0]
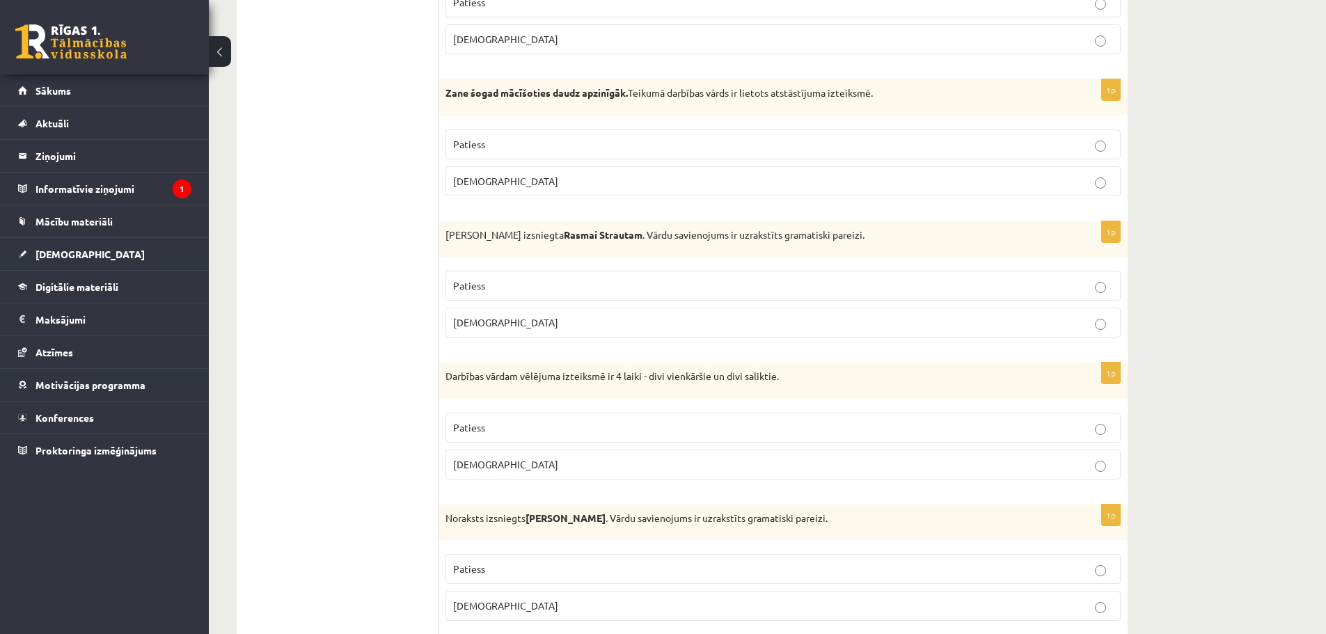
click at [879, 231] on p "Izziņa izsniegta Rasmai Strautam . Vārdu savienojums ir uzrakstīts gramatiski p…" at bounding box center [749, 235] width 606 height 14
drag, startPoint x: 879, startPoint y: 231, endPoint x: 853, endPoint y: 223, distance: 27.7
click at [853, 223] on div "Izziņa izsniegta Rasmai Strautam . Vārdu savienojums ir uzrakstīts gramatiski p…" at bounding box center [783, 239] width 689 height 36
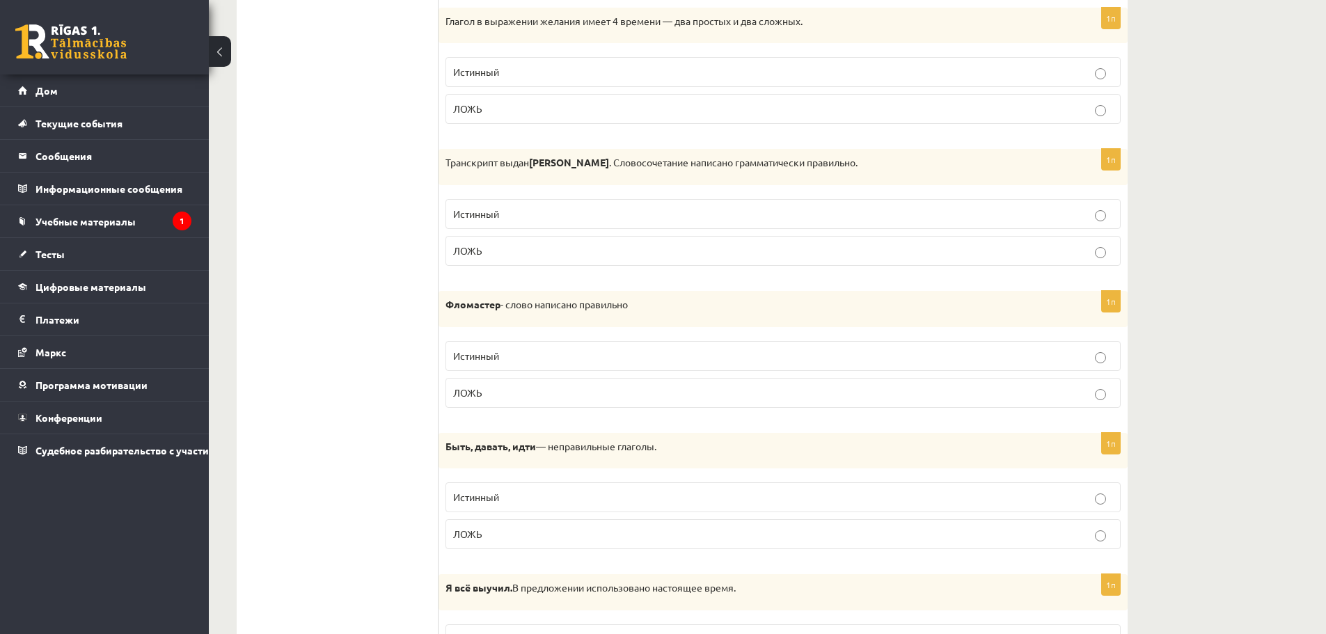
scroll to position [766, 0]
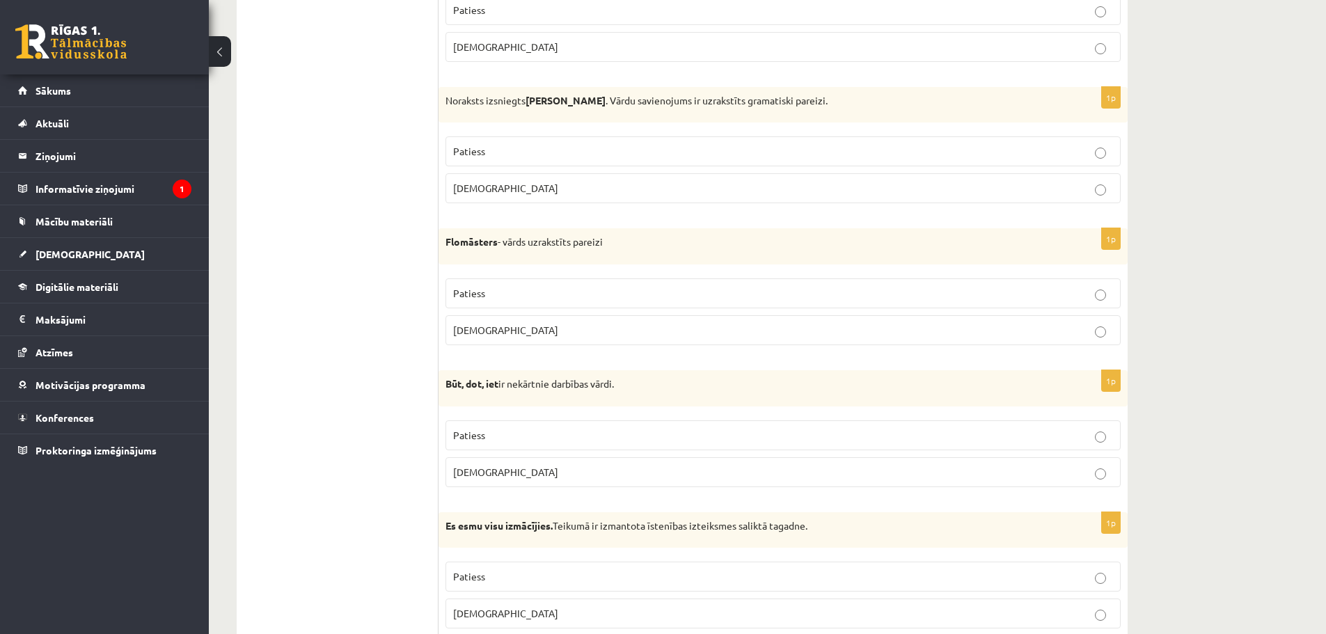
drag, startPoint x: 558, startPoint y: 110, endPoint x: 515, endPoint y: 125, distance: 45.1
click at [515, 125] on div "1p Noraksts izsniegts Jurim Cinkum . Vārdu savienojums ir uzrakstīts gramatiski…" at bounding box center [783, 151] width 689 height 128
click at [576, 102] on strong "Jurim Cinkum" at bounding box center [566, 100] width 80 height 13
drag, startPoint x: 497, startPoint y: 157, endPoint x: 353, endPoint y: 126, distance: 147.3
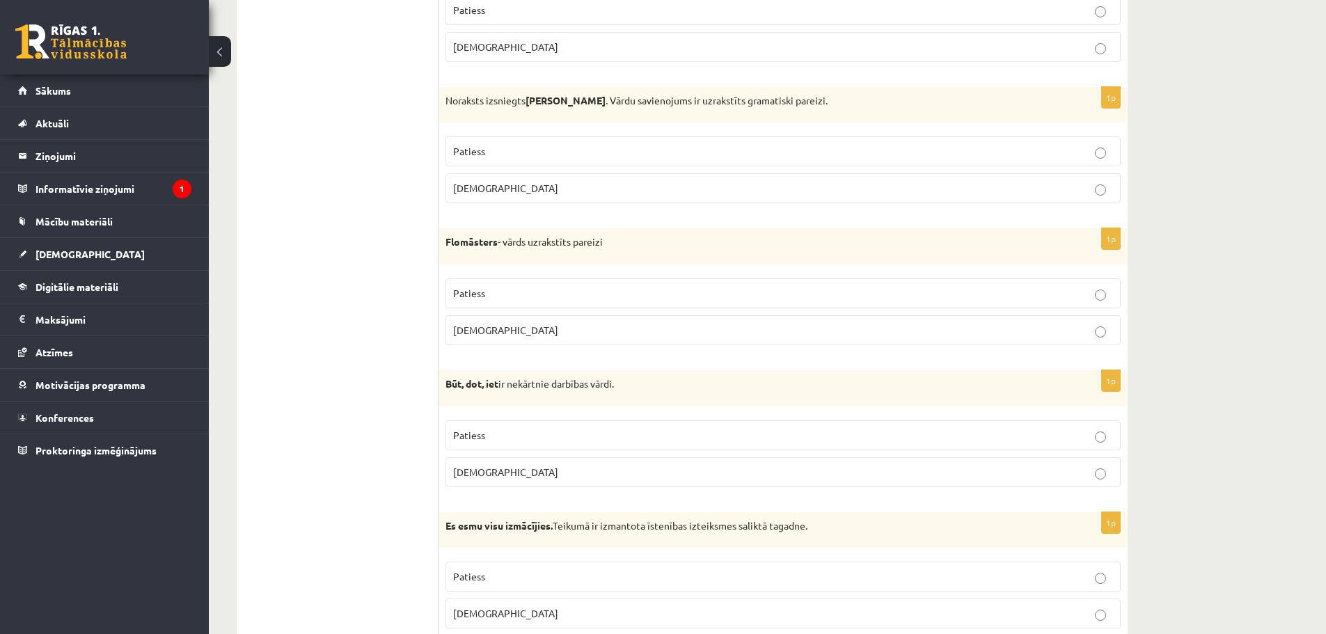
click at [503, 187] on p "Aplams" at bounding box center [783, 188] width 660 height 15
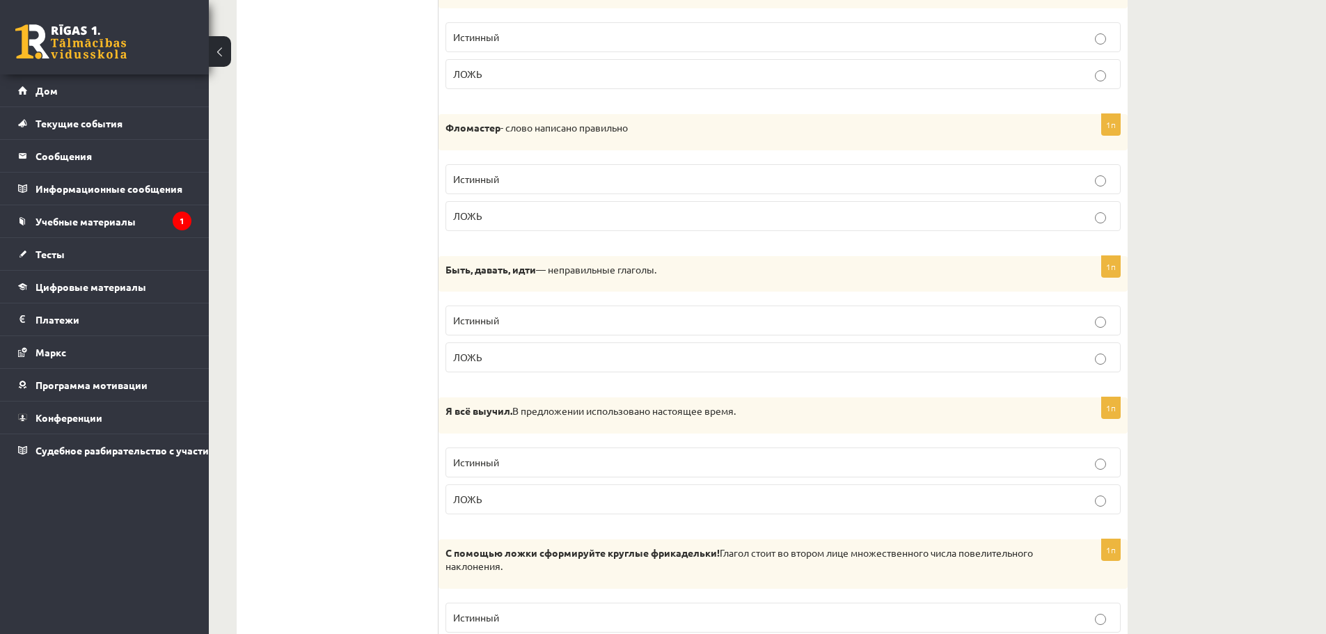
scroll to position [905, 0]
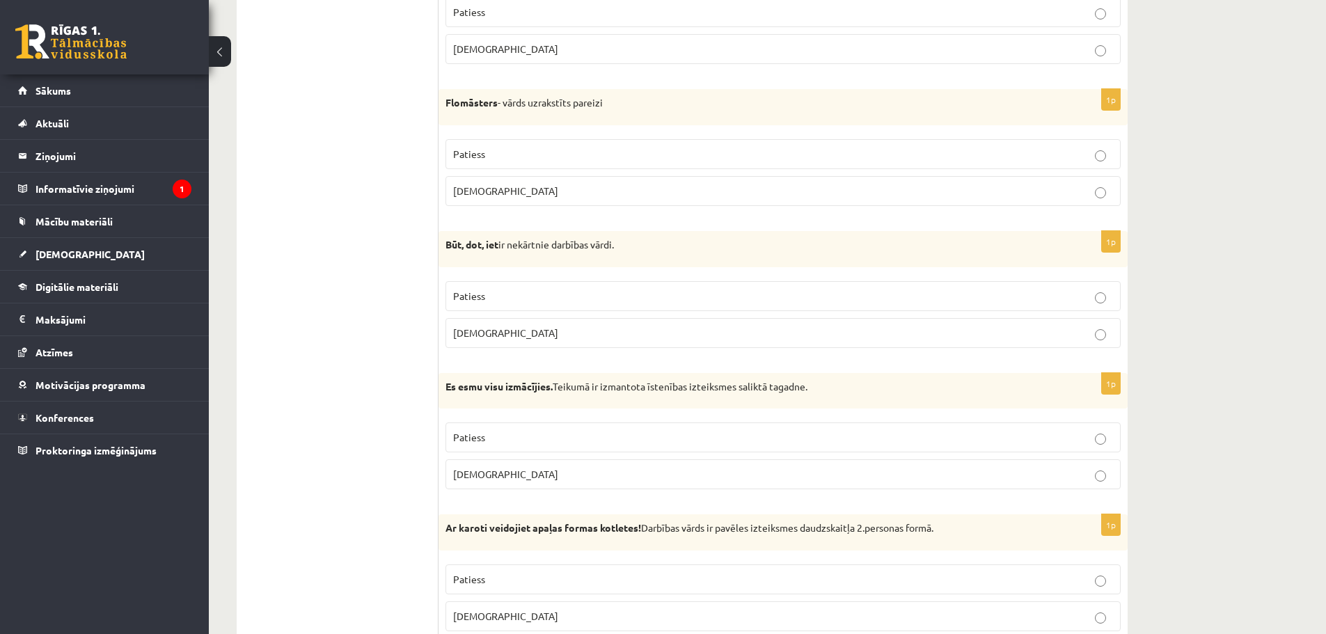
click at [470, 102] on strong "Flomāsters" at bounding box center [472, 102] width 52 height 13
click at [471, 102] on strong "Flomāsters" at bounding box center [472, 102] width 52 height 13
drag, startPoint x: 595, startPoint y: 84, endPoint x: 579, endPoint y: 87, distance: 16.3
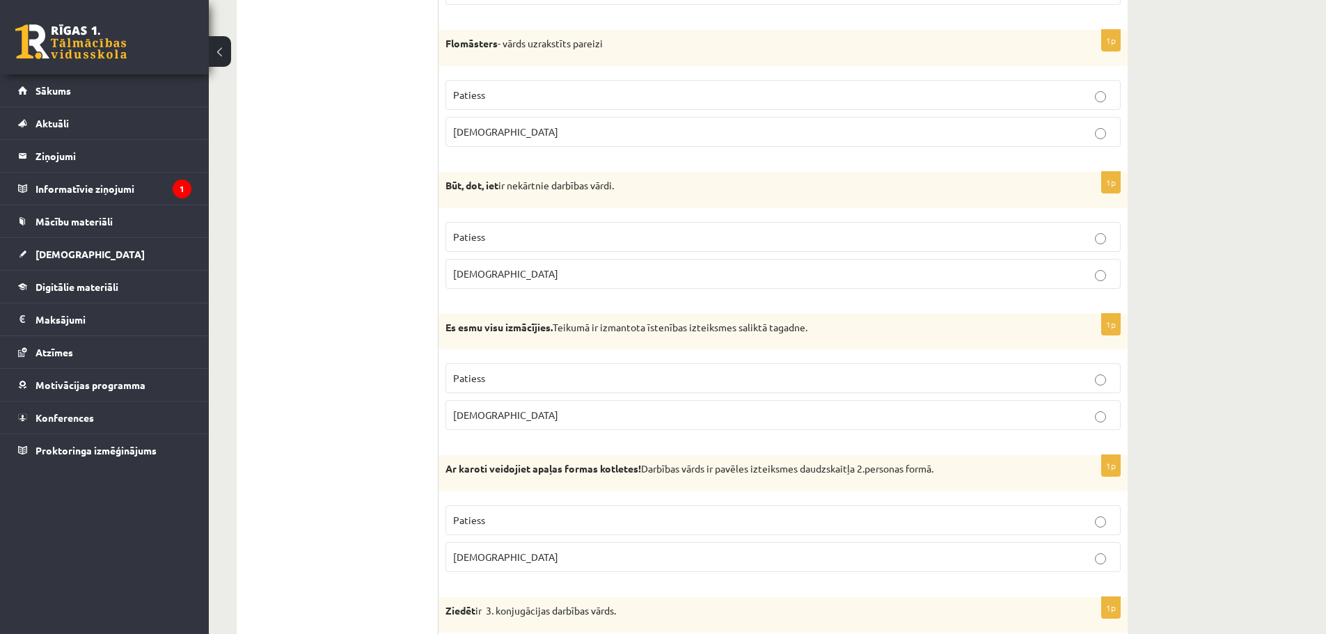
scroll to position [975, 0]
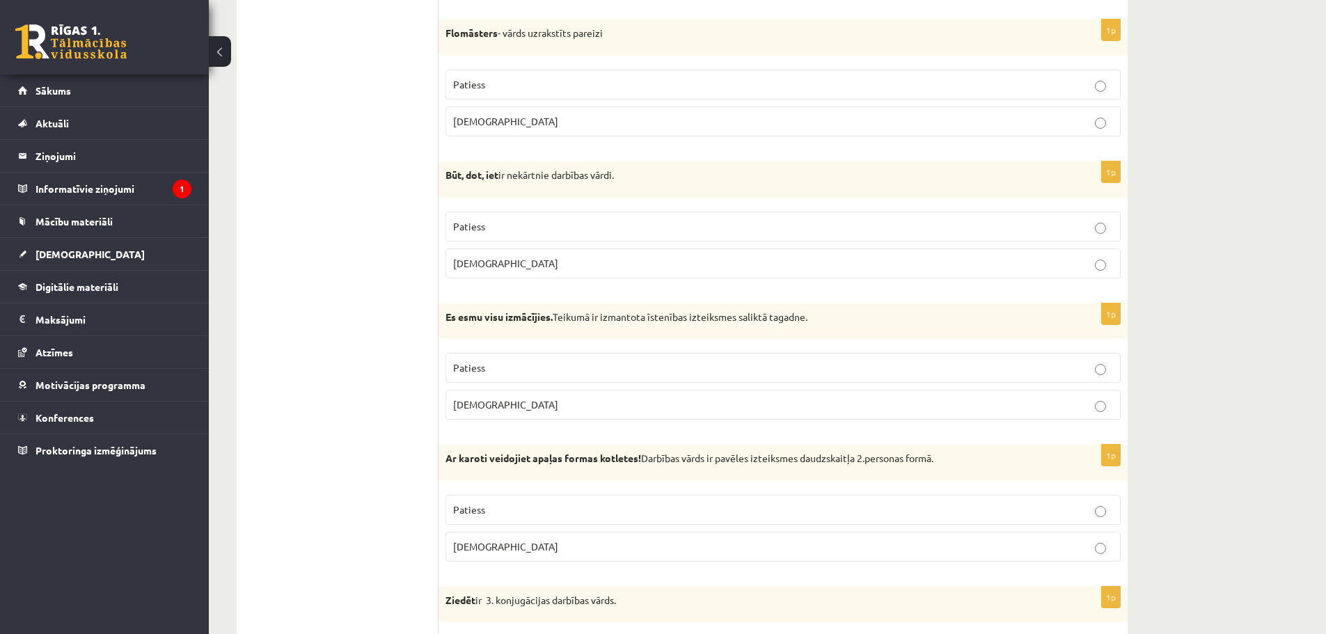
click at [451, 179] on strong "Būt, dot, iet" at bounding box center [472, 174] width 53 height 13
click at [495, 175] on strong "Būt, dot, iet" at bounding box center [472, 174] width 53 height 13
click at [473, 176] on strong "Būt, dot, iet" at bounding box center [472, 174] width 53 height 13
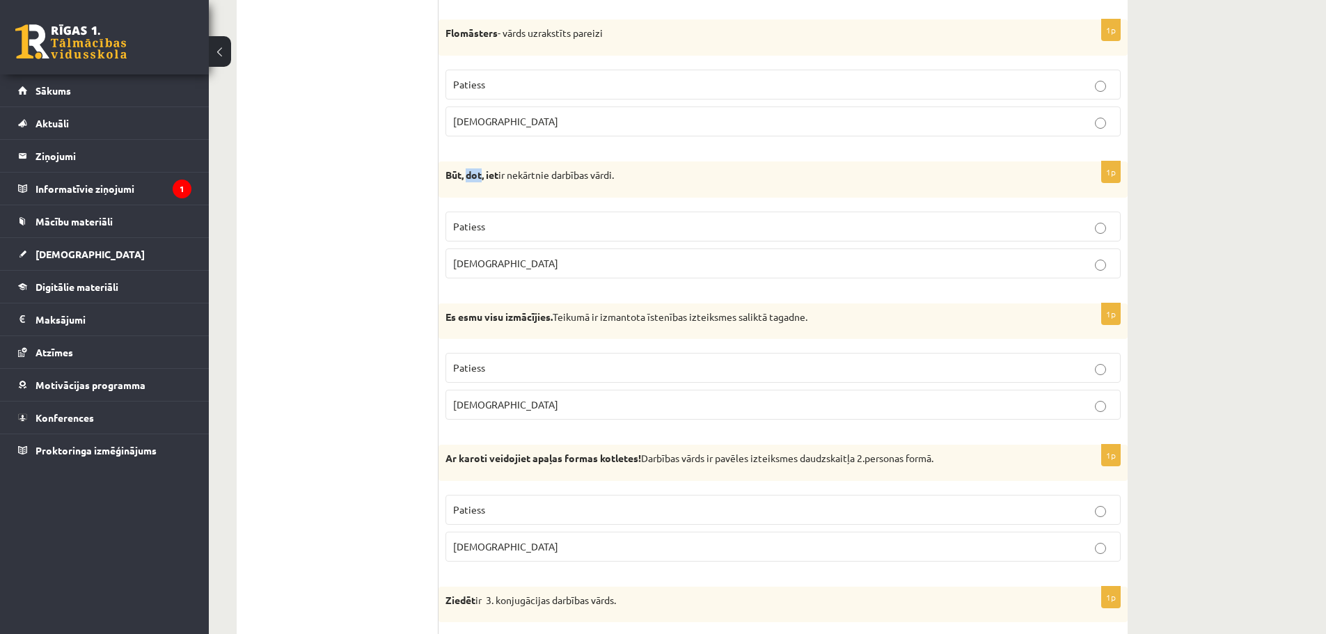
click at [473, 176] on strong "Būt, dot, iet" at bounding box center [472, 174] width 53 height 13
click at [629, 171] on p "Būt, dot, iet ir nekārtnie darbības vārdi." at bounding box center [749, 175] width 606 height 14
drag, startPoint x: 445, startPoint y: 164, endPoint x: 487, endPoint y: 162, distance: 41.8
click at [495, 168] on div "Būt, dot, iet ir nekārtnie darbības vārdi." at bounding box center [783, 180] width 689 height 36
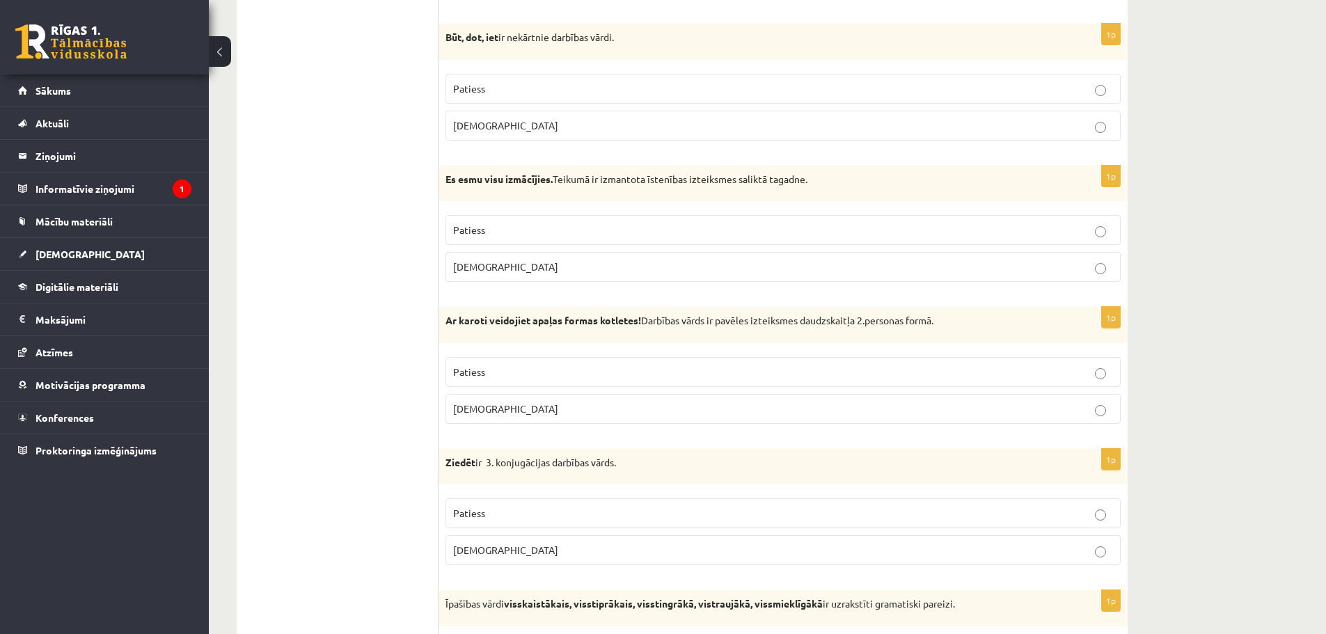
scroll to position [1114, 0]
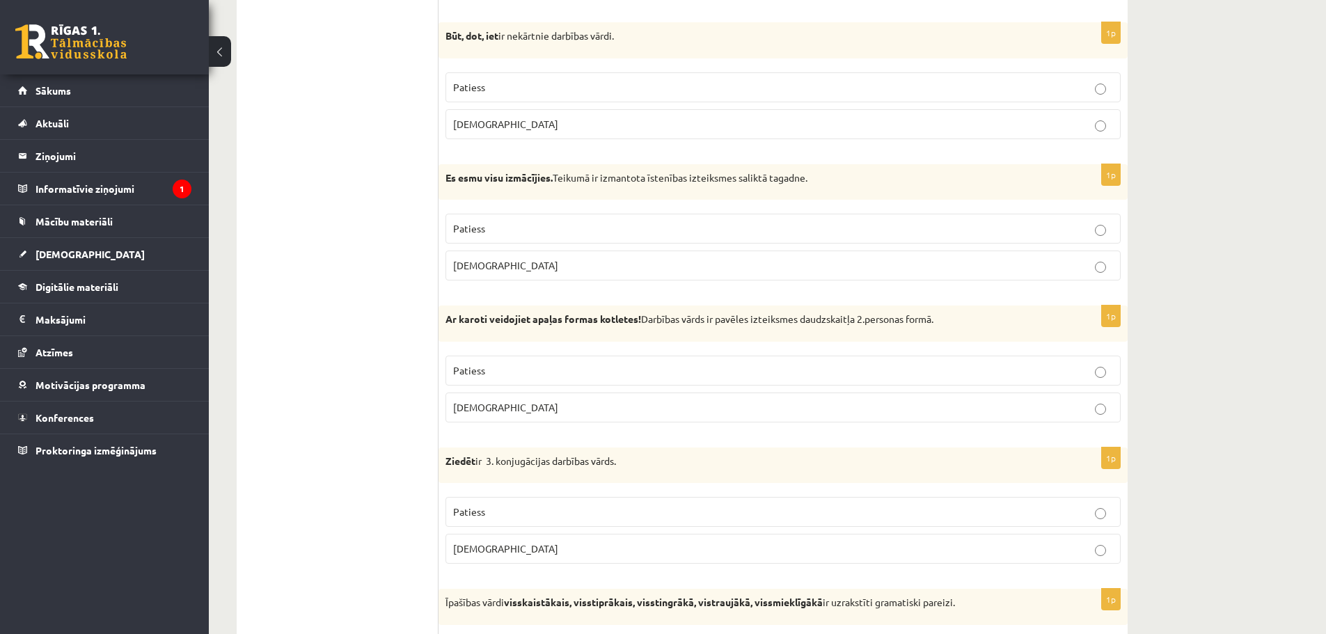
click at [840, 166] on div "Es esmu visu izmācījies. Teikumā ir izmantota īstenības izteiksmes saliktā taga…" at bounding box center [783, 182] width 689 height 36
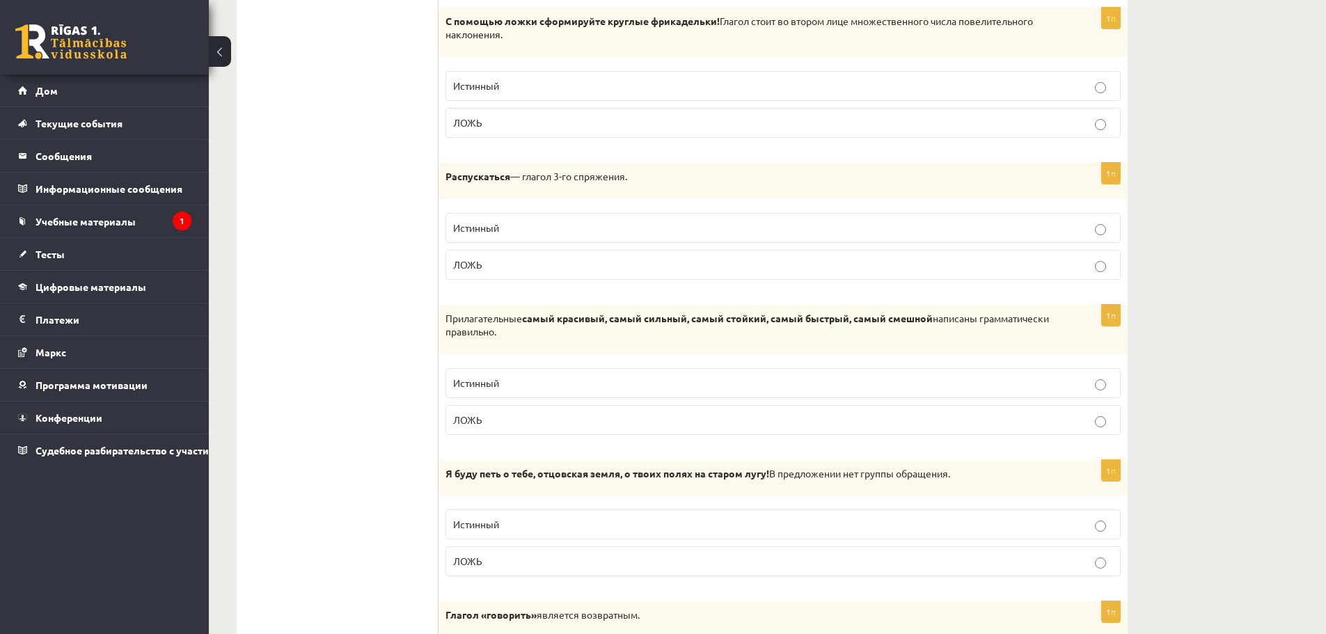
scroll to position [1462, 0]
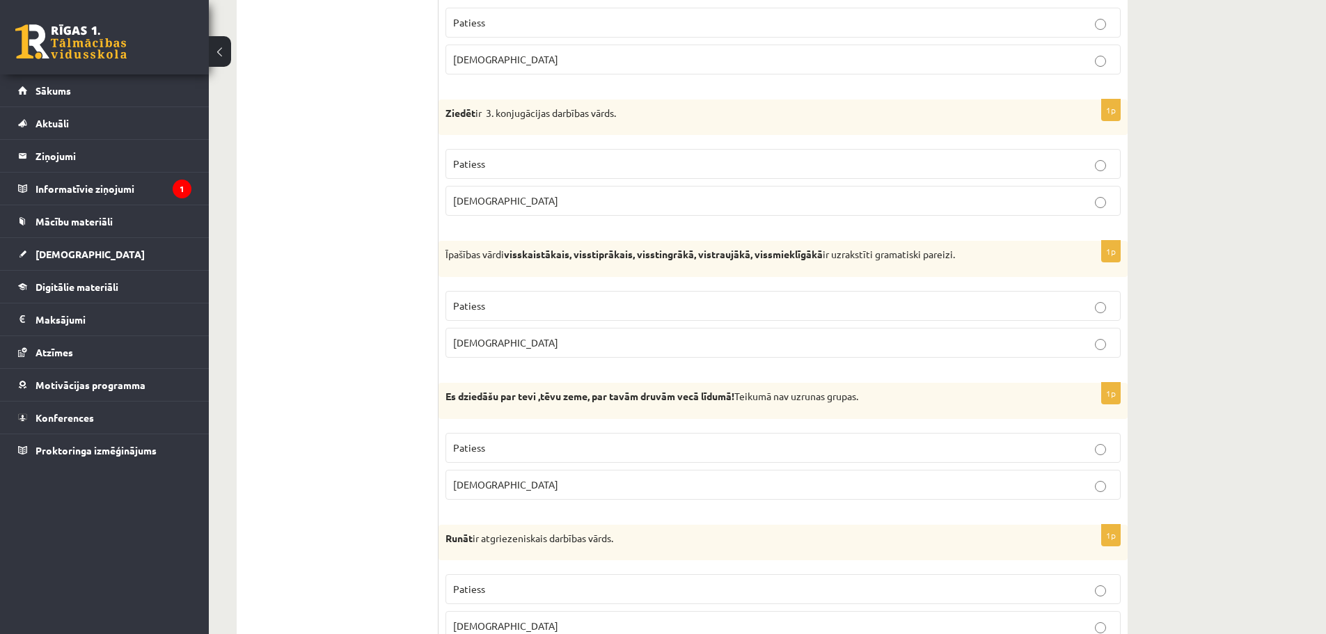
drag, startPoint x: 716, startPoint y: 284, endPoint x: 673, endPoint y: 273, distance: 45.3
click at [673, 273] on div "Īpašības vārdi visskaistākais, visstiprākais, visstingrākā, vistraujākā, vissmi…" at bounding box center [783, 259] width 689 height 36
drag, startPoint x: 704, startPoint y: 255, endPoint x: 715, endPoint y: 256, distance: 11.2
click at [715, 256] on strong "visskaistākais, visstiprākais, visstingrākā, vistraujākā, vissmieklīgākā" at bounding box center [663, 254] width 319 height 13
click at [588, 342] on p "Aplams" at bounding box center [783, 343] width 660 height 15
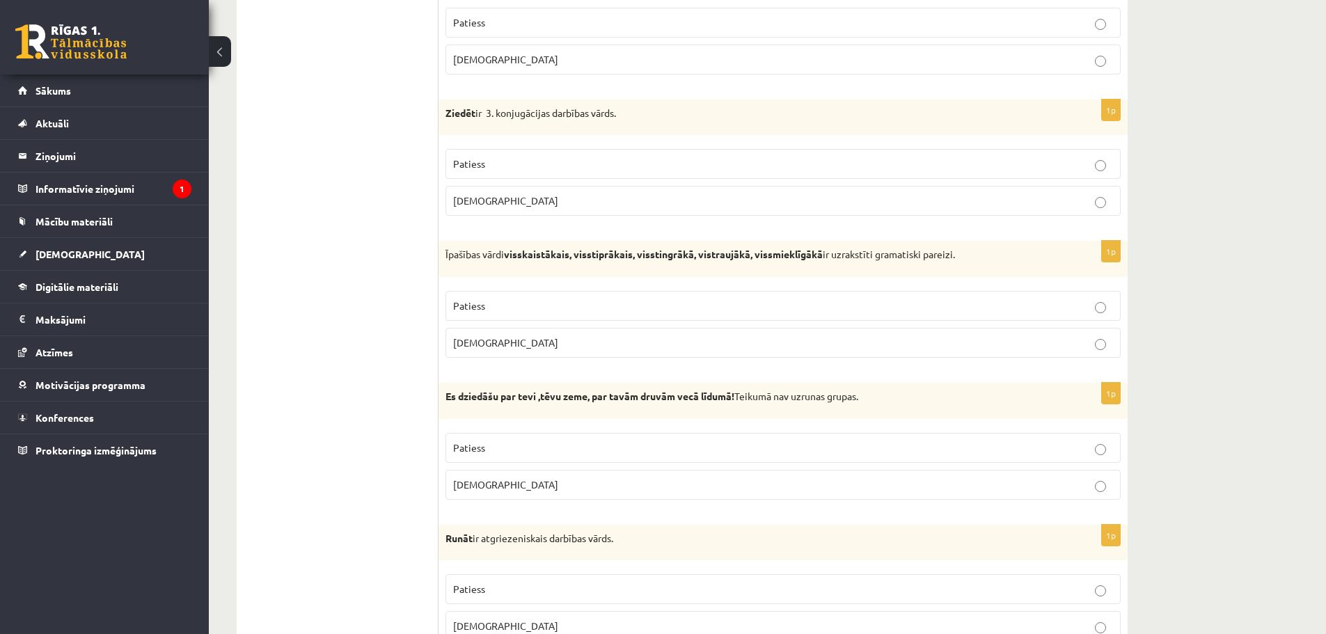
click at [539, 336] on p "Aplams" at bounding box center [783, 343] width 660 height 15
click at [714, 251] on strong "visskaistākais, visstiprākais, visstingrākā, vistraujākā, vissmieklīgākā" at bounding box center [663, 254] width 319 height 13
drag, startPoint x: 652, startPoint y: 269, endPoint x: 630, endPoint y: 265, distance: 22.8
click at [630, 265] on div "Īpašības vārdi visskaistākais, visstiprākais, visstingrākā, vistraujākā, vissmi…" at bounding box center [783, 259] width 689 height 36
click at [710, 255] on strong "visskaistākais, visstiprākais, visstingrākā, vistraujākā, vissmieklīgākā" at bounding box center [663, 254] width 319 height 13
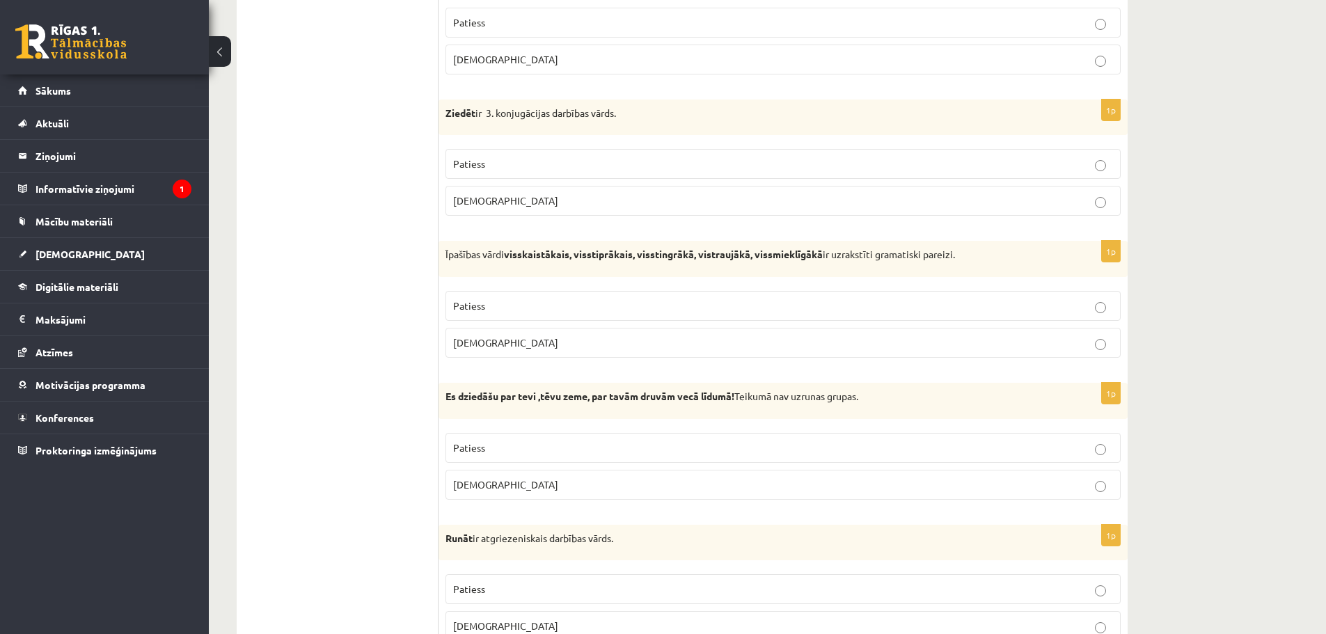
click at [663, 265] on div "Īpašības vārdi visskaistākais, visstiprākais, visstingrākā, vistraujākā, vissmi…" at bounding box center [783, 259] width 689 height 36
click at [737, 255] on strong "visskaistākais, visstiprākais, visstingrākā, vistraujākā, vissmieklīgākā" at bounding box center [663, 254] width 319 height 13
copy strong "vistraujākā"
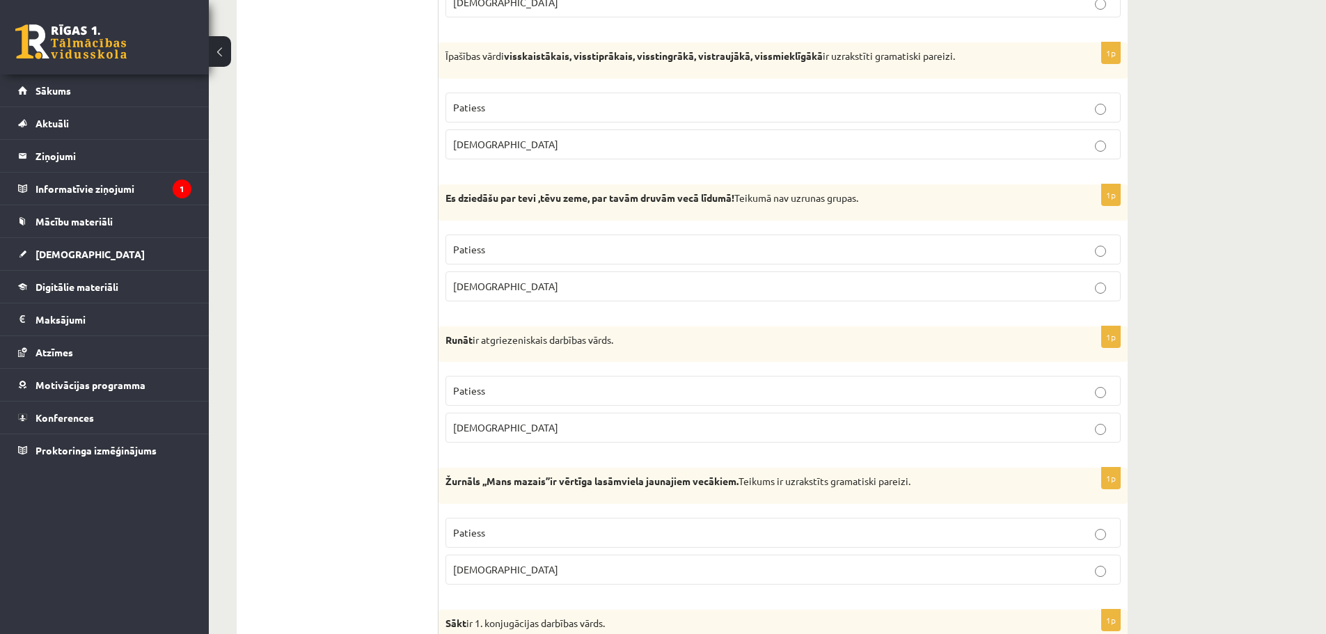
scroll to position [1671, 0]
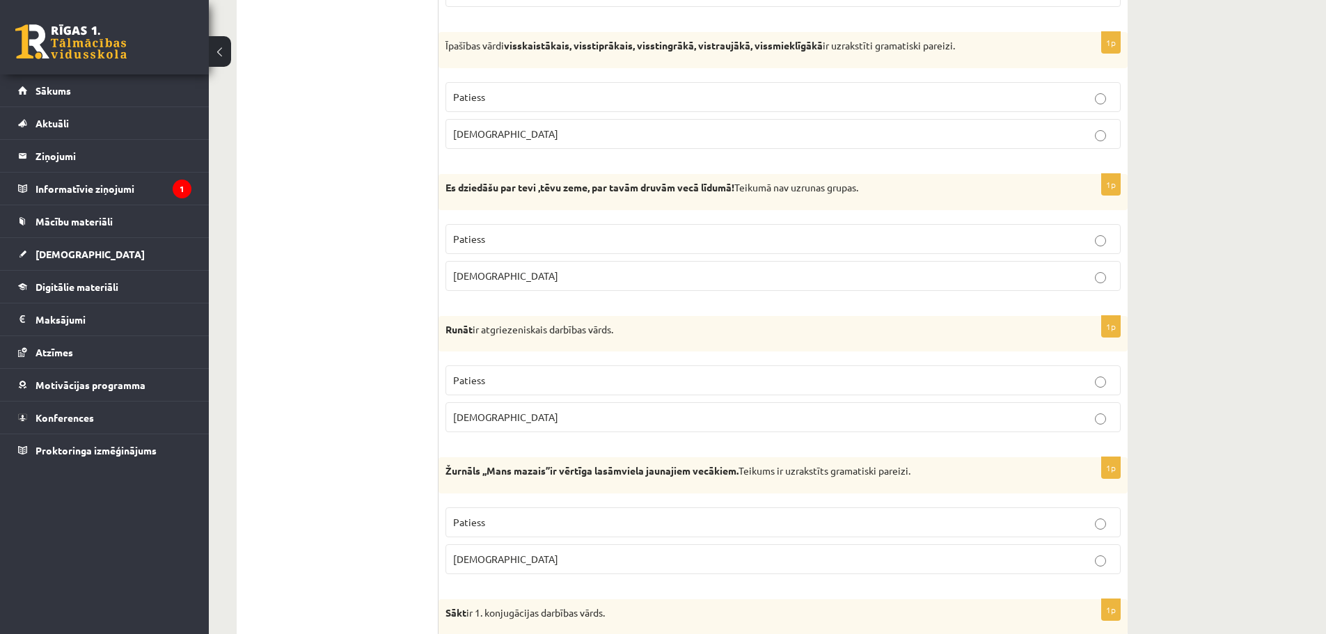
drag, startPoint x: 337, startPoint y: 358, endPoint x: 324, endPoint y: 359, distance: 12.6
click at [1197, 231] on div "9.a klases diagnosticējošais darbs latviešu valodā par 8.klases mācību vielu , …" at bounding box center [767, 639] width 1117 height 4512
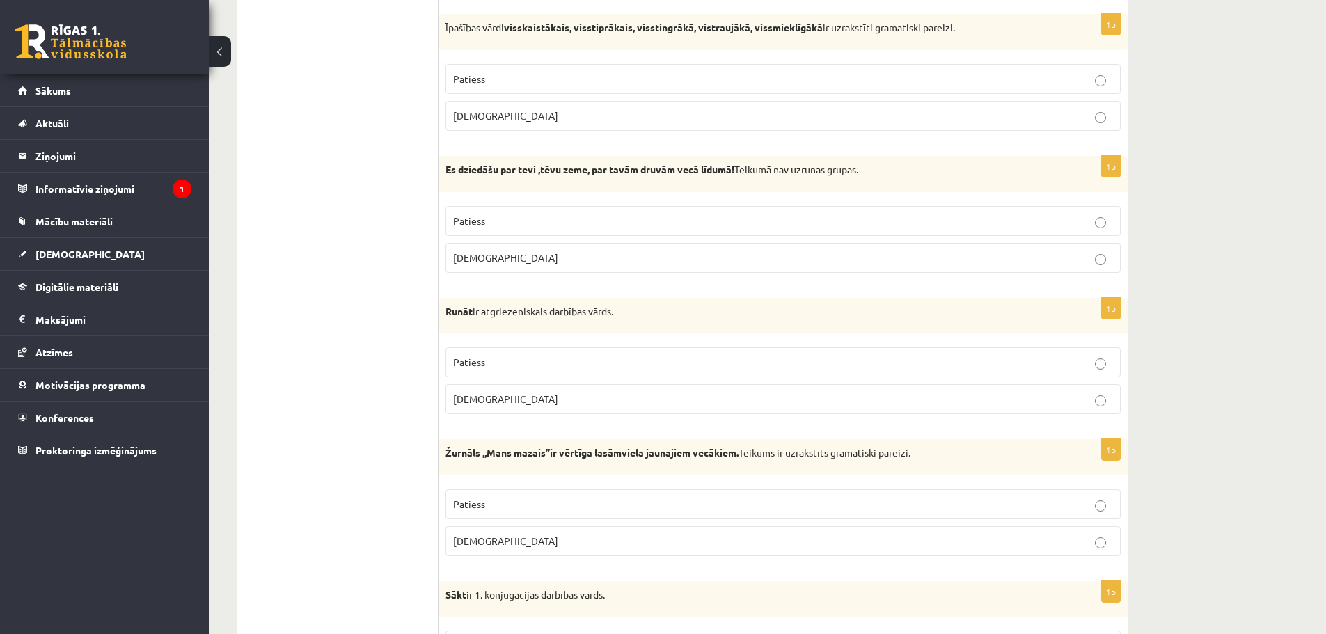
scroll to position [1741, 0]
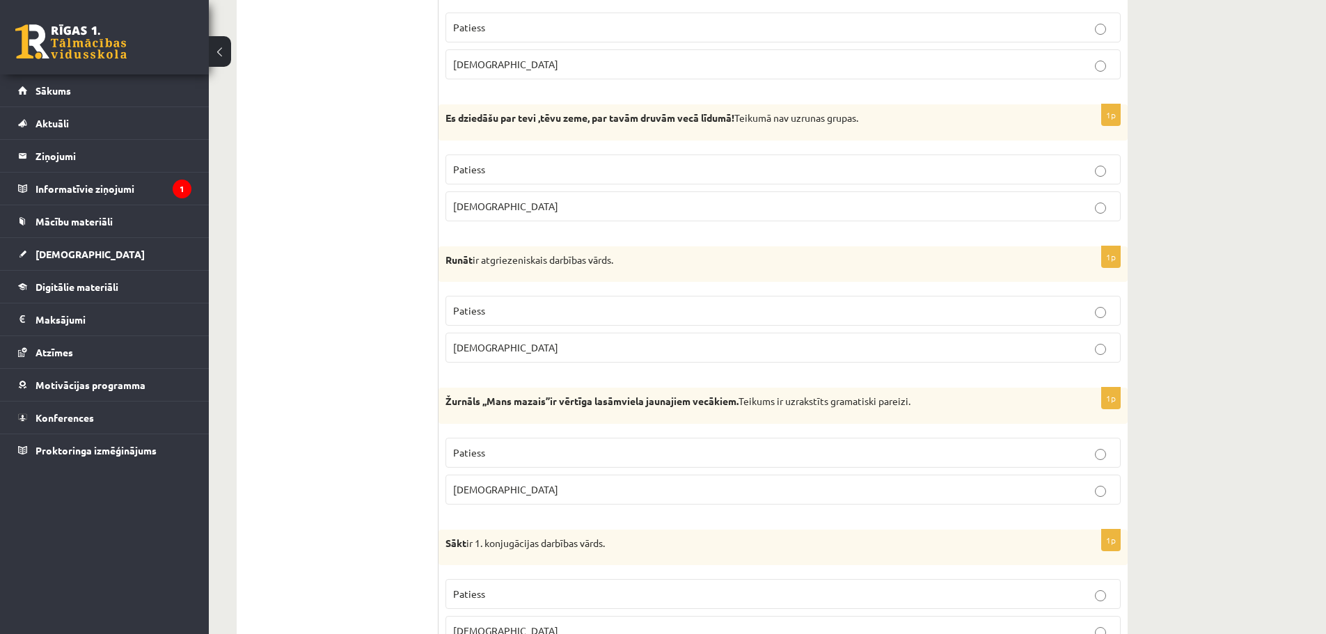
drag, startPoint x: 229, startPoint y: 210, endPoint x: 1191, endPoint y: 389, distance: 978.1
click at [1191, 389] on div "9.a klases diagnosticējošais darbs latviešu valodā par 8.klases mācību vielu , …" at bounding box center [767, 569] width 1117 height 4512
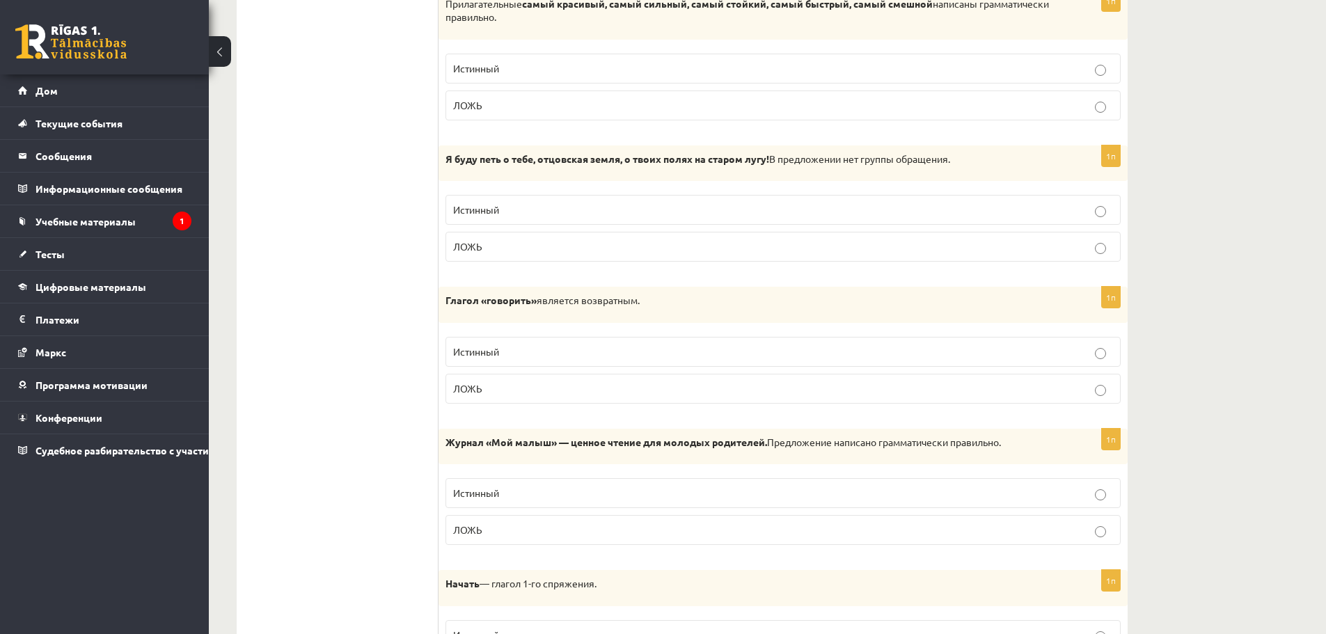
drag, startPoint x: 439, startPoint y: 278, endPoint x: 651, endPoint y: 268, distance: 212.6
click at [663, 294] on p "Глагол «говорить» является возвратным." at bounding box center [749, 301] width 606 height 14
drag, startPoint x: 660, startPoint y: 293, endPoint x: 654, endPoint y: 300, distance: 9.4
click at [654, 300] on div "Глагол «говорить» является возвратным." at bounding box center [783, 305] width 689 height 36
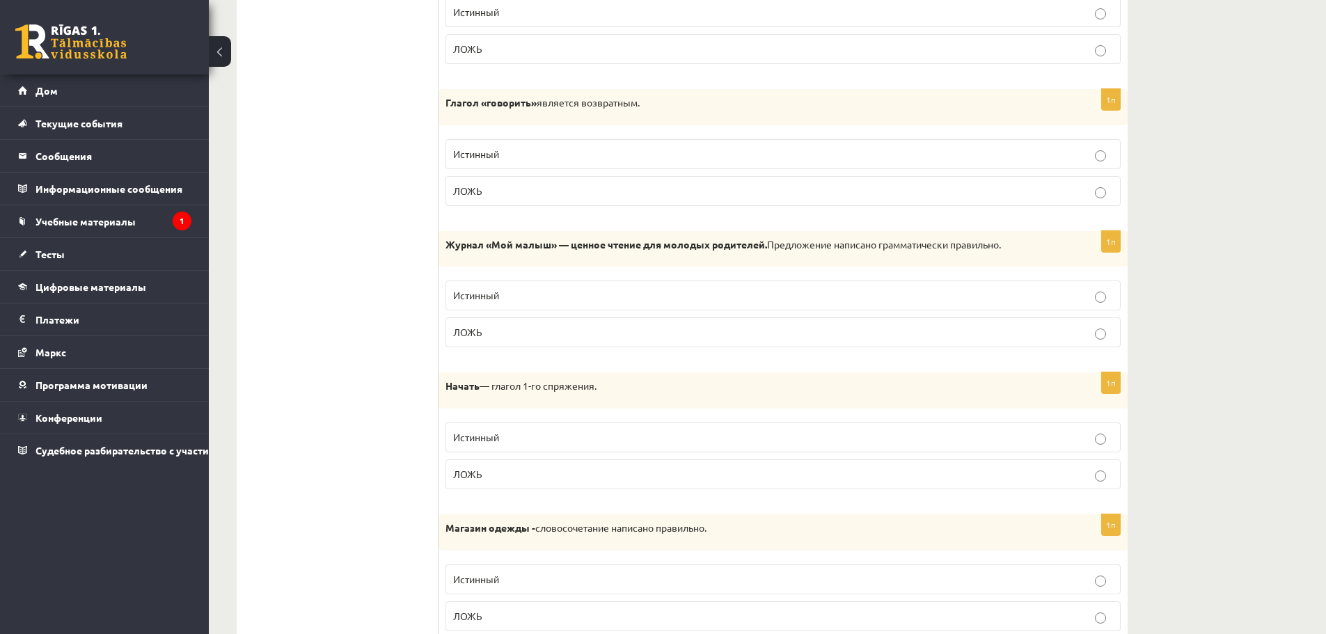
scroll to position [1949, 0]
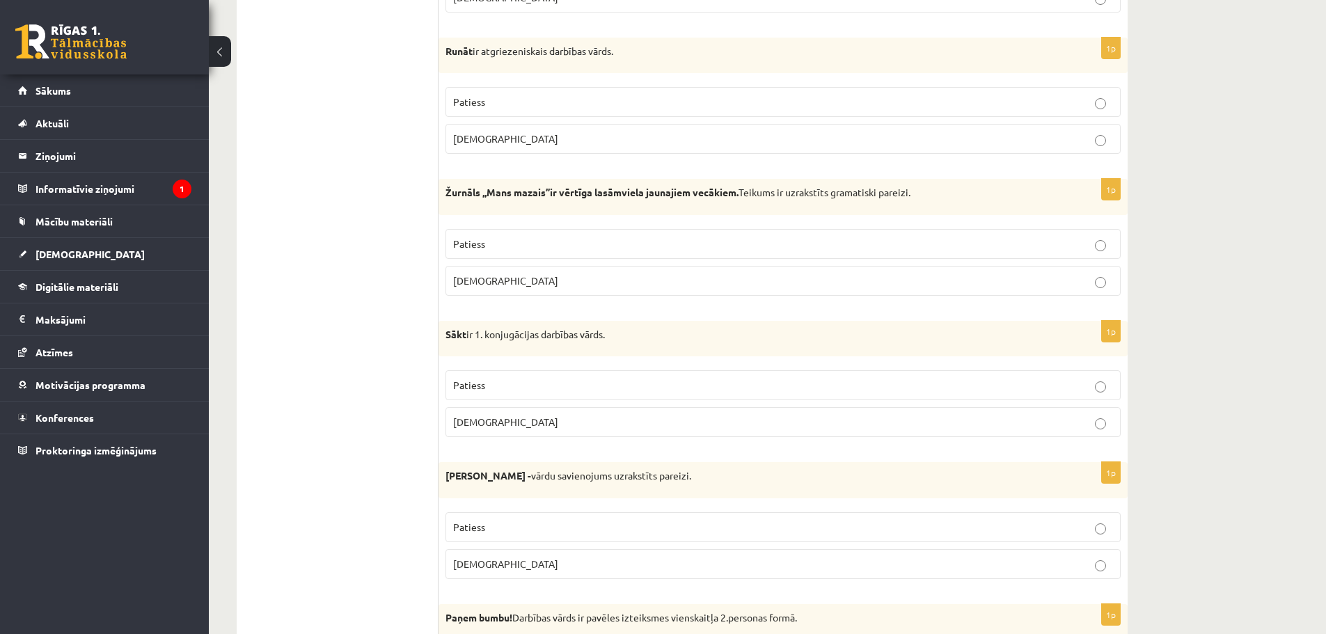
click at [863, 181] on div "Žurnāls ,,Mans mazais’’ir vērtīga lasāmviela jaunajiem vecākiem. Teikums ir uzr…" at bounding box center [783, 197] width 689 height 36
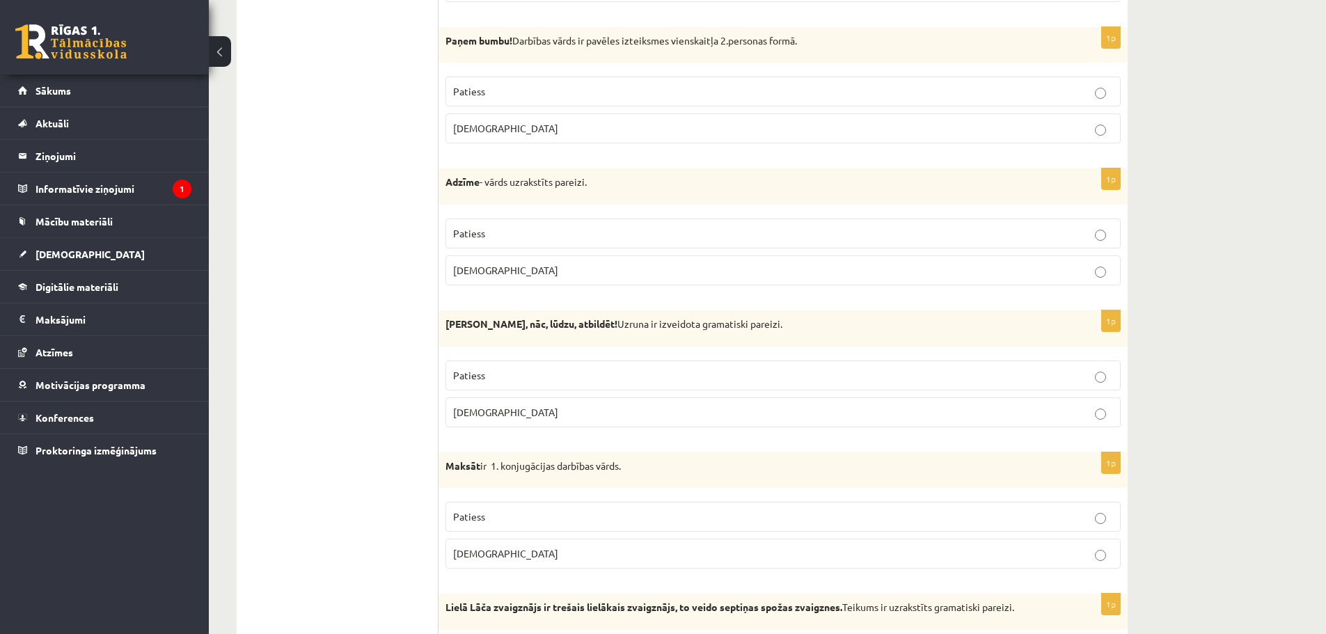
scroll to position [2576, 0]
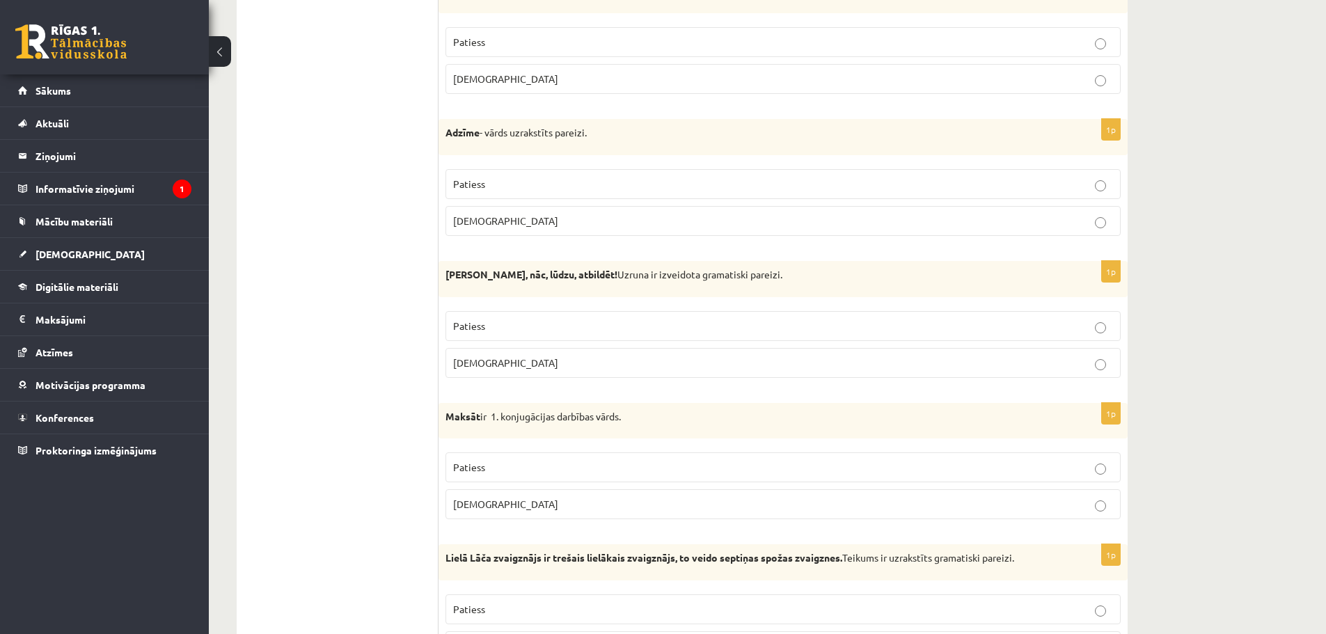
click at [460, 131] on strong "Adzīme" at bounding box center [463, 132] width 34 height 13
click at [457, 131] on strong "Adzīme" at bounding box center [463, 132] width 34 height 13
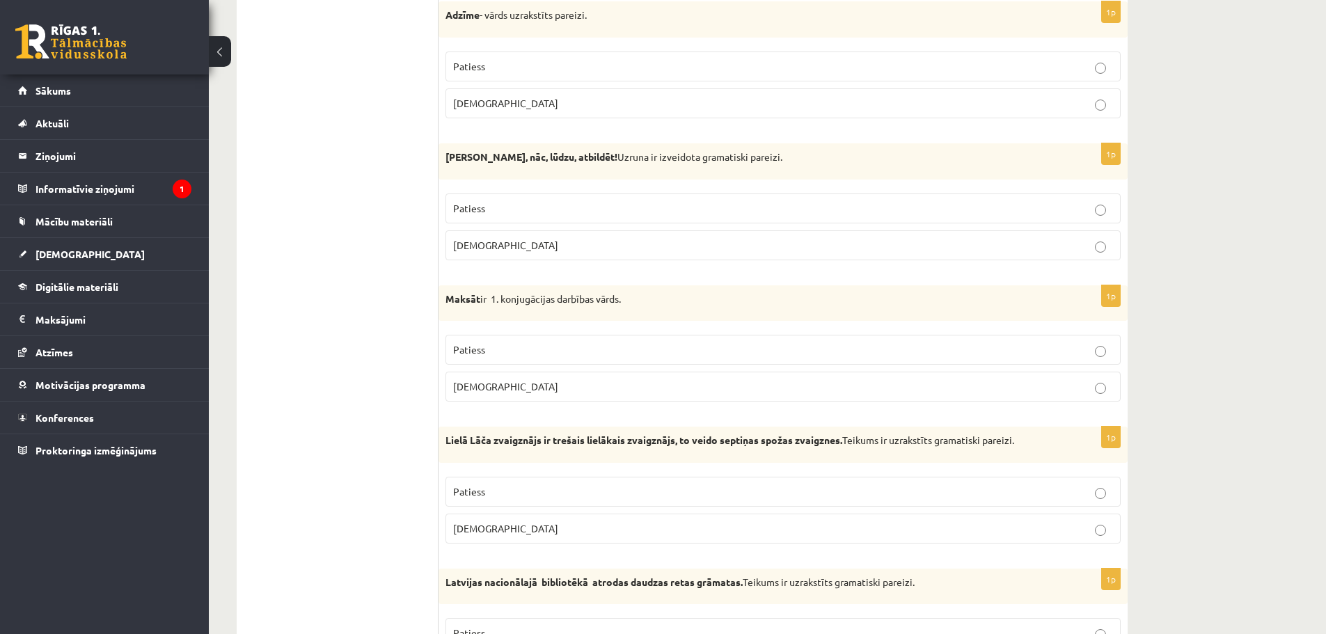
scroll to position [2715, 0]
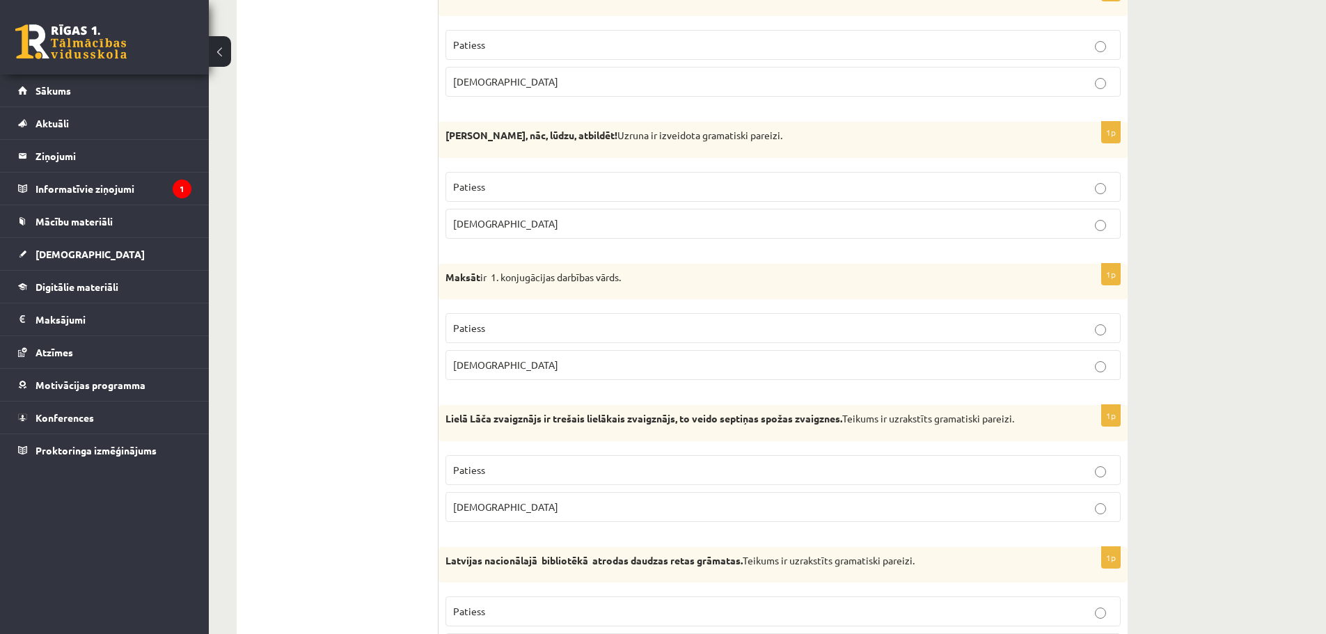
click at [829, 142] on p "Normunds Bērz, nāc, lūdzu, atbildēt! Uzruna ir izveidota gramatiski pareizi." at bounding box center [749, 136] width 606 height 14
click at [723, 138] on p "Normunds Bērz, nāc, lūdzu, atbildēt! Uzruna ir izveidota gramatiski pareizi." at bounding box center [749, 136] width 606 height 14
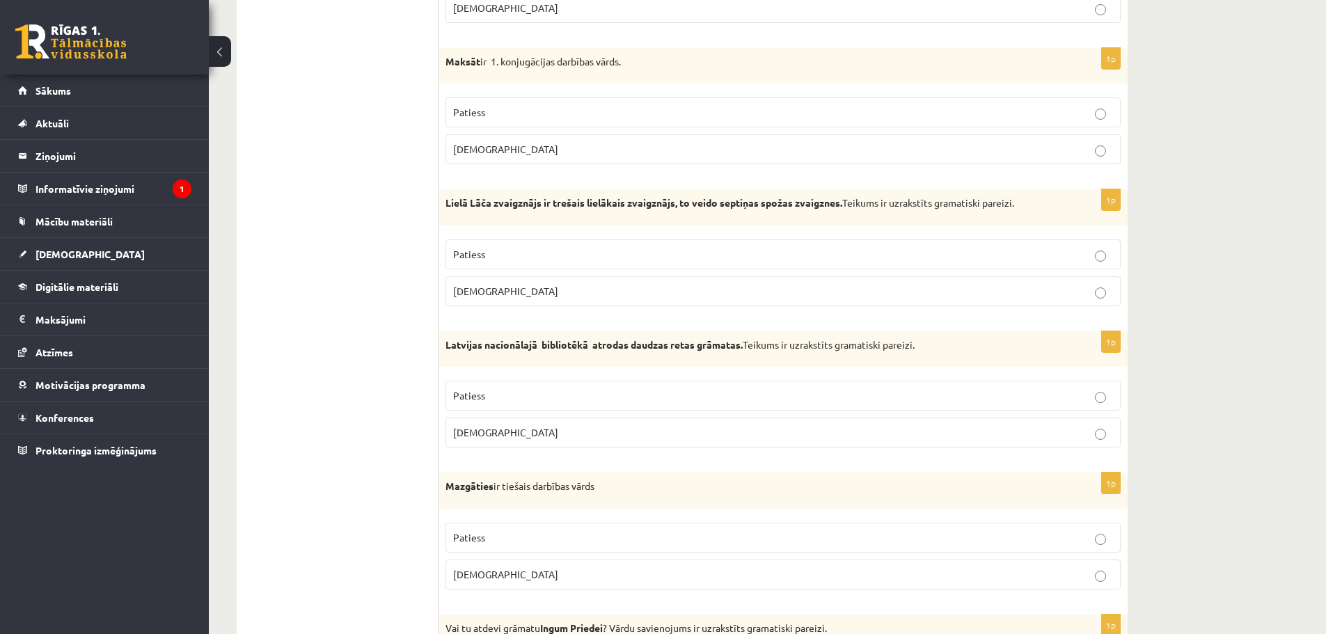
scroll to position [2924, 0]
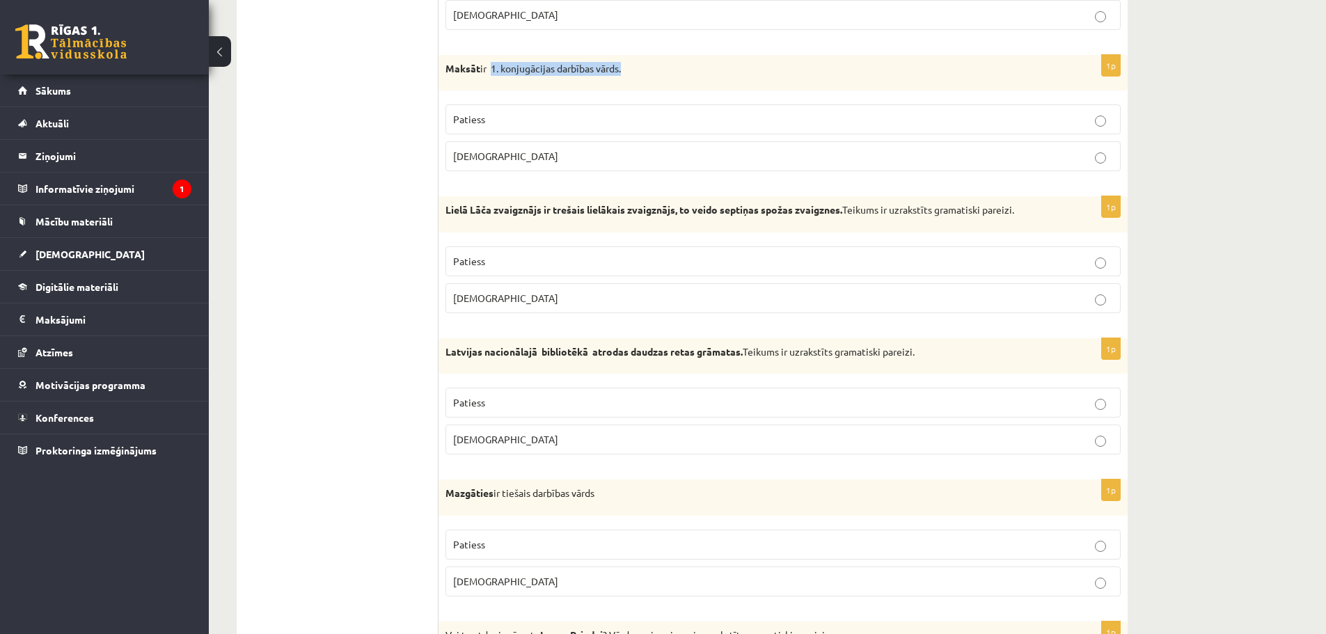
drag, startPoint x: 493, startPoint y: 65, endPoint x: 638, endPoint y: 72, distance: 144.9
click at [638, 72] on p "Maksāt ir 1. konjugācijas darbības vārds." at bounding box center [749, 69] width 606 height 14
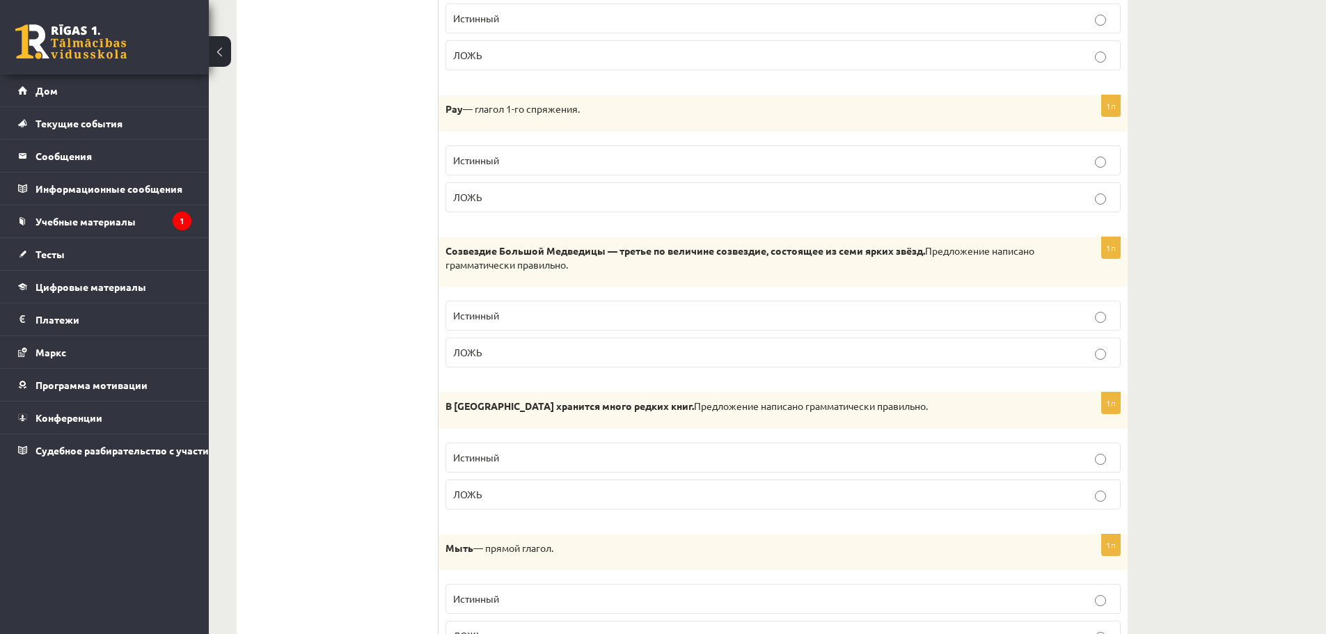
click at [456, 102] on font "Pay" at bounding box center [454, 108] width 17 height 13
drag, startPoint x: 455, startPoint y: 96, endPoint x: 346, endPoint y: 143, distance: 118.8
click at [455, 102] on font "Pay" at bounding box center [454, 108] width 17 height 13
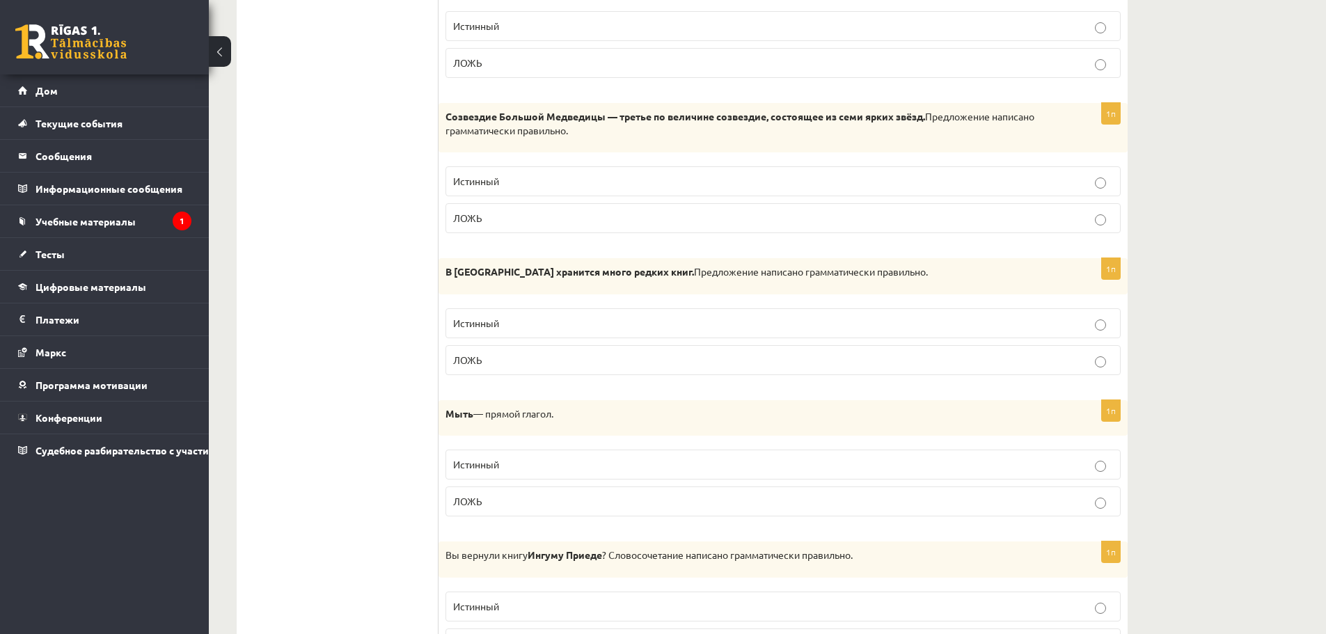
scroll to position [3063, 0]
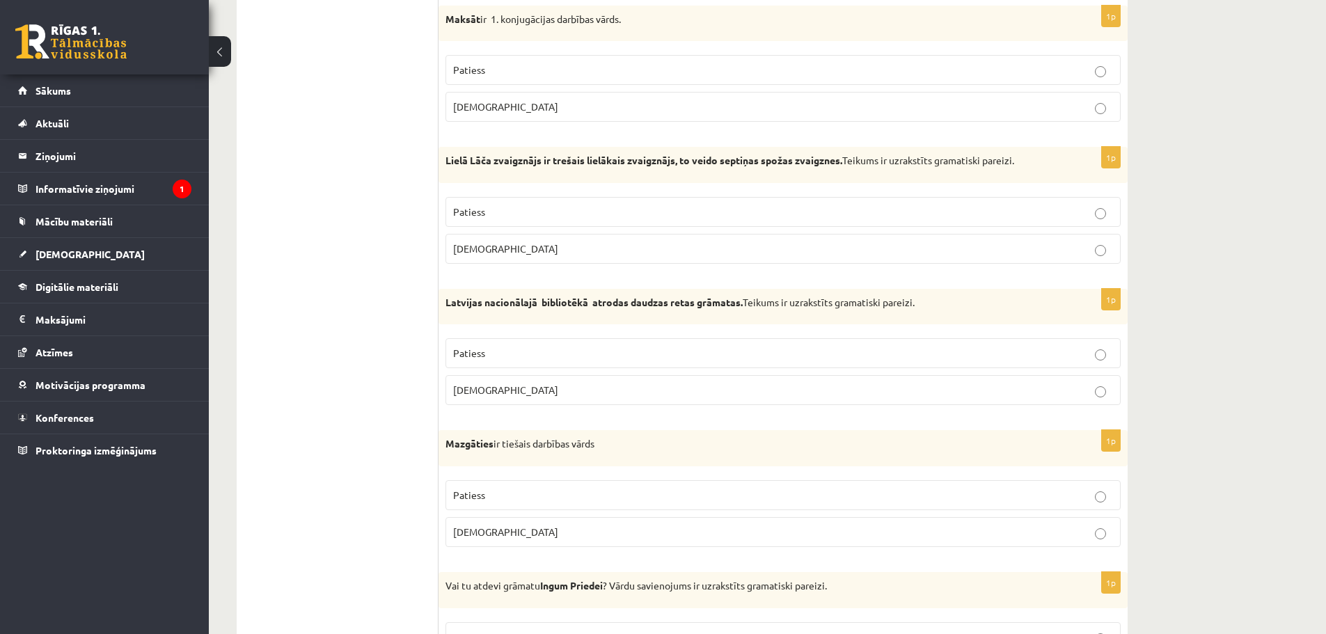
scroll to position [2924, 0]
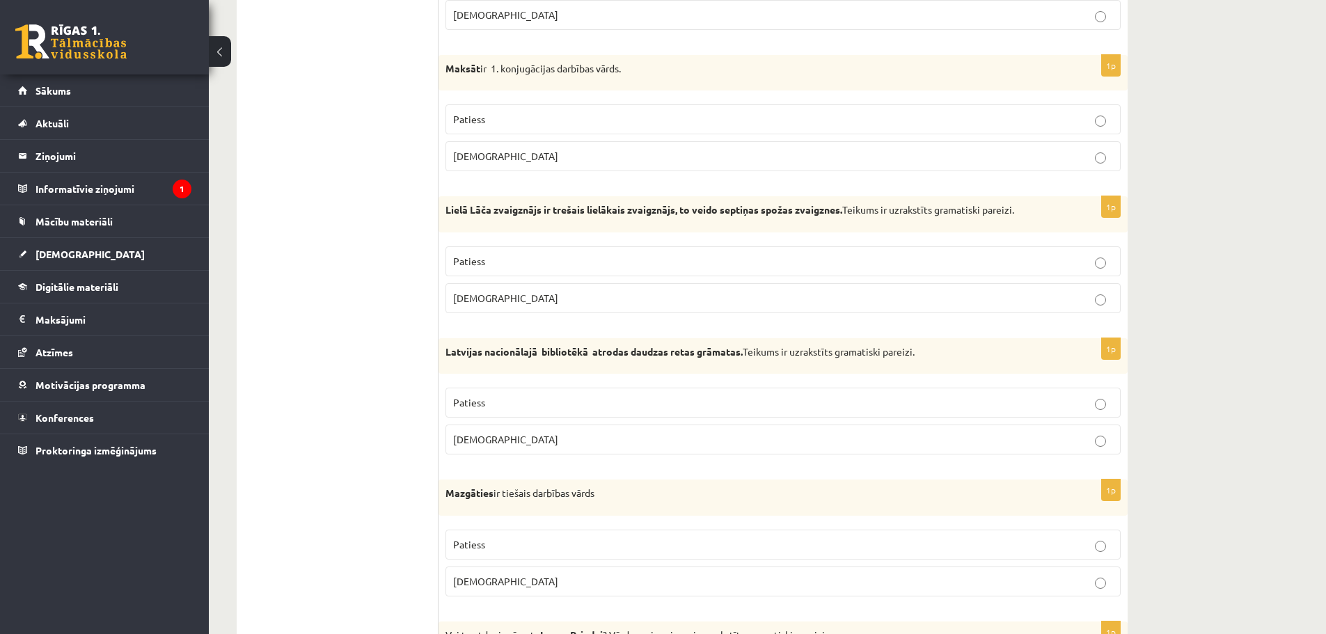
drag, startPoint x: 435, startPoint y: 63, endPoint x: 644, endPoint y: 58, distance: 208.9
click at [629, 77] on div "Maksāt ir 1. konjugācijas darbības vārds." at bounding box center [783, 73] width 689 height 36
click at [525, 112] on label "Patiess" at bounding box center [783, 119] width 675 height 30
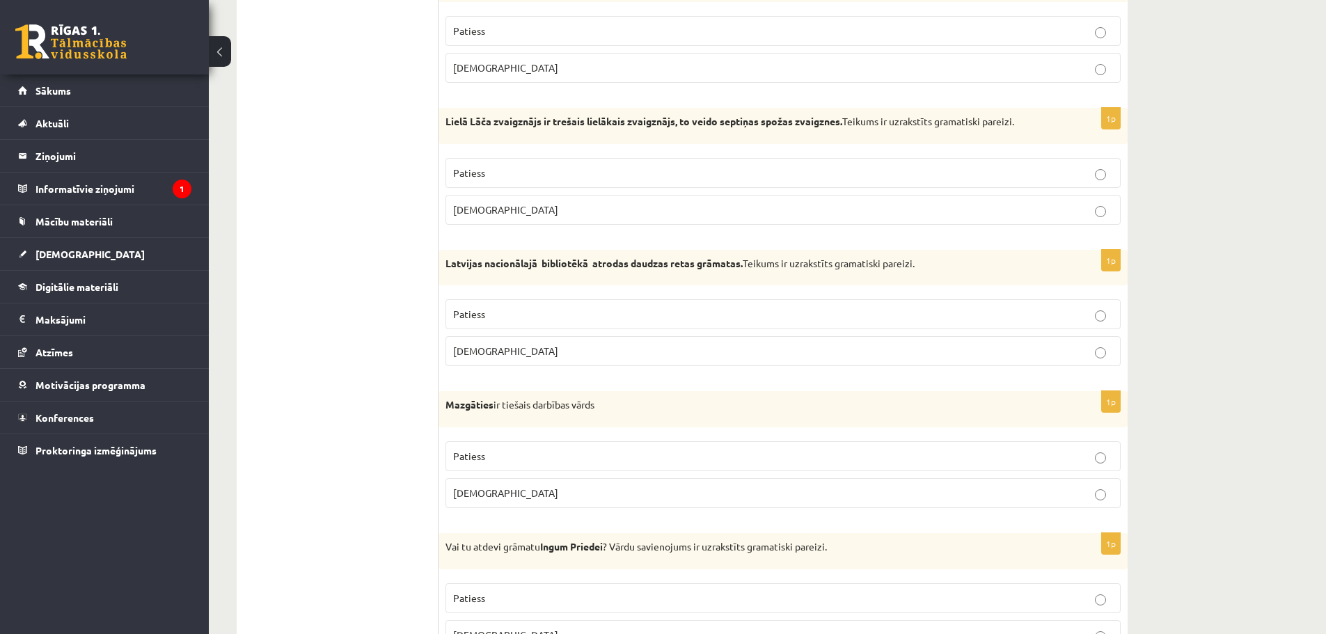
scroll to position [3063, 0]
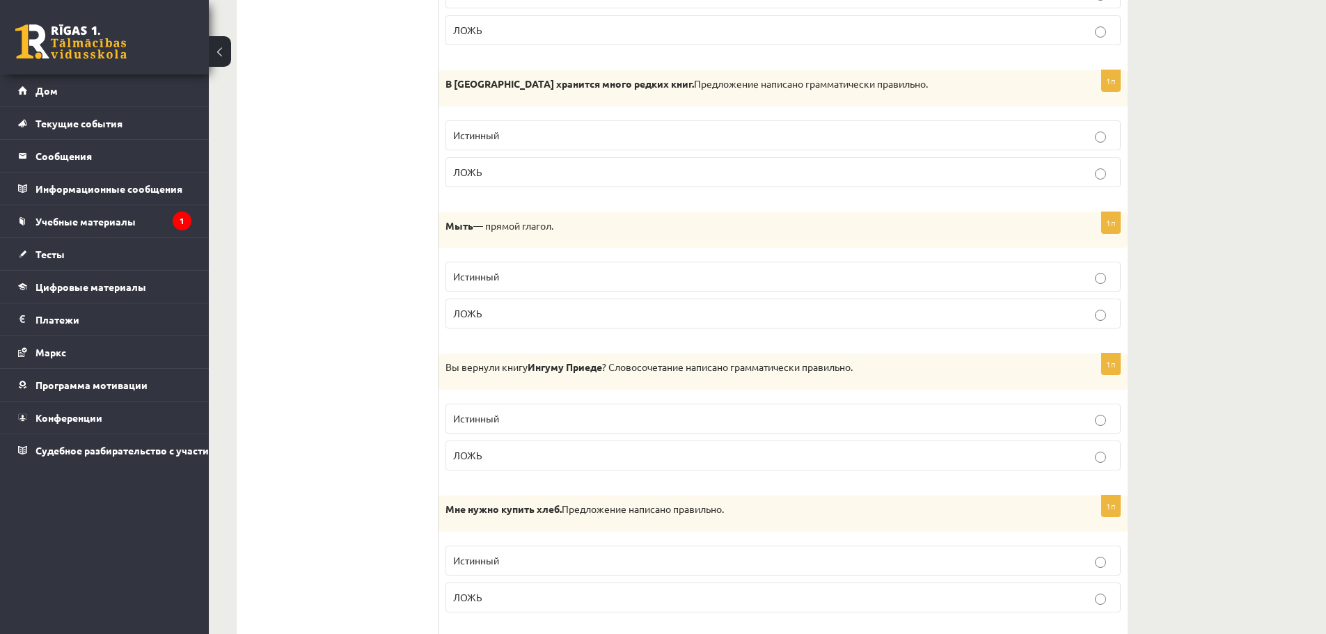
scroll to position [3272, 0]
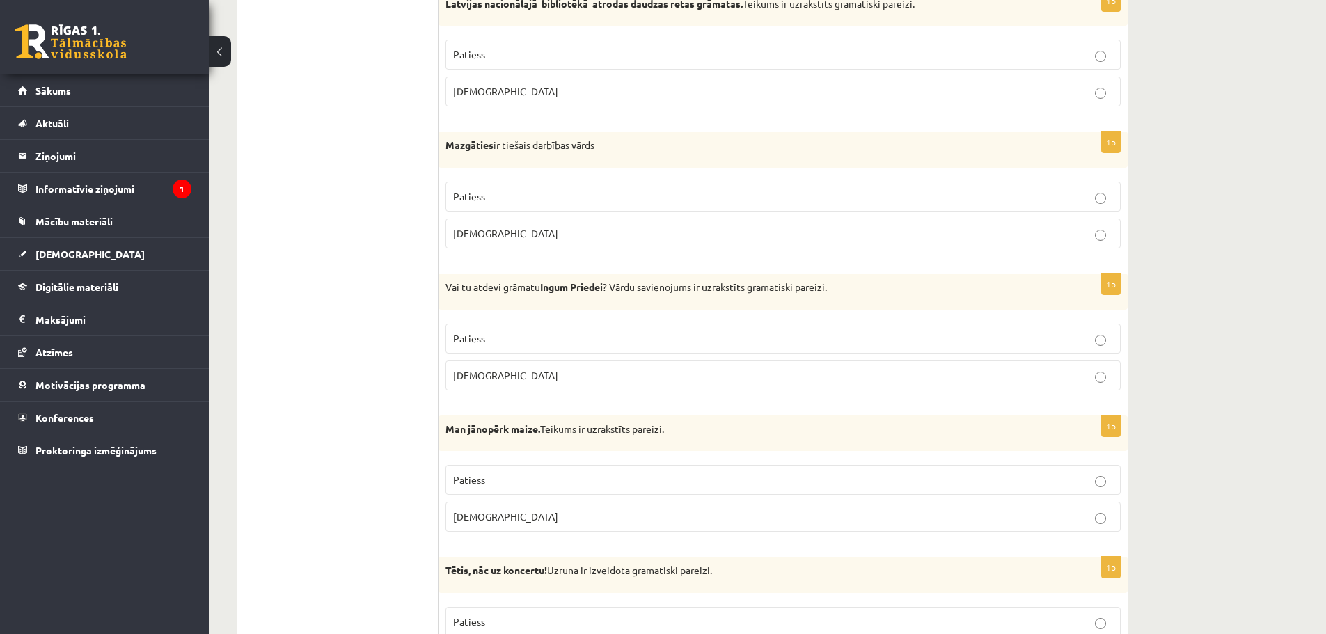
click at [896, 6] on p "Latvijas nacionālajā bibliotēkā atrodas daudzas retas grāmatas. Teikums ir uzra…" at bounding box center [749, 4] width 606 height 14
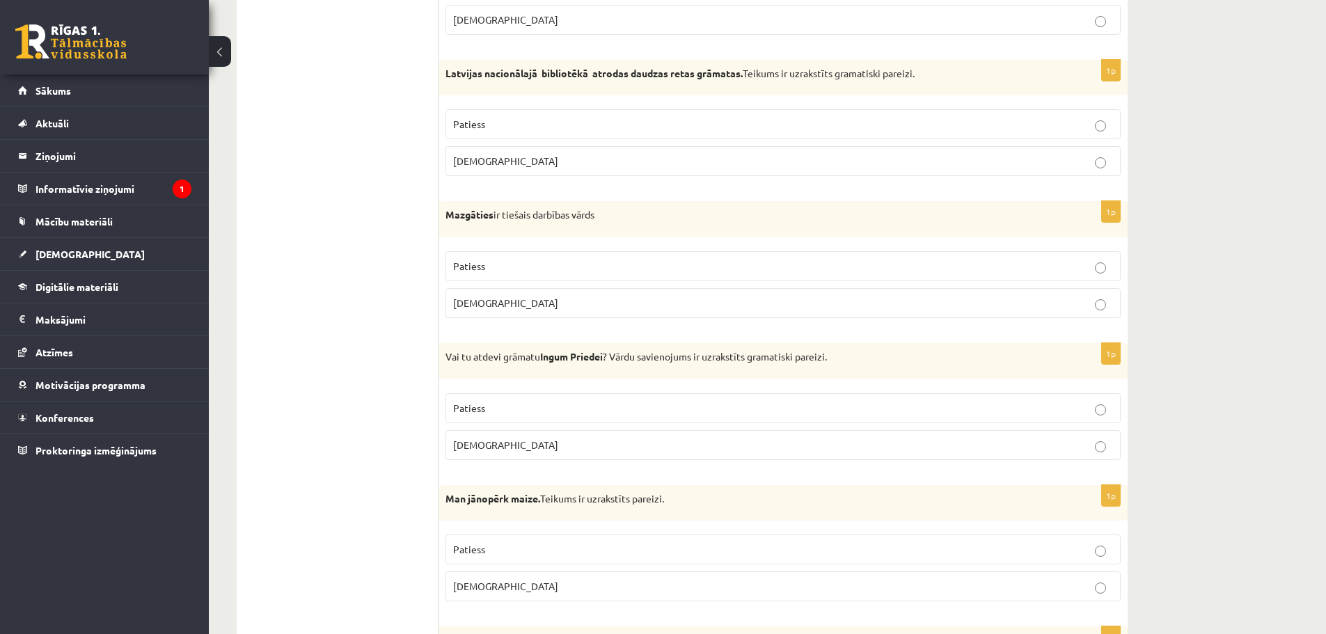
drag, startPoint x: 939, startPoint y: 77, endPoint x: 931, endPoint y: 76, distance: 8.5
click at [931, 76] on p "Latvijas nacionālajā bibliotēkā atrodas daudzas retas grāmatas. Teikums ir uzra…" at bounding box center [749, 74] width 606 height 14
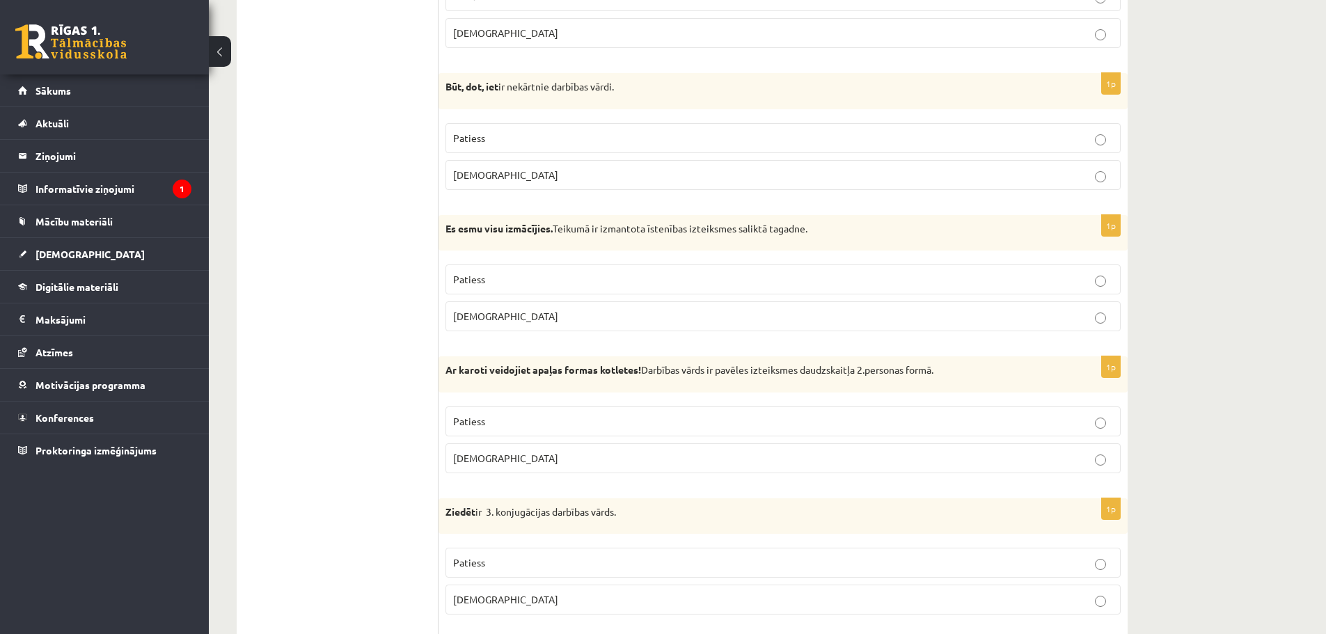
scroll to position [2407, 0]
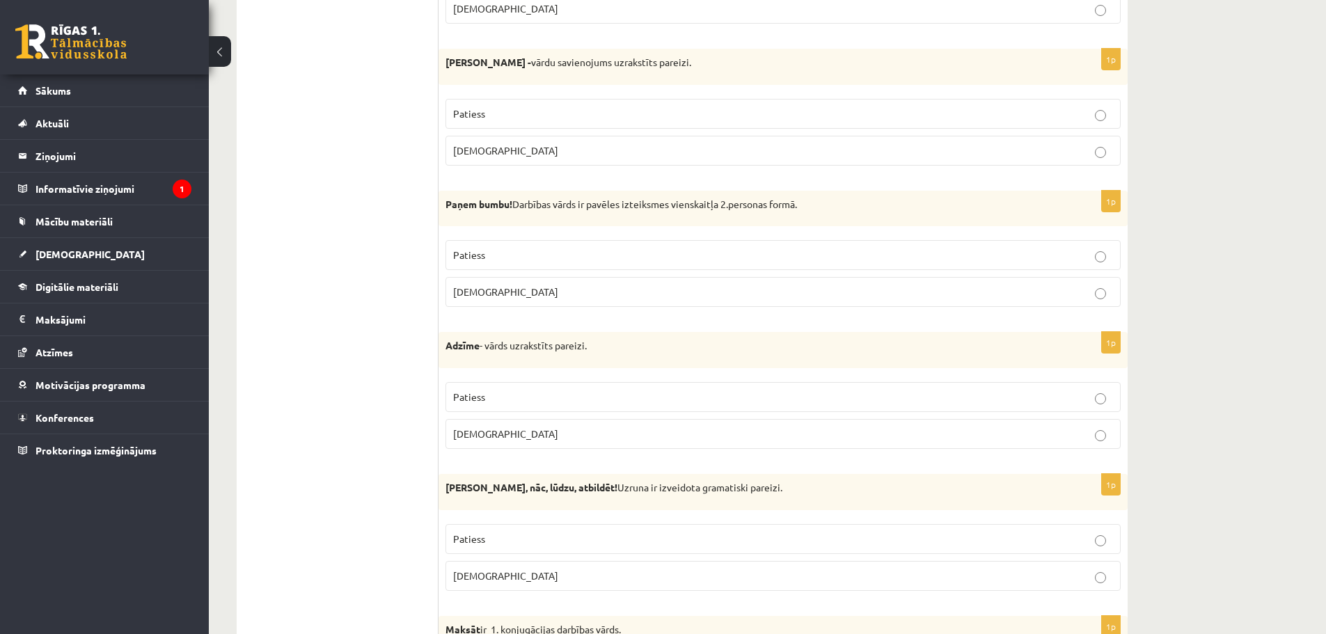
drag, startPoint x: 509, startPoint y: 242, endPoint x: 445, endPoint y: 372, distance: 145.1
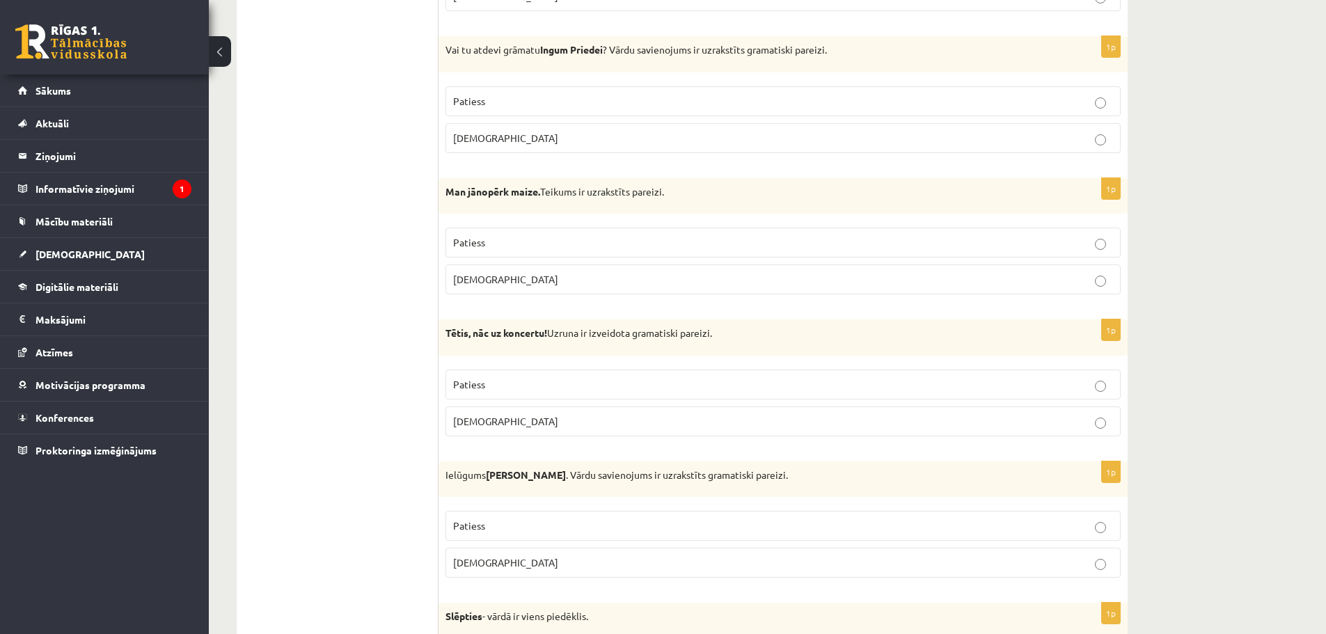
scroll to position [3521, 0]
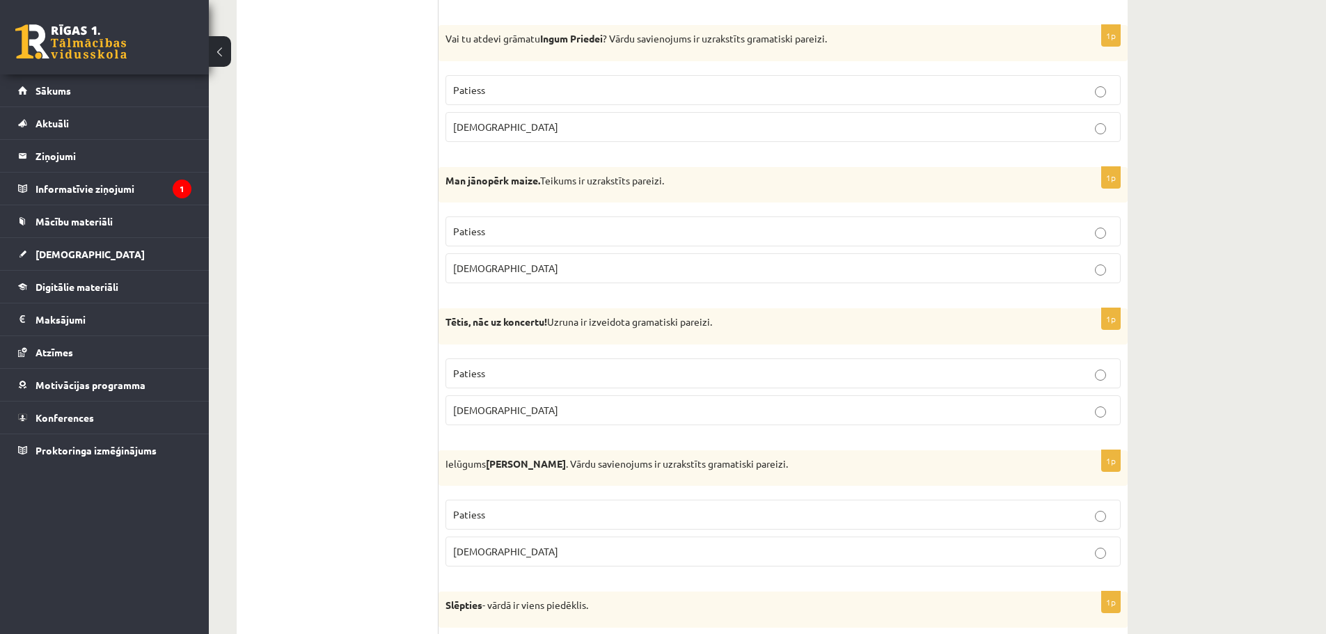
click at [482, 114] on label "Aplams" at bounding box center [783, 127] width 675 height 30
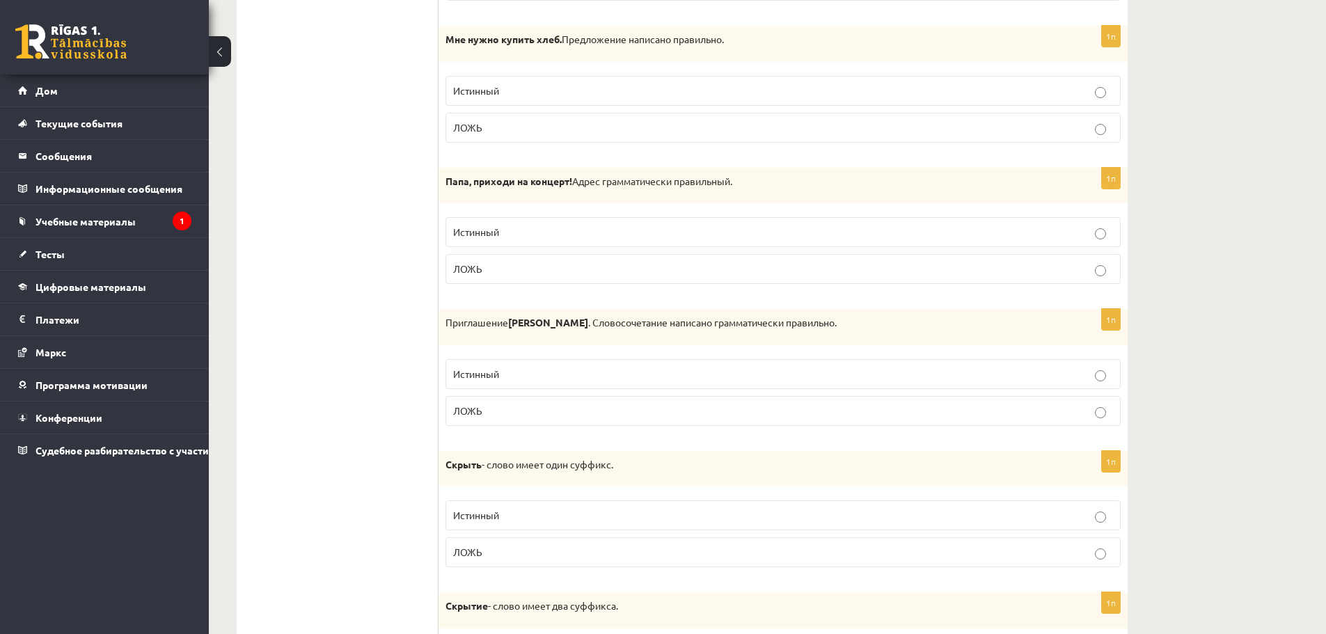
scroll to position [3730, 0]
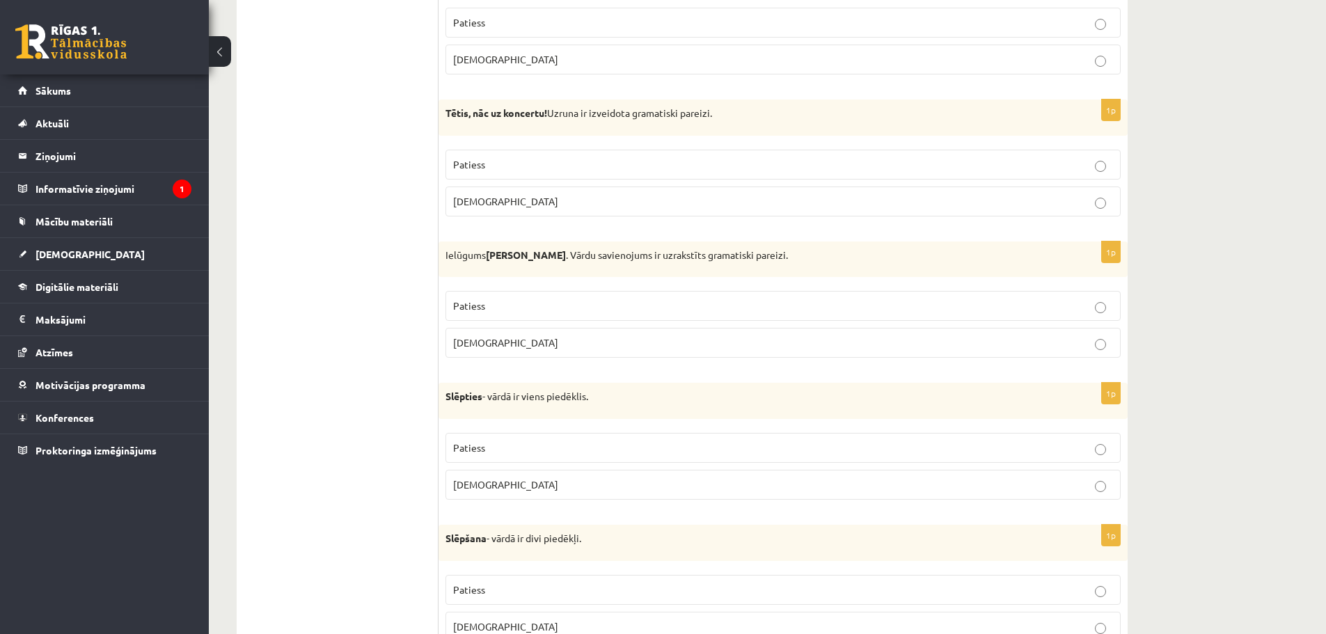
click at [731, 109] on p "Tētis, nāc uz koncertu! Uzruna ir izveidota gramatiski pareizi." at bounding box center [749, 114] width 606 height 14
click at [501, 112] on strong "Tētis, nāc uz koncertu!" at bounding box center [497, 113] width 102 height 13
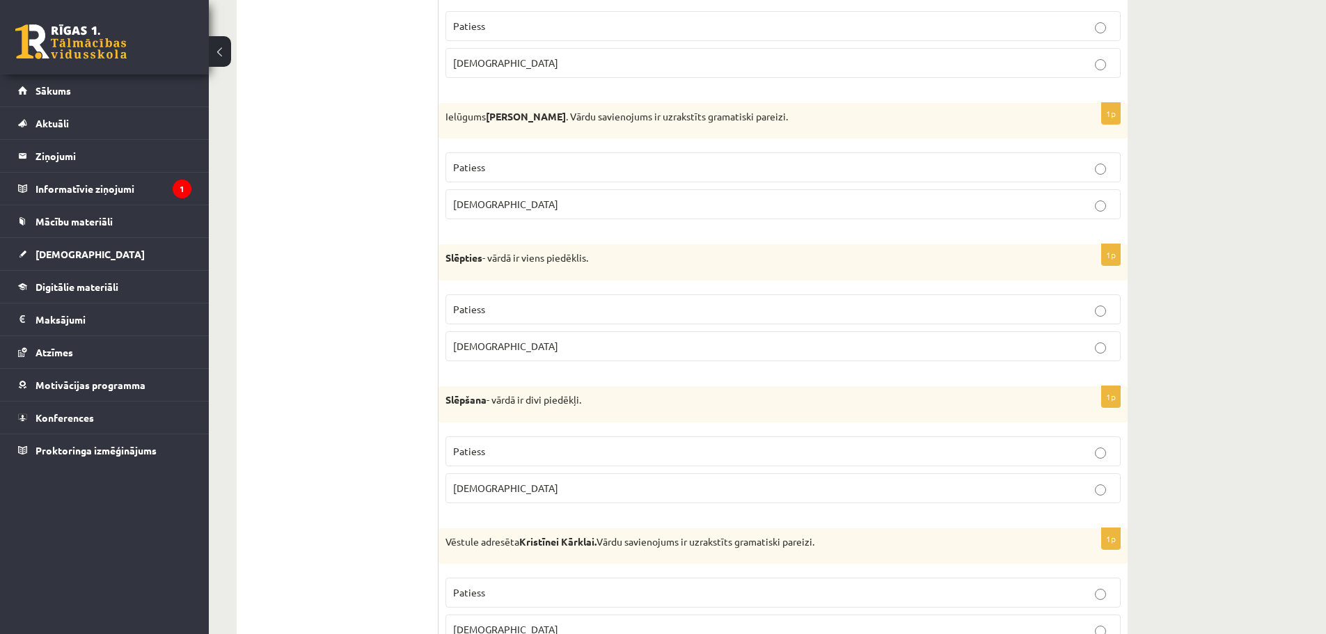
scroll to position [3869, 0]
drag, startPoint x: 653, startPoint y: 247, endPoint x: 645, endPoint y: 247, distance: 7.7
click at [652, 247] on div "Slēpties - vārdā ir viens piedēklis." at bounding box center [783, 262] width 689 height 36
drag, startPoint x: 467, startPoint y: 258, endPoint x: 480, endPoint y: 255, distance: 13.5
click at [480, 255] on strong "Slēpties" at bounding box center [464, 257] width 37 height 13
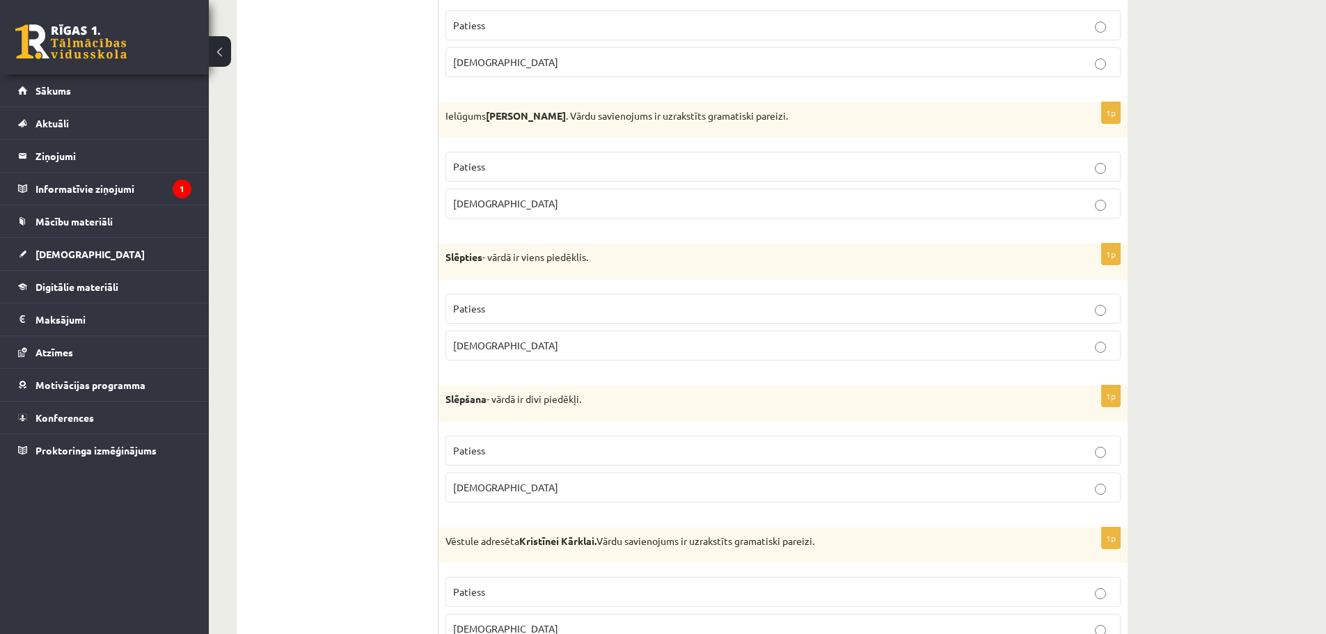
click at [713, 283] on div "1p Slēpties - vārdā ir viens piedēklis. Patiess Aplams" at bounding box center [783, 308] width 689 height 128
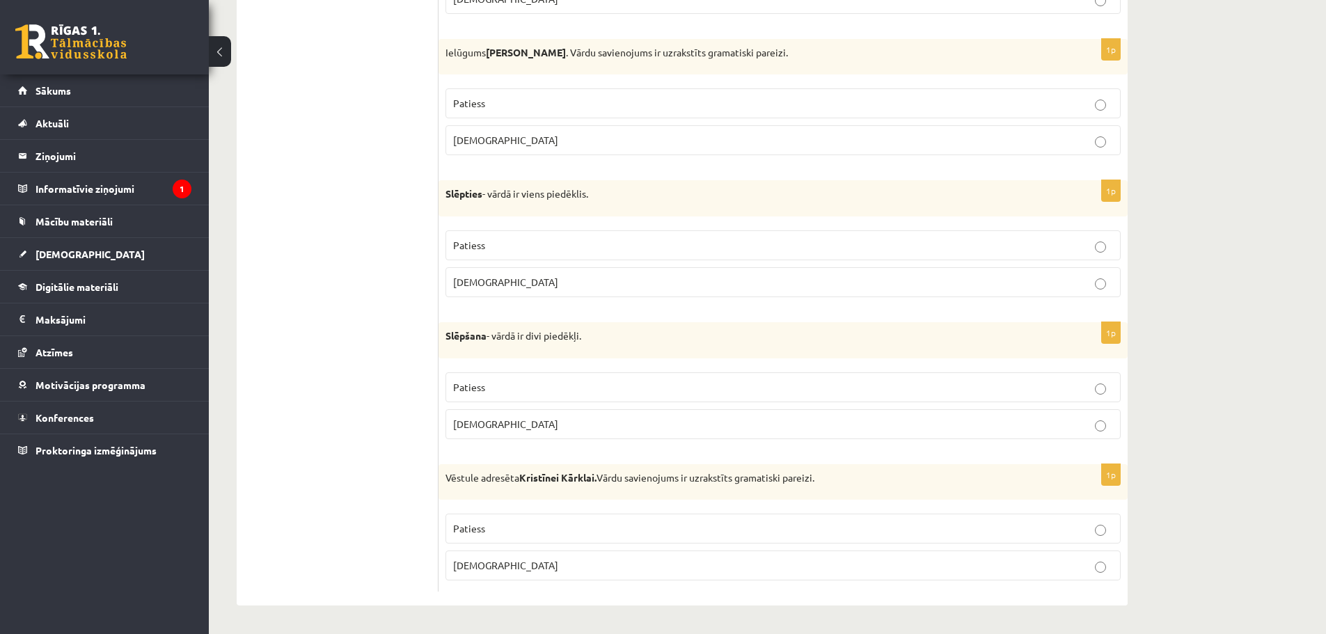
click at [678, 332] on p "Slēpšana - vārdā ir divi piedēkļi." at bounding box center [749, 336] width 606 height 14
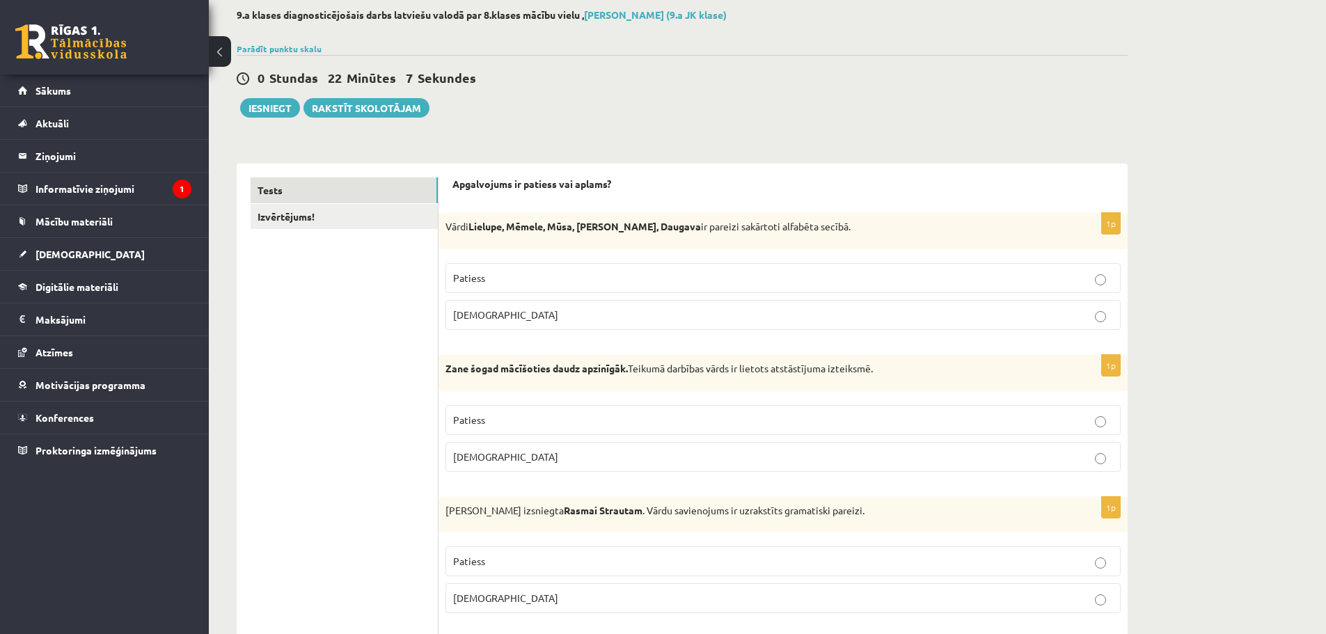
scroll to position [0, 0]
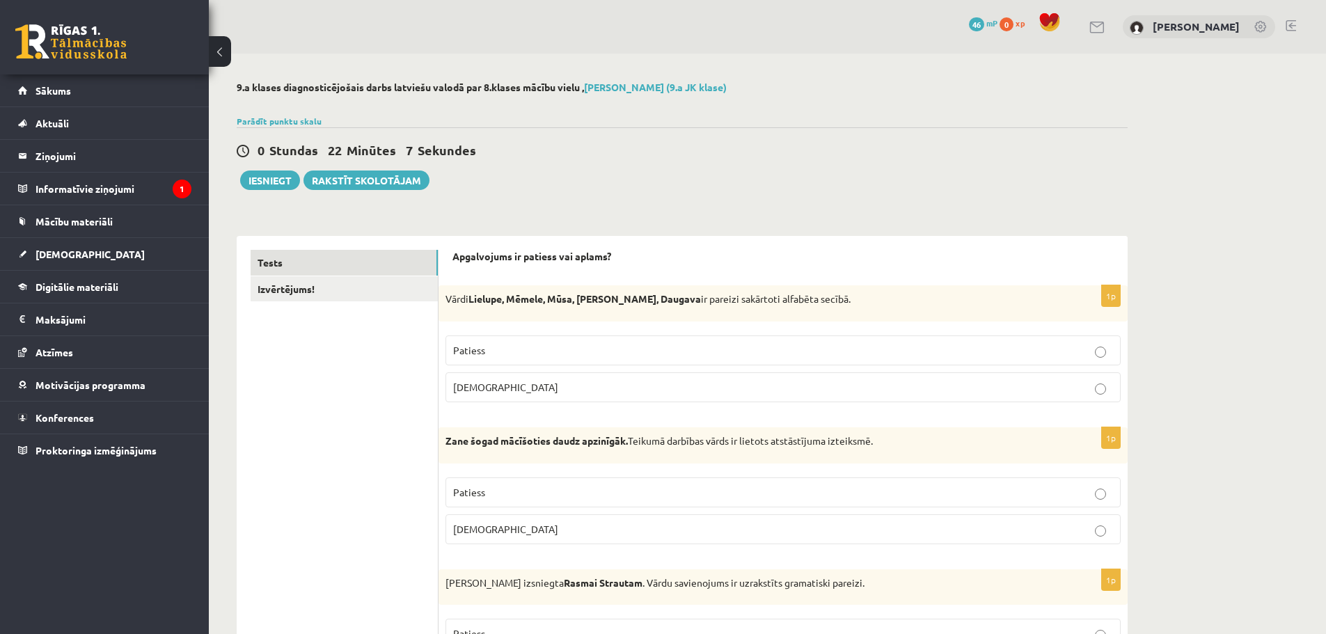
drag, startPoint x: 831, startPoint y: 462, endPoint x: 659, endPoint y: 276, distance: 253.2
click at [380, 285] on link "Izvērtējums!" at bounding box center [344, 289] width 187 height 26
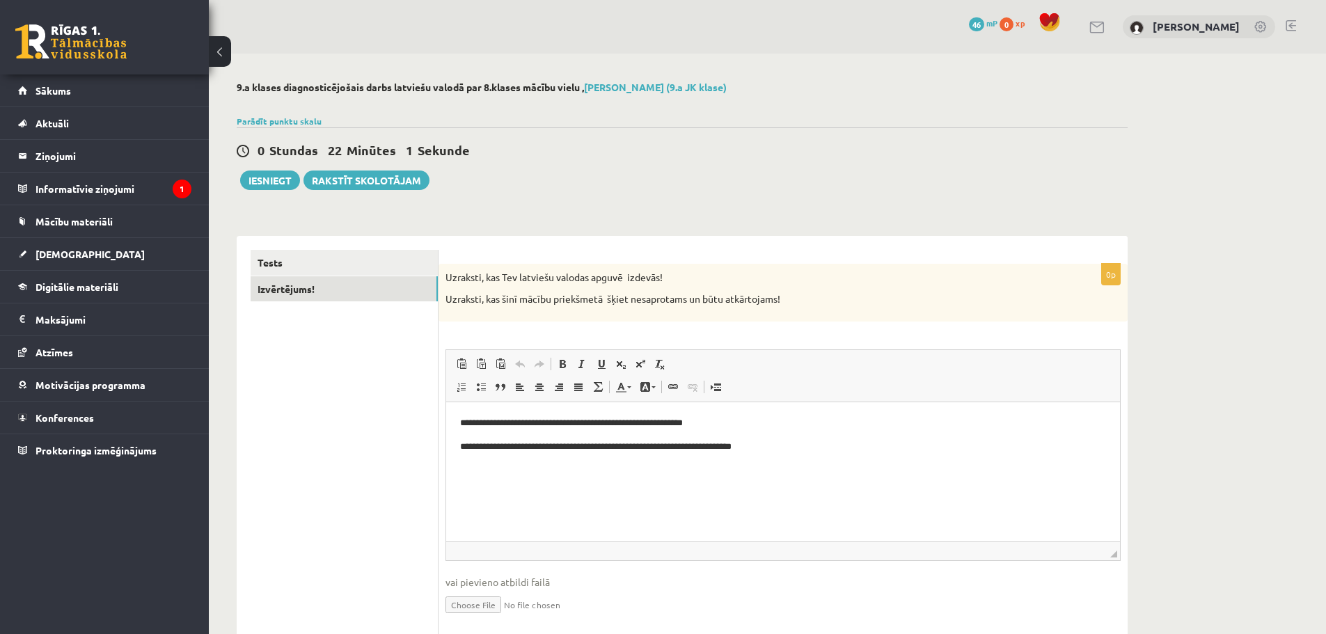
drag, startPoint x: 570, startPoint y: 190, endPoint x: 506, endPoint y: 197, distance: 64.4
click at [506, 197] on div "9.a klases diagnosticējošais darbs latviešu valodā par 8.klases mācību vielu , …" at bounding box center [682, 367] width 947 height 627
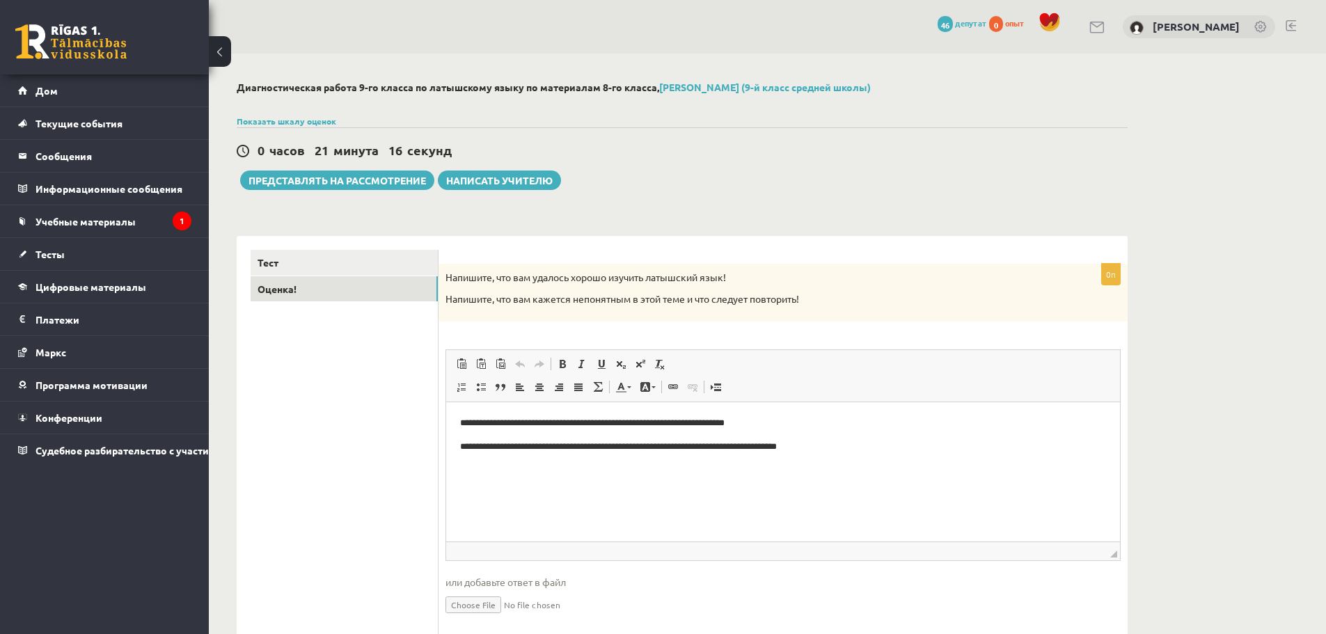
drag, startPoint x: 599, startPoint y: 303, endPoint x: 543, endPoint y: 283, distance: 59.7
click at [543, 283] on p "Напишите, что вам удалось хорошо изучить латышский язык!" at bounding box center [749, 278] width 606 height 14
click at [320, 175] on font "Представлять на рассмотрение" at bounding box center [338, 180] width 178 height 13
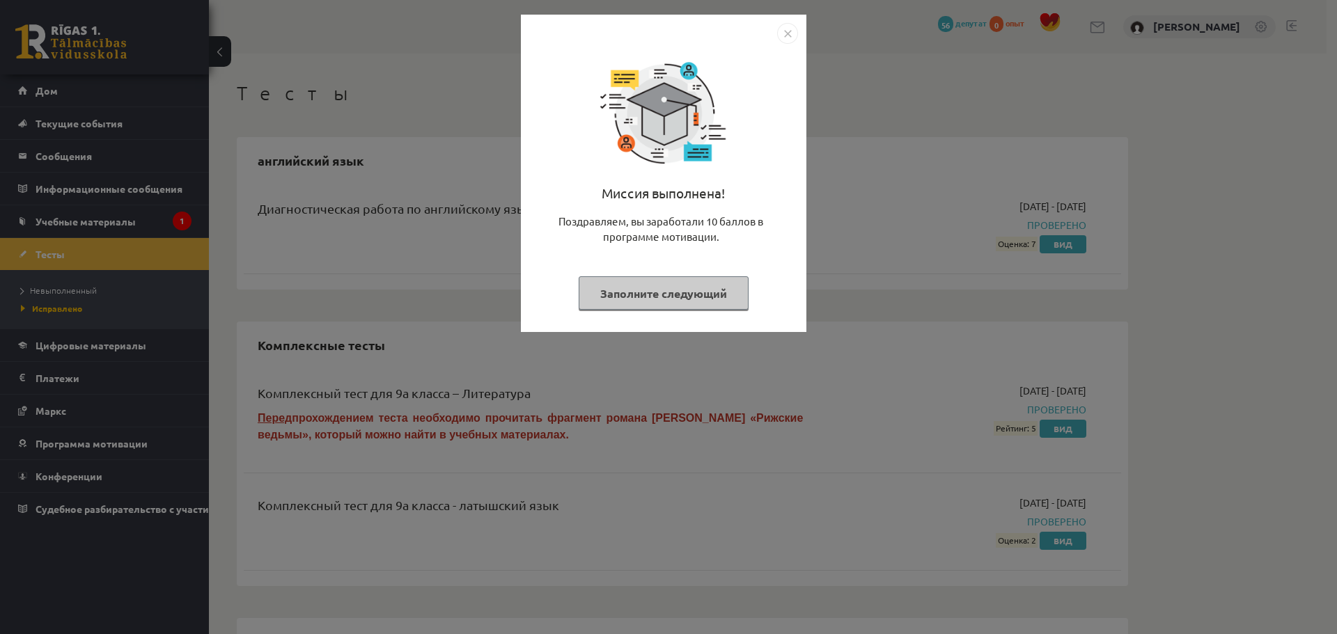
click at [640, 291] on font "Заполните следующий" at bounding box center [663, 293] width 127 height 15
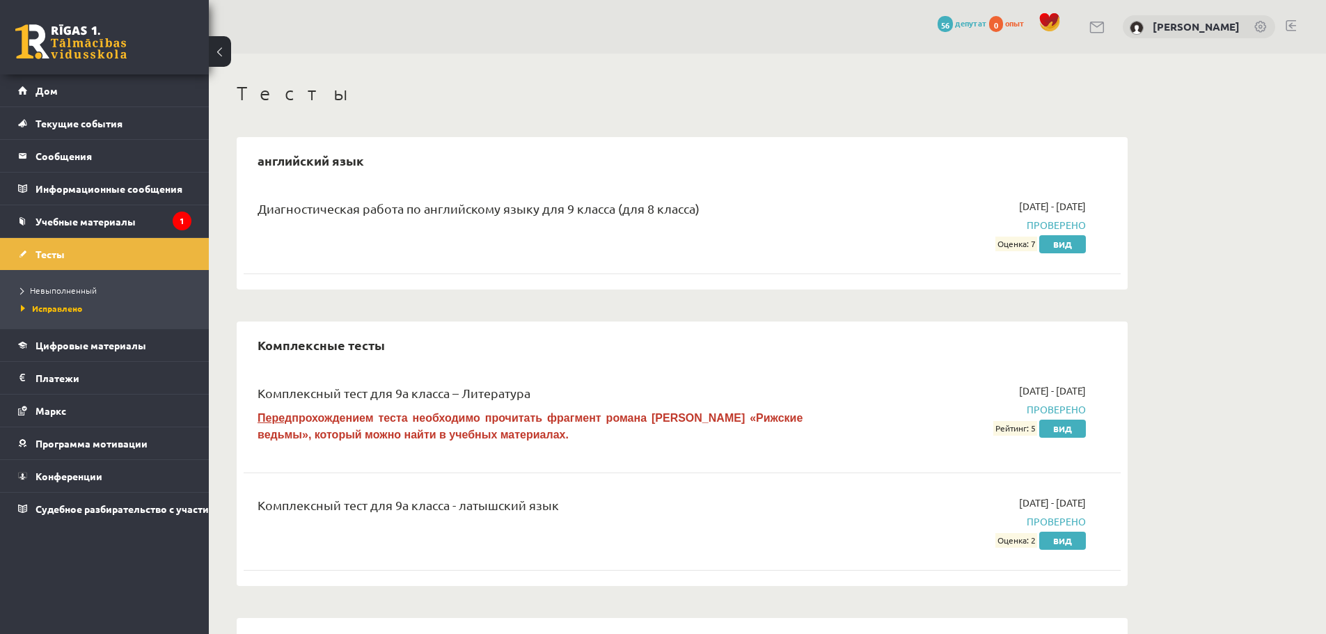
click at [1035, 249] on span "Оценка: 7" at bounding box center [1017, 244] width 42 height 15
click at [1035, 430] on font "Рейтинг: 5" at bounding box center [1016, 428] width 40 height 11
drag, startPoint x: 494, startPoint y: 200, endPoint x: 627, endPoint y: 212, distance: 132.8
click at [626, 210] on div "Диагностическая работа по английскому языку для 9 класса (для 8 класса)" at bounding box center [530, 212] width 545 height 26
click at [652, 276] on div "Диагностическая работа по английскому языку для 9 класса (для 8 класса) [DATE] …" at bounding box center [682, 233] width 877 height 97
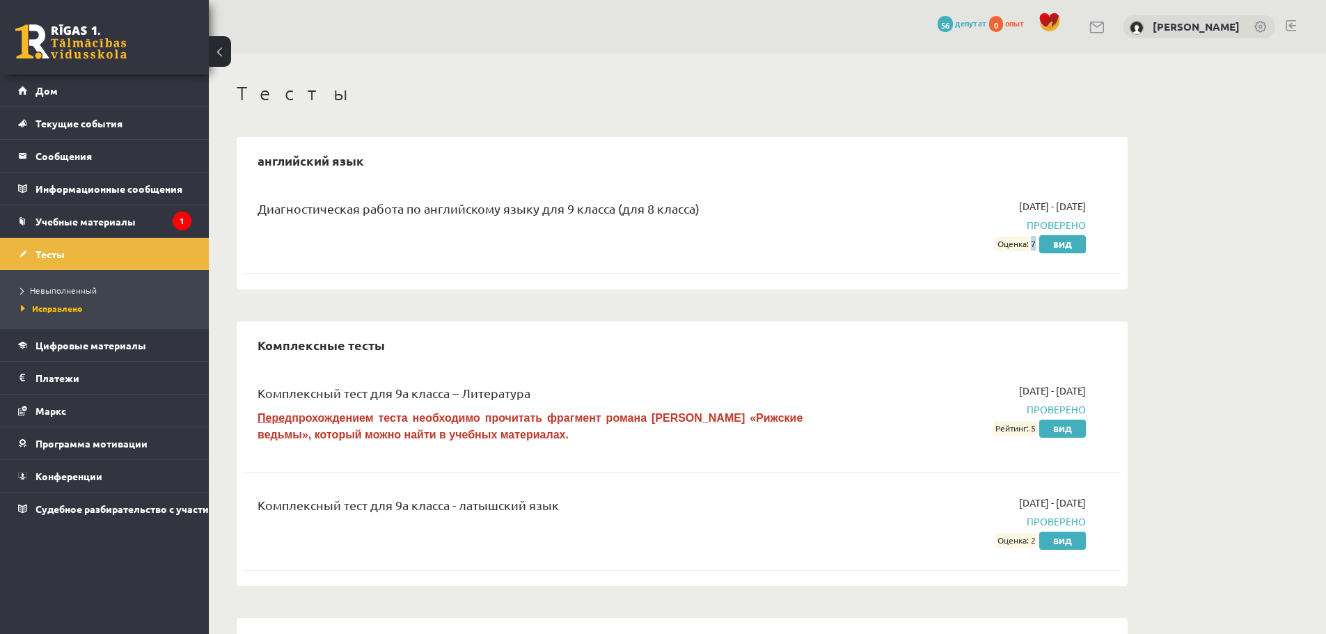
click at [1032, 241] on font "Оценка: 7" at bounding box center [1017, 244] width 38 height 11
click at [975, 352] on div "Комплексные тесты" at bounding box center [682, 345] width 877 height 33
click at [1186, 231] on div "Тесты английский язык Диагностическая работа по английскому языку для 9 класса …" at bounding box center [767, 475] width 1117 height 842
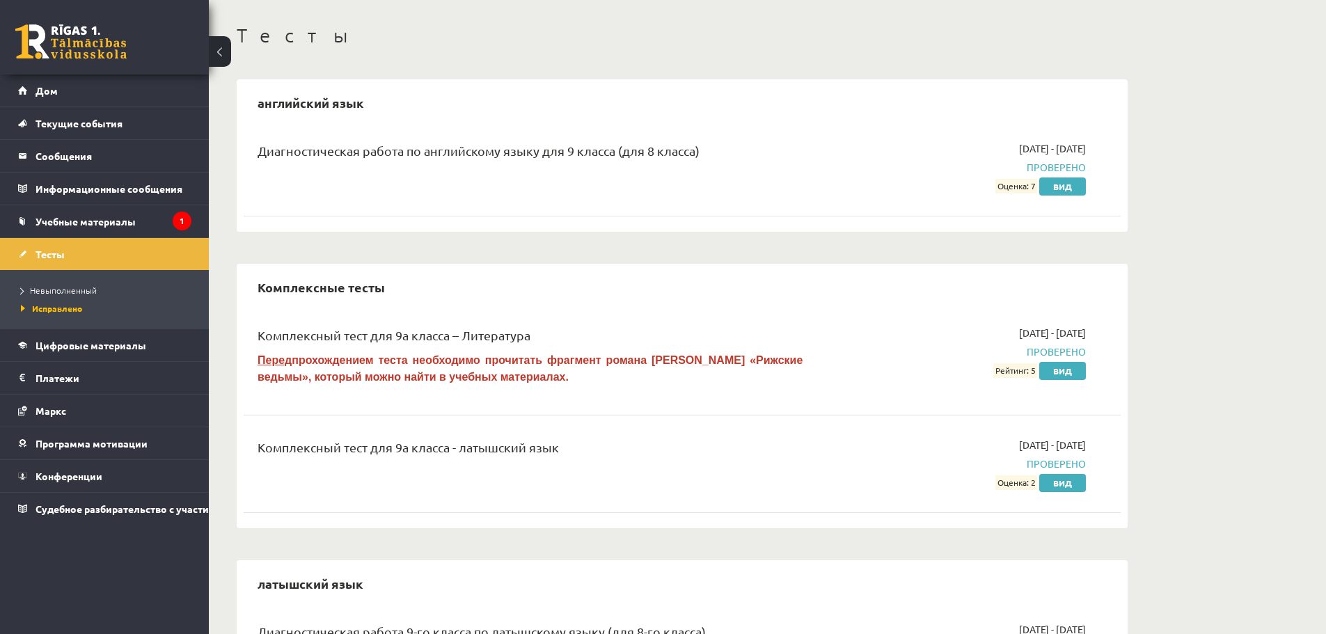
scroll to position [70, 0]
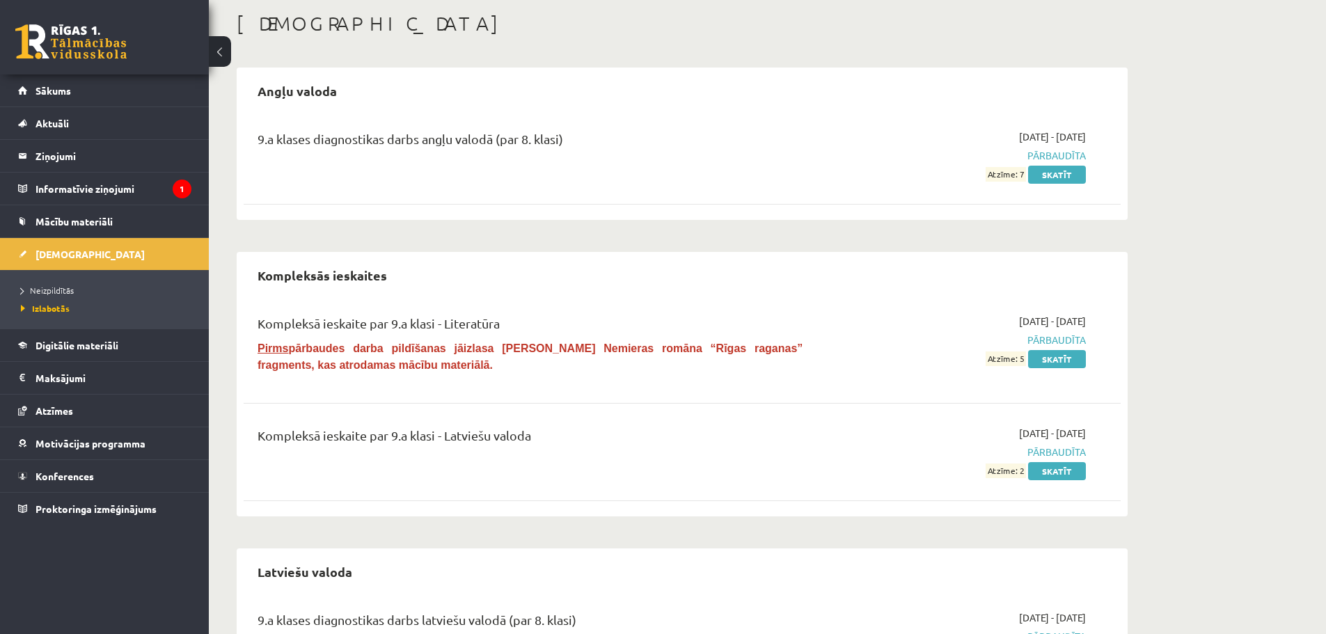
click at [842, 298] on div "Kompleksās ieskaites Kompleksā ieskaite par 9.a klasi - Literatūra Pirms pārbau…" at bounding box center [682, 384] width 891 height 265
click at [1274, 225] on div "[DEMOGRAPHIC_DATA] Angļu valoda 9.a klases diagnostikas darbs angļu valodā (par…" at bounding box center [767, 405] width 1117 height 842
